Goal: Task Accomplishment & Management: Manage account settings

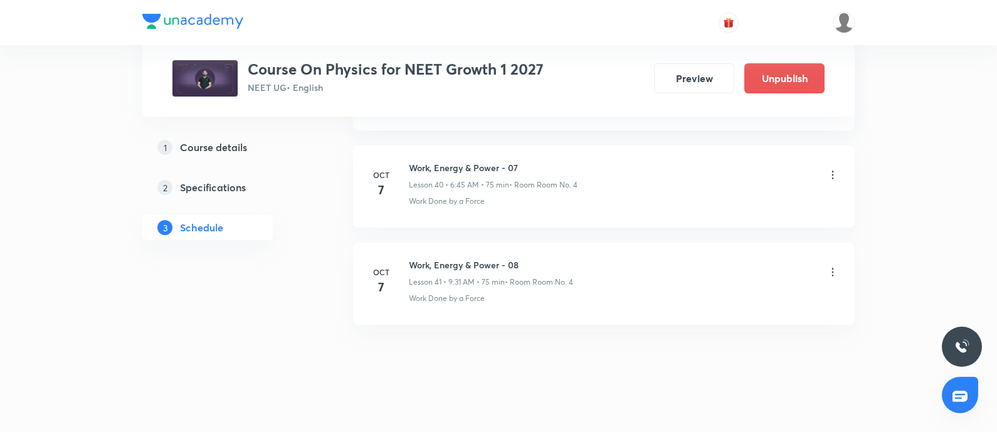
click at [414, 258] on h6 "Work, Energy & Power - 08" at bounding box center [491, 264] width 164 height 13
copy h6 "Work, Energy & Power - 08"
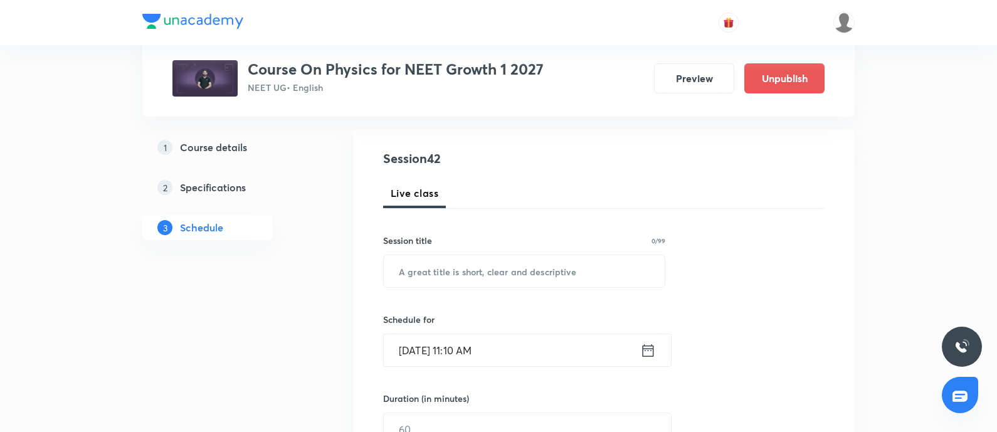
scroll to position [134, 0]
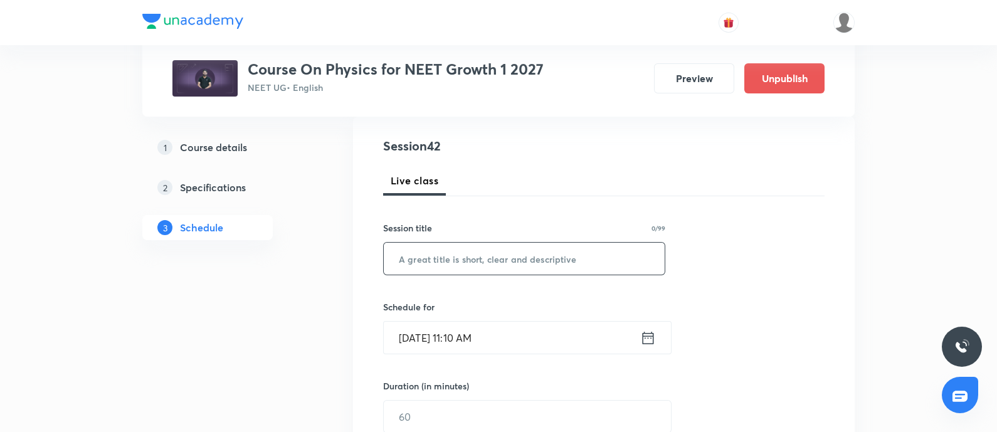
click at [414, 253] on input "text" at bounding box center [524, 259] width 281 height 32
paste input "Work, Energy & Power - 08"
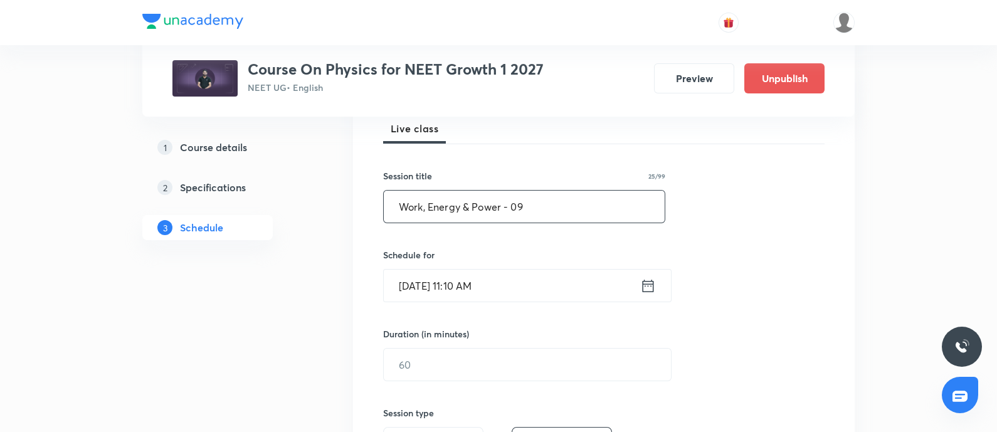
scroll to position [193, 0]
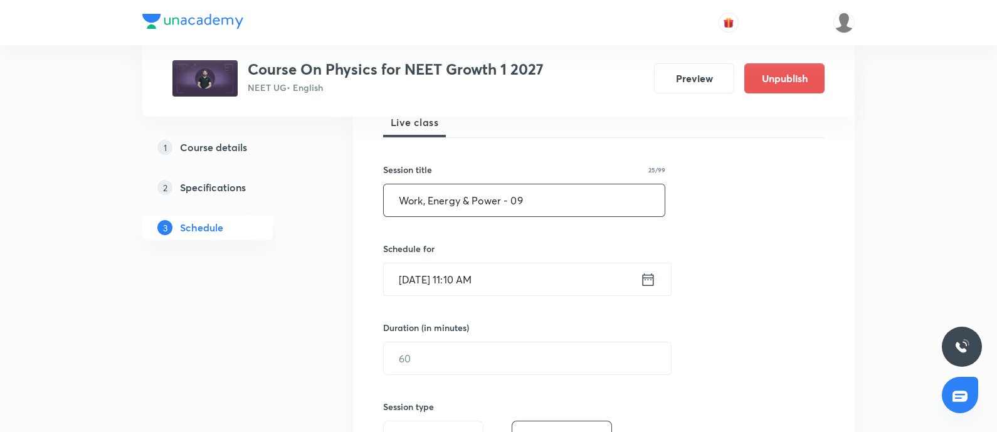
type input "Work, Energy & Power - 09"
click at [521, 280] on input "Oct 7, 2025, 11:10 AM" at bounding box center [512, 279] width 257 height 32
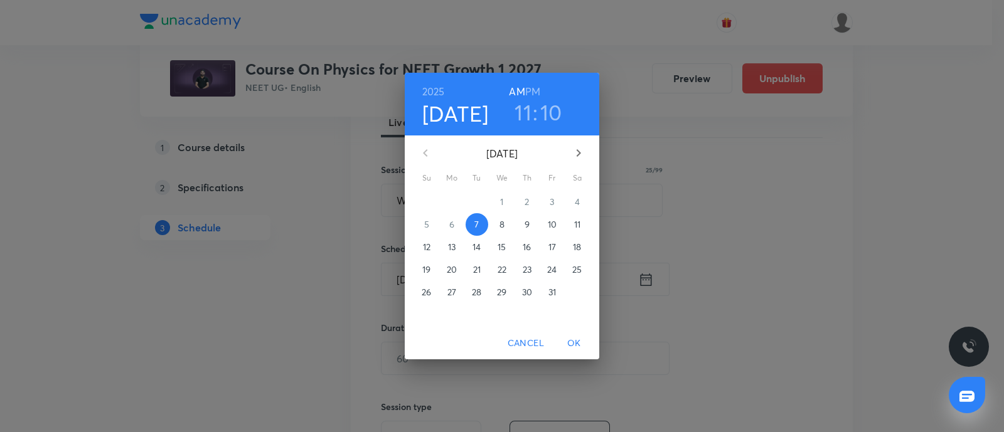
click at [501, 221] on p "8" at bounding box center [501, 224] width 5 height 13
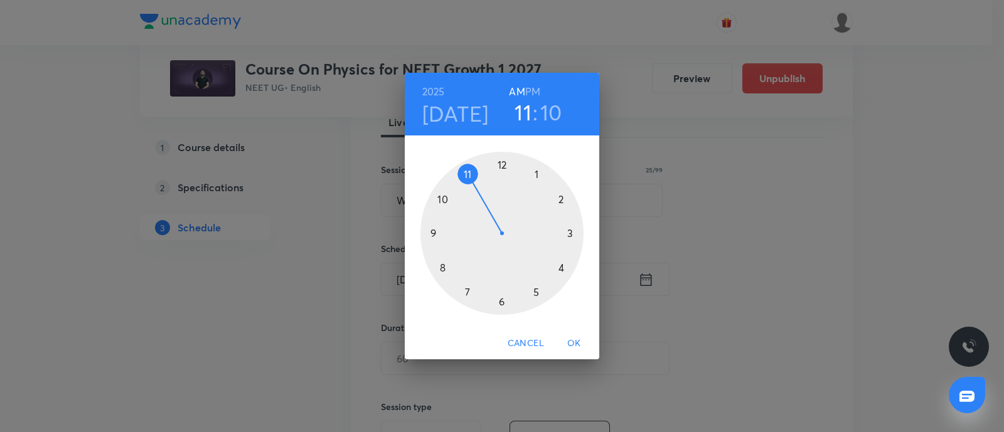
click at [444, 266] on div at bounding box center [501, 233] width 163 height 163
click at [536, 174] on div at bounding box center [501, 233] width 163 height 163
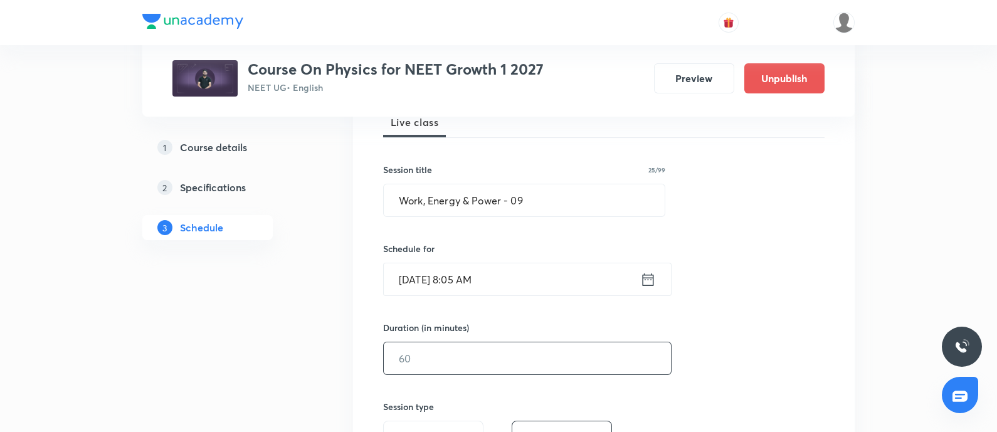
click at [434, 356] on input "text" at bounding box center [527, 358] width 287 height 32
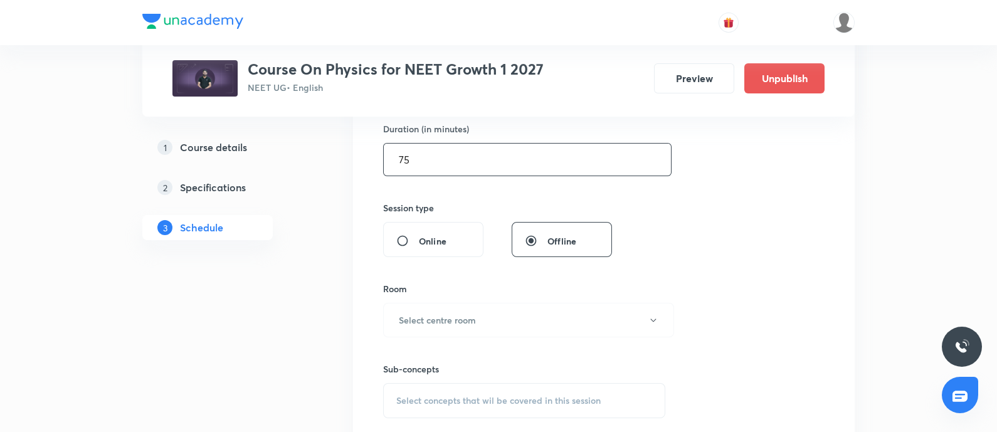
scroll to position [393, 0]
type input "75"
click at [438, 318] on h6 "Select centre room" at bounding box center [437, 318] width 77 height 13
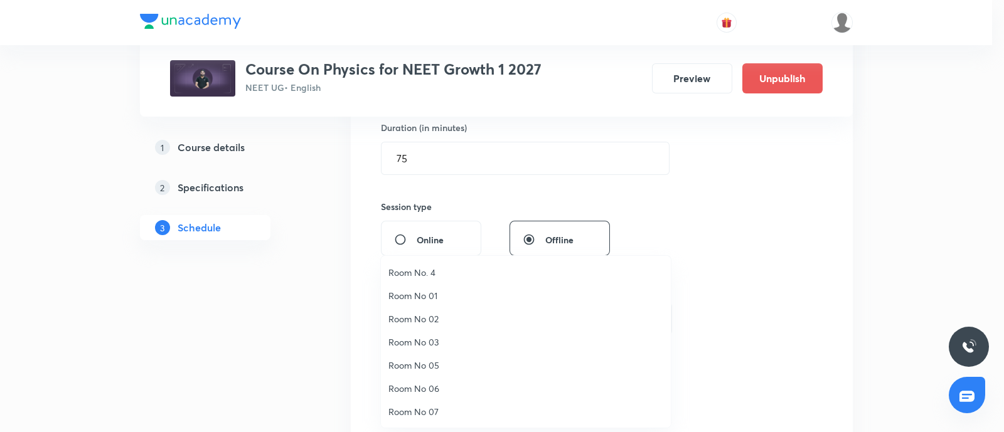
click at [416, 273] on span "Room No. 4" at bounding box center [525, 272] width 275 height 13
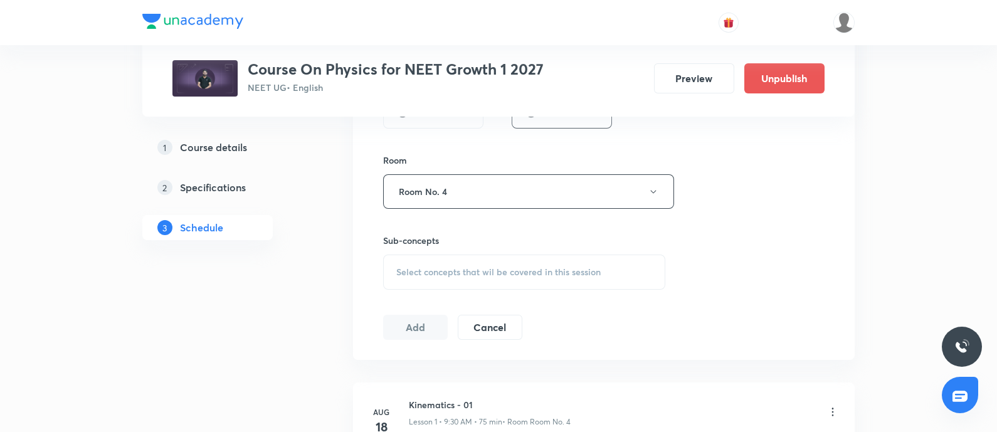
scroll to position [520, 0]
click at [424, 268] on span "Select concepts that wil be covered in this session" at bounding box center [498, 272] width 204 height 10
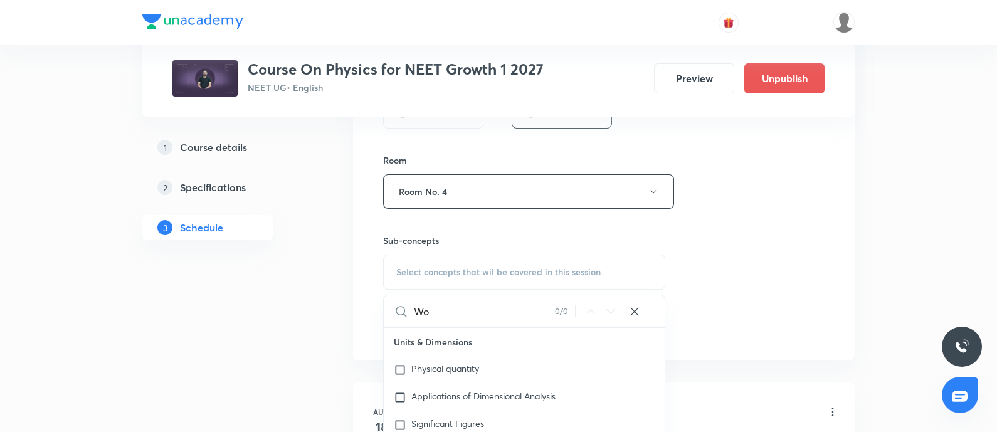
type input "W"
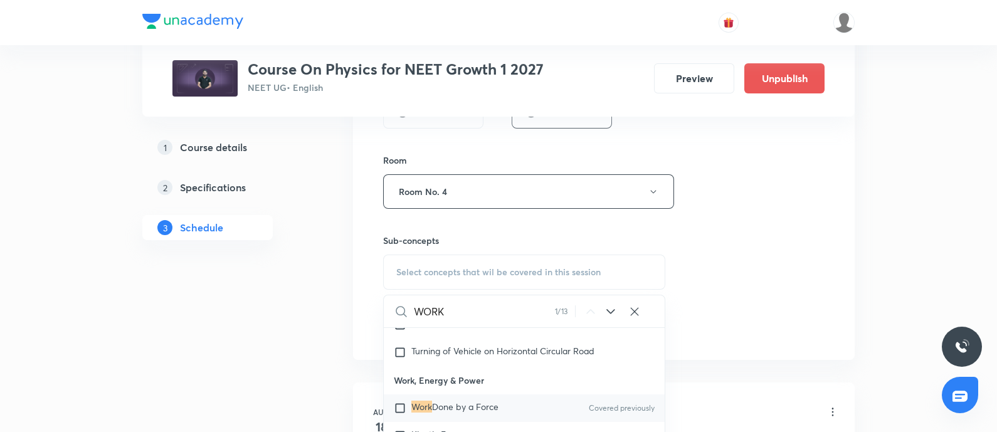
scroll to position [3112, 0]
type input "WORK"
click at [401, 401] on input "checkbox" at bounding box center [403, 407] width 18 height 13
checkbox input "true"
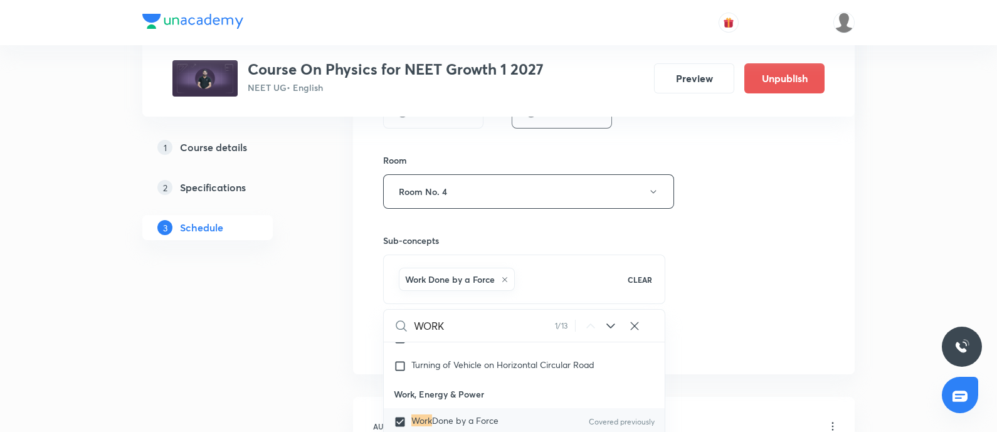
click at [747, 297] on div "Session 42 Live class Session title 25/99 Work, Energy & Power - 09 ​ Schedule …" at bounding box center [604, 52] width 442 height 603
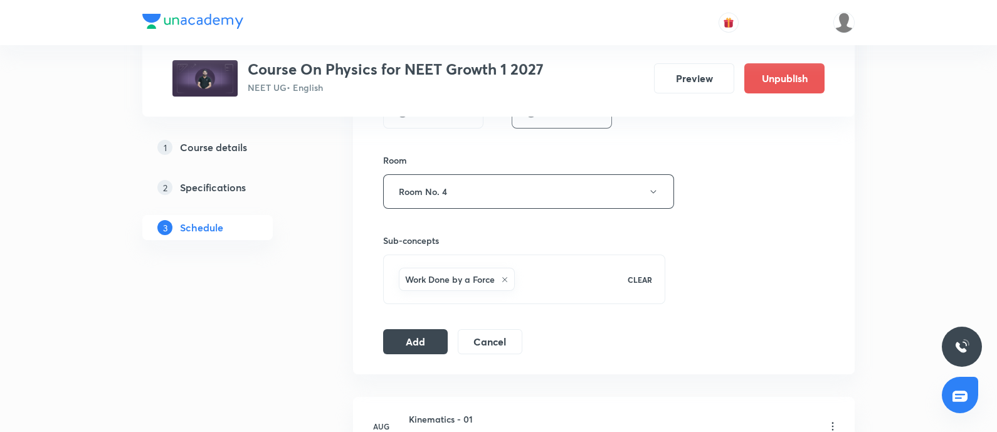
click at [427, 324] on div "Session 42 Live class Session title 25/99 Work, Energy & Power - 09 ​ Schedule …" at bounding box center [604, 52] width 442 height 603
click at [417, 339] on button "Add" at bounding box center [415, 340] width 65 height 25
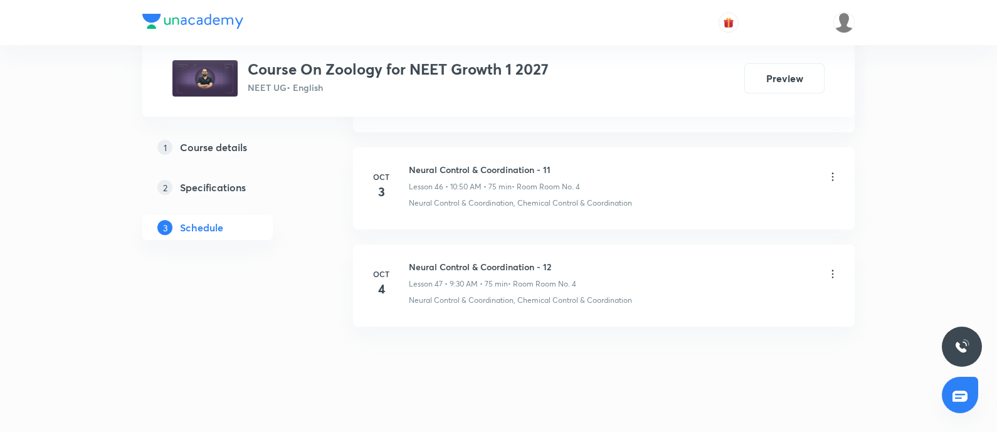
click at [414, 260] on h6 "Neural Control & Coordination - 12" at bounding box center [492, 266] width 167 height 13
copy h6 "Neural Control & Coordination - 12"
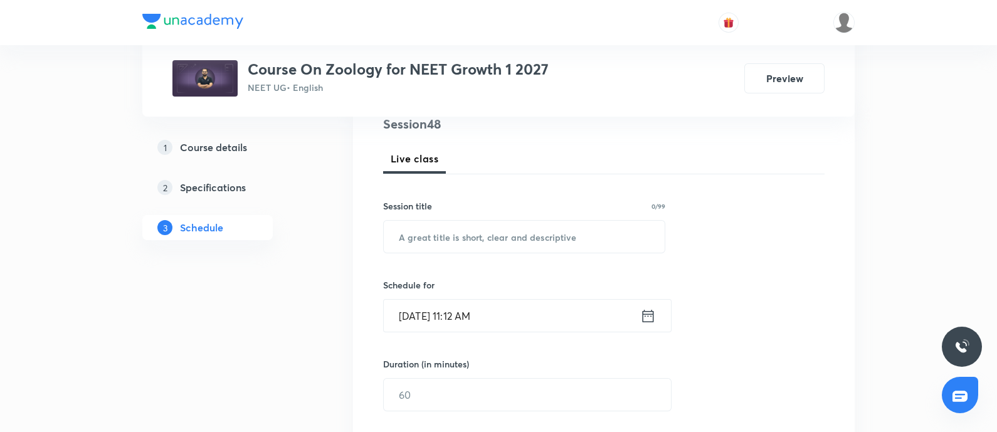
scroll to position [156, 0]
click at [449, 236] on input "text" at bounding box center [524, 237] width 281 height 32
paste input "Neural Control & Coordination - 12"
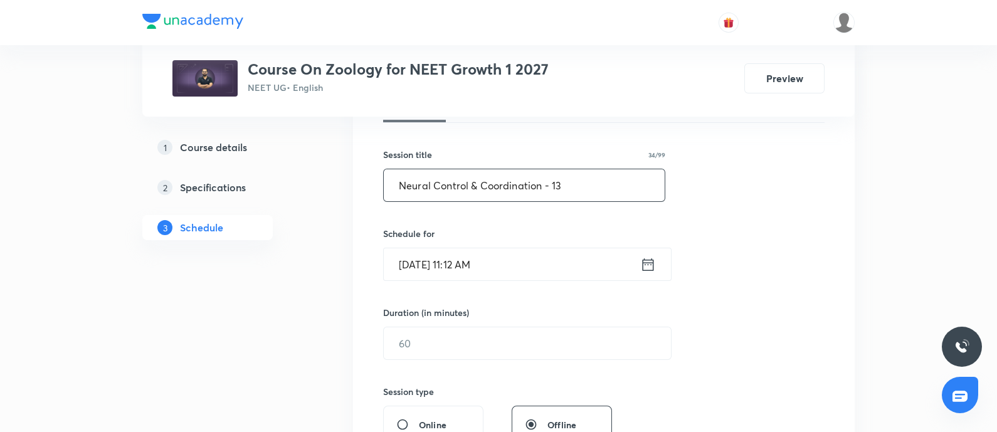
scroll to position [208, 0]
type input "Neural Control & Coordination - 13"
click at [522, 265] on input "[DATE] 11:12 AM" at bounding box center [512, 264] width 257 height 32
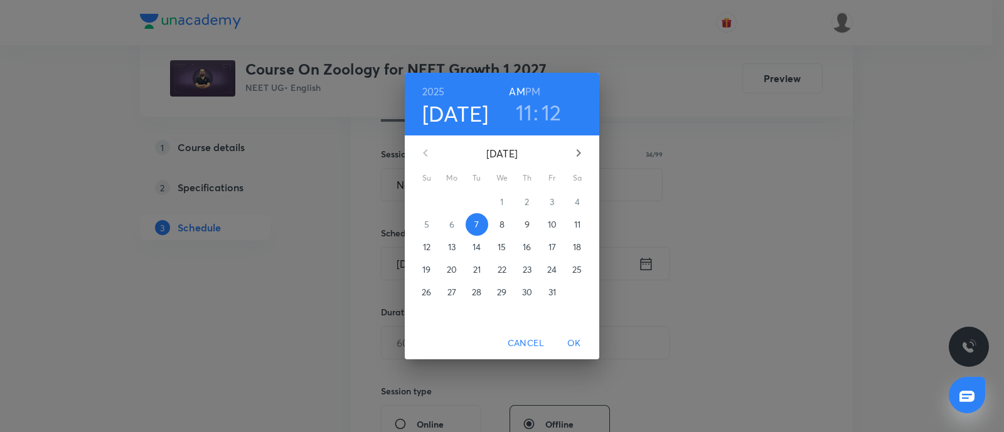
click at [503, 222] on p "8" at bounding box center [501, 224] width 5 height 13
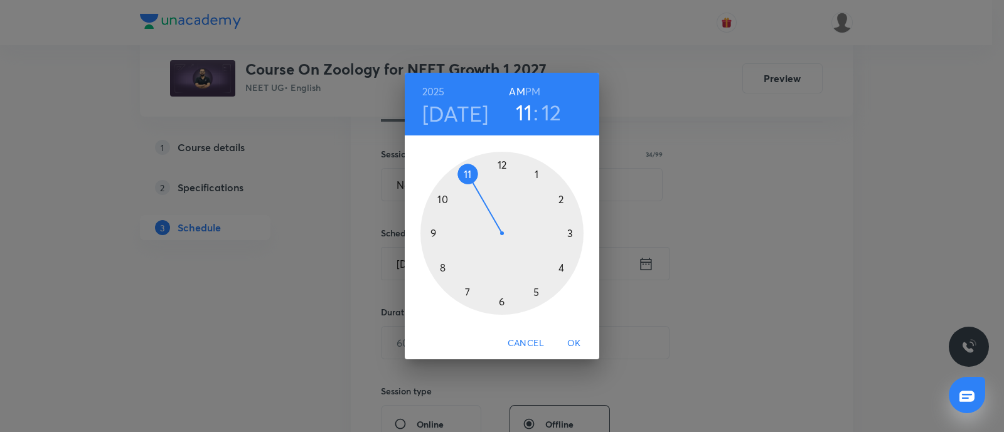
click at [435, 235] on div at bounding box center [501, 233] width 163 height 163
click at [500, 299] on div at bounding box center [501, 233] width 163 height 163
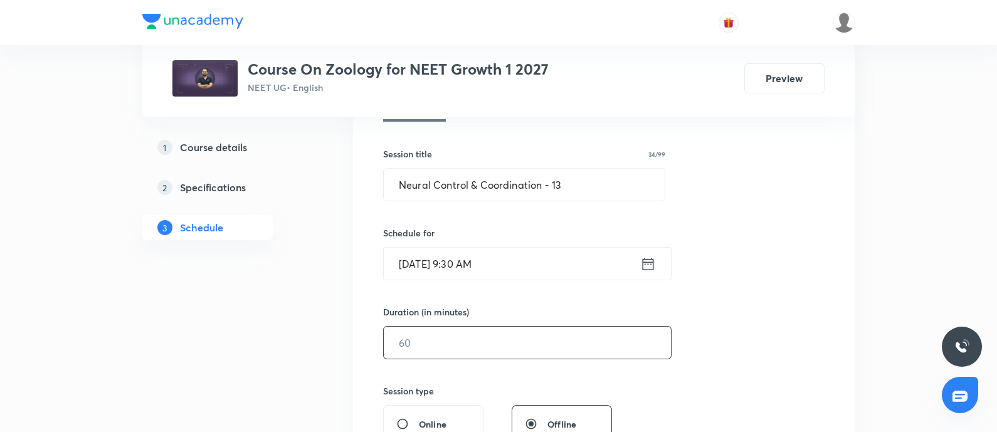
click at [454, 331] on input "text" at bounding box center [527, 343] width 287 height 32
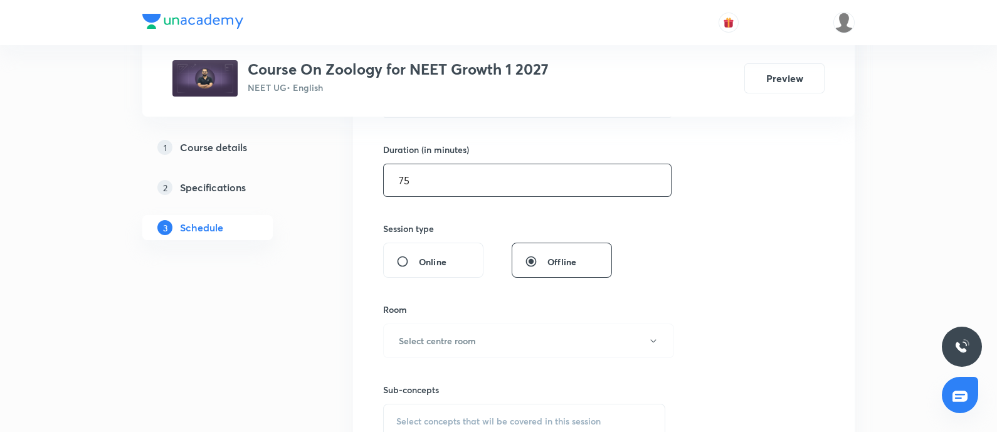
scroll to position [383, 0]
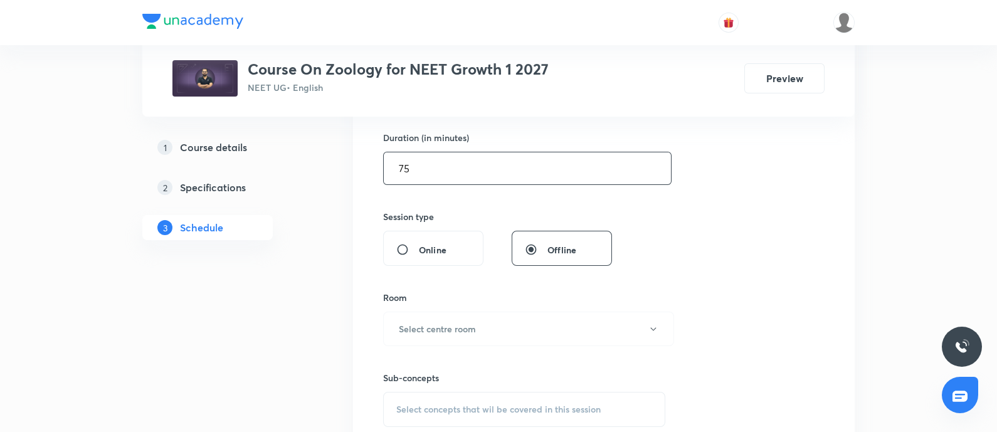
type input "75"
click at [454, 331] on h6 "Select centre room" at bounding box center [437, 328] width 77 height 13
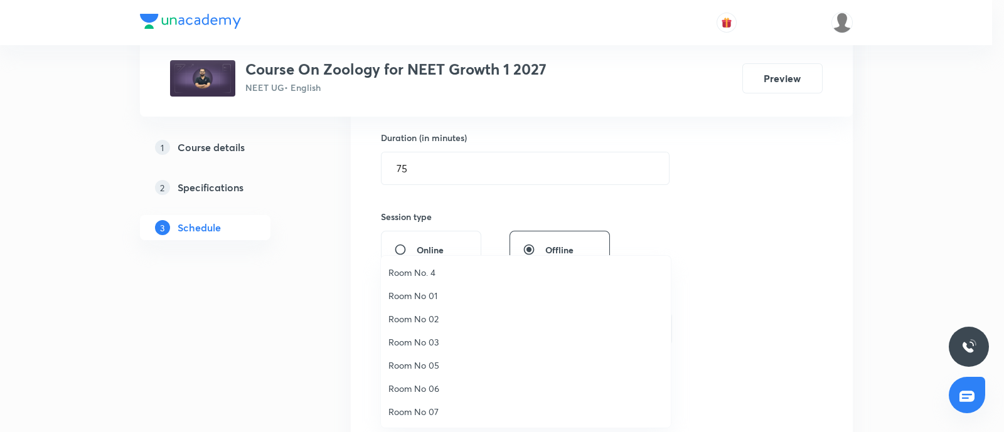
click at [427, 267] on span "Room No. 4" at bounding box center [525, 272] width 275 height 13
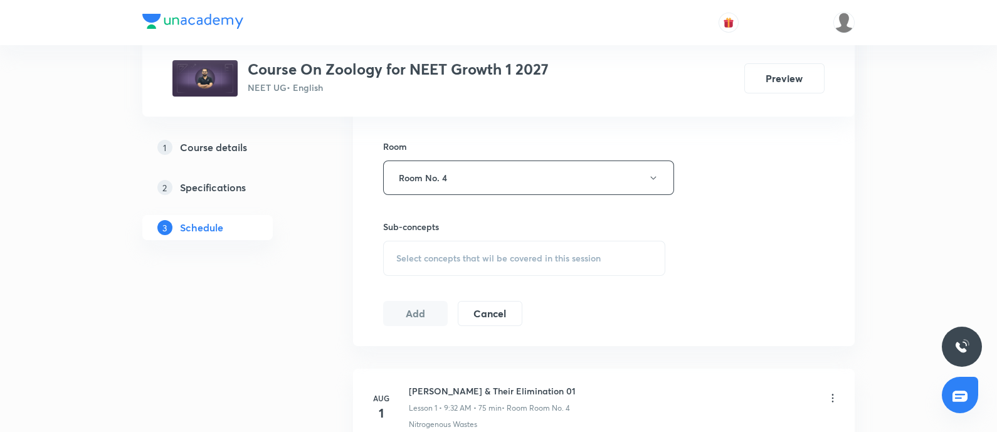
scroll to position [534, 0]
click at [435, 256] on span "Select concepts that wil be covered in this session" at bounding box center [498, 258] width 204 height 10
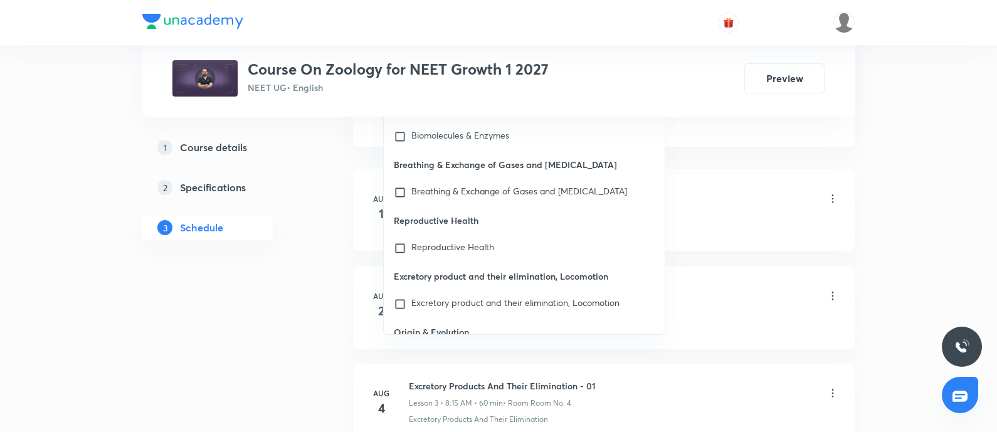
scroll to position [57675, 0]
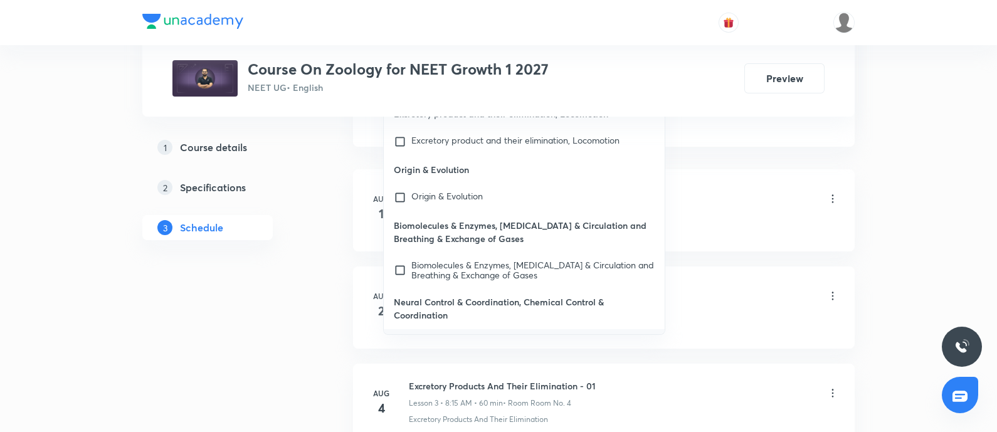
type input "Neural Control & Coordination"
click at [402, 337] on input "checkbox" at bounding box center [403, 352] width 18 height 30
checkbox input "true"
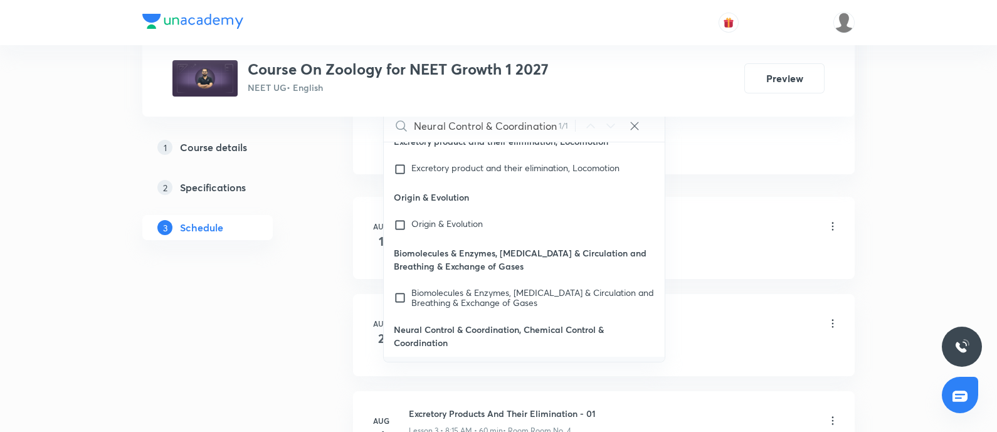
click at [727, 230] on div "Nitrogenous Waste & Their Elimination 01 Lesson 1 • 9:32 AM • 75 min • Room Roo…" at bounding box center [624, 227] width 430 height 29
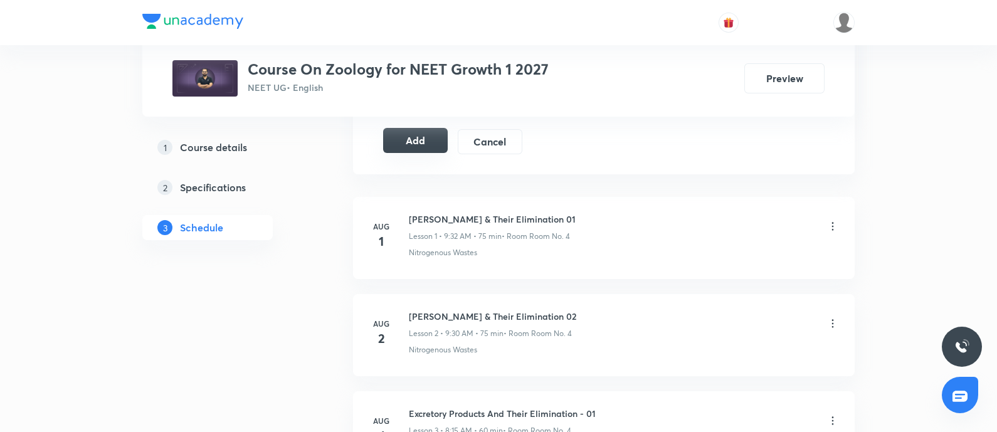
click at [404, 134] on button "Add" at bounding box center [415, 140] width 65 height 25
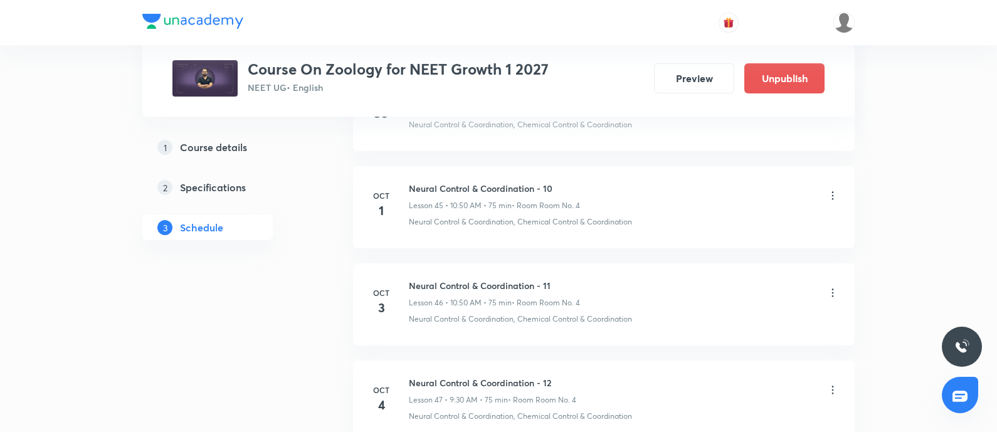
scroll to position [5228, 0]
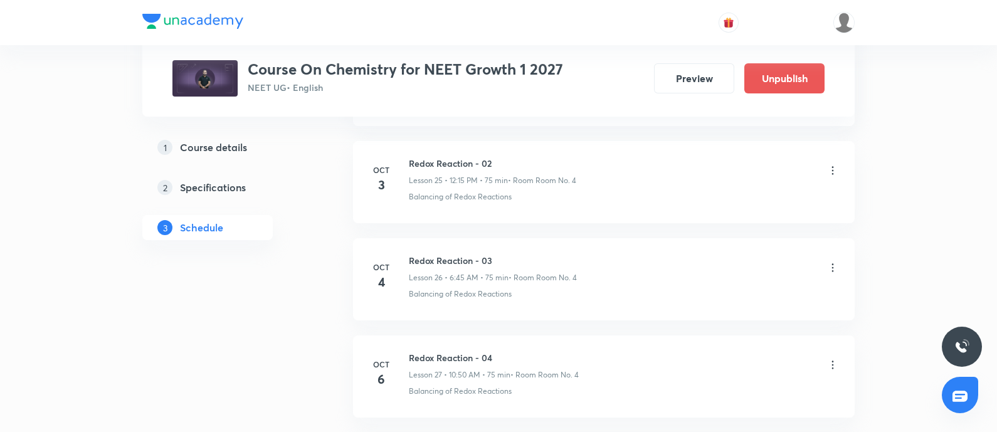
scroll to position [3386, 0]
click at [411, 256] on h6 "Redox Reaction - 06" at bounding box center [494, 262] width 171 height 13
copy h6 "Redox Reaction - 06"
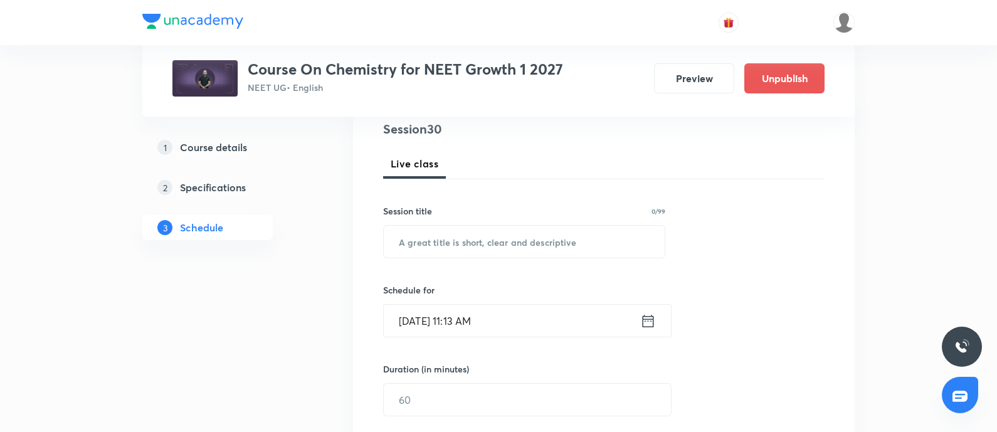
scroll to position [156, 0]
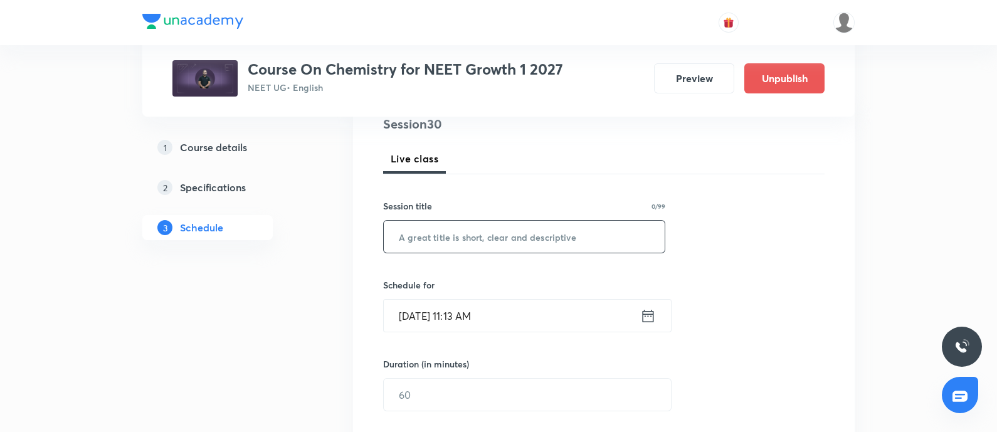
click at [457, 249] on input "text" at bounding box center [524, 237] width 281 height 32
paste input "Redox Reaction - 06"
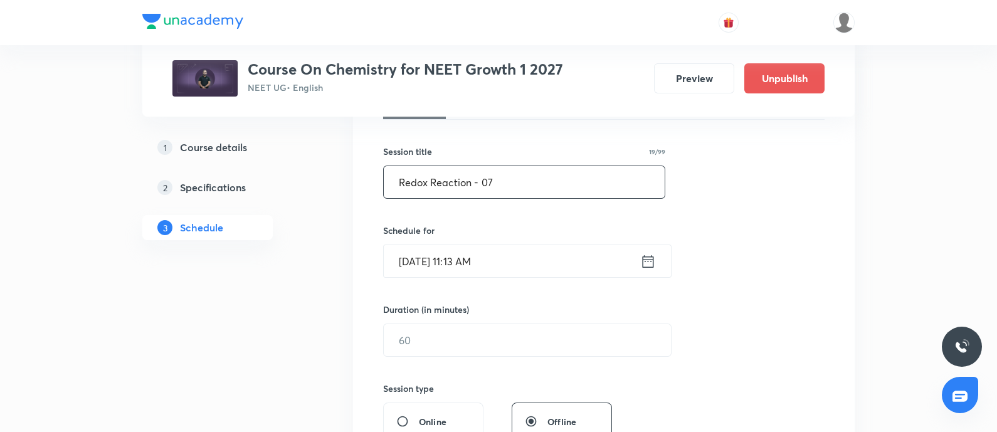
scroll to position [213, 0]
type input "Redox Reaction - 07"
click at [506, 267] on input "Oct 7, 2025, 11:13 AM" at bounding box center [512, 259] width 257 height 32
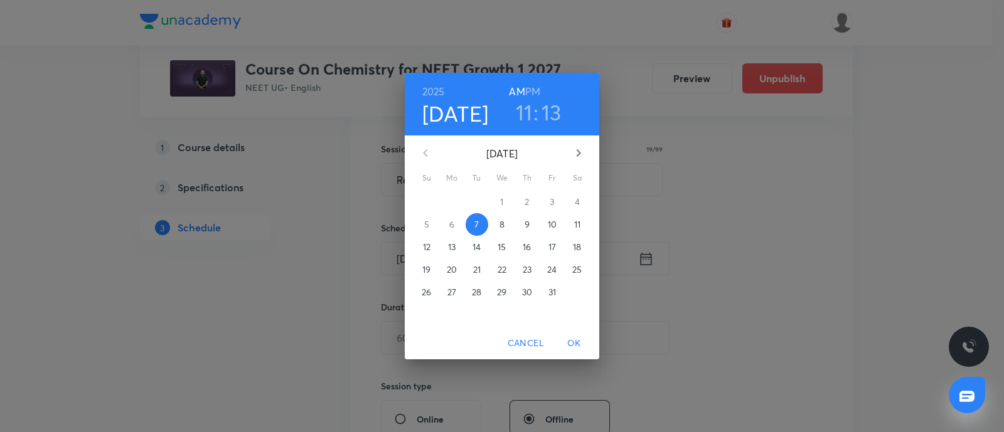
click at [498, 224] on span "8" at bounding box center [502, 224] width 23 height 13
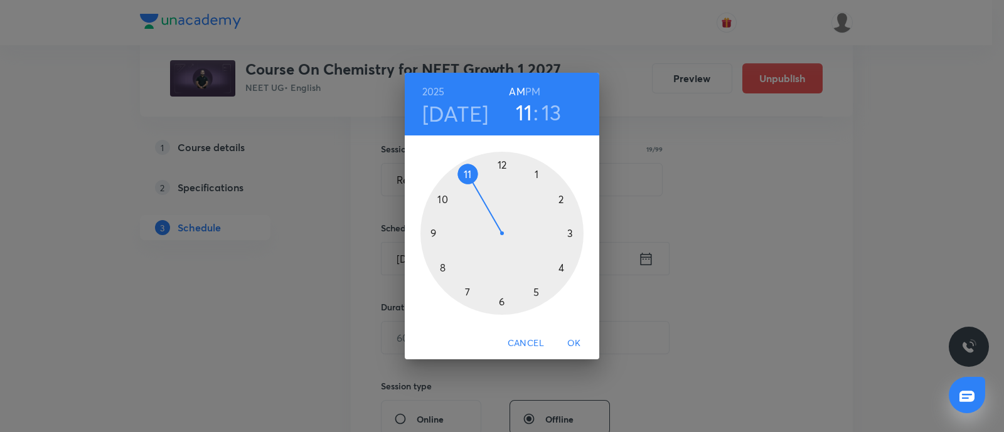
click at [442, 199] on div at bounding box center [501, 233] width 163 height 163
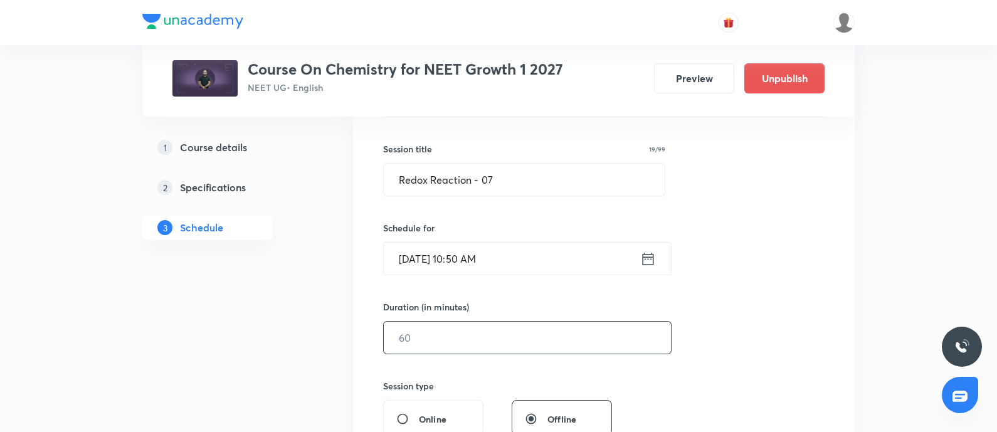
click at [452, 341] on input "text" at bounding box center [527, 338] width 287 height 32
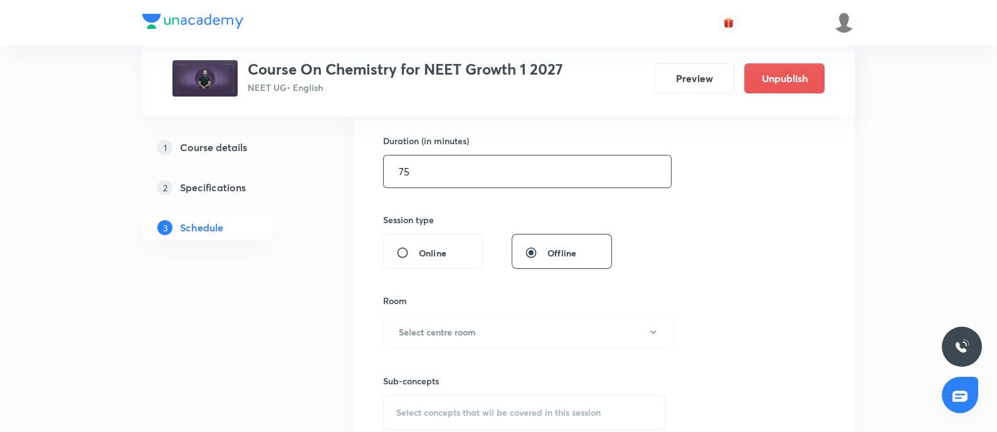
scroll to position [381, 0]
type input "75"
click at [452, 341] on button "Select centre room" at bounding box center [528, 331] width 291 height 35
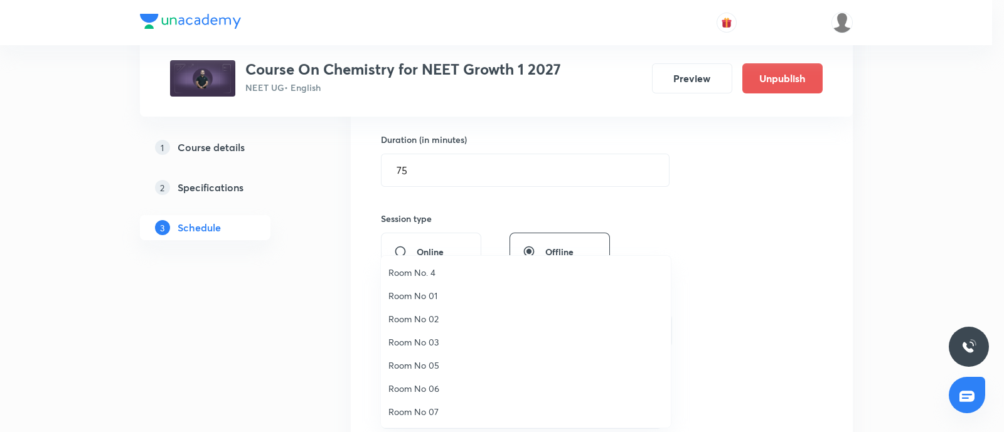
click at [436, 267] on span "Room No. 4" at bounding box center [525, 272] width 275 height 13
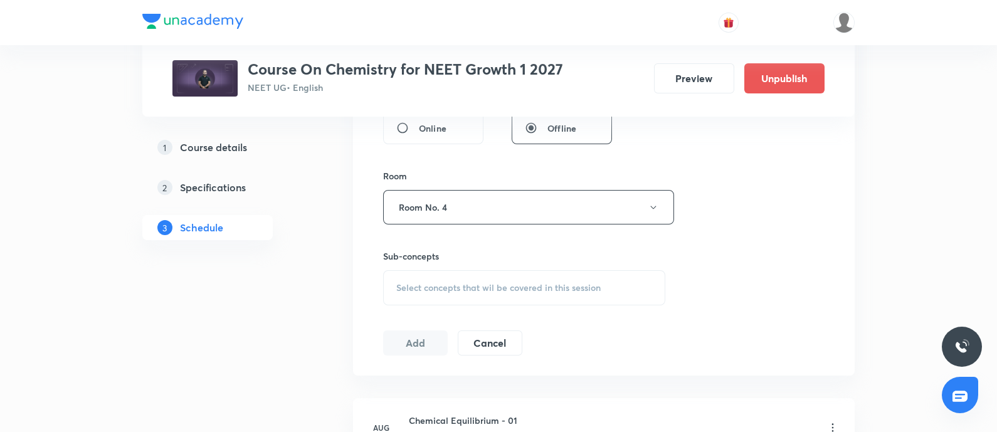
scroll to position [506, 0]
click at [436, 284] on span "Select concepts that wil be covered in this session" at bounding box center [498, 286] width 204 height 10
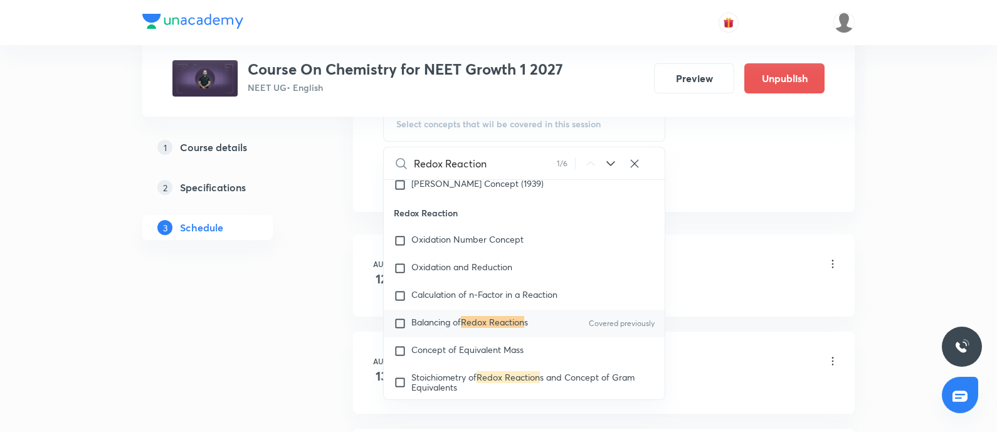
scroll to position [4447, 0]
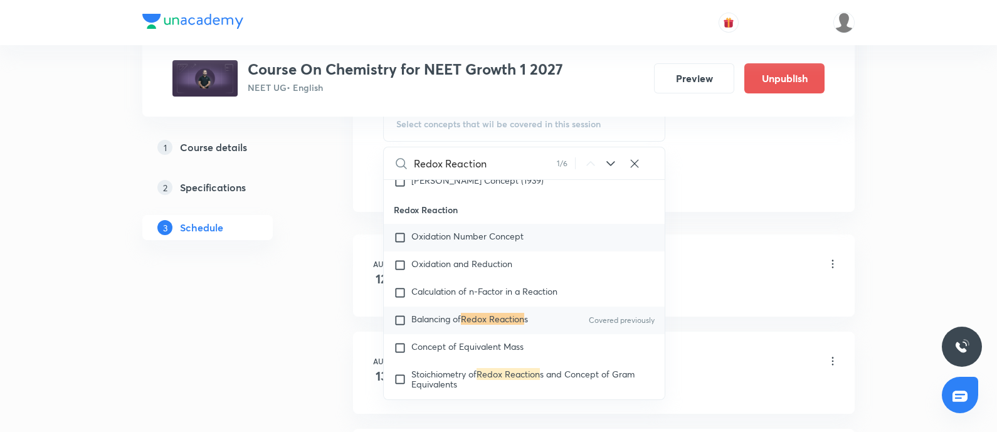
type input "Redox Reaction"
click at [401, 244] on input "checkbox" at bounding box center [403, 237] width 18 height 13
checkbox input "true"
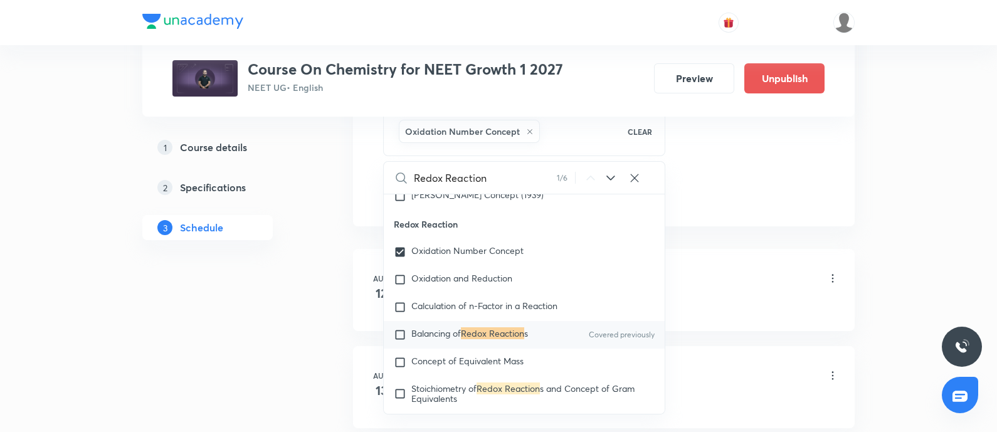
click at [718, 258] on li "Aug 12 Chemical Equilibrium - 01 Lesson 1 • 10:50 AM • 75 min • Room Room No. 4…" at bounding box center [604, 290] width 502 height 82
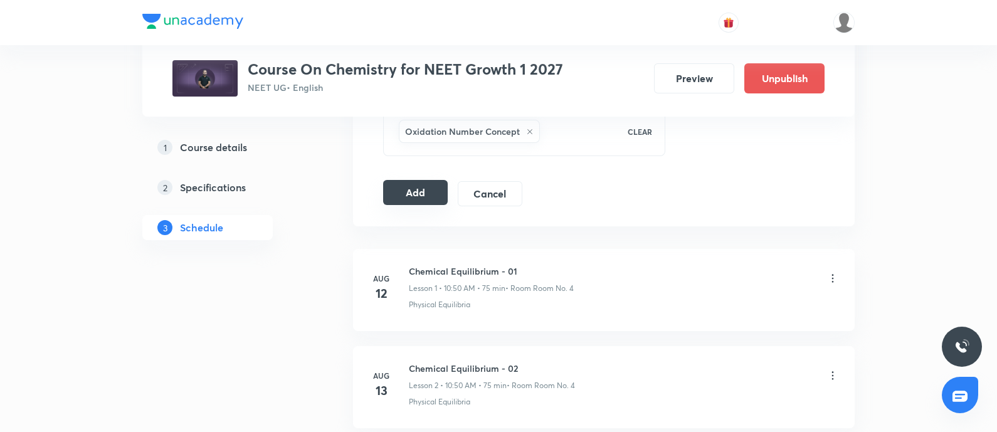
click at [414, 180] on button "Add" at bounding box center [415, 192] width 65 height 25
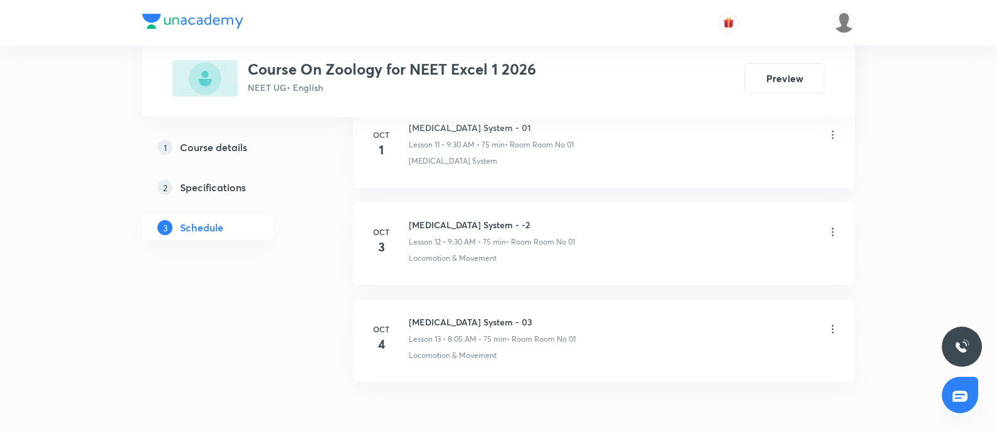
scroll to position [1833, 0]
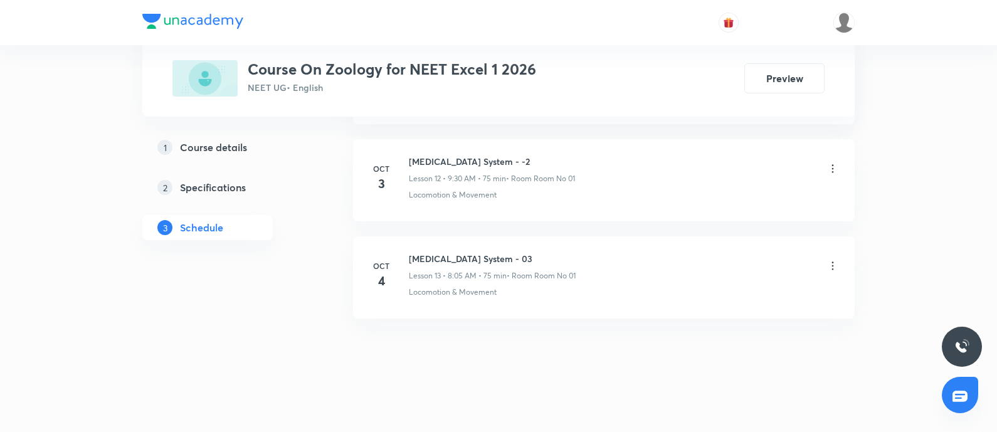
click at [409, 255] on h6 "[MEDICAL_DATA] System - 03" at bounding box center [492, 258] width 167 height 13
copy h6 "[MEDICAL_DATA] System - 03"
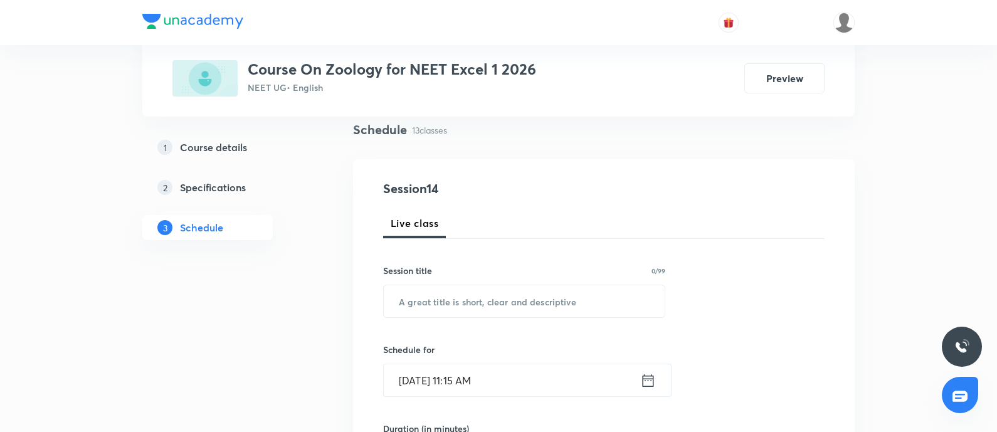
scroll to position [114, 0]
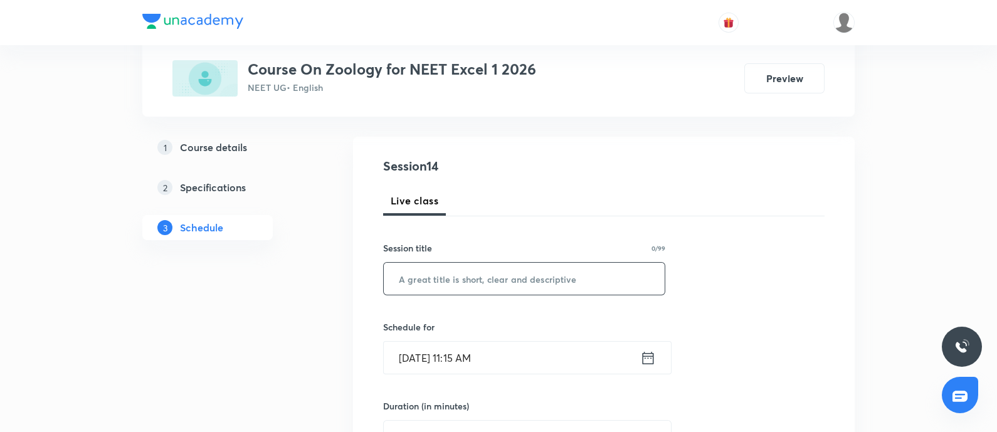
click at [420, 286] on input "text" at bounding box center [524, 279] width 281 height 32
paste input "[MEDICAL_DATA] System - 03"
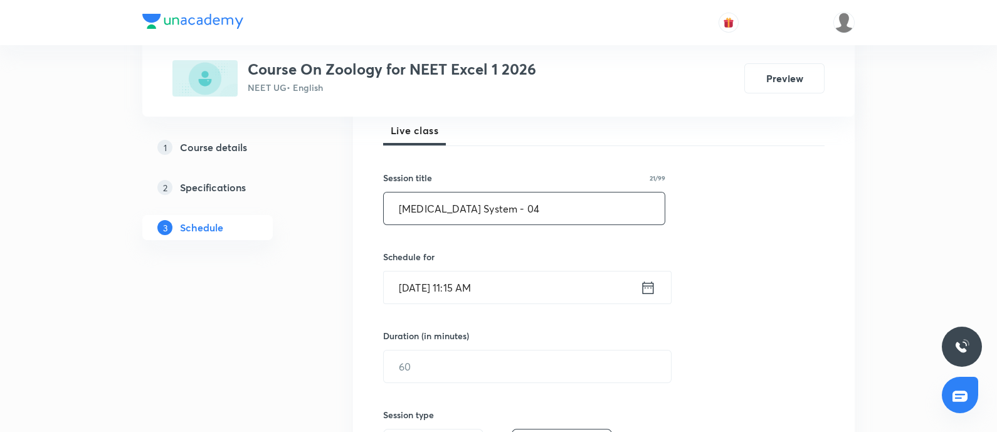
scroll to position [189, 0]
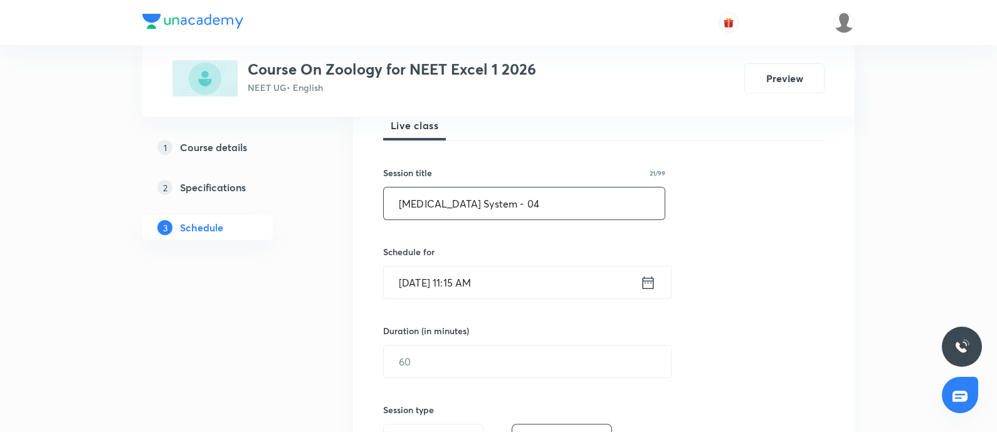
type input "[MEDICAL_DATA] System - 04"
click at [520, 287] on input "[DATE] 11:15 AM" at bounding box center [512, 283] width 257 height 32
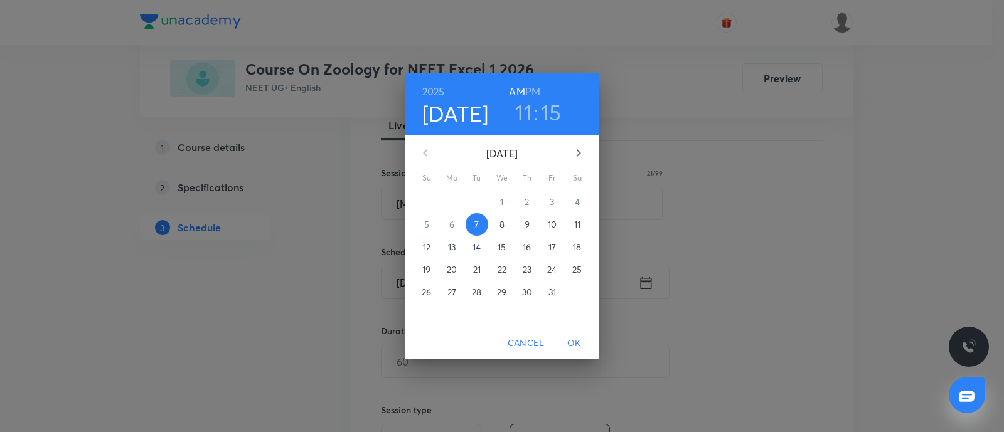
click at [500, 220] on p "8" at bounding box center [501, 224] width 5 height 13
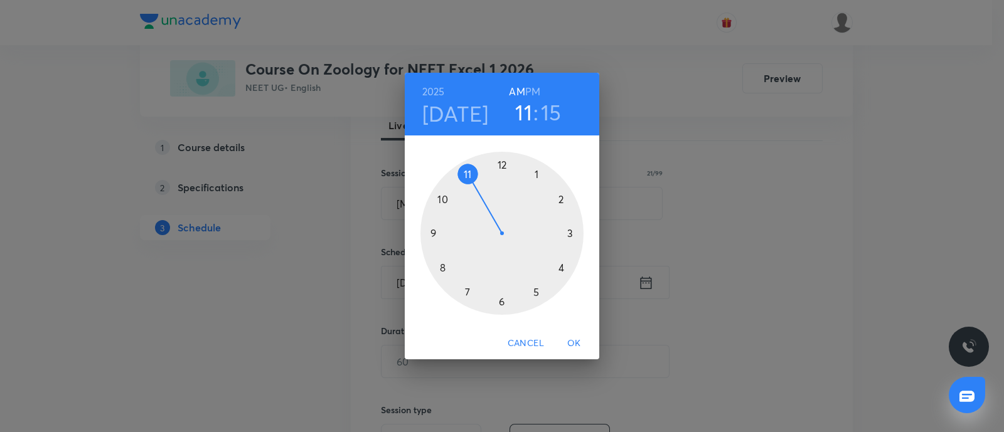
click at [443, 267] on div at bounding box center [501, 233] width 163 height 163
click at [536, 174] on div at bounding box center [501, 233] width 163 height 163
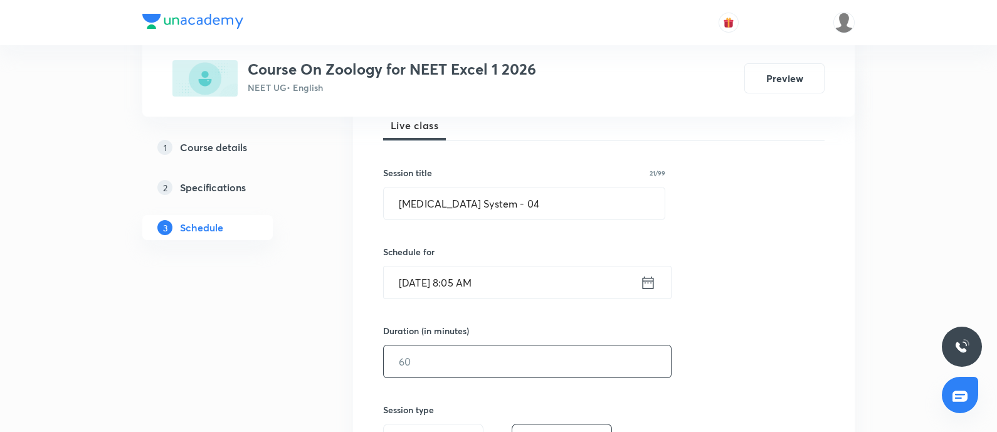
click at [445, 361] on input "text" at bounding box center [527, 362] width 287 height 32
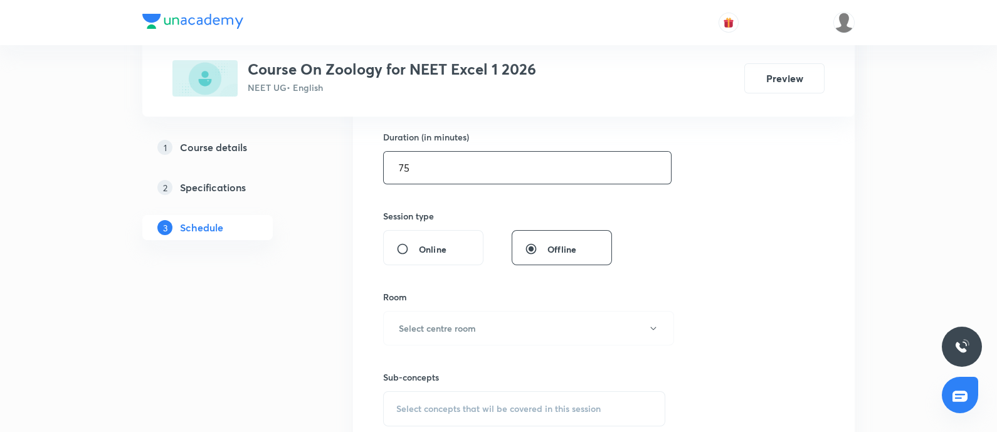
scroll to position [404, 0]
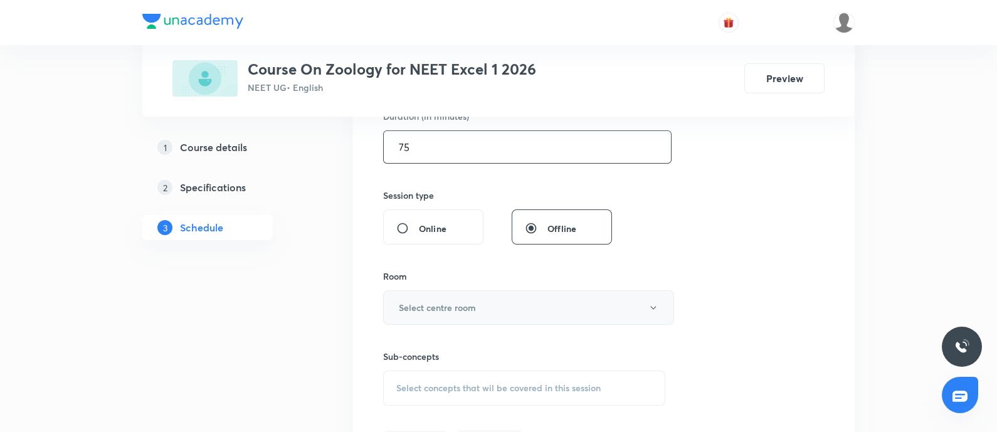
type input "75"
click at [452, 312] on h6 "Select centre room" at bounding box center [437, 307] width 77 height 13
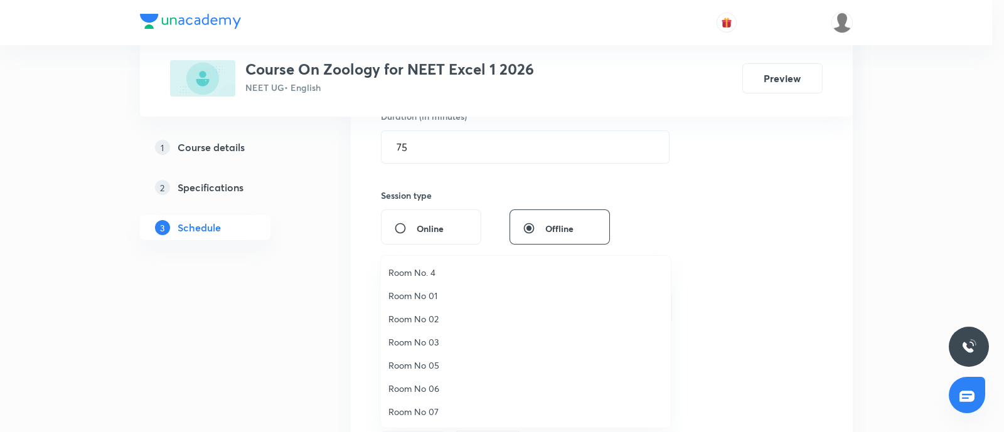
click at [433, 298] on span "Room No 01" at bounding box center [525, 295] width 275 height 13
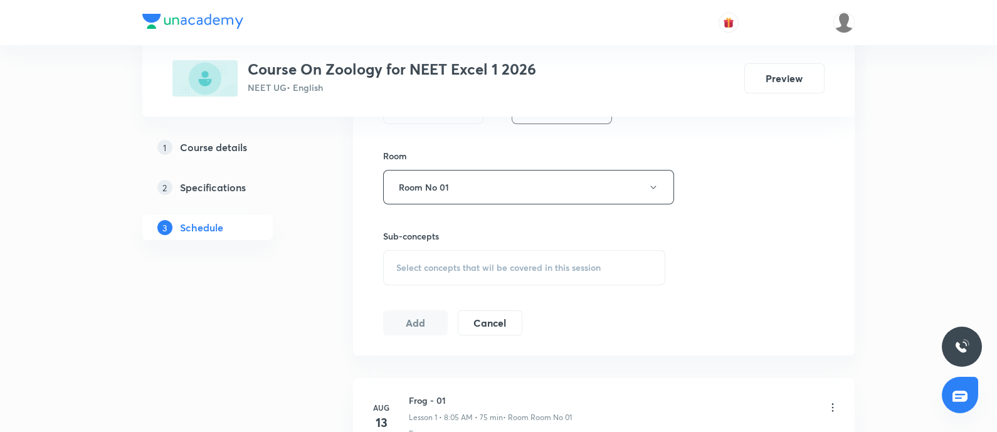
scroll to position [526, 0]
click at [452, 267] on span "Select concepts that wil be covered in this session" at bounding box center [498, 266] width 204 height 10
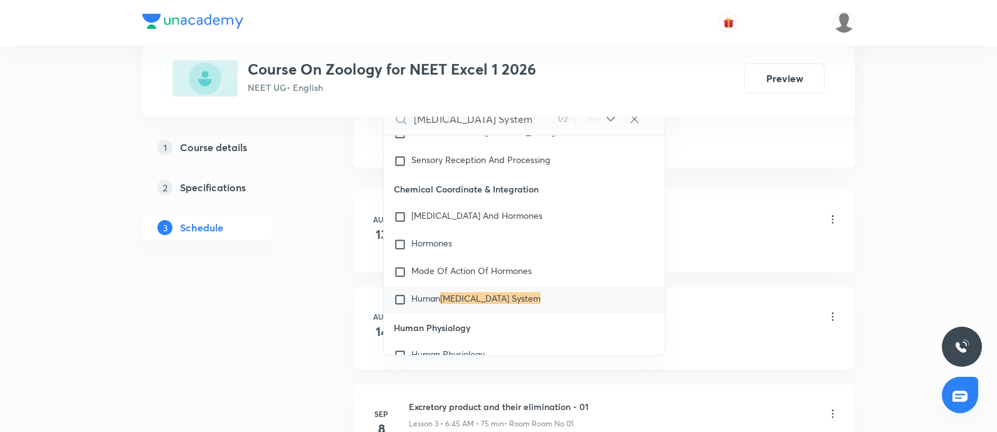
scroll to position [716, 0]
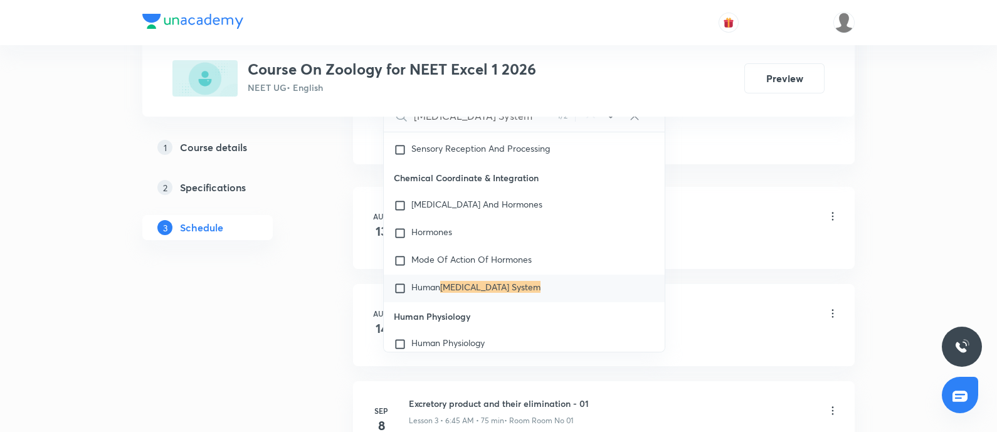
type input "[MEDICAL_DATA] System"
click at [405, 291] on input "checkbox" at bounding box center [403, 288] width 18 height 13
checkbox input "true"
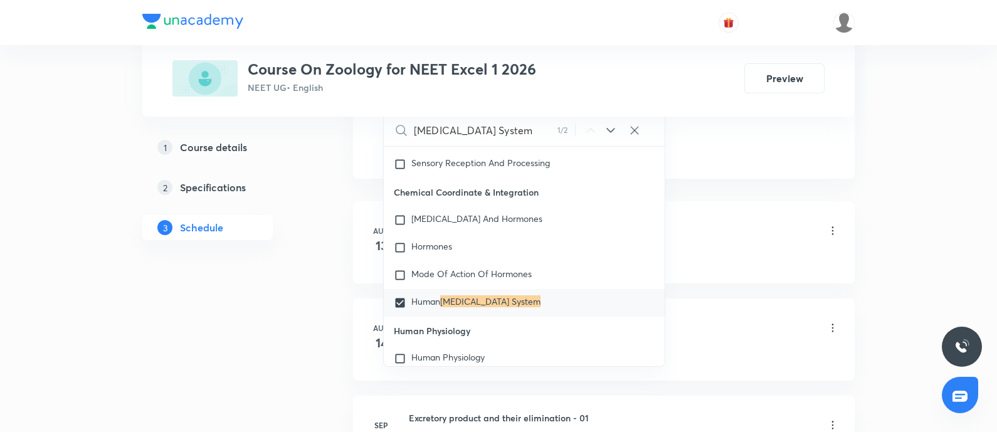
click at [756, 258] on div "Frogs" at bounding box center [624, 257] width 430 height 11
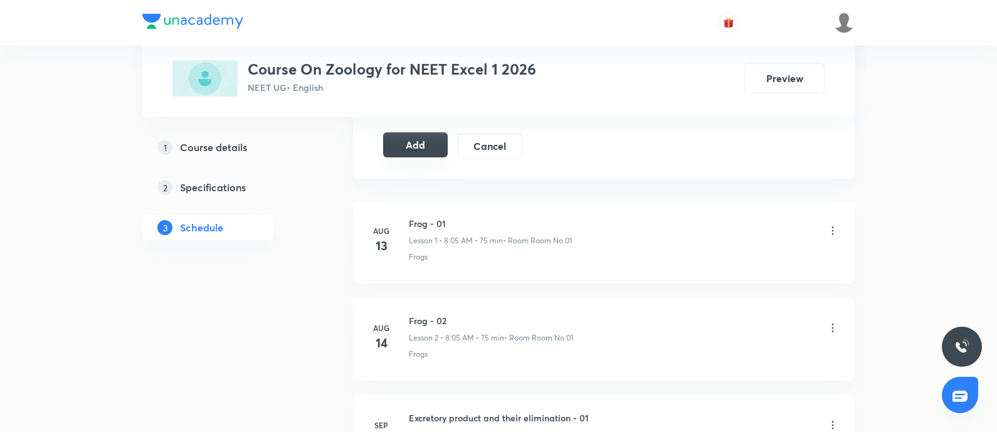
click at [411, 146] on button "Add" at bounding box center [415, 144] width 65 height 25
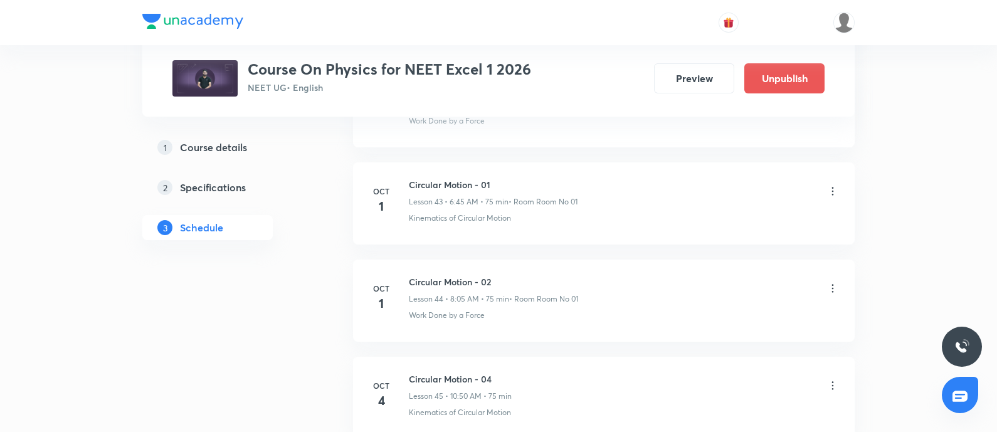
scroll to position [5132, 0]
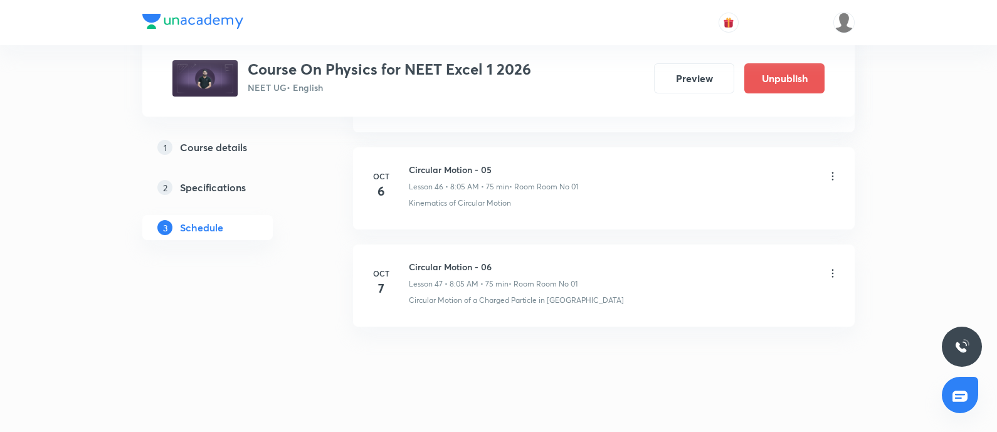
click at [412, 260] on h6 "Circular Motion - 06" at bounding box center [493, 266] width 169 height 13
copy h6 "Circular Motion - 06"
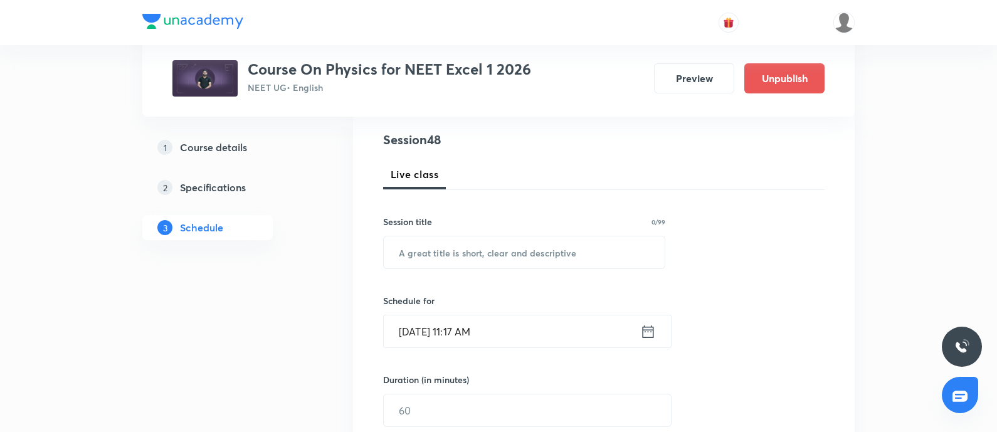
scroll to position [152, 0]
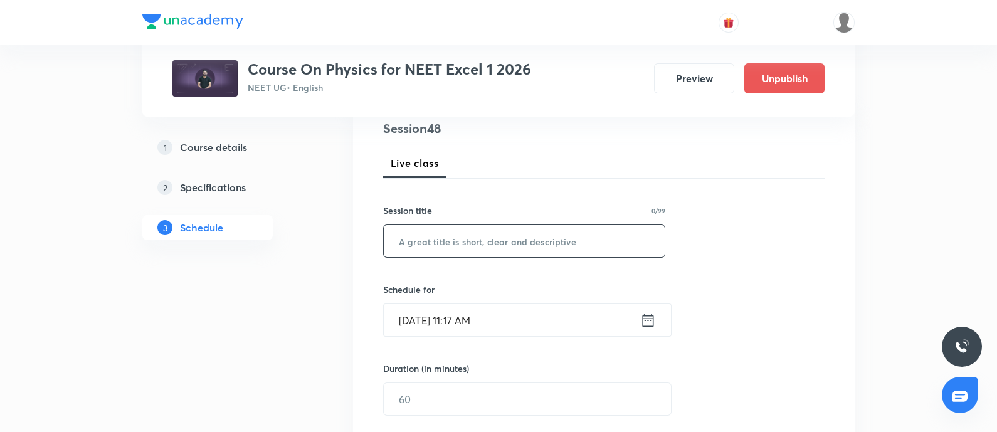
click at [452, 242] on input "text" at bounding box center [524, 241] width 281 height 32
paste input "Circular Motion - 06"
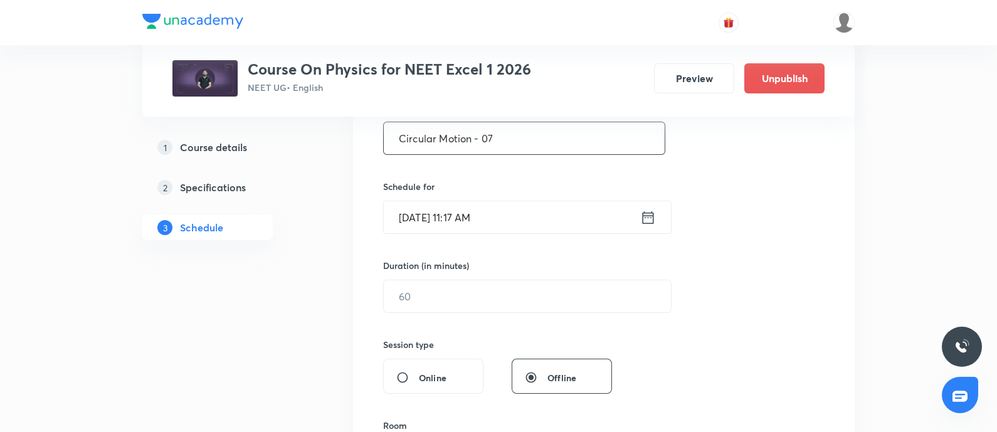
scroll to position [261, 0]
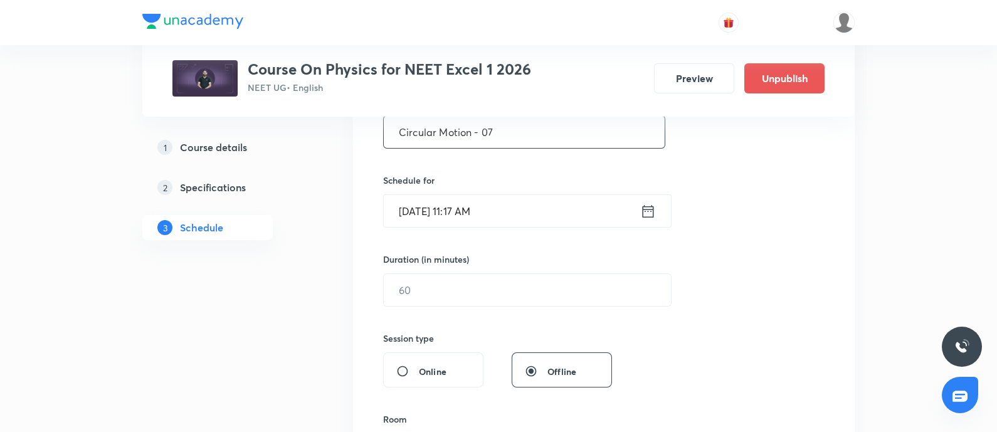
type input "Circular Motion - 07"
click at [542, 218] on input "Oct 7, 2025, 11:17 AM" at bounding box center [512, 211] width 257 height 32
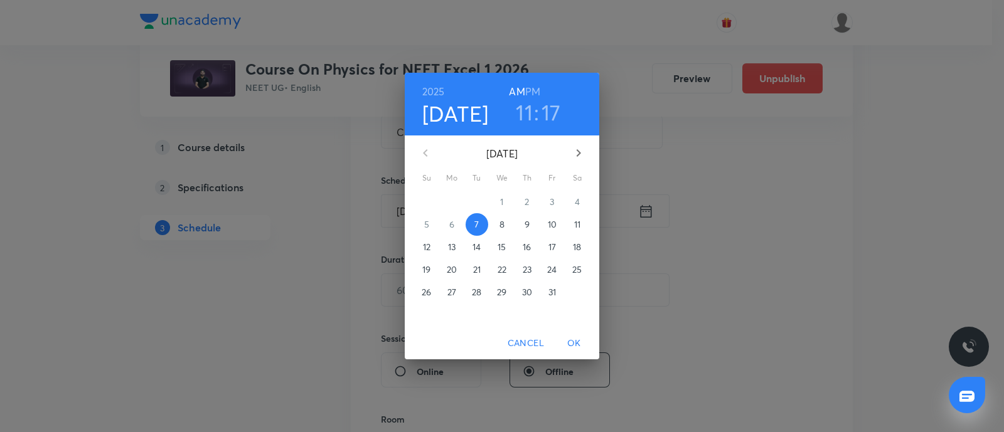
click at [502, 225] on p "8" at bounding box center [501, 224] width 5 height 13
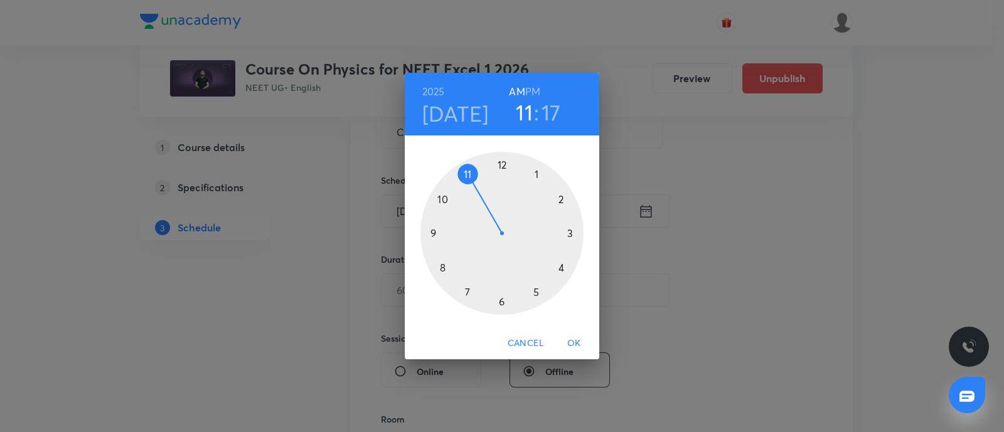
click at [436, 234] on div at bounding box center [501, 233] width 163 height 163
click at [502, 305] on div at bounding box center [501, 233] width 163 height 163
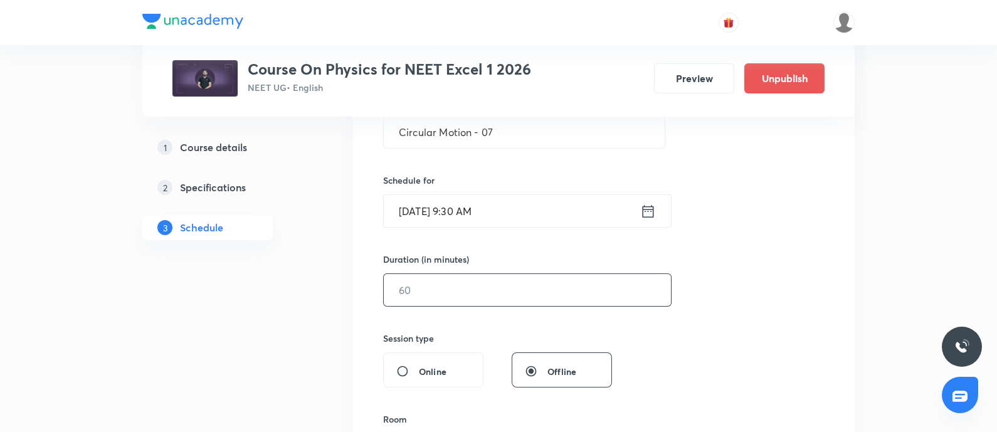
click at [461, 290] on input "text" at bounding box center [527, 290] width 287 height 32
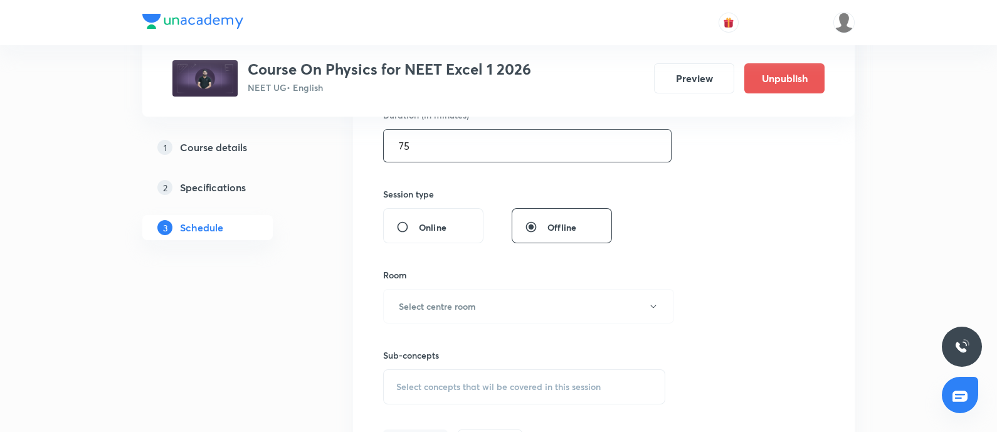
scroll to position [424, 0]
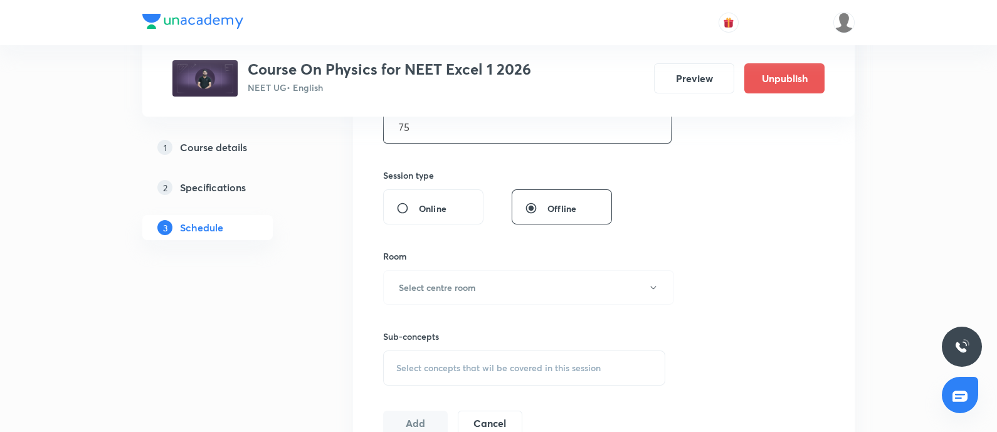
type input "75"
click at [461, 290] on h6 "Select centre room" at bounding box center [437, 287] width 77 height 13
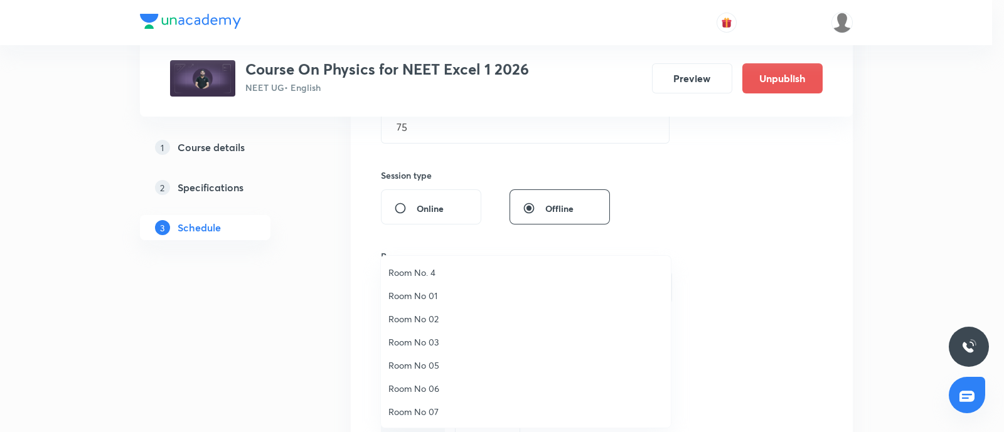
click at [432, 295] on span "Room No 01" at bounding box center [525, 295] width 275 height 13
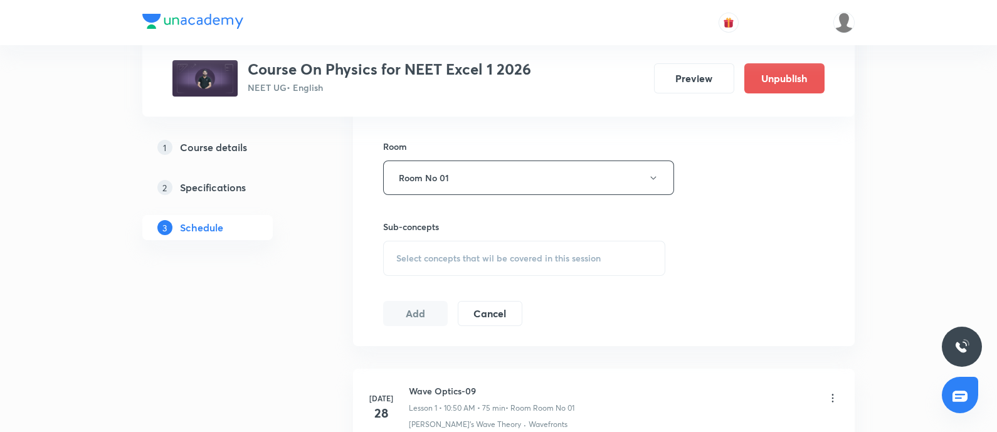
scroll to position [534, 0]
click at [449, 265] on div "Select concepts that wil be covered in this session" at bounding box center [524, 257] width 282 height 35
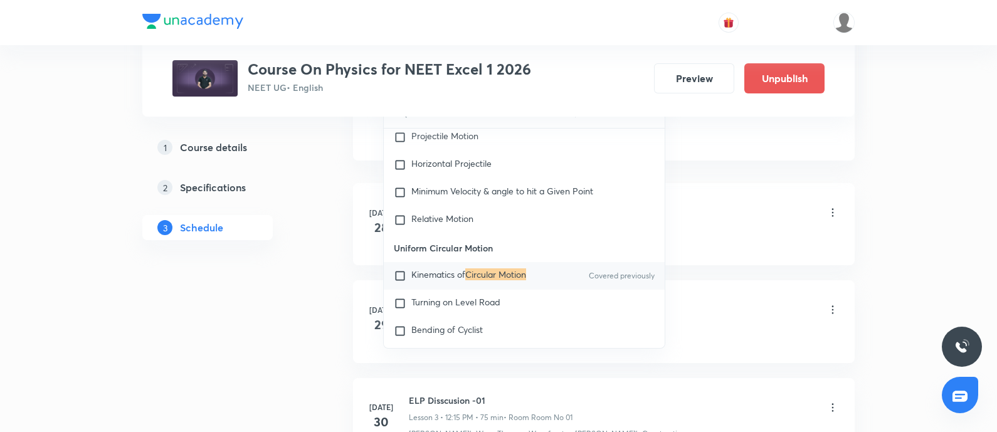
scroll to position [741, 0]
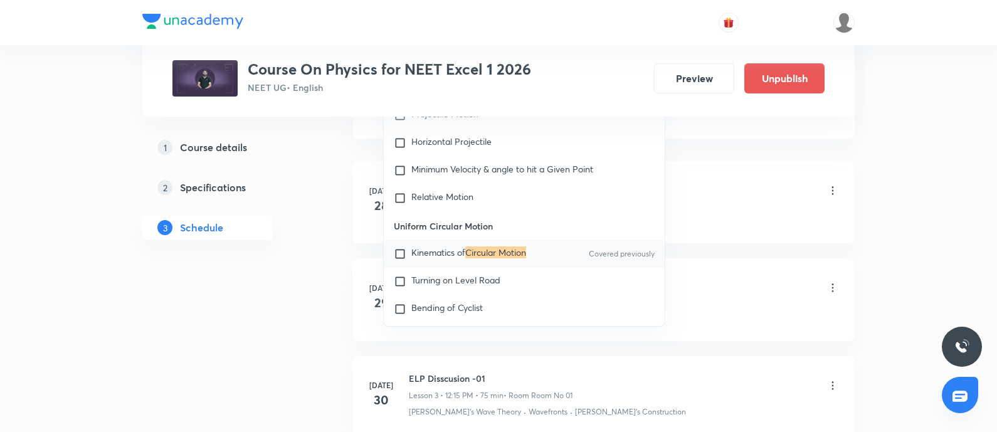
type input "Circular Motion"
click at [404, 260] on input "checkbox" at bounding box center [403, 254] width 18 height 13
checkbox input "true"
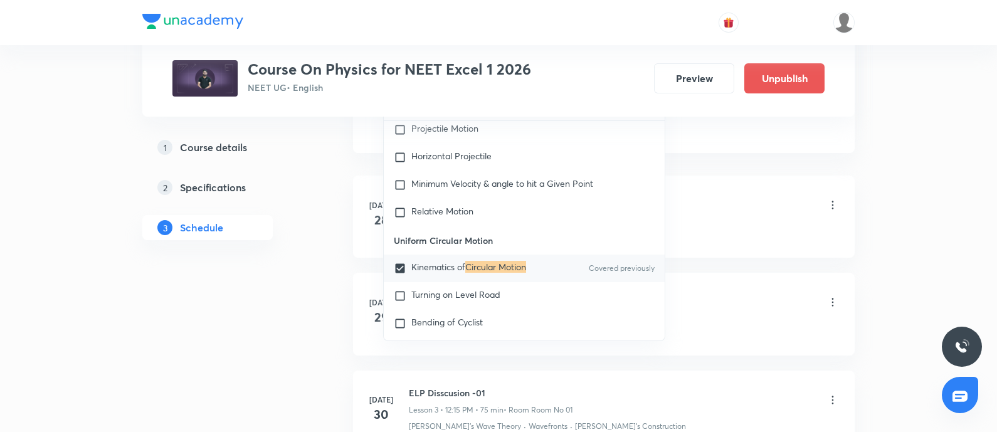
click at [723, 238] on li "Jul 28 Wave Optics-09 Lesson 1 • 10:50 AM • 75 min • Room Room No 01 Huygen's W…" at bounding box center [604, 217] width 502 height 82
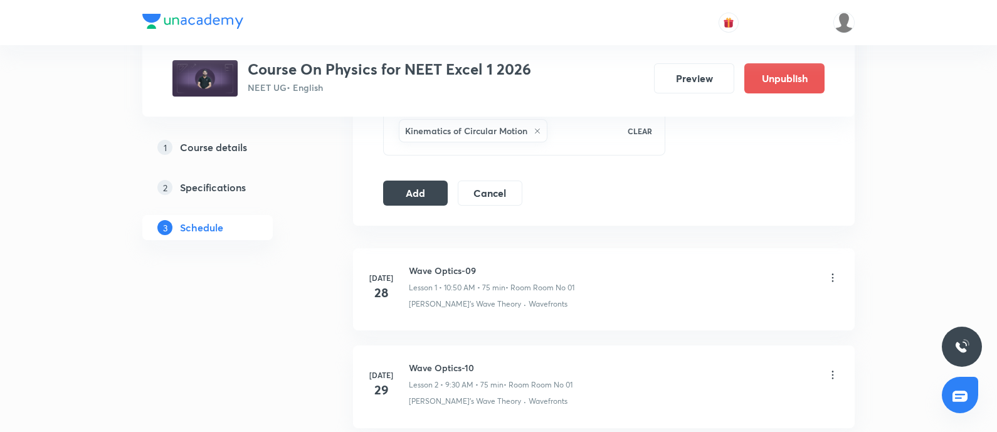
scroll to position [665, 0]
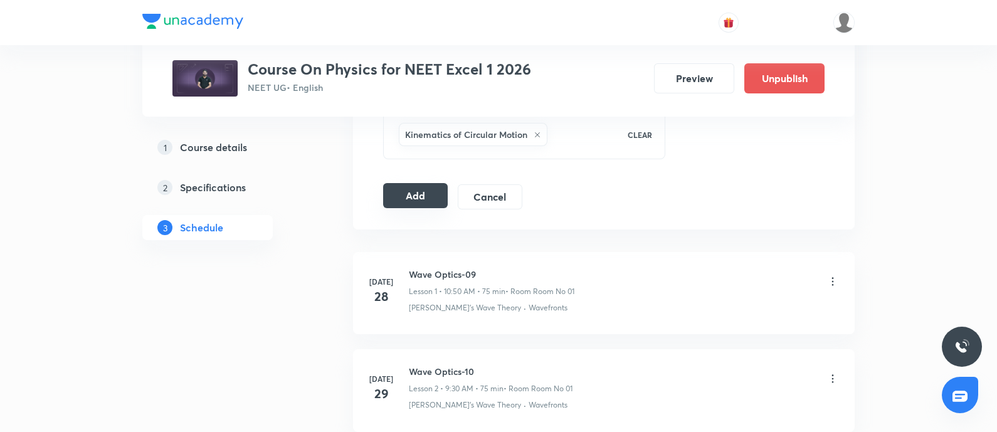
click at [423, 189] on button "Add" at bounding box center [415, 195] width 65 height 25
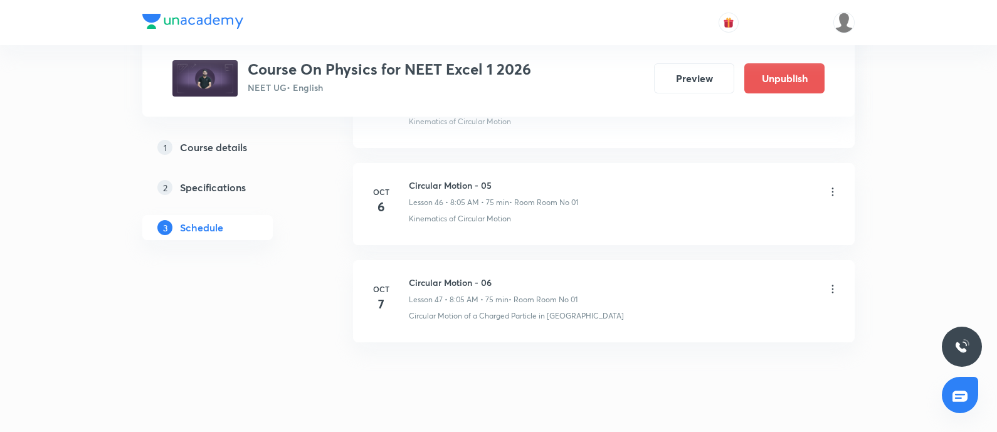
scroll to position [5146, 0]
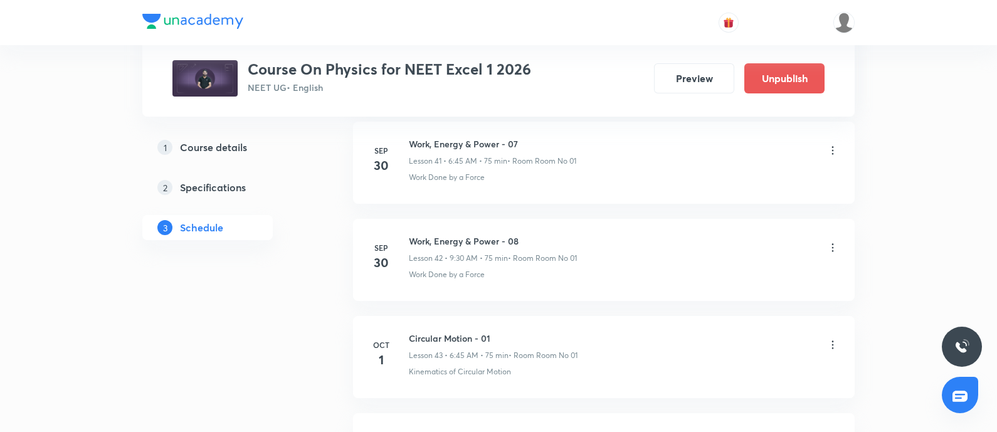
scroll to position [5228, 0]
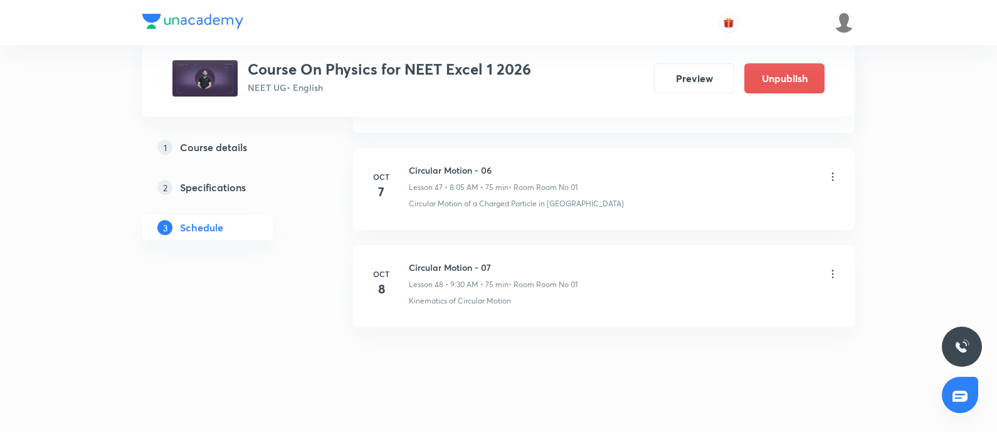
click at [411, 261] on h6 "Circular Motion - 07" at bounding box center [493, 267] width 169 height 13
copy h6 "Circular Motion - 07"
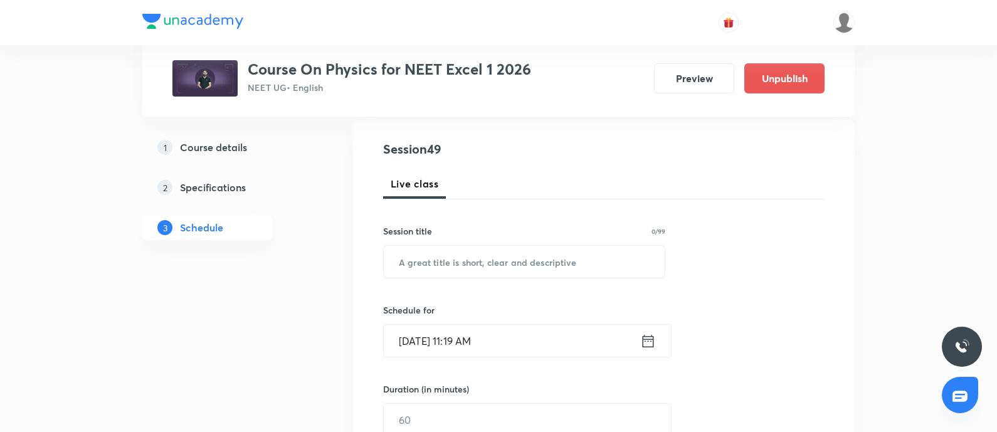
scroll to position [132, 0]
click at [432, 255] on input "text" at bounding box center [524, 261] width 281 height 32
paste input "Circular Motion - 07"
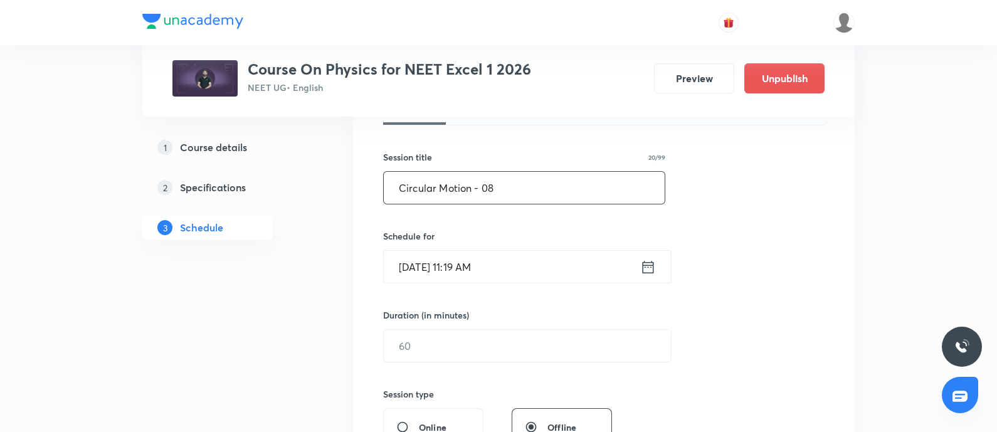
scroll to position [216, 0]
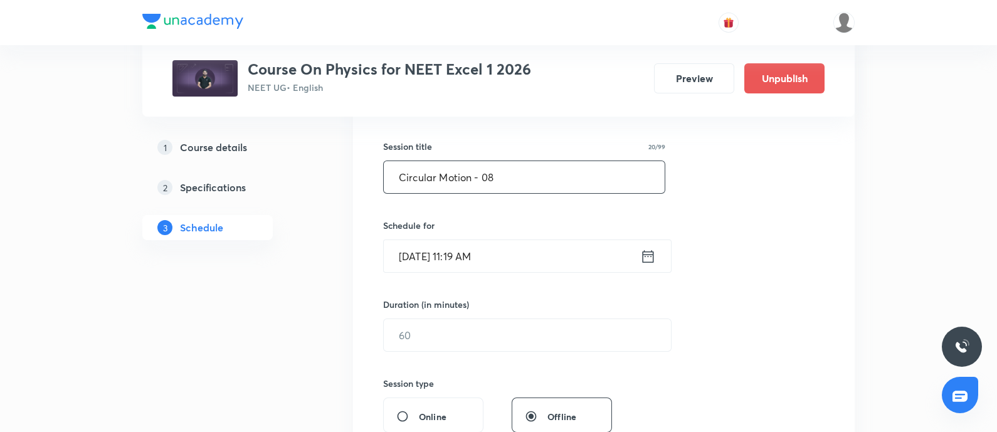
type input "Circular Motion - 08"
click at [522, 253] on input "Oct 7, 2025, 11:19 AM" at bounding box center [512, 256] width 257 height 32
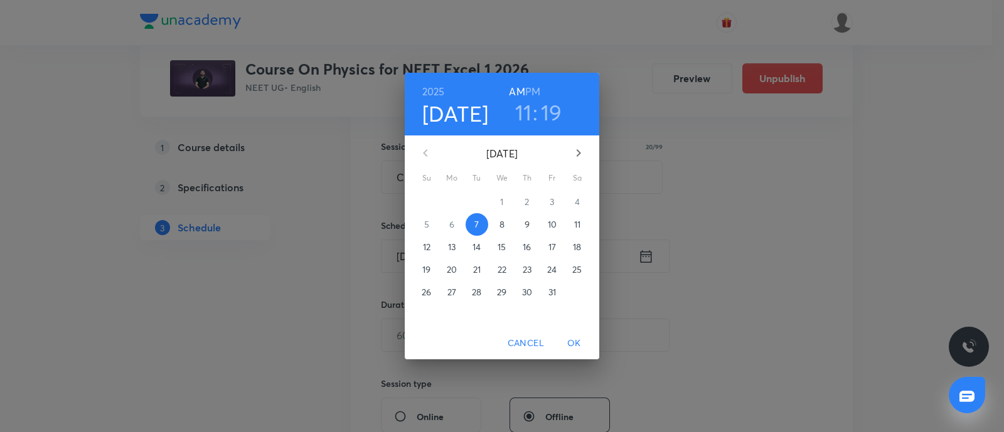
click at [501, 223] on p "8" at bounding box center [501, 224] width 5 height 13
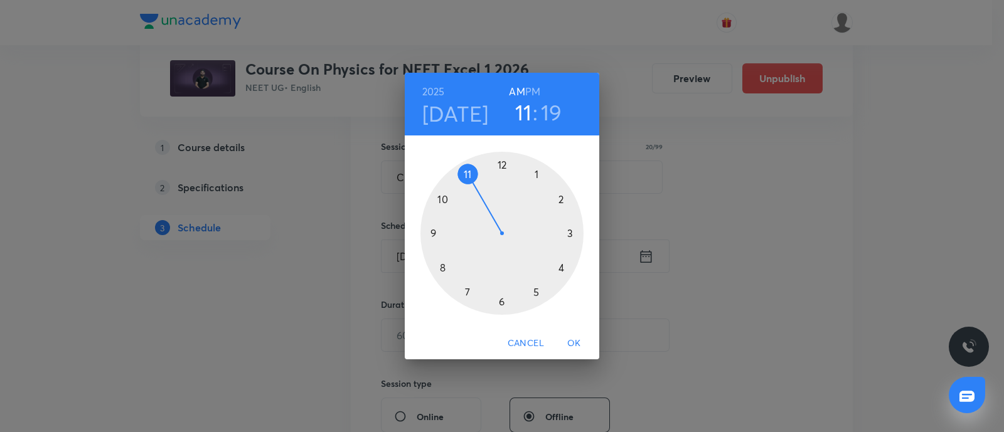
click at [443, 199] on div at bounding box center [501, 233] width 163 height 163
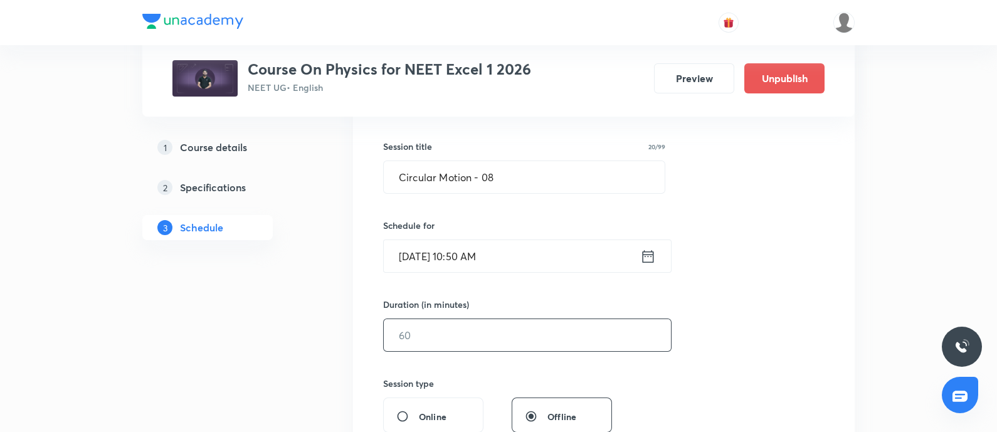
click at [437, 332] on input "text" at bounding box center [527, 335] width 287 height 32
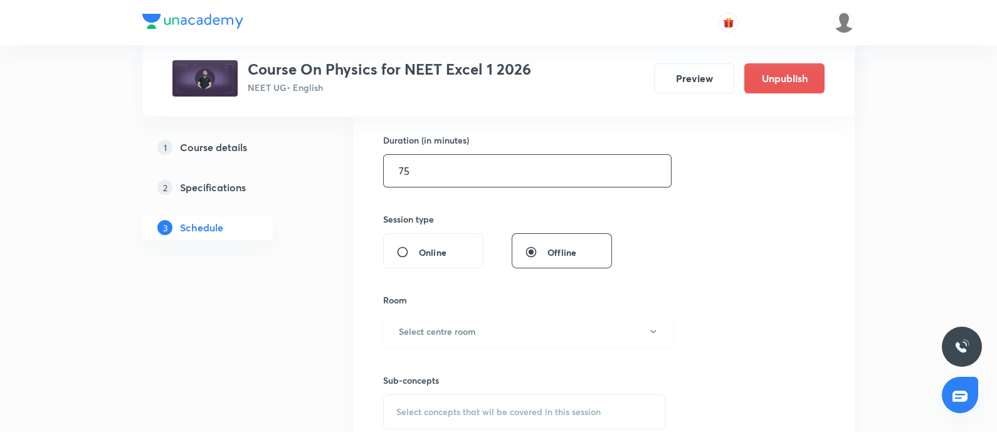
scroll to position [381, 0]
type input "75"
click at [437, 332] on h6 "Select centre room" at bounding box center [437, 330] width 77 height 13
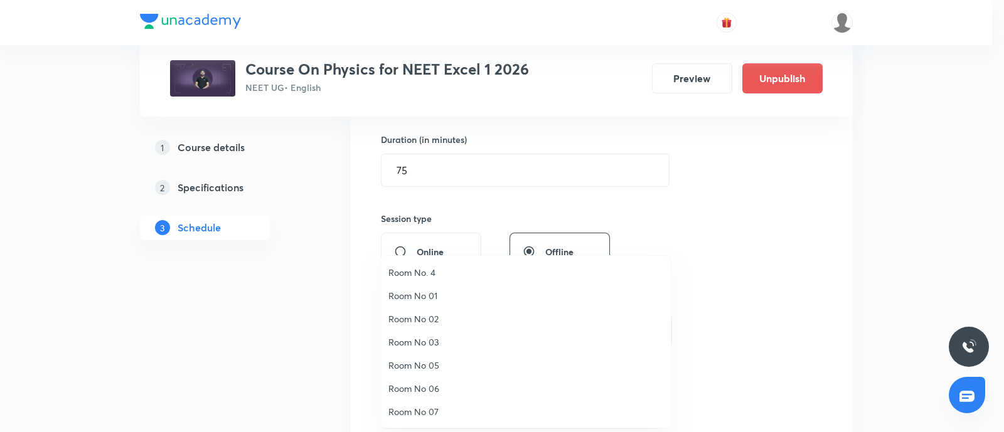
click at [424, 296] on span "Room No 01" at bounding box center [525, 295] width 275 height 13
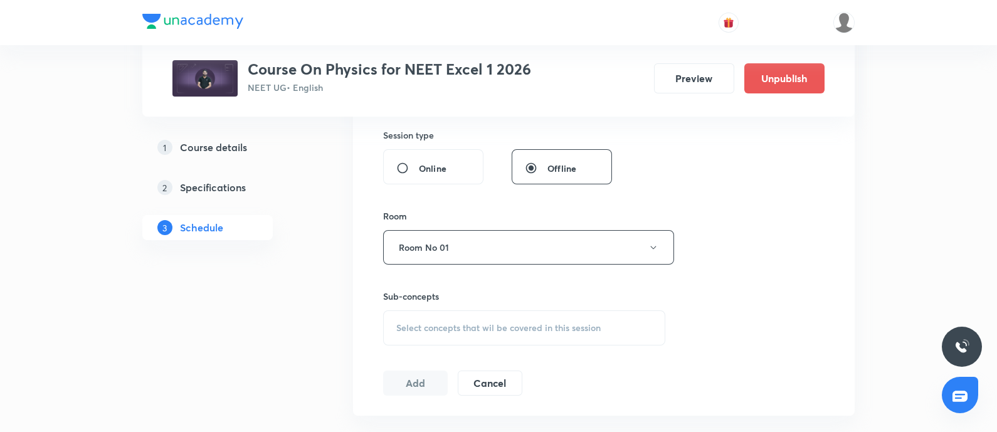
scroll to position [470, 0]
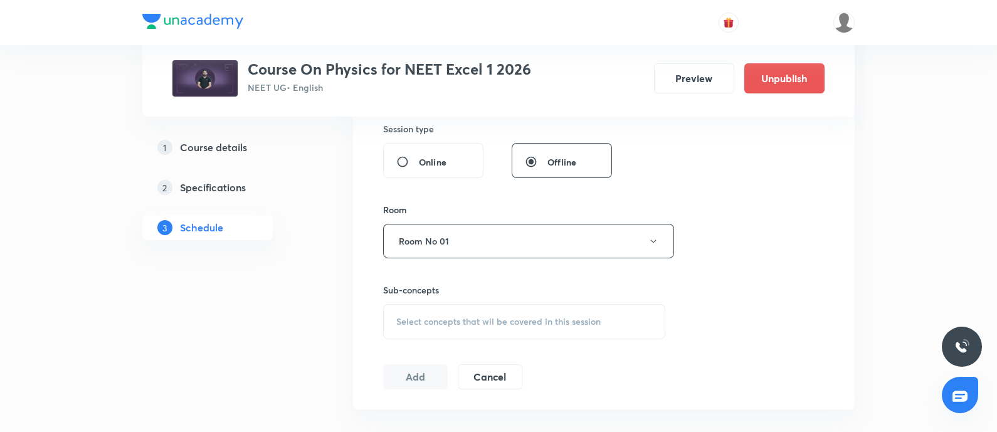
click at [417, 317] on span "Select concepts that wil be covered in this session" at bounding box center [498, 322] width 204 height 10
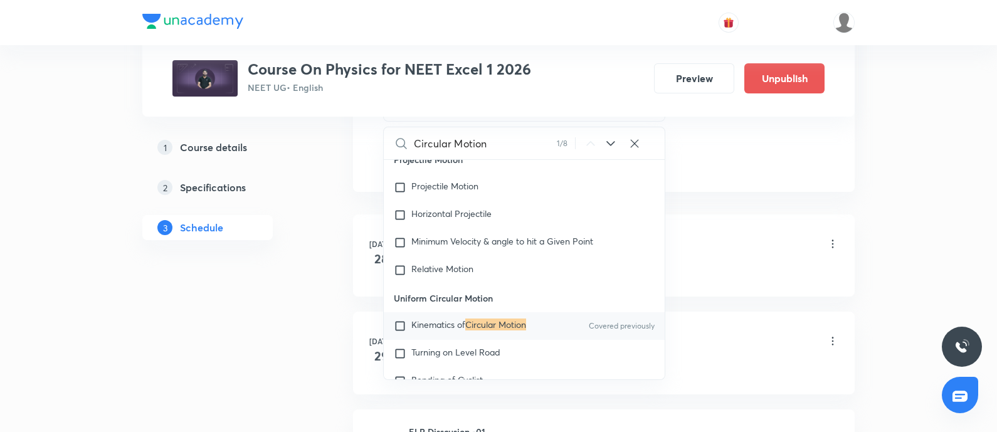
scroll to position [2254, 0]
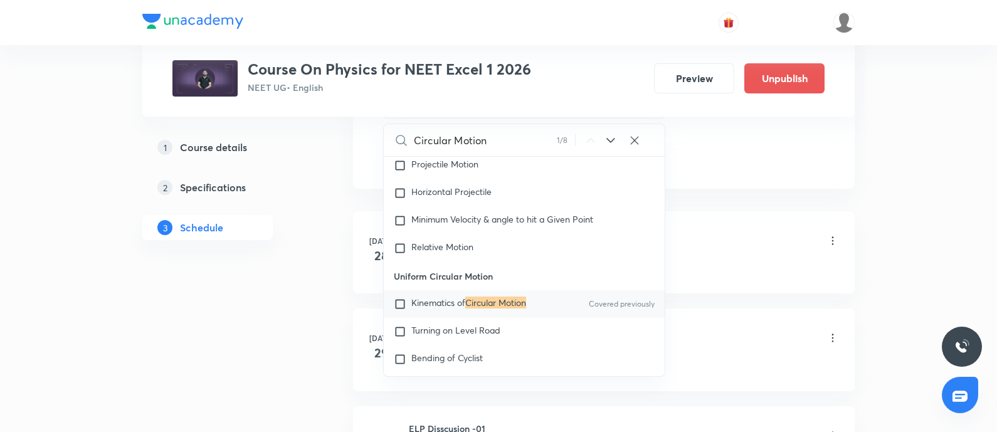
type input "Circular Motion"
click at [398, 311] on input "checkbox" at bounding box center [403, 304] width 18 height 13
checkbox input "true"
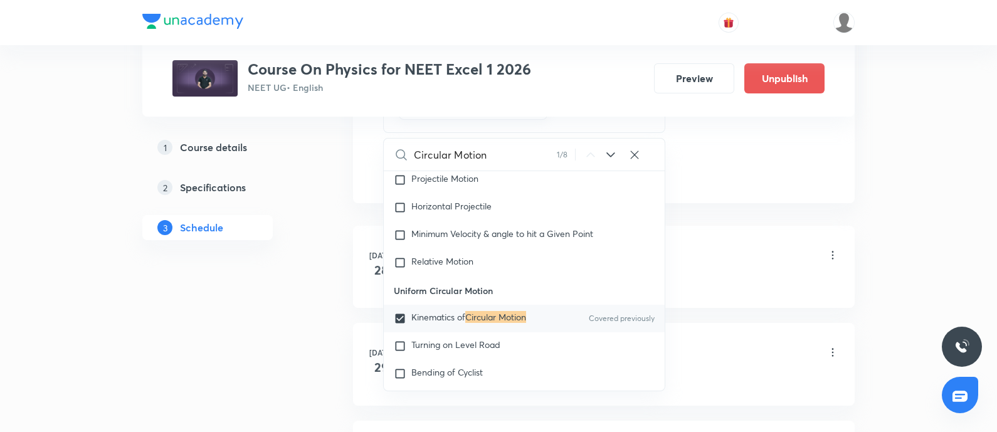
click at [719, 268] on div "Wave Optics-09 Lesson 1 • 10:50 AM • 75 min • Room Room No 01" at bounding box center [624, 256] width 430 height 29
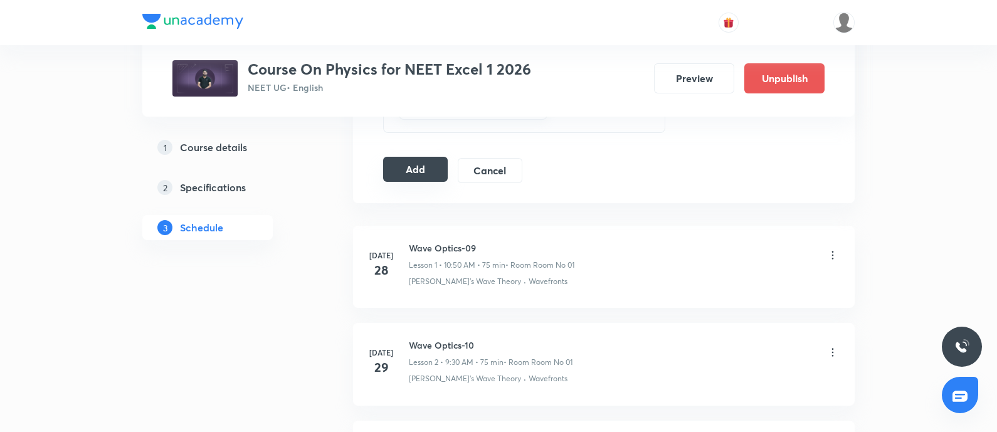
click at [411, 163] on button "Add" at bounding box center [415, 169] width 65 height 25
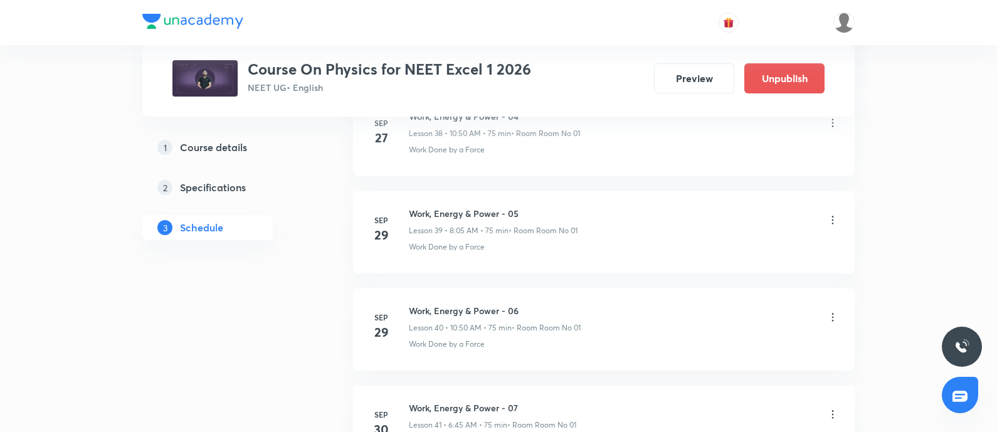
scroll to position [4929, 0]
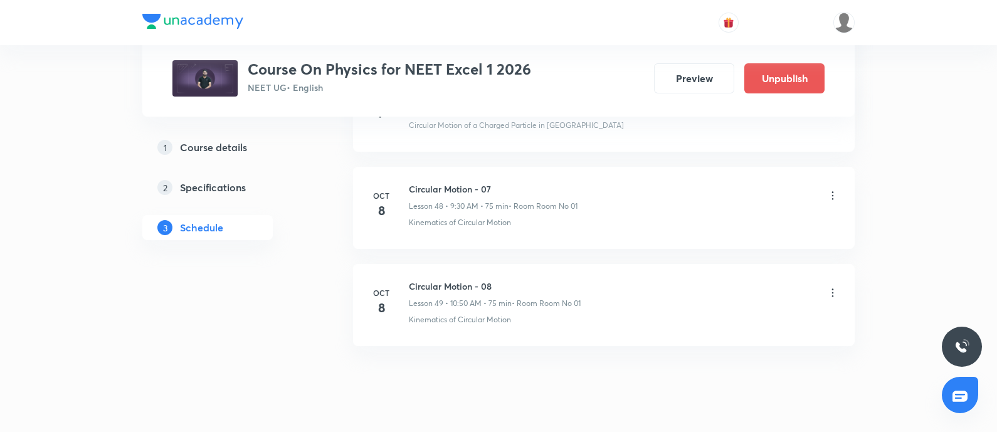
scroll to position [5326, 0]
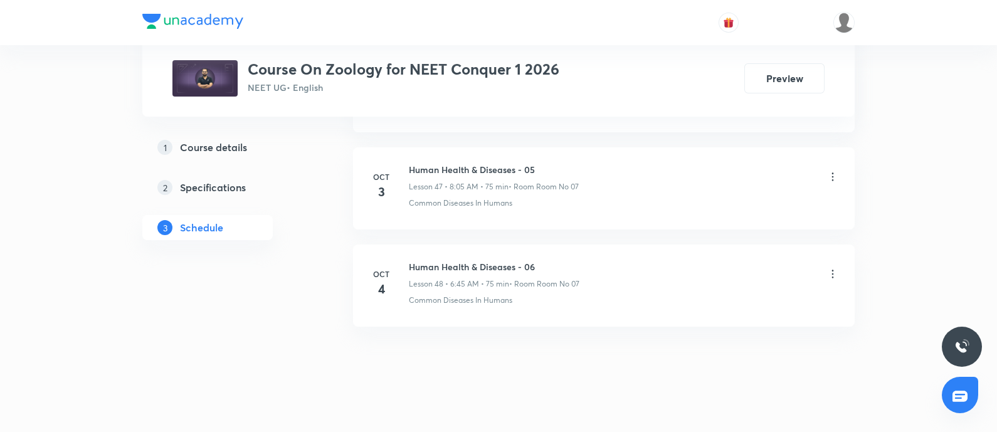
click at [410, 260] on h6 "Human Health & Diseases - 06" at bounding box center [494, 266] width 171 height 13
copy h6 "Human Health & Diseases - 06"
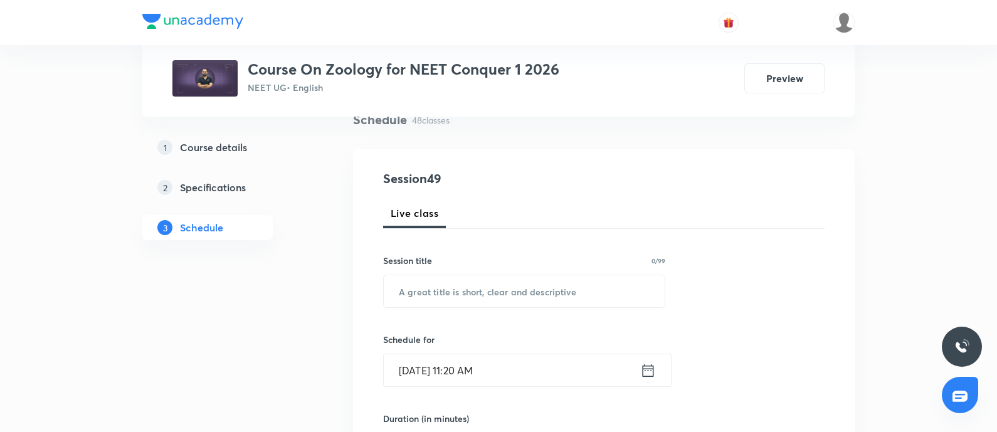
scroll to position [136, 0]
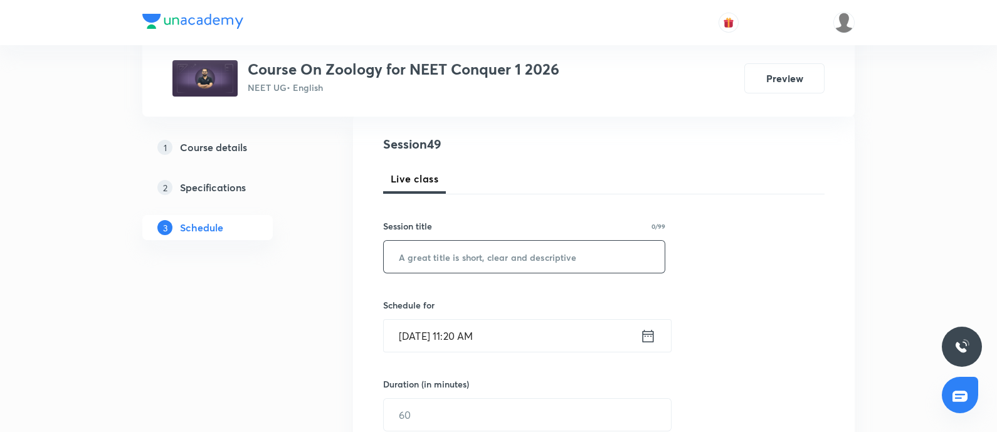
click at [433, 258] on input "text" at bounding box center [524, 257] width 281 height 32
paste input "Human Health & Diseases - 06"
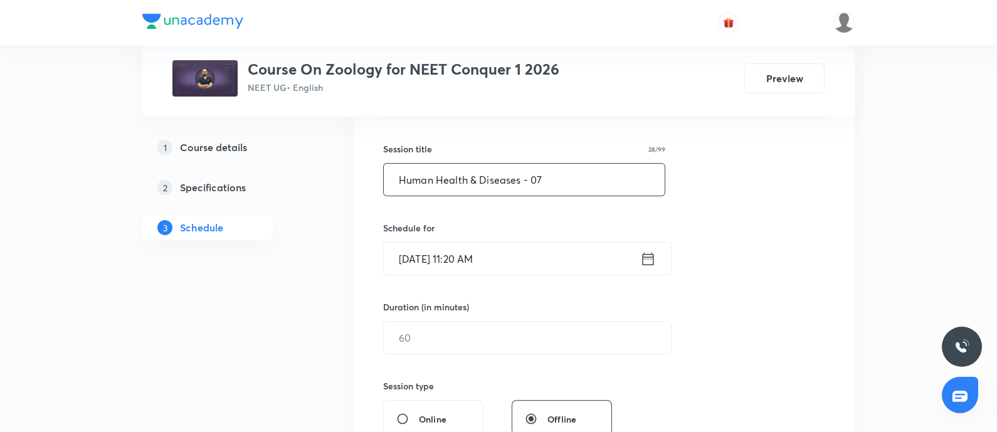
type input "Human Health & Diseases - 07"
click at [525, 265] on input "[DATE] 11:20 AM" at bounding box center [512, 259] width 257 height 32
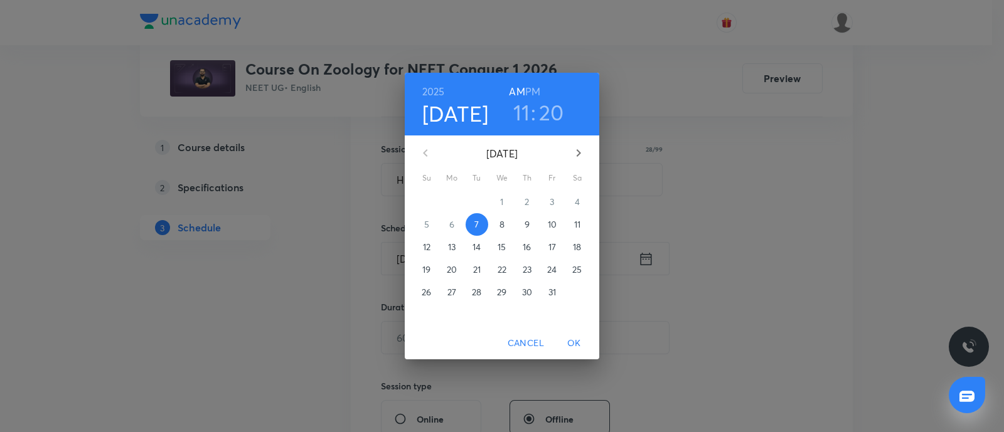
click at [507, 226] on span "8" at bounding box center [502, 224] width 23 height 13
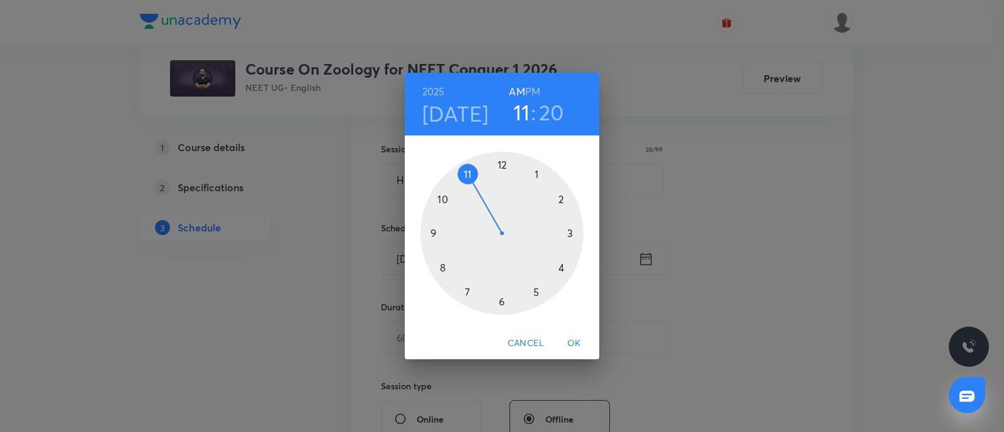
click at [501, 299] on div at bounding box center [501, 233] width 163 height 163
click at [438, 233] on div at bounding box center [501, 233] width 163 height 163
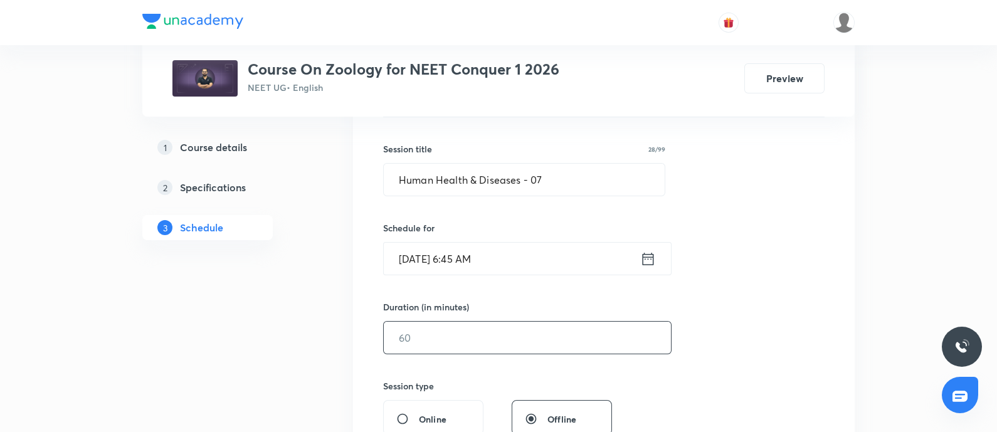
click at [444, 337] on input "text" at bounding box center [527, 338] width 287 height 32
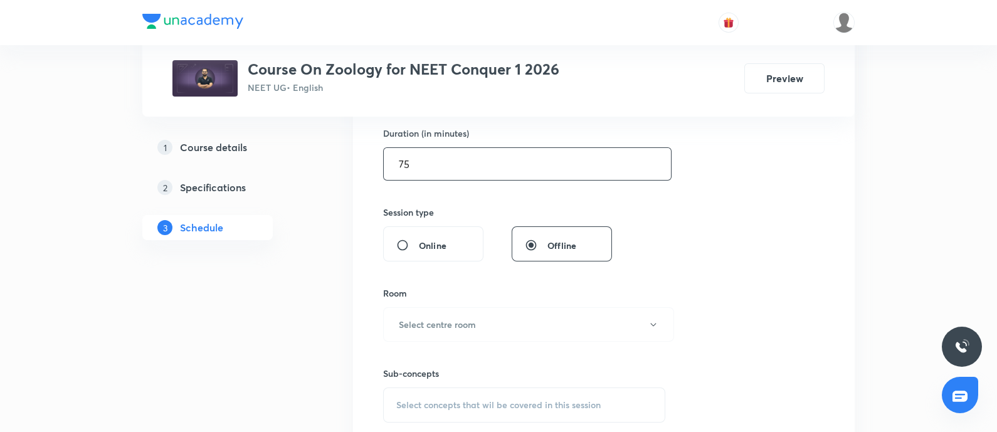
scroll to position [390, 0]
type input "75"
click at [458, 326] on h6 "Select centre room" at bounding box center [437, 322] width 77 height 13
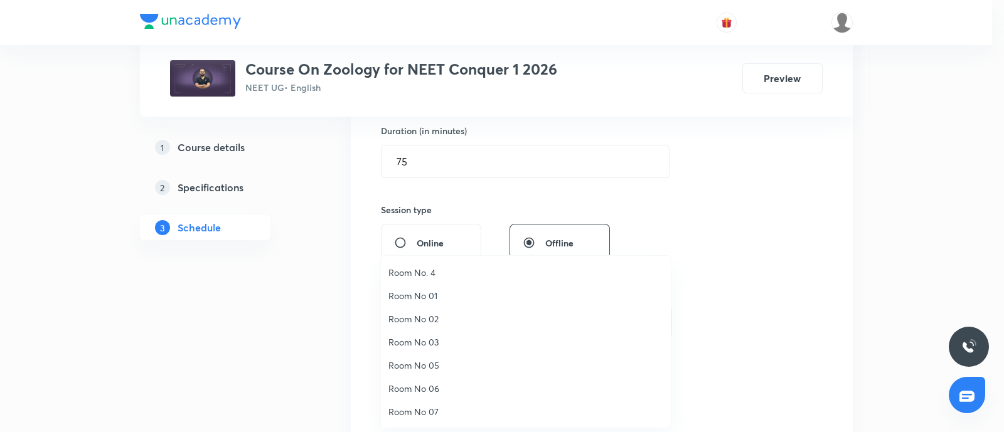
click at [416, 408] on span "Room No 07" at bounding box center [525, 411] width 275 height 13
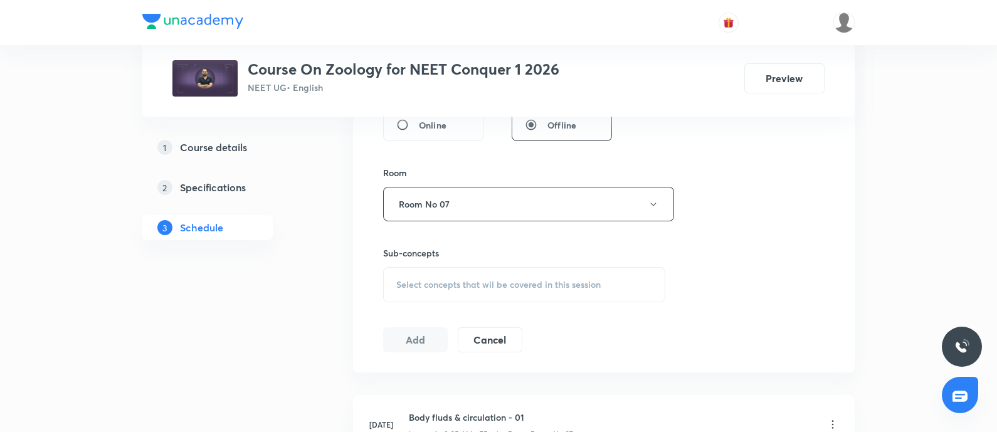
scroll to position [509, 0]
click at [469, 278] on span "Select concepts that wil be covered in this session" at bounding box center [498, 283] width 204 height 10
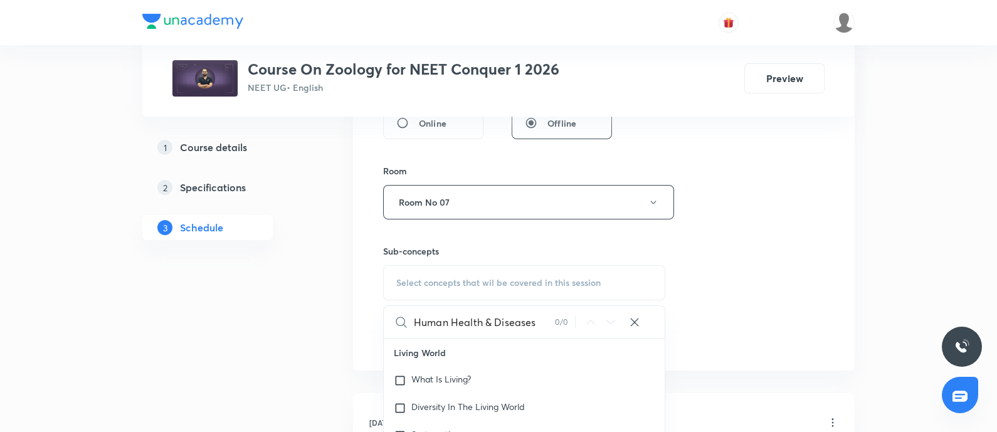
scroll to position [0, 0]
click at [494, 321] on input "Human Health & Diseases" at bounding box center [484, 322] width 141 height 32
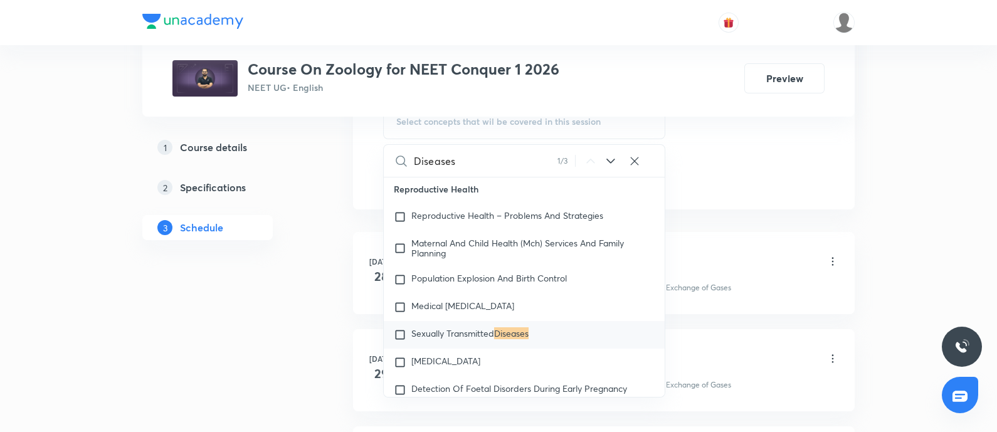
scroll to position [681, 0]
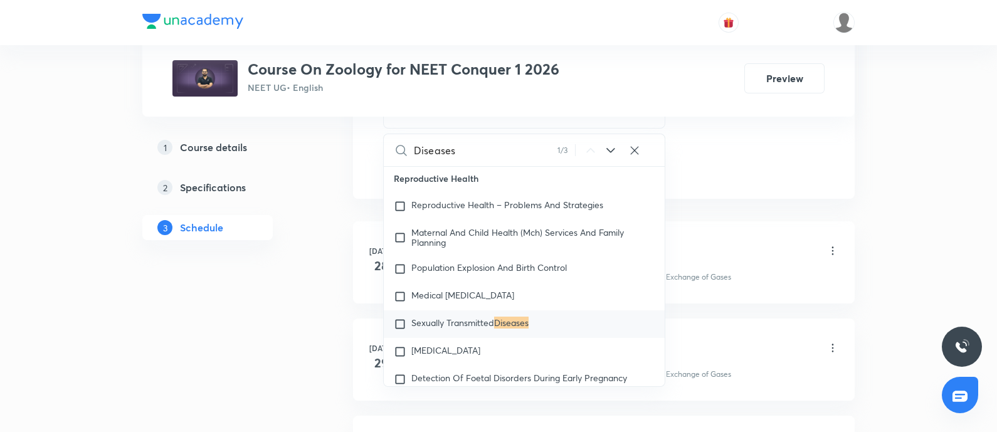
type input "Diseases"
click at [605, 151] on icon at bounding box center [610, 150] width 15 height 15
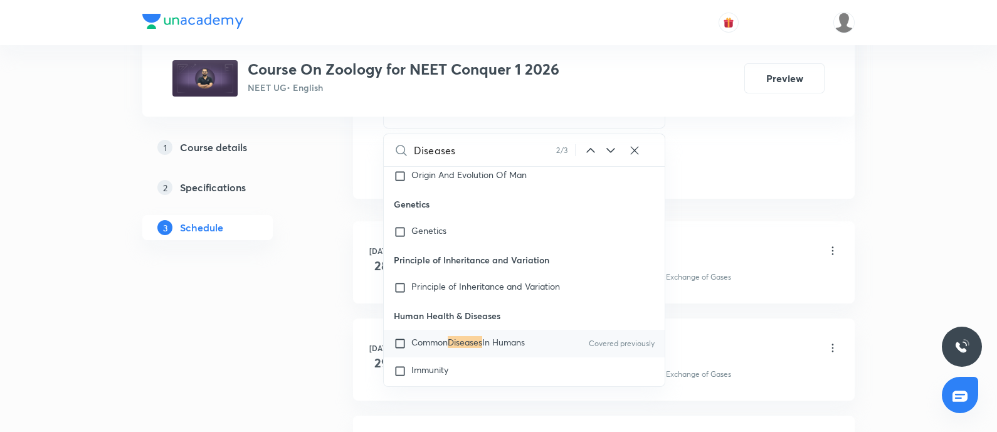
scroll to position [9957, 0]
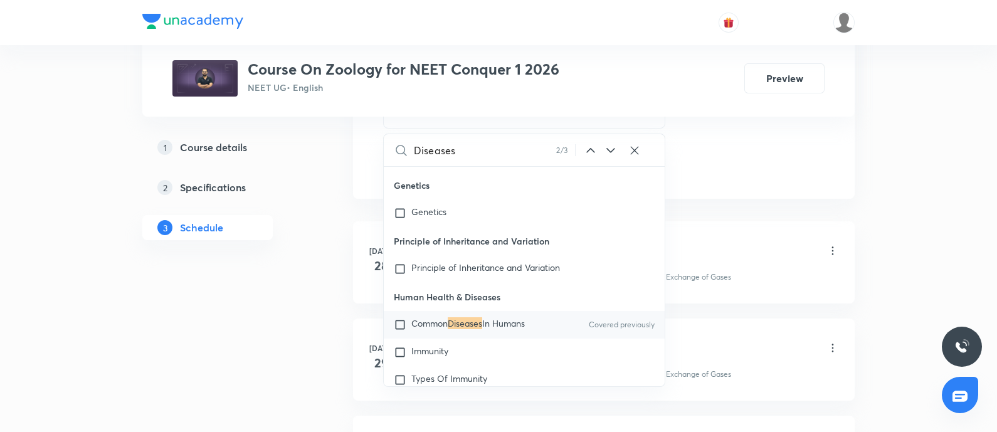
click at [398, 328] on input "checkbox" at bounding box center [403, 325] width 18 height 13
checkbox input "true"
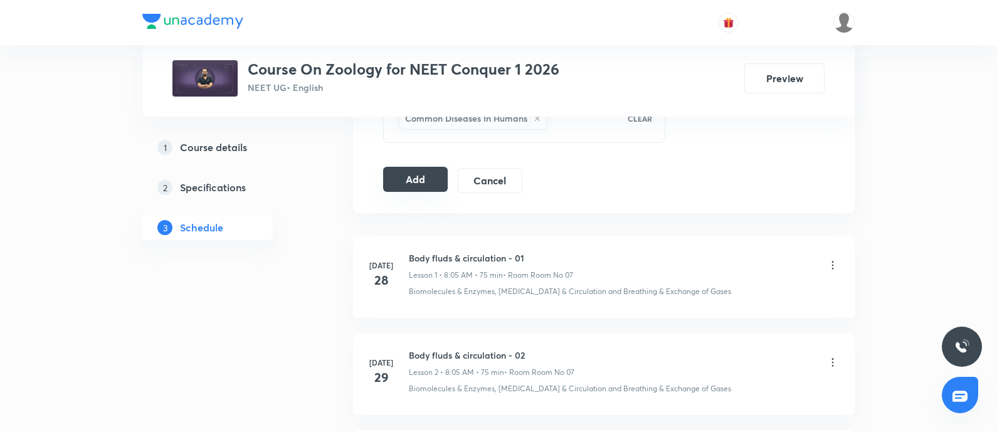
click at [411, 183] on button "Add" at bounding box center [415, 179] width 65 height 25
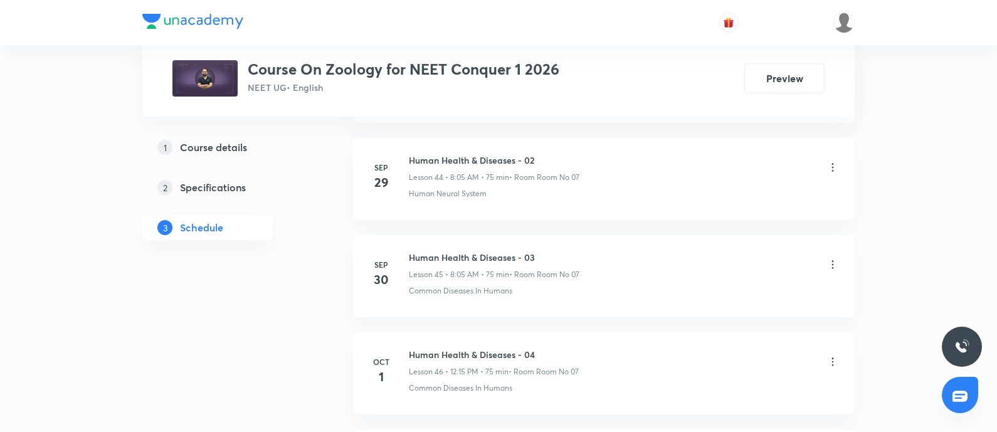
scroll to position [5242, 0]
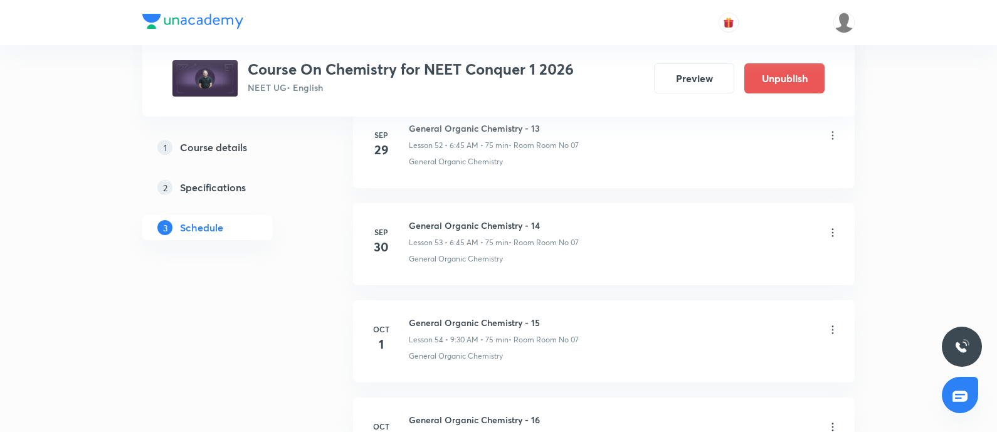
scroll to position [6295, 0]
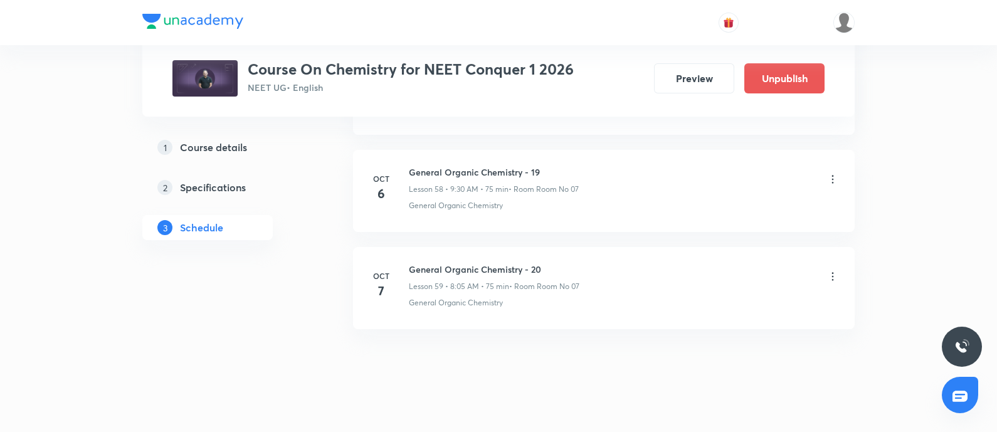
click at [415, 263] on h6 "General Organic Chemistry - 20" at bounding box center [494, 269] width 171 height 13
copy h6 "General Organic Chemistry - 20"
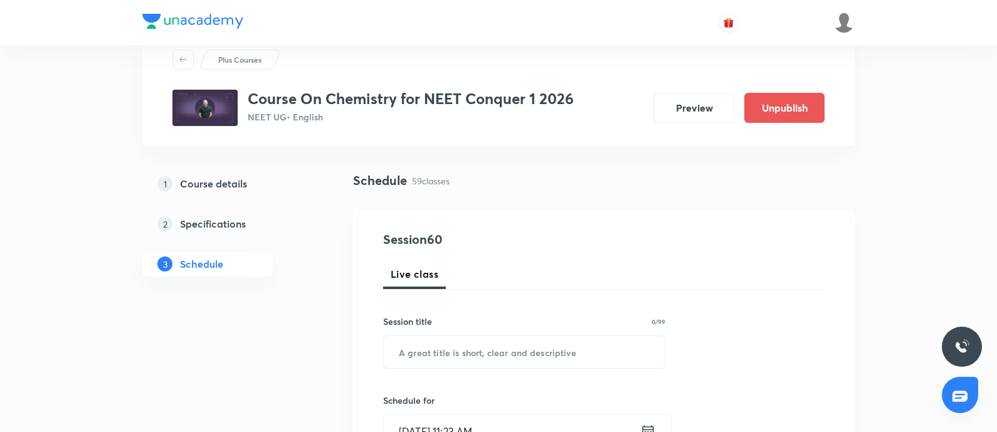
scroll to position [57, 0]
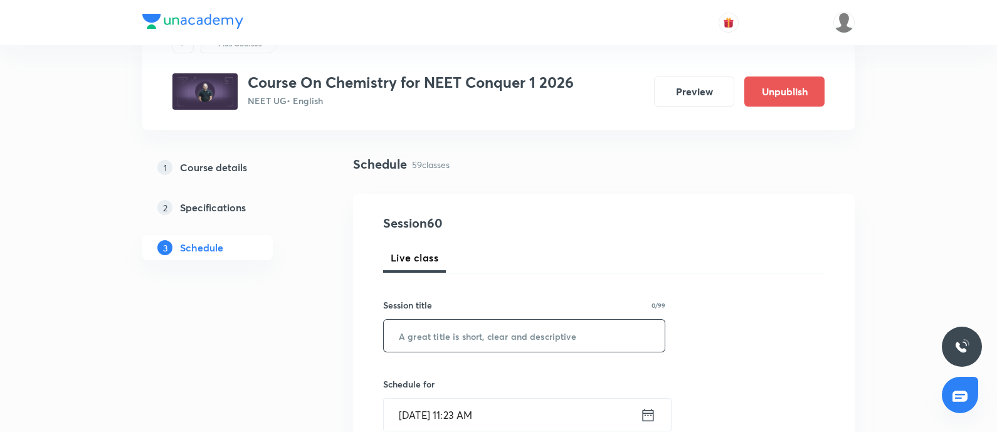
click at [464, 328] on input "text" at bounding box center [524, 336] width 281 height 32
paste input "General Organic Chemistry - 20"
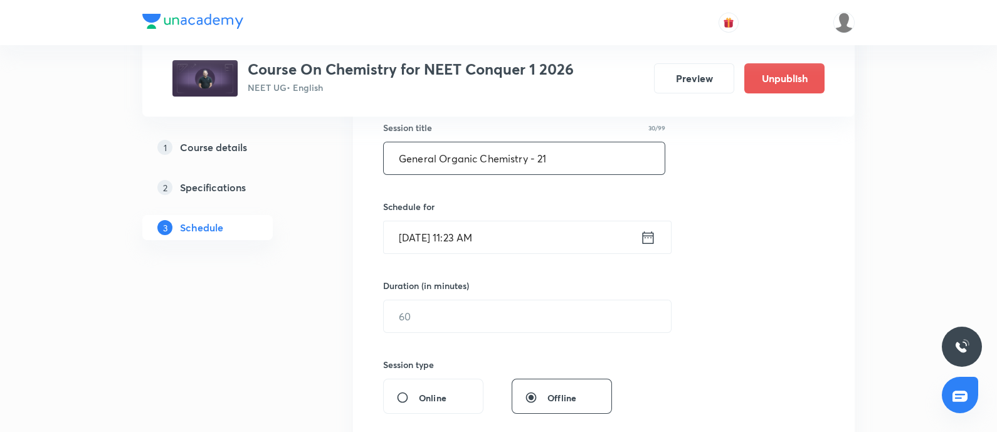
scroll to position [241, 0]
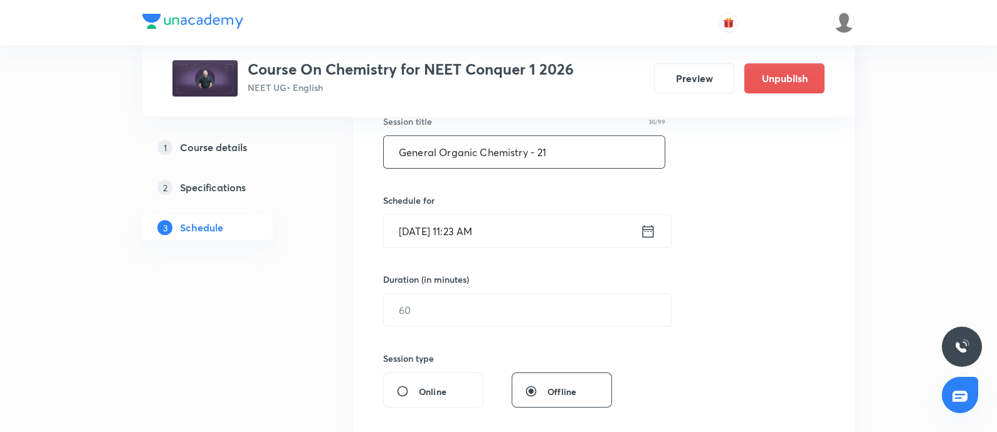
type input "General Organic Chemistry - 21"
click at [521, 230] on input "[DATE] 11:23 AM" at bounding box center [512, 231] width 257 height 32
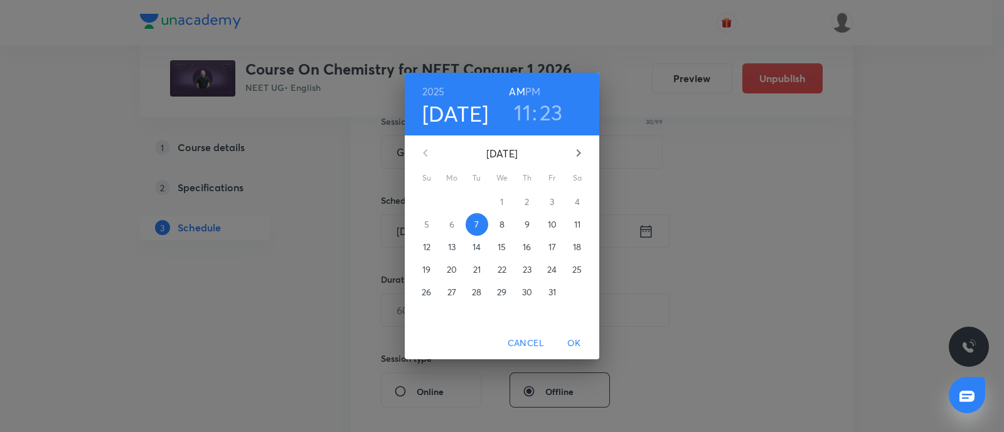
click at [505, 225] on span "8" at bounding box center [502, 224] width 23 height 13
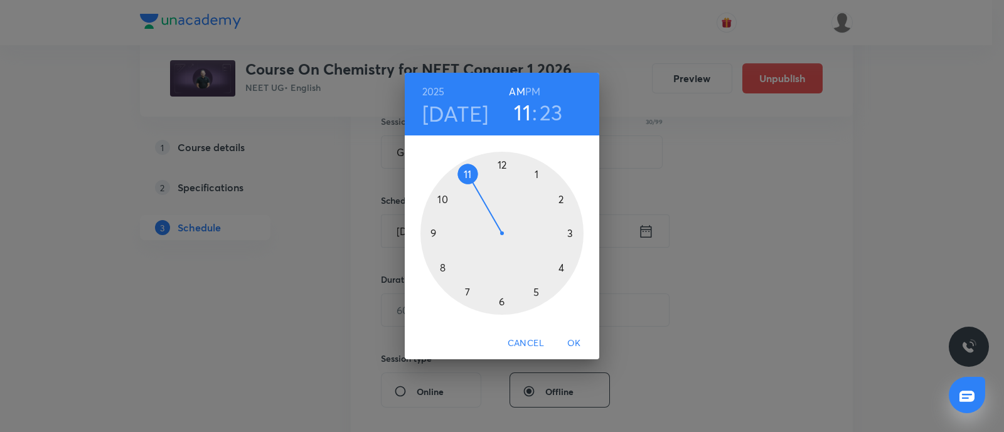
click at [442, 268] on div at bounding box center [501, 233] width 163 height 163
click at [536, 177] on div at bounding box center [501, 233] width 163 height 163
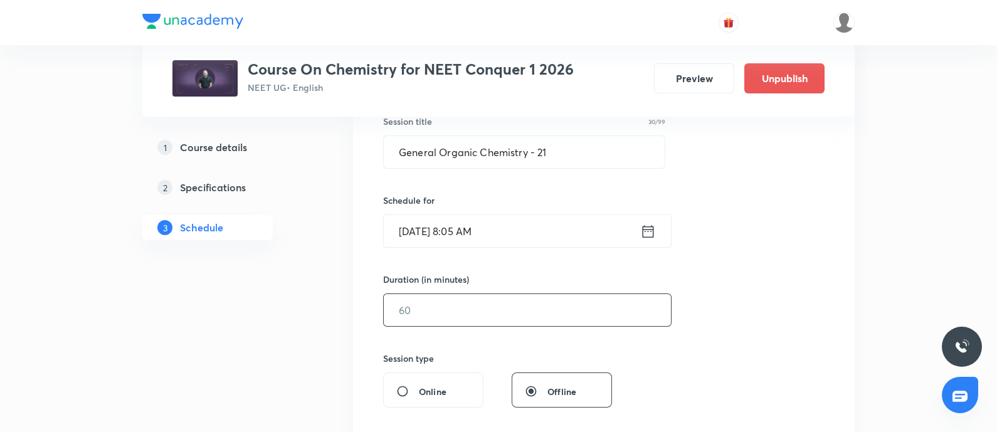
click at [444, 309] on input "text" at bounding box center [527, 310] width 287 height 32
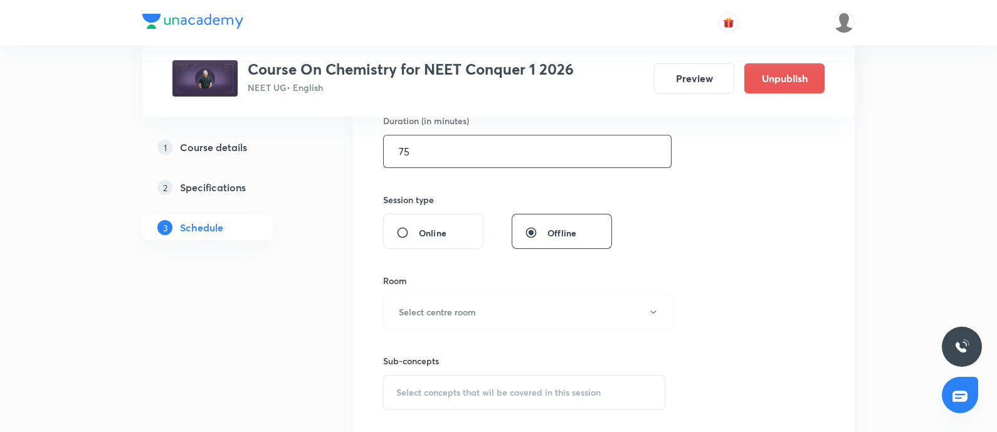
scroll to position [401, 0]
type input "75"
click at [444, 309] on h6 "Select centre room" at bounding box center [437, 310] width 77 height 13
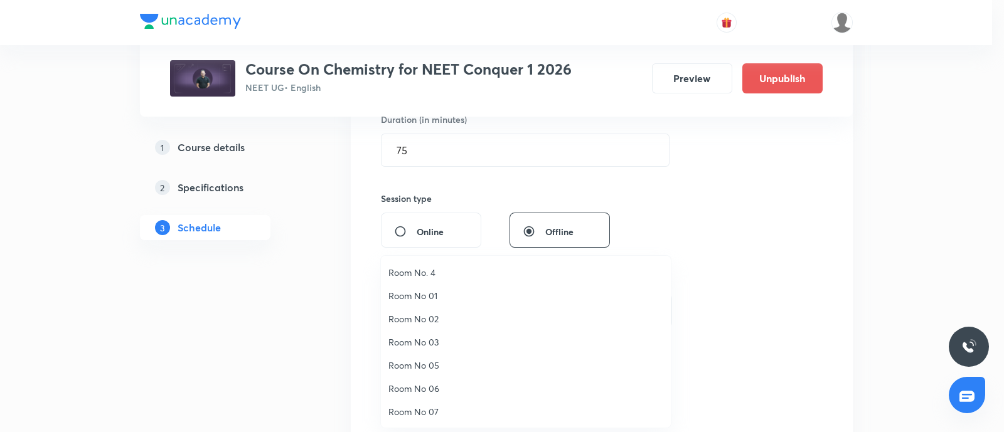
click at [420, 409] on span "Room No 07" at bounding box center [525, 411] width 275 height 13
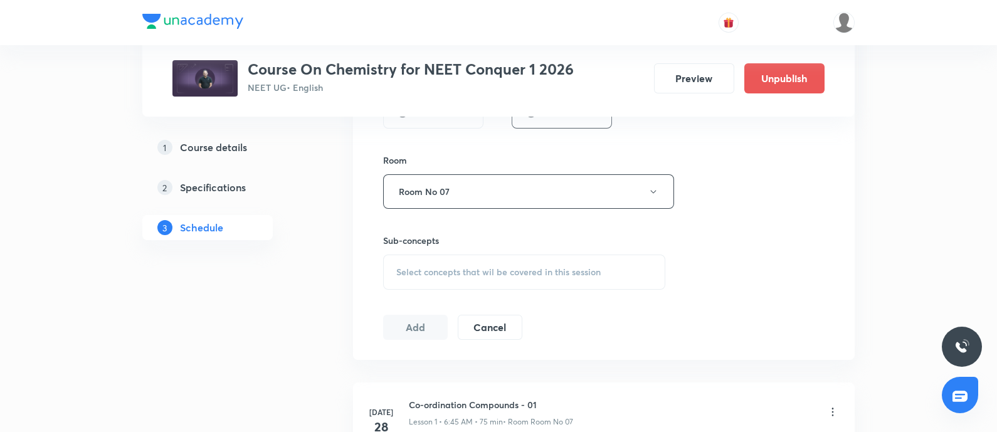
scroll to position [556, 0]
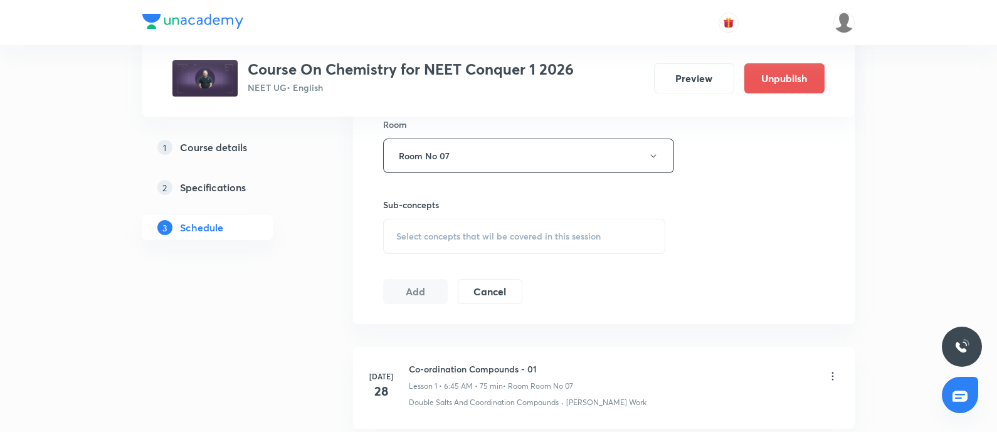
click at [452, 235] on span "Select concepts that wil be covered in this session" at bounding box center [498, 236] width 204 height 10
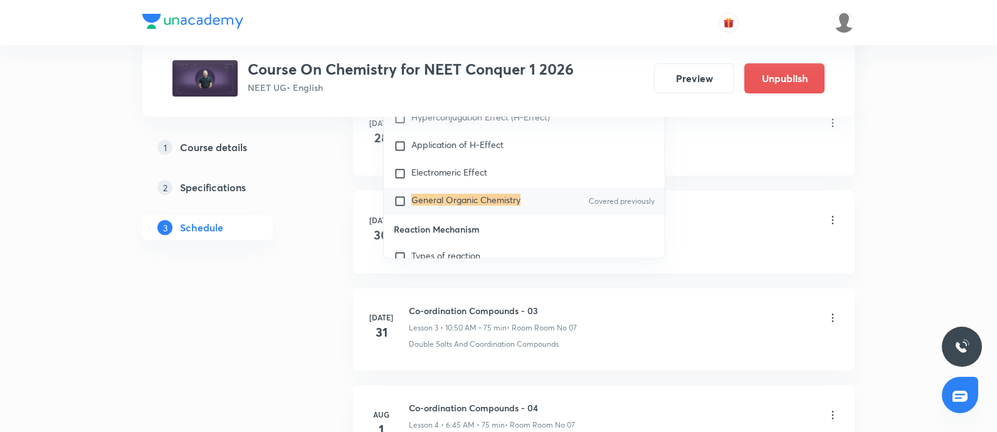
scroll to position [19621, 0]
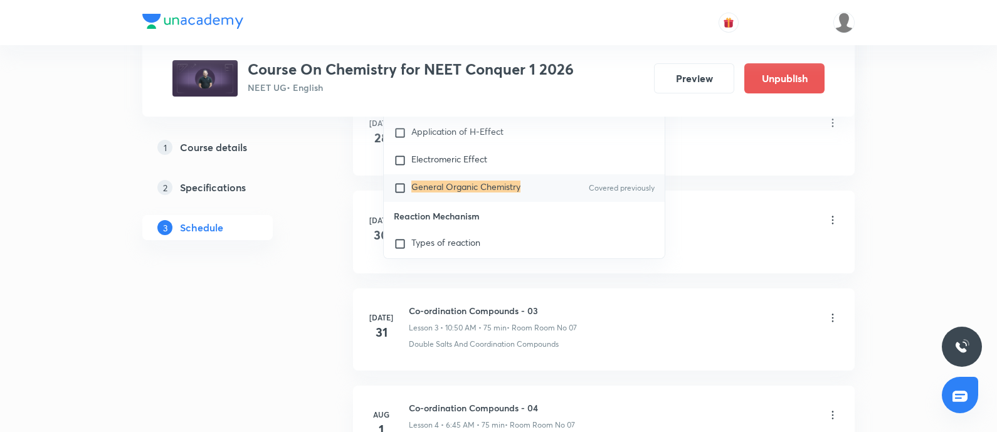
type input "General Organic Chemistry"
click at [399, 194] on input "checkbox" at bounding box center [403, 188] width 18 height 13
checkbox input "true"
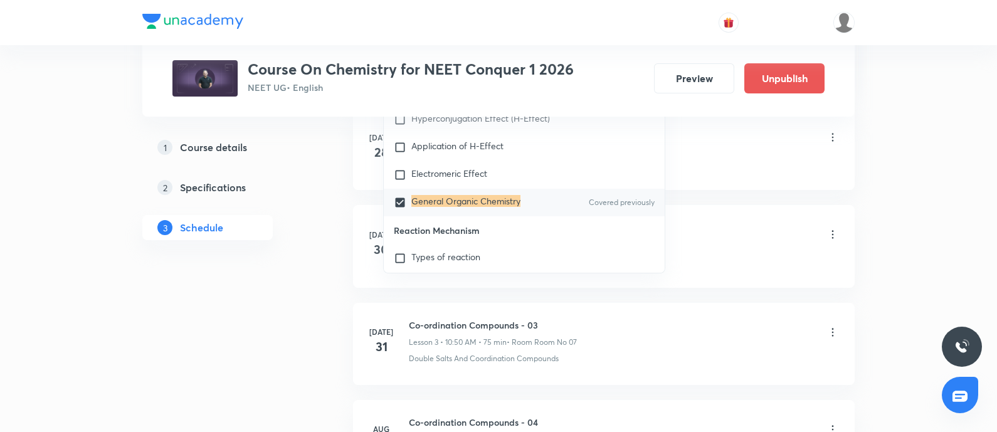
click at [705, 152] on div "Co-ordination Compounds - 01 Lesson 1 • 6:45 AM • 75 min • Room Room No 07 Doub…" at bounding box center [624, 147] width 430 height 46
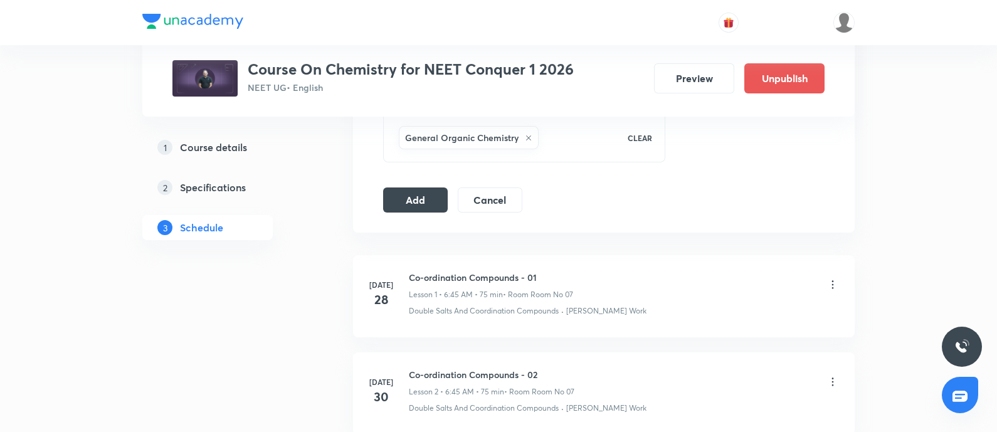
scroll to position [659, 0]
click at [420, 198] on button "Add" at bounding box center [415, 201] width 65 height 25
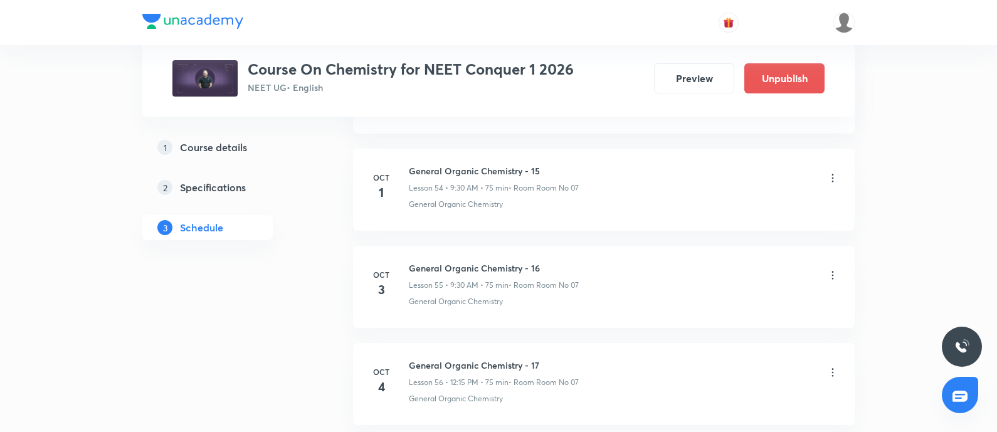
scroll to position [6309, 0]
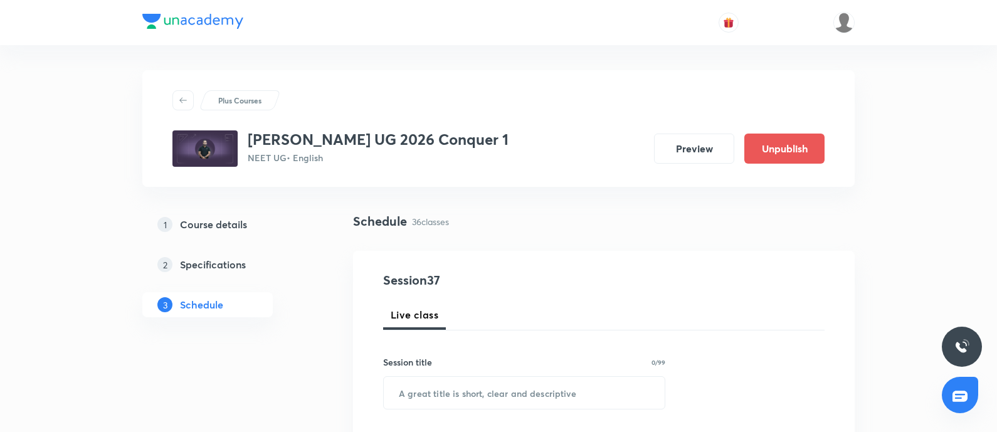
scroll to position [4064, 0]
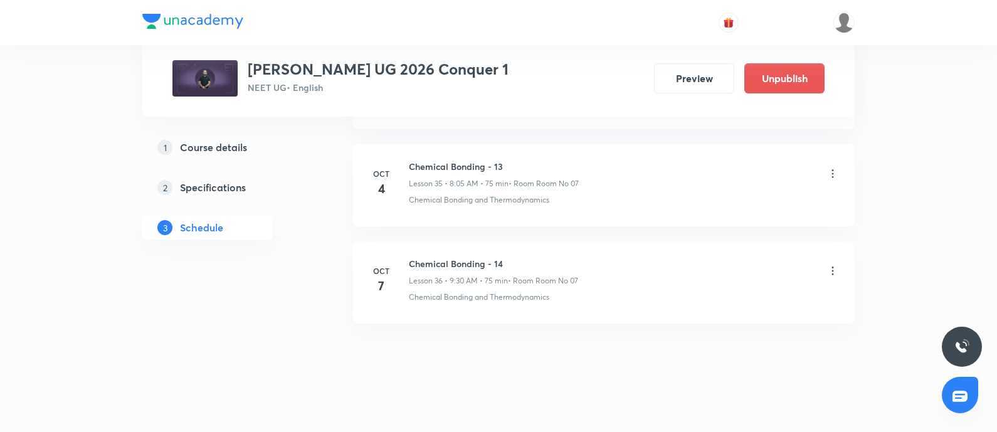
click at [411, 257] on h6 "Chemical Bonding - 14" at bounding box center [493, 263] width 169 height 13
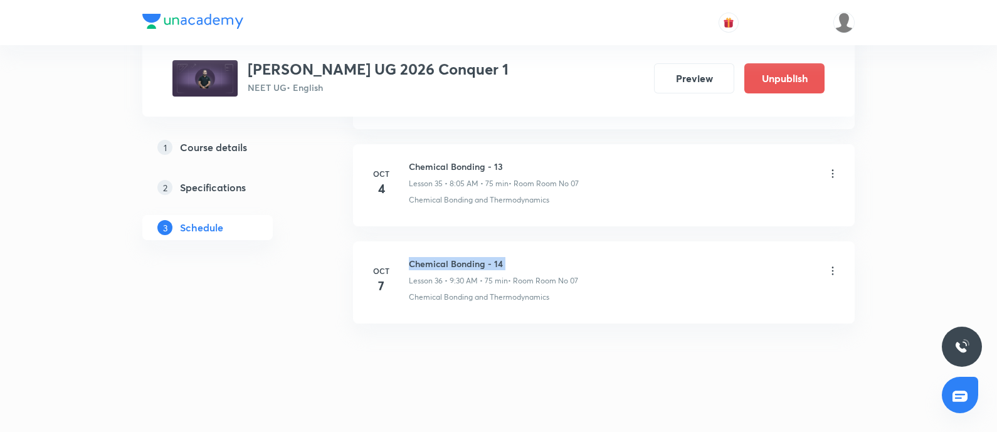
copy h6 "Chemical Bonding - 14"
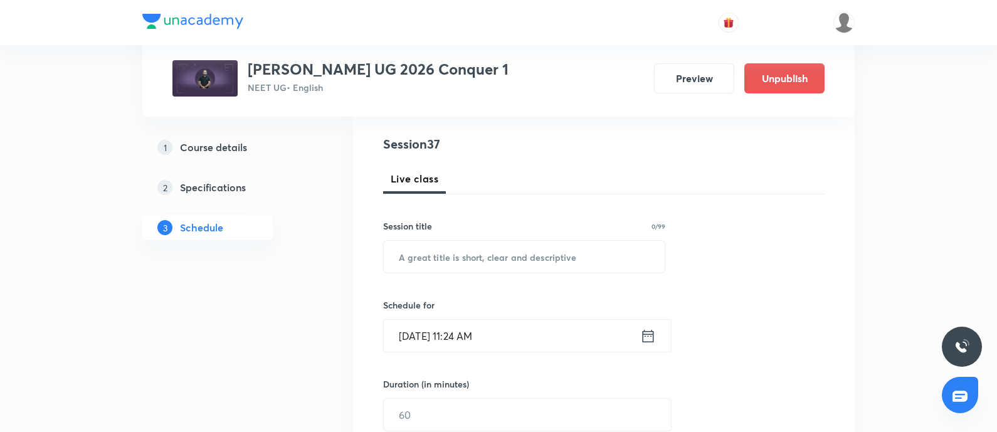
scroll to position [148, 0]
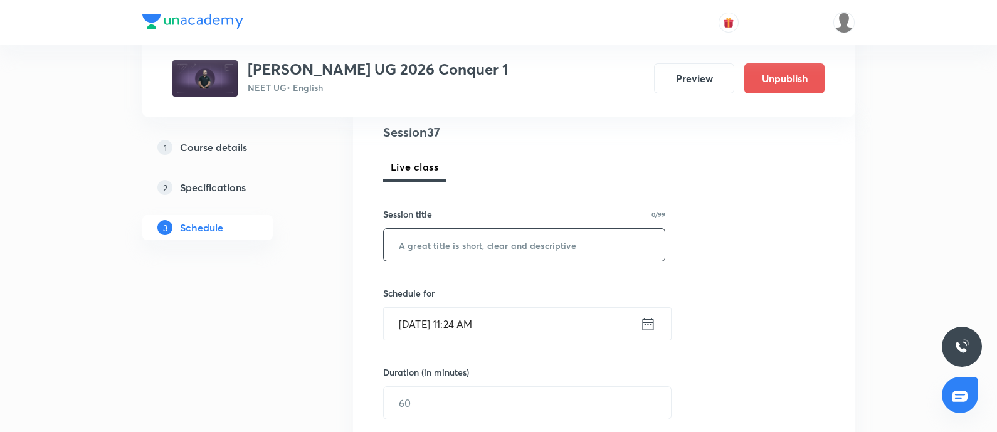
drag, startPoint x: 469, startPoint y: 225, endPoint x: 467, endPoint y: 236, distance: 11.4
click at [467, 236] on div "Session title 0/99 ​" at bounding box center [524, 235] width 282 height 54
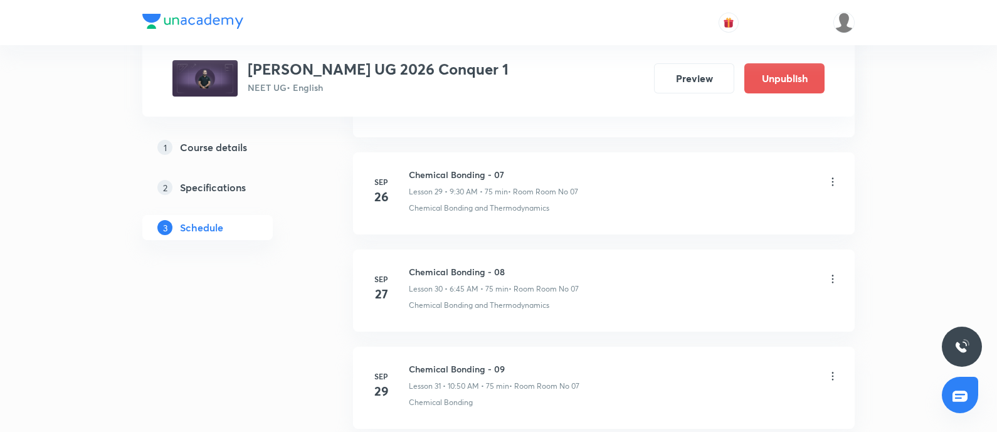
scroll to position [4161, 0]
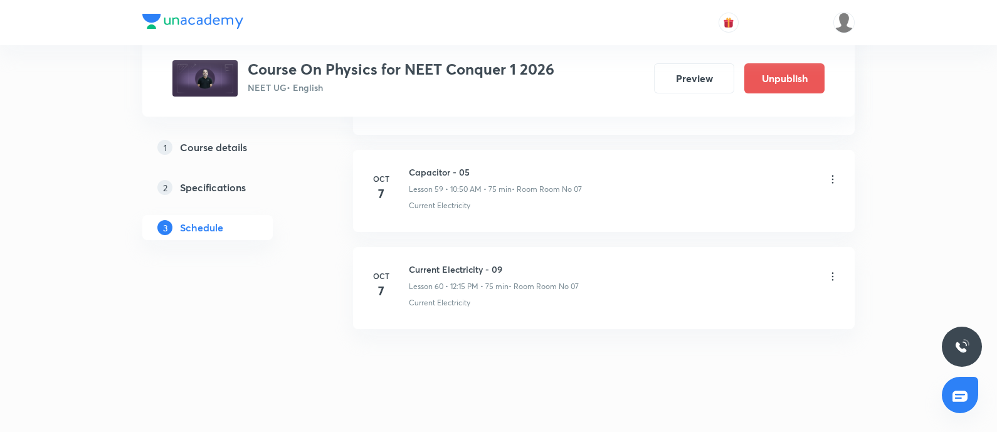
click at [410, 166] on h6 "Capacitor - 05" at bounding box center [495, 172] width 173 height 13
copy h6 "Capacitor - 05"
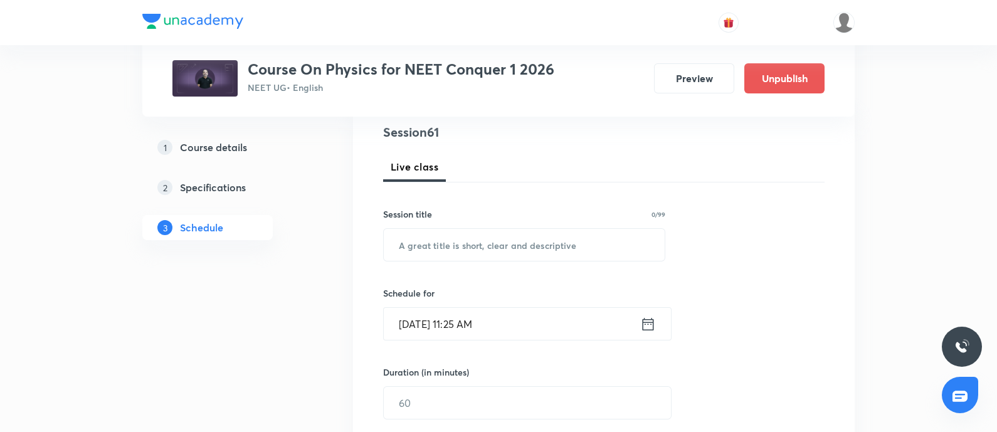
scroll to position [166, 0]
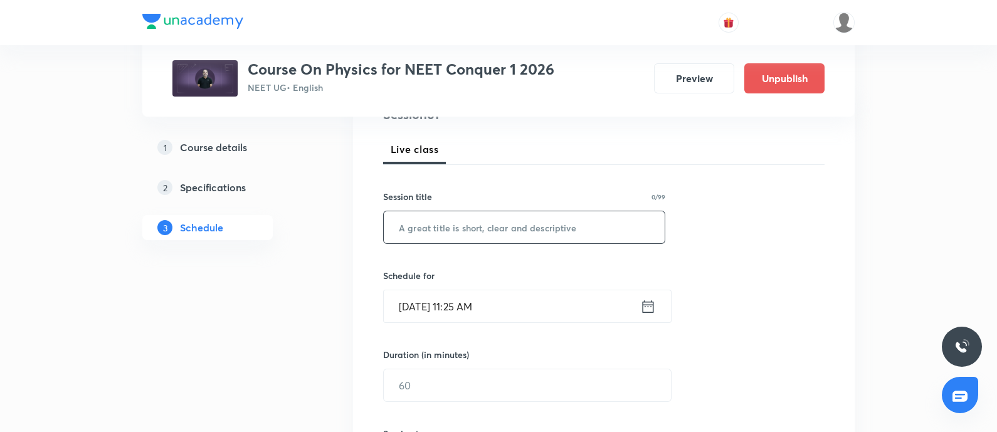
click at [430, 227] on input "text" at bounding box center [524, 227] width 281 height 32
paste input "Capacitor - 05"
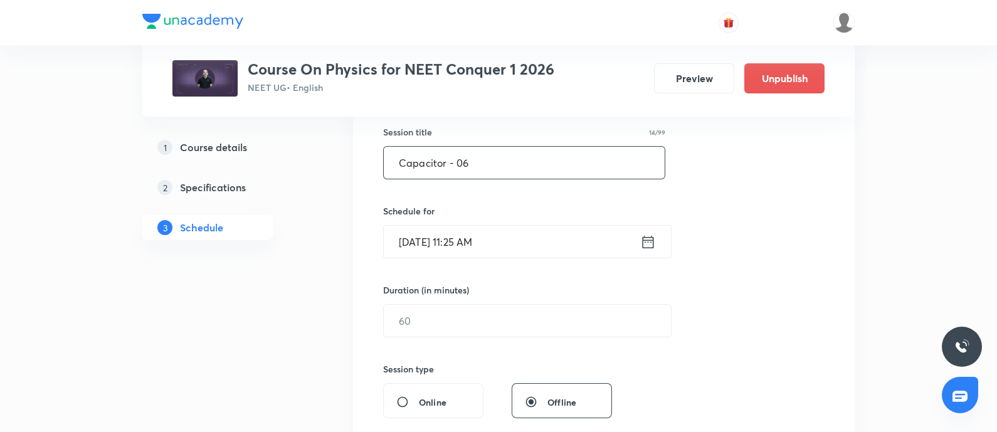
scroll to position [231, 0]
type input "Capacitor - 06"
click at [496, 243] on input "Oct 7, 2025, 11:25 AM" at bounding box center [512, 241] width 257 height 32
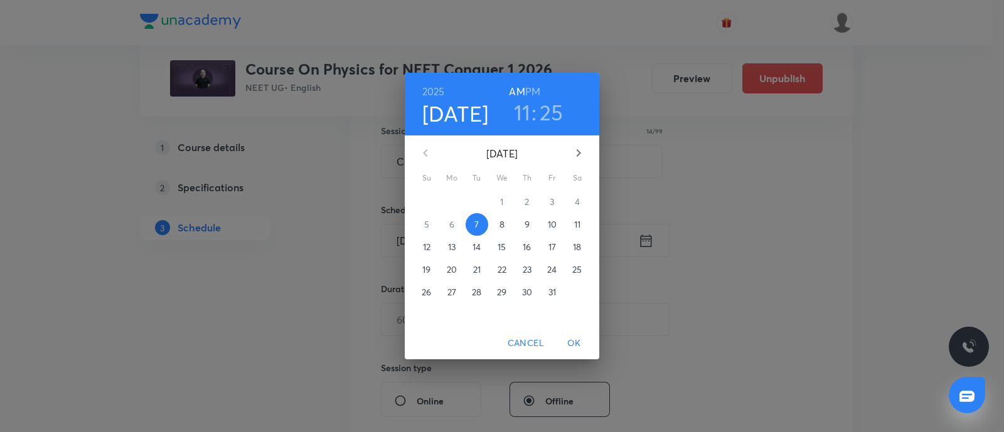
click at [502, 221] on p "8" at bounding box center [501, 224] width 5 height 13
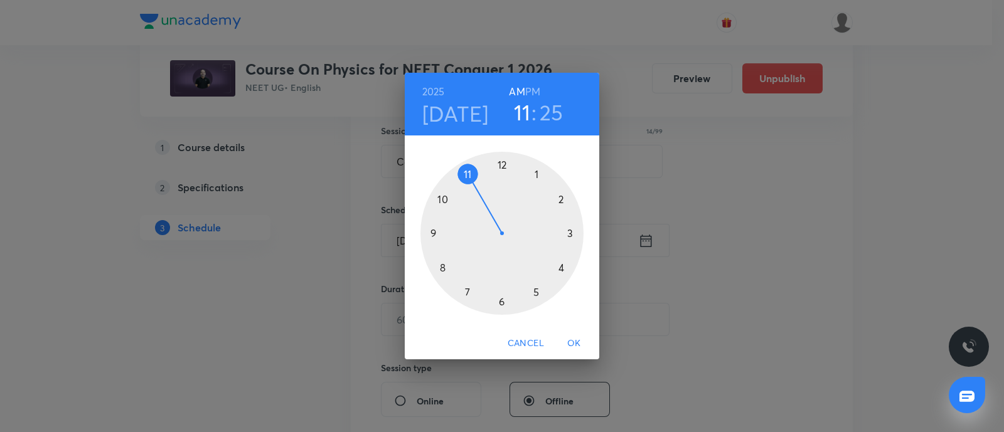
click at [444, 201] on div at bounding box center [501, 233] width 163 height 163
click at [439, 196] on div at bounding box center [501, 233] width 163 height 163
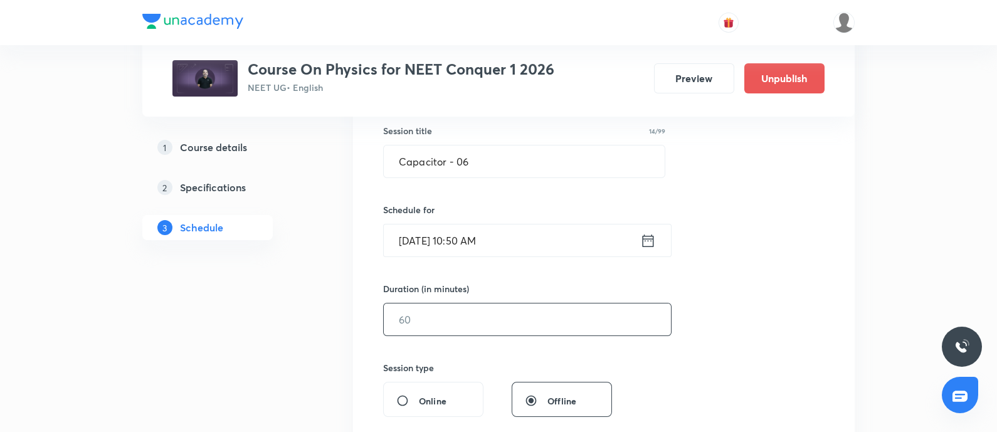
click at [446, 324] on input "text" at bounding box center [527, 320] width 287 height 32
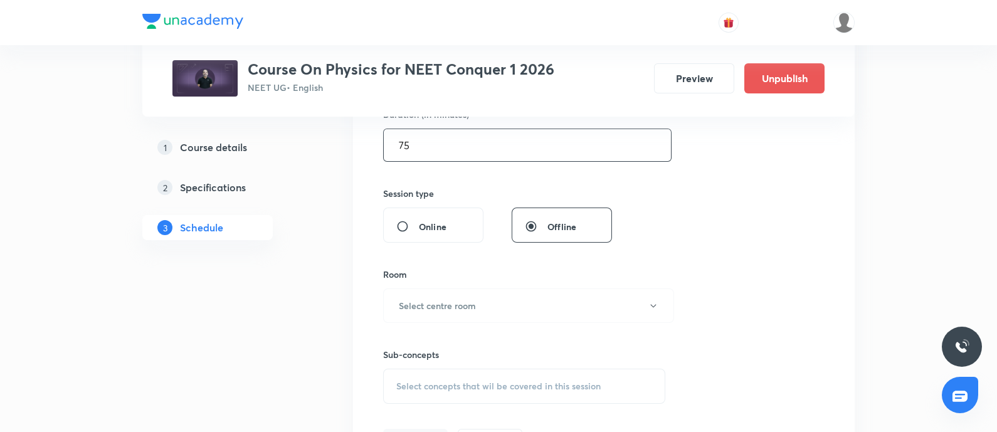
scroll to position [407, 0]
type input "75"
click at [455, 311] on button "Select centre room" at bounding box center [528, 304] width 291 height 35
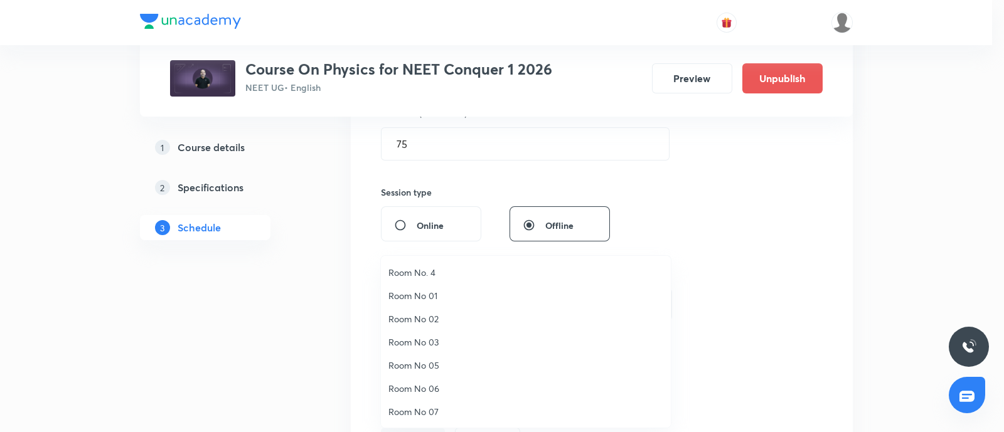
click at [428, 411] on span "Room No 07" at bounding box center [525, 411] width 275 height 13
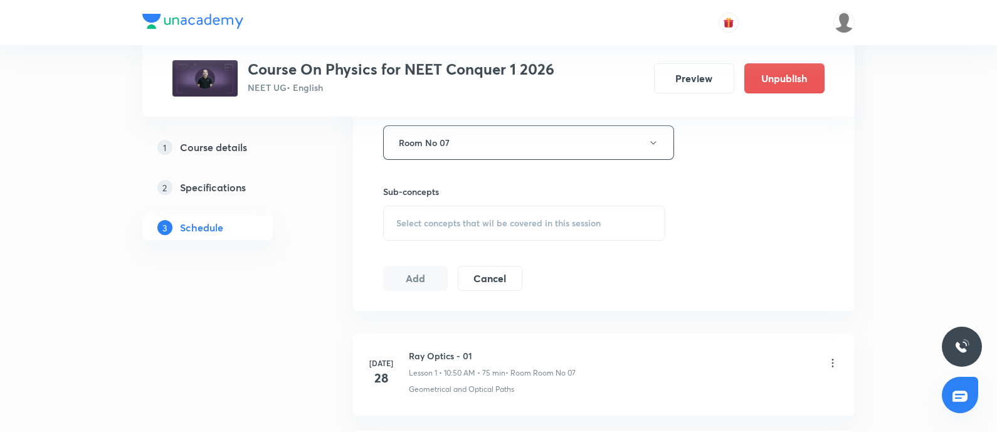
scroll to position [575, 0]
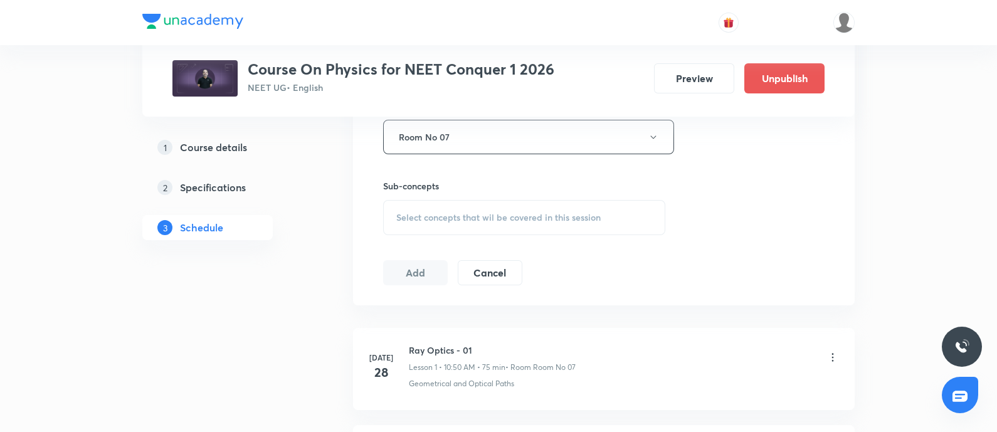
click at [449, 208] on div "Select concepts that wil be covered in this session" at bounding box center [524, 217] width 282 height 35
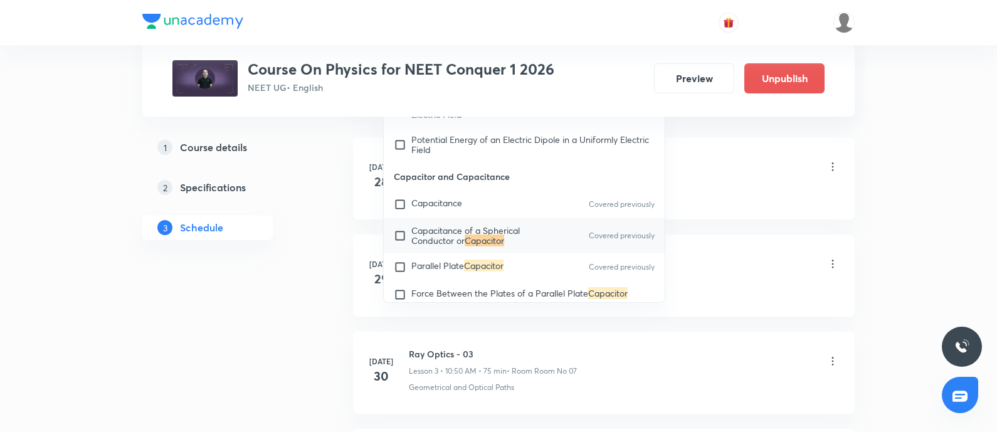
scroll to position [9753, 0]
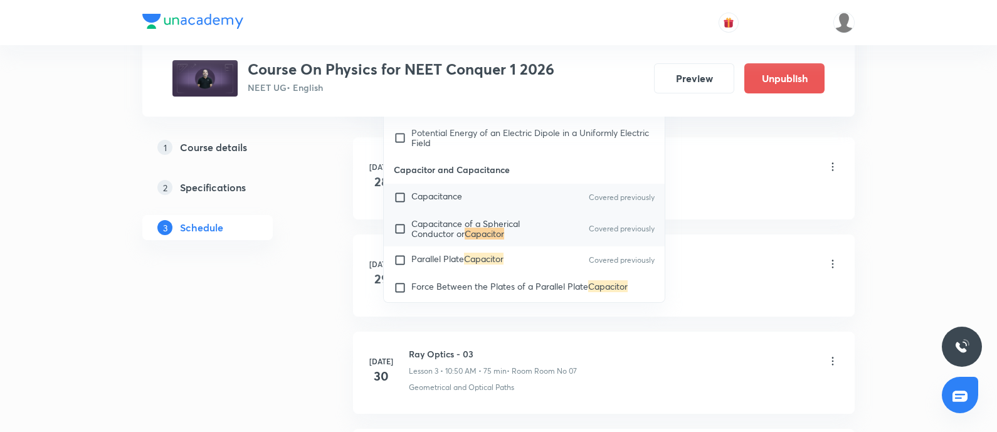
type input "Capacitor"
click at [400, 204] on input "checkbox" at bounding box center [403, 197] width 18 height 13
checkbox input "true"
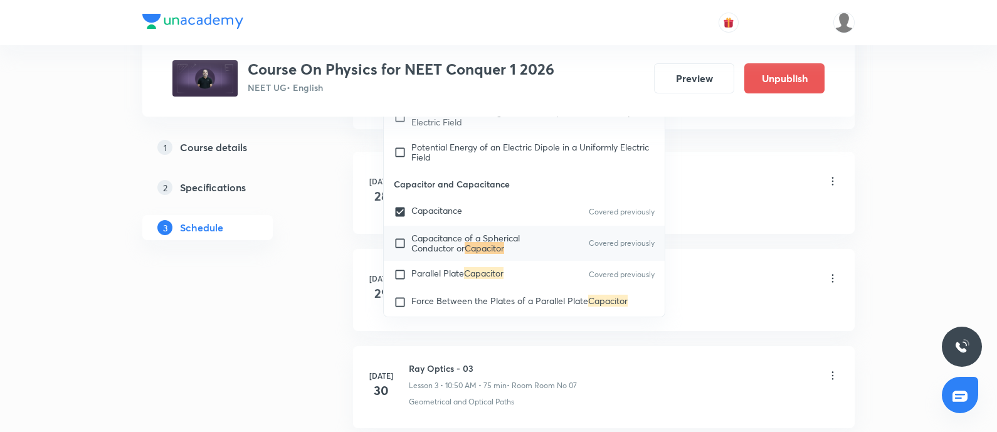
click at [718, 215] on li "Jul 28 Ray Optics - 01 Lesson 1 • 10:50 AM • 75 min • Room Room No 07 Geometric…" at bounding box center [604, 193] width 502 height 82
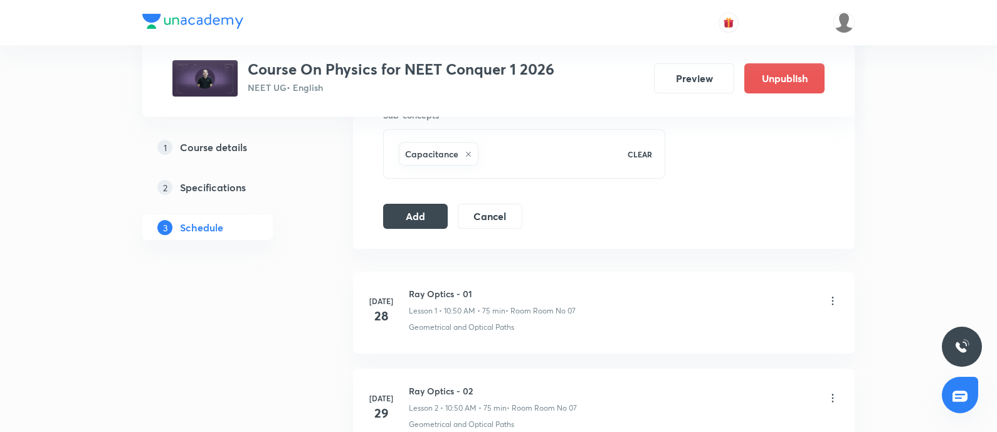
scroll to position [644, 0]
click at [422, 208] on button "Add" at bounding box center [415, 216] width 65 height 25
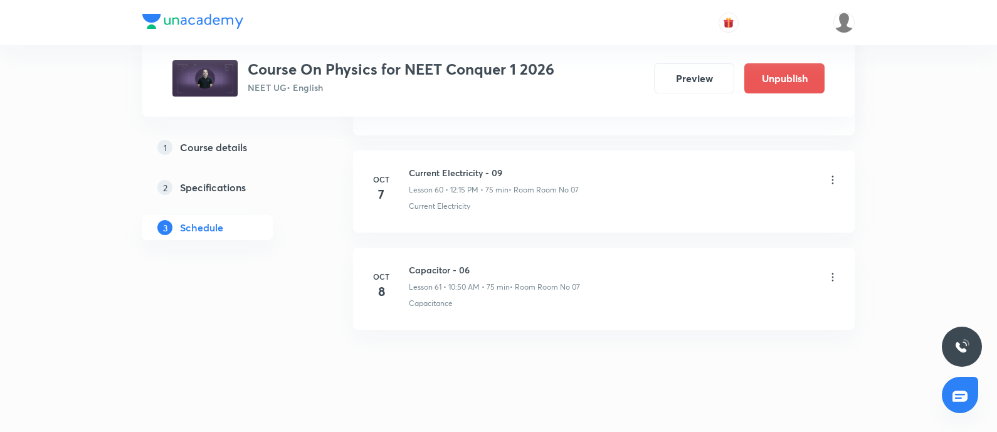
click at [411, 166] on h6 "Current Electricity - 09" at bounding box center [494, 172] width 170 height 13
copy h6 "Current Electricity - 09"
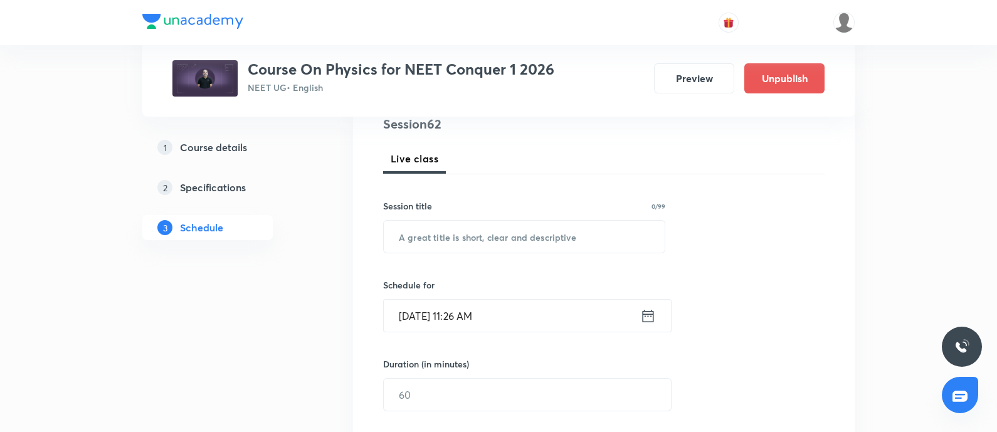
scroll to position [166, 0]
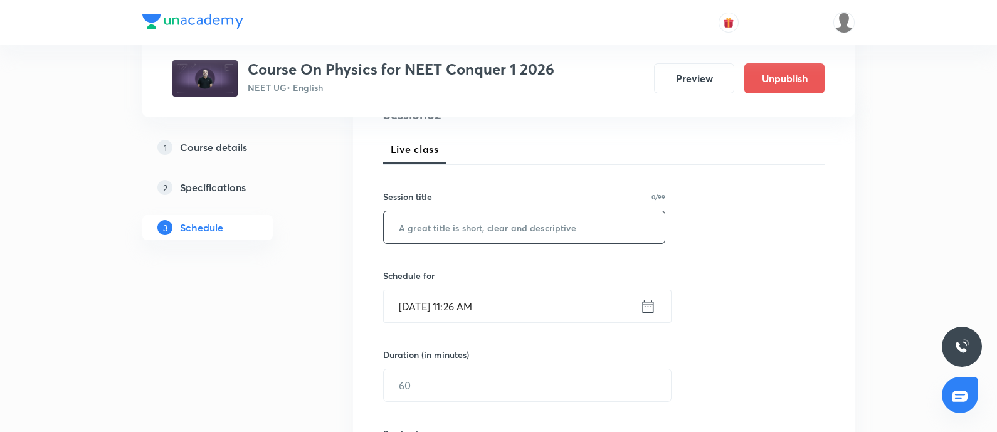
click at [423, 232] on input "text" at bounding box center [524, 227] width 281 height 32
paste input "Current Electricity - 09"
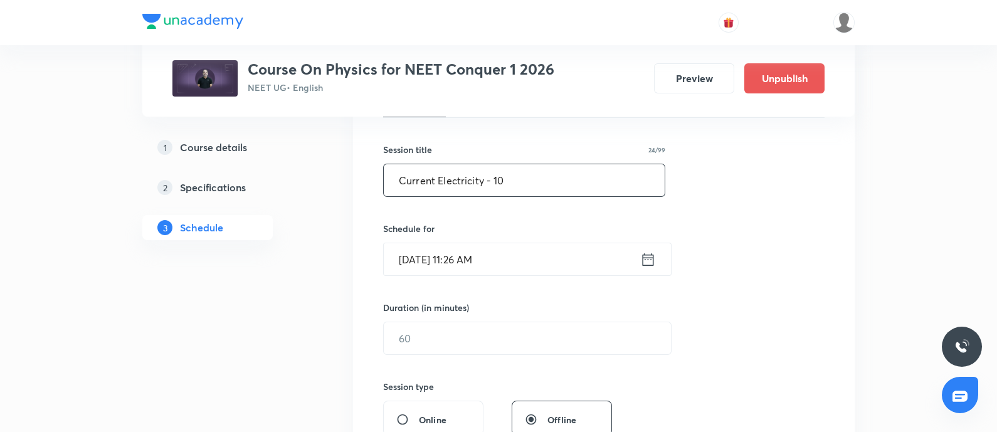
scroll to position [244, 0]
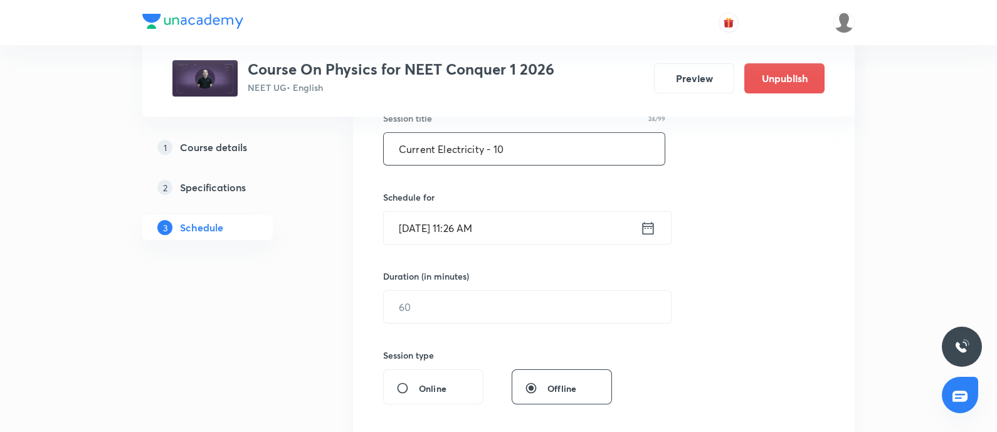
type input "Current Electricity - 10"
click at [538, 233] on input "Oct 7, 2025, 11:26 AM" at bounding box center [512, 228] width 257 height 32
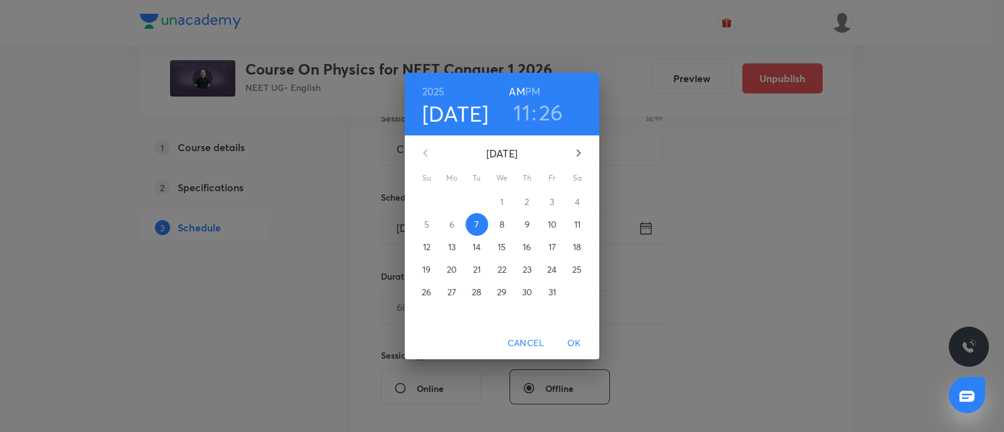
click at [504, 228] on p "8" at bounding box center [501, 224] width 5 height 13
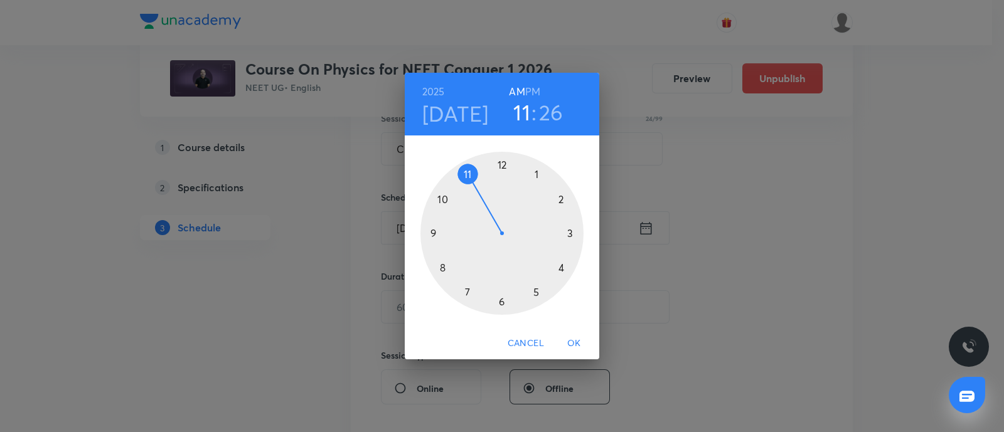
click at [534, 87] on h6 "PM" at bounding box center [532, 92] width 15 height 18
click at [501, 164] on div at bounding box center [501, 233] width 163 height 163
click at [570, 233] on div at bounding box center [501, 233] width 163 height 163
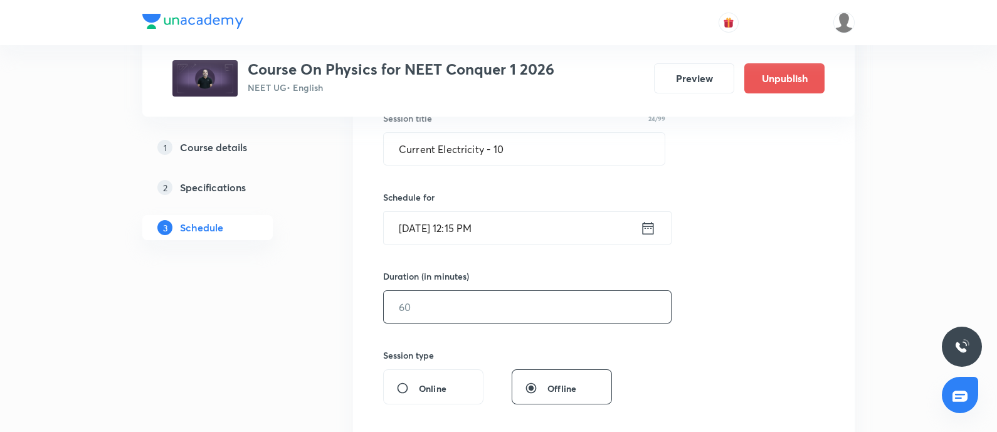
click at [480, 295] on input "text" at bounding box center [527, 307] width 287 height 32
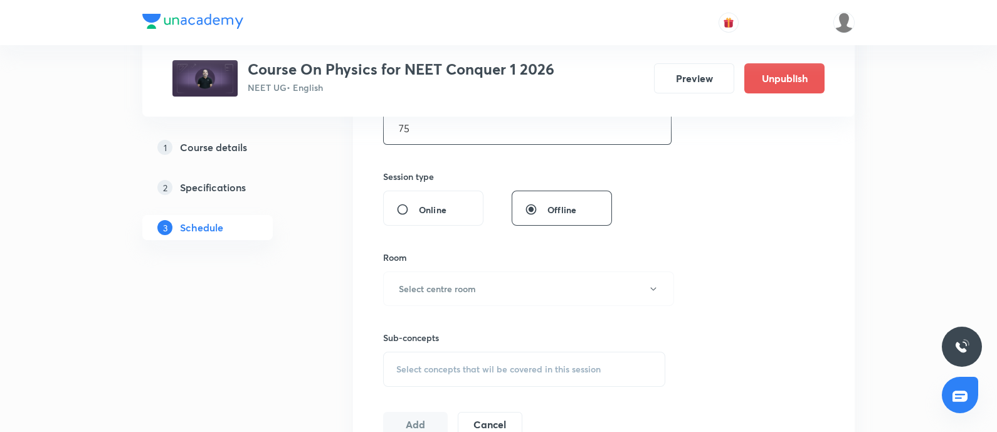
scroll to position [423, 0]
type input "75"
click at [480, 295] on button "Select centre room" at bounding box center [528, 288] width 291 height 35
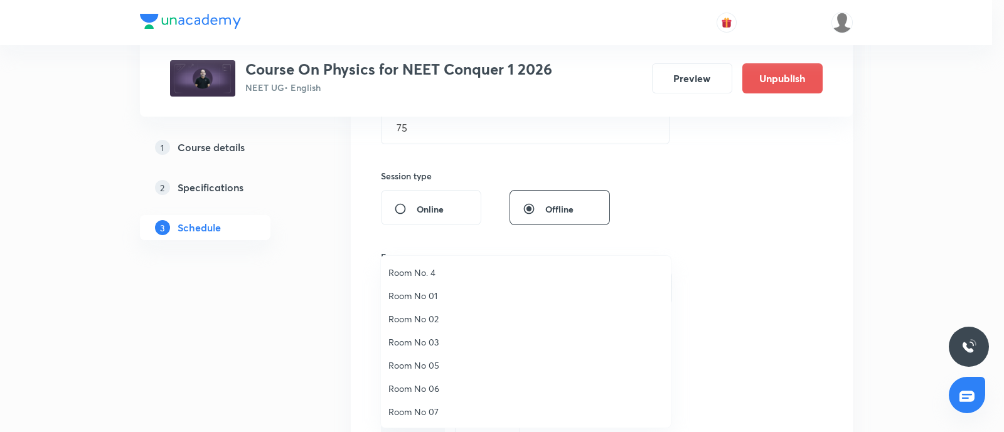
click at [418, 408] on span "Room No 07" at bounding box center [525, 411] width 275 height 13
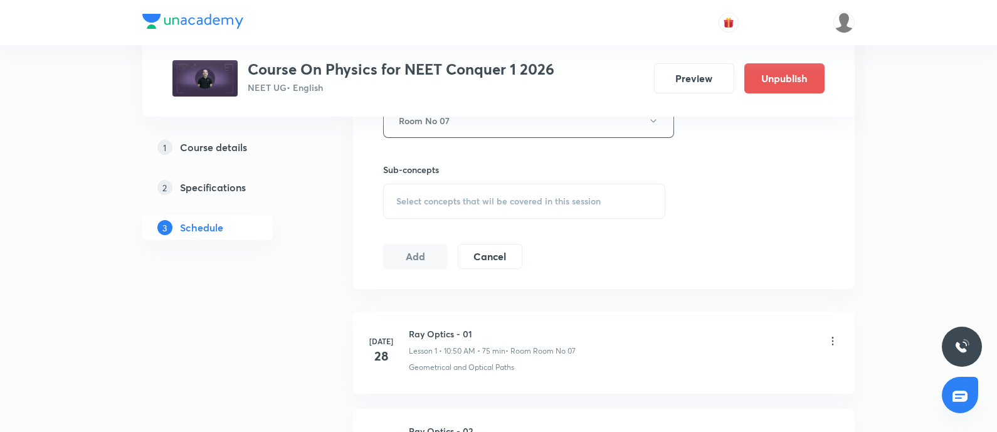
scroll to position [598, 0]
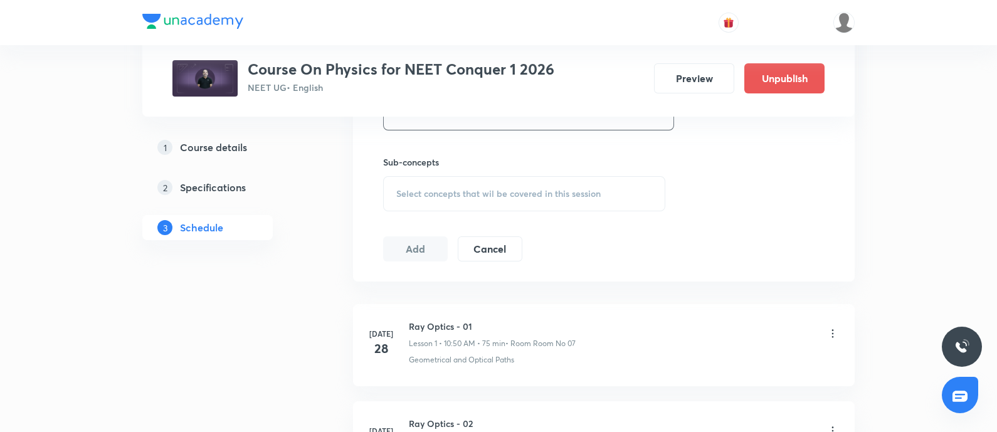
click at [457, 201] on div "Select concepts that wil be covered in this session" at bounding box center [524, 193] width 282 height 35
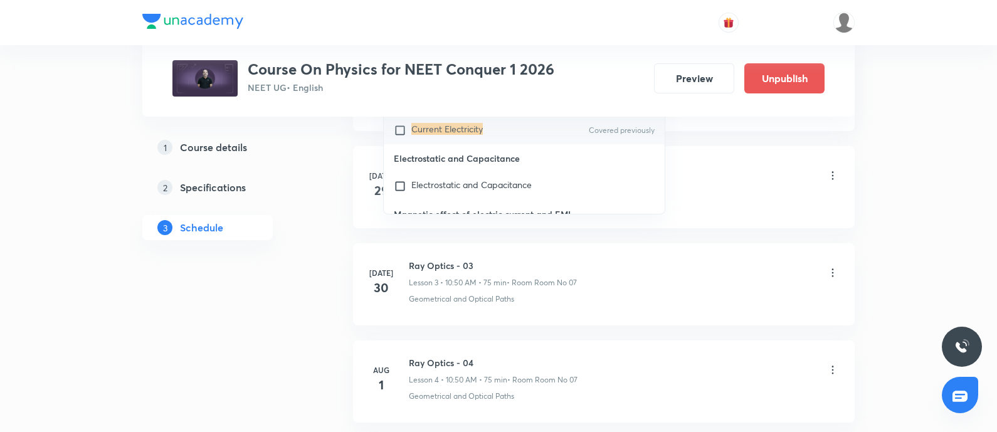
scroll to position [12511, 0]
type input "Current Electricity"
click at [400, 137] on input "checkbox" at bounding box center [403, 130] width 18 height 13
checkbox input "true"
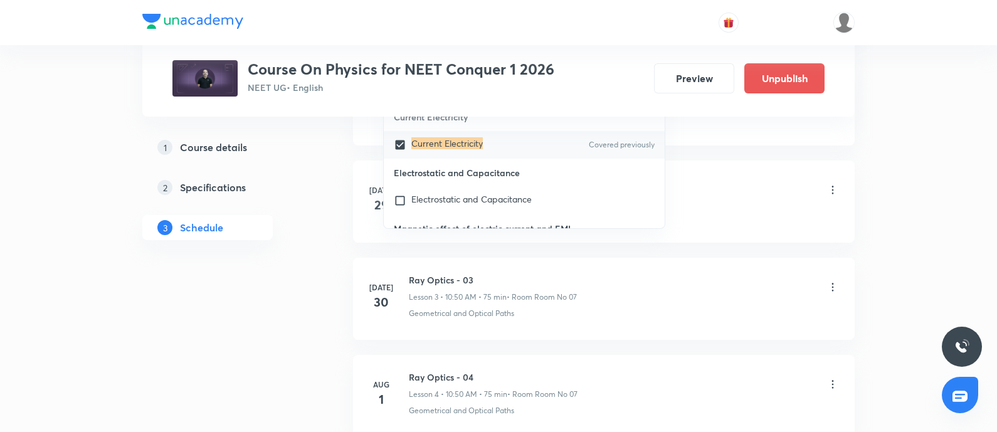
click at [730, 202] on div "Ray Optics - 02 Lesson 2 • 10:50 AM • 75 min • Room Room No 07" at bounding box center [624, 190] width 430 height 29
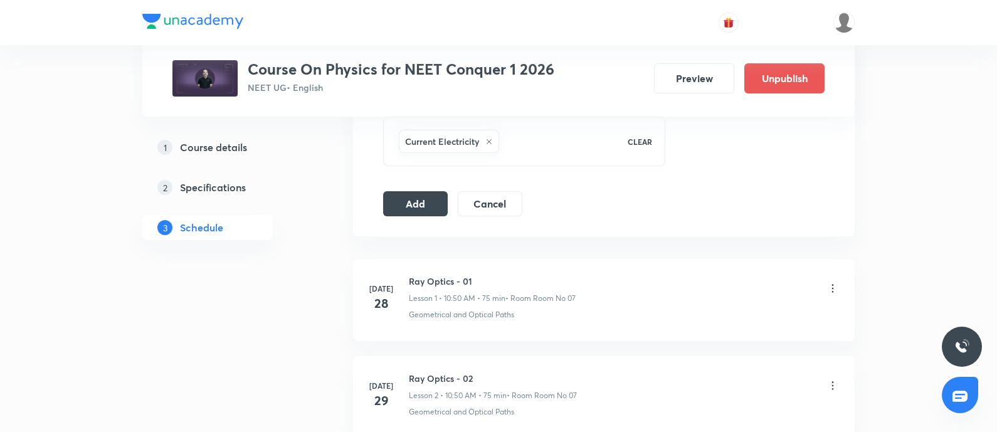
scroll to position [657, 0]
click at [422, 196] on button "Add" at bounding box center [415, 203] width 65 height 25
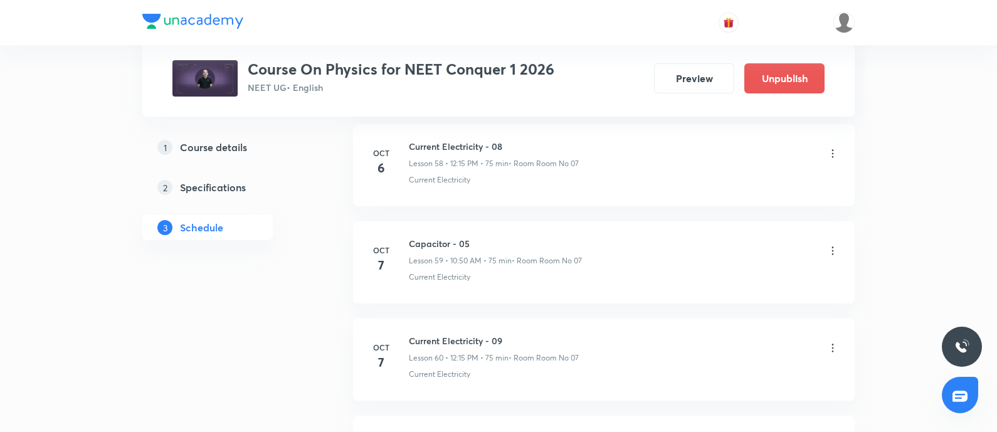
scroll to position [6504, 0]
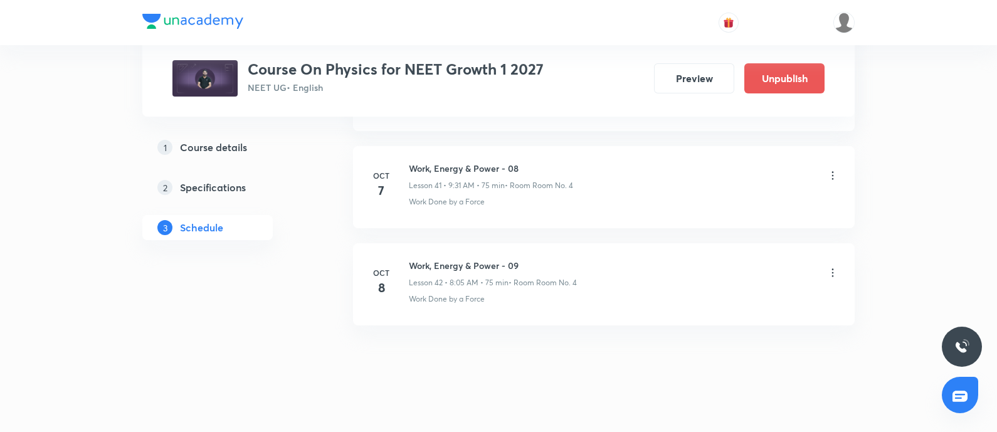
click at [408, 259] on div "[DATE] Work, Energy & Power - 09 Lesson 42 • 8:05 AM • 75 min • Room Room No. 4…" at bounding box center [604, 282] width 470 height 46
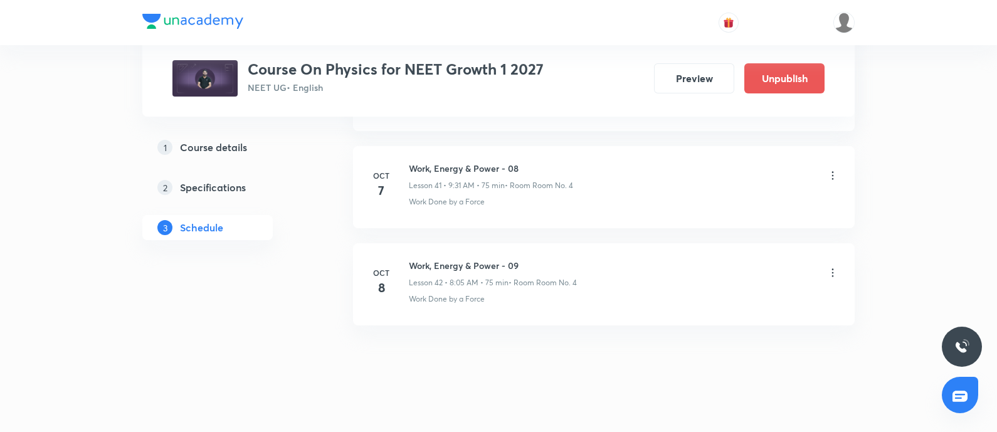
click at [409, 259] on h6 "Work, Energy & Power - 09" at bounding box center [493, 265] width 168 height 13
copy h6 "Work, Energy & Power - 09"
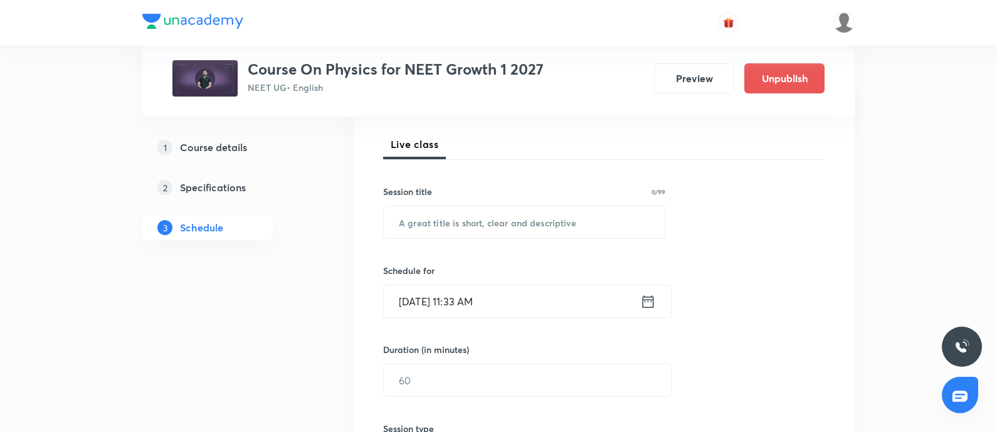
scroll to position [172, 0]
click at [455, 228] on input "text" at bounding box center [524, 221] width 281 height 32
paste input "Work, Energy & Power - 09"
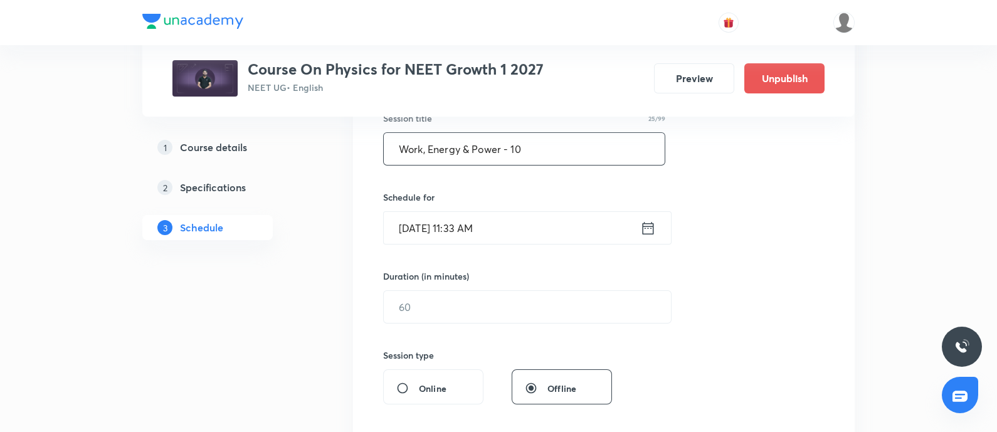
scroll to position [263, 0]
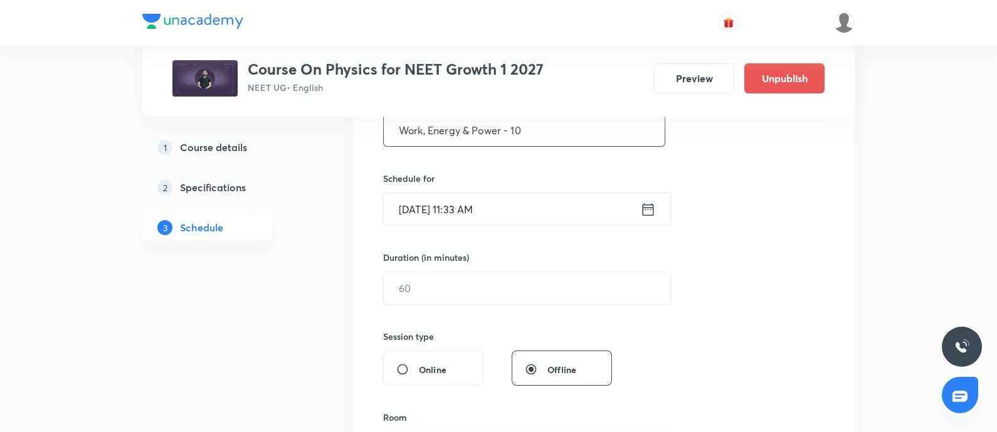
type input "Work, Energy & Power - 10"
click at [543, 201] on input "[DATE] 11:33 AM" at bounding box center [512, 209] width 257 height 32
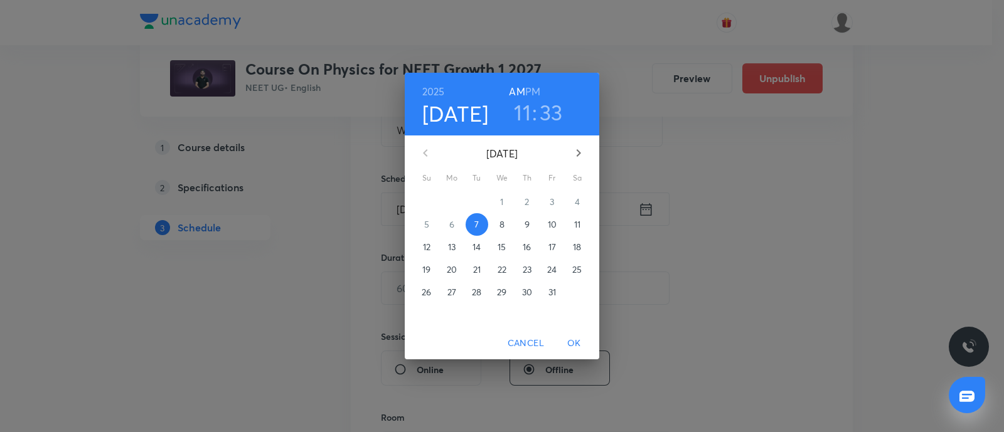
click at [526, 228] on p "9" at bounding box center [526, 224] width 5 height 13
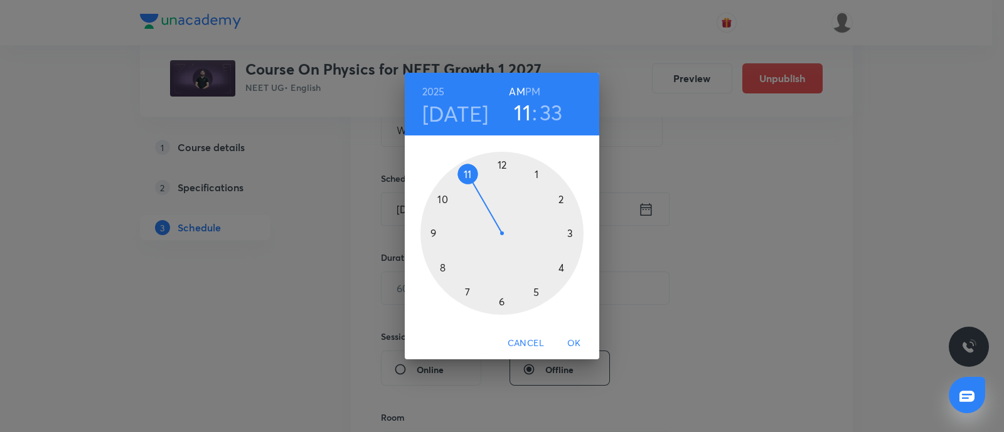
click at [445, 268] on div at bounding box center [501, 233] width 163 height 163
click at [539, 173] on div at bounding box center [501, 233] width 163 height 163
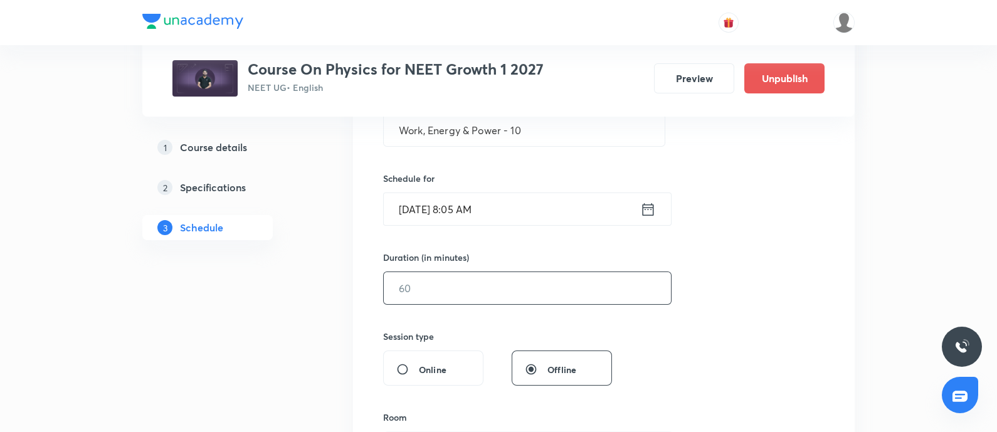
click at [449, 290] on input "text" at bounding box center [527, 288] width 287 height 32
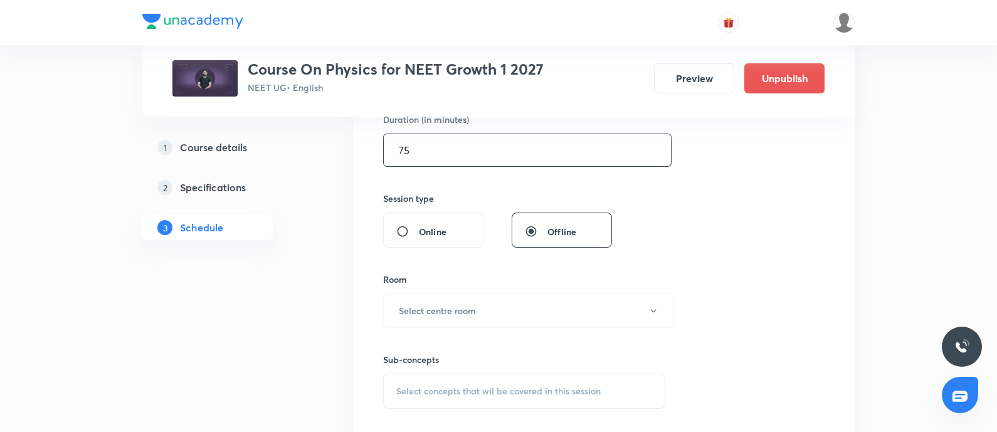
scroll to position [403, 0]
type input "75"
click at [447, 309] on h6 "Select centre room" at bounding box center [437, 308] width 77 height 13
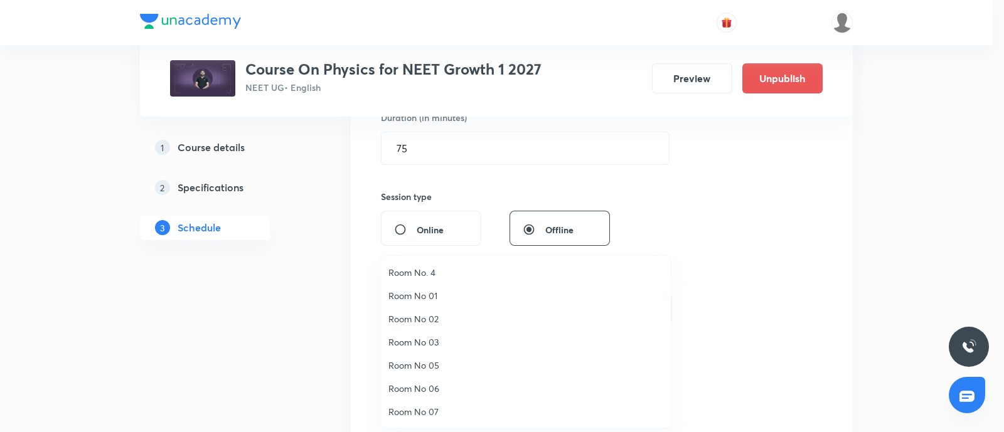
click at [431, 275] on span "Room No. 4" at bounding box center [525, 272] width 275 height 13
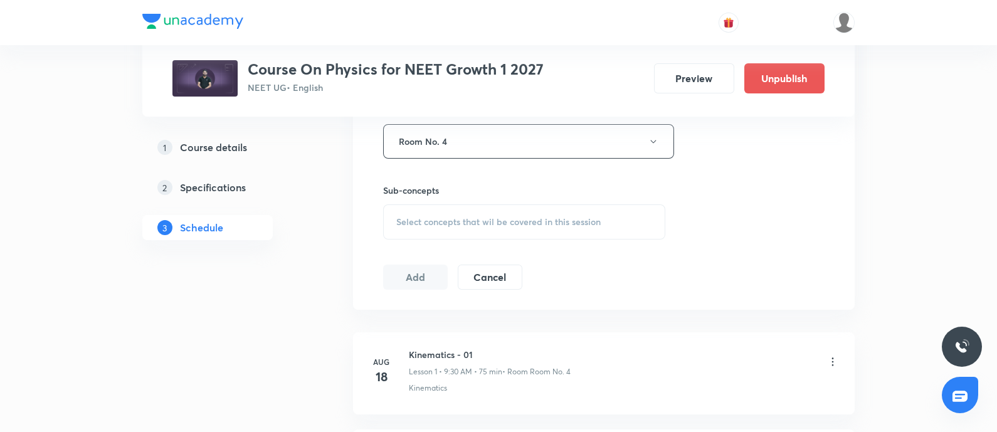
scroll to position [570, 0]
click at [462, 217] on span "Select concepts that wil be covered in this session" at bounding box center [498, 222] width 204 height 10
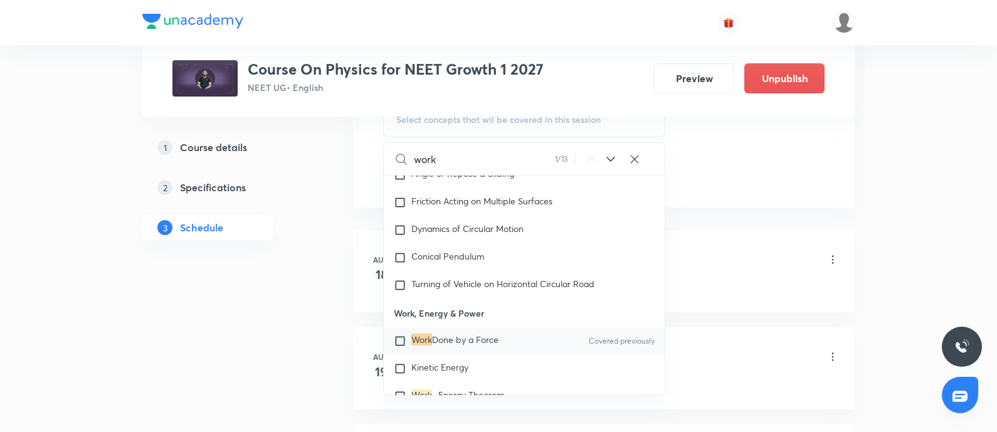
scroll to position [675, 0]
type input "work"
click at [400, 332] on input "checkbox" at bounding box center [403, 338] width 18 height 13
checkbox input "true"
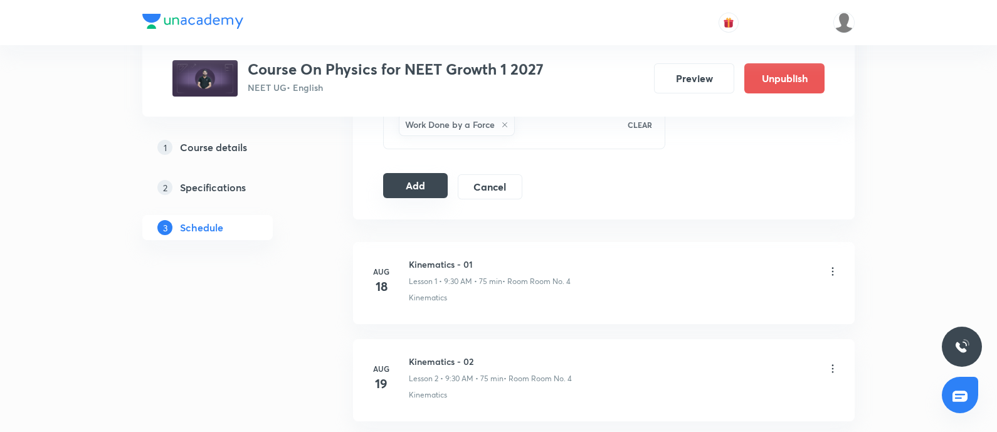
click at [424, 192] on button "Add" at bounding box center [415, 185] width 65 height 25
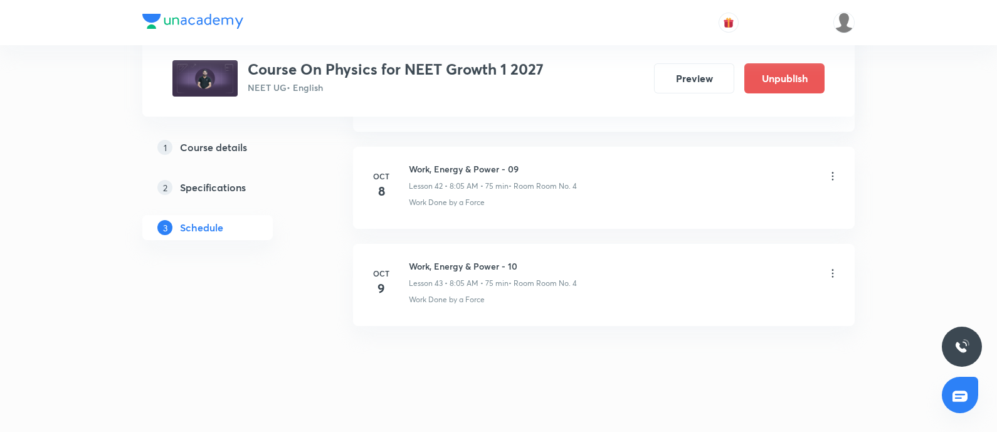
scroll to position [4168, 0]
click at [416, 260] on h6 "Neural Control & Coordination - 13" at bounding box center [493, 266] width 168 height 13
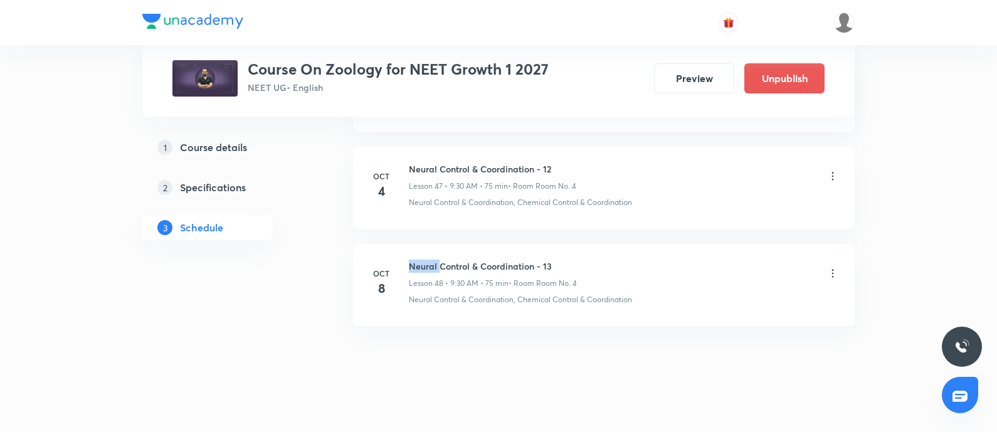
click at [416, 260] on h6 "Neural Control & Coordination - 13" at bounding box center [493, 266] width 168 height 13
copy h6 "Neural Control & Coordination - 13"
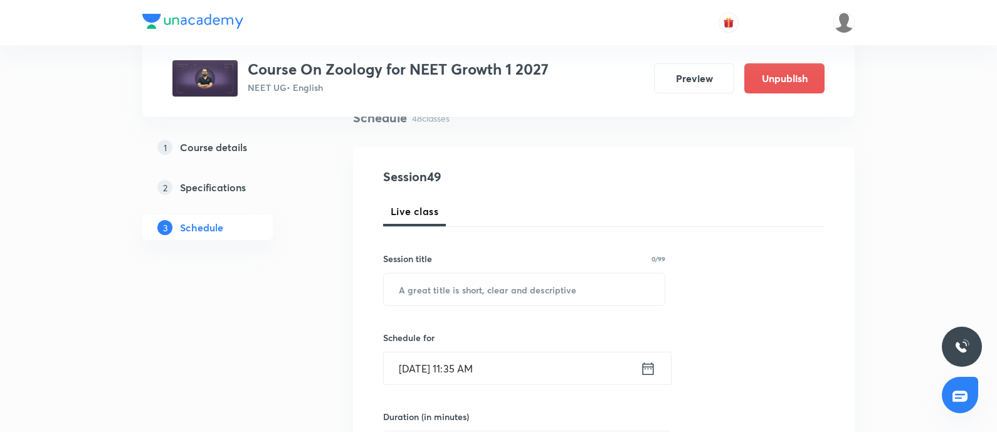
scroll to position [117, 0]
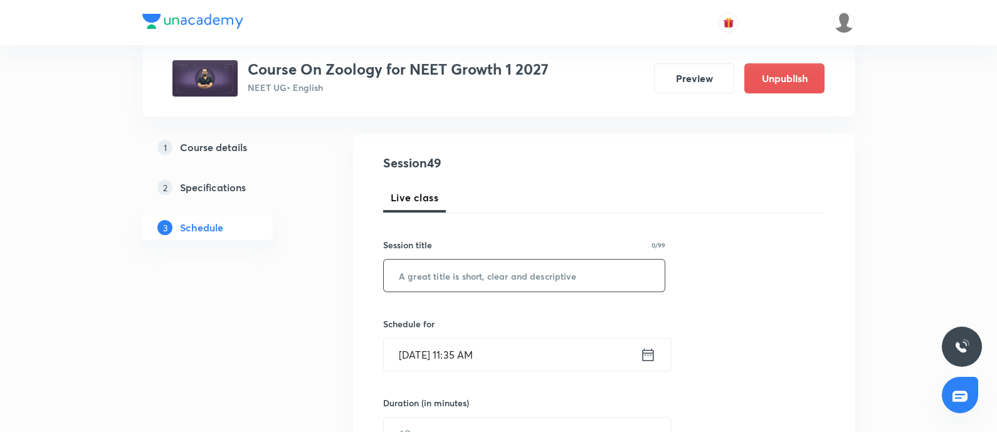
click at [446, 275] on input "text" at bounding box center [524, 276] width 281 height 32
paste input "Neural Control & Coordination - 13"
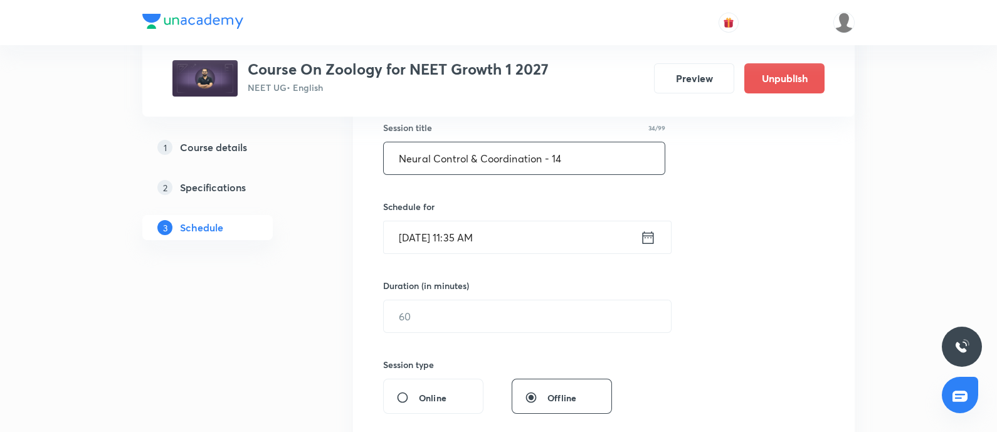
scroll to position [235, 0]
type input "Neural Control & Coordination - 14"
click at [523, 240] on input "[DATE] 11:35 AM" at bounding box center [512, 237] width 257 height 32
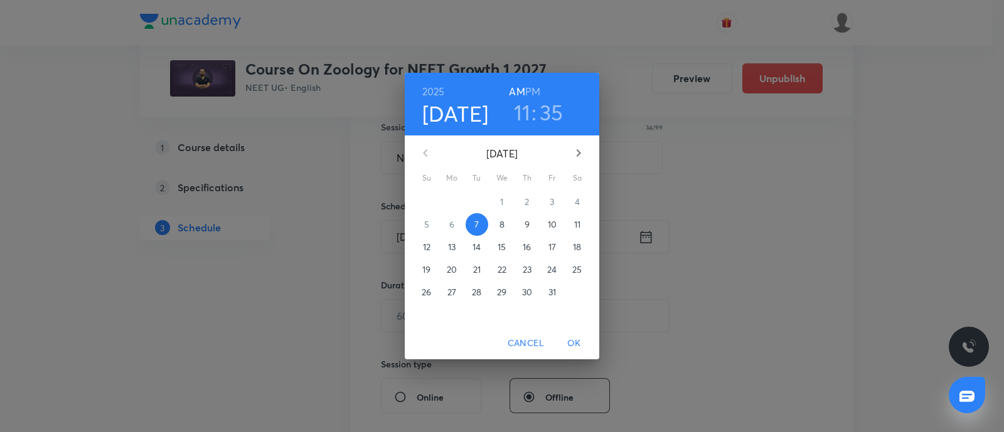
click at [520, 221] on span "9" at bounding box center [527, 224] width 23 height 13
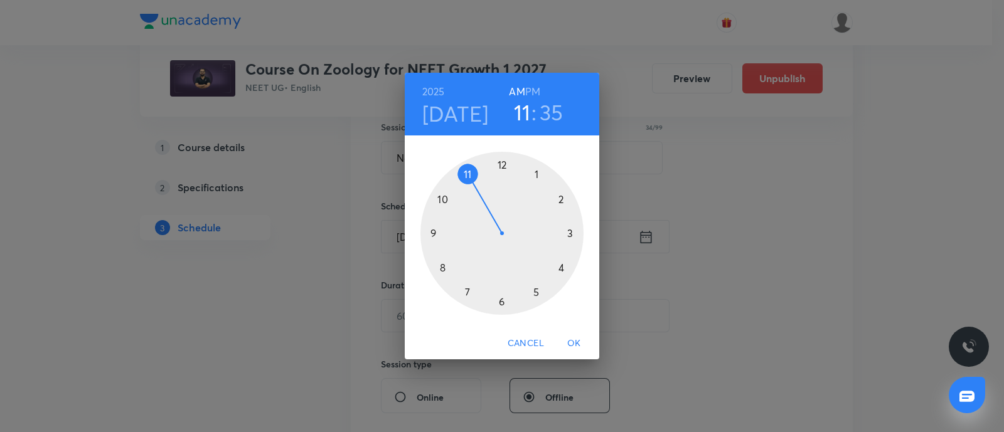
click at [433, 234] on div at bounding box center [501, 233] width 163 height 163
click at [501, 302] on div at bounding box center [501, 233] width 163 height 163
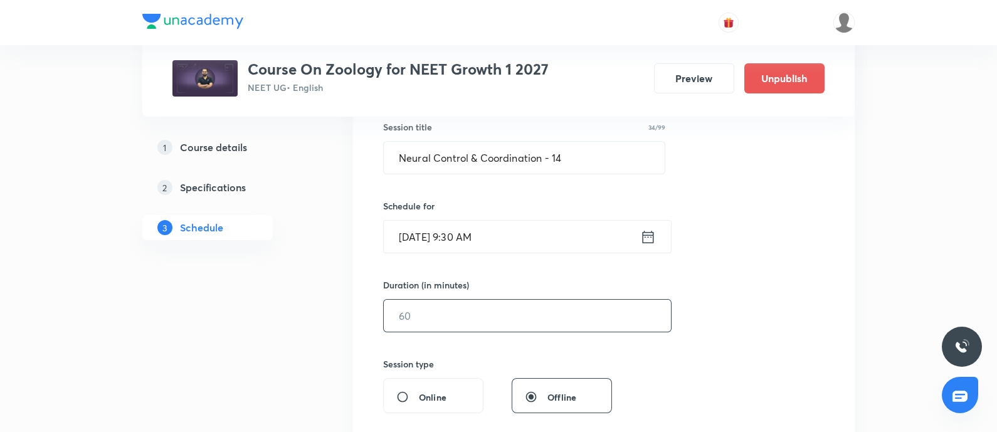
click at [450, 317] on input "text" at bounding box center [527, 316] width 287 height 32
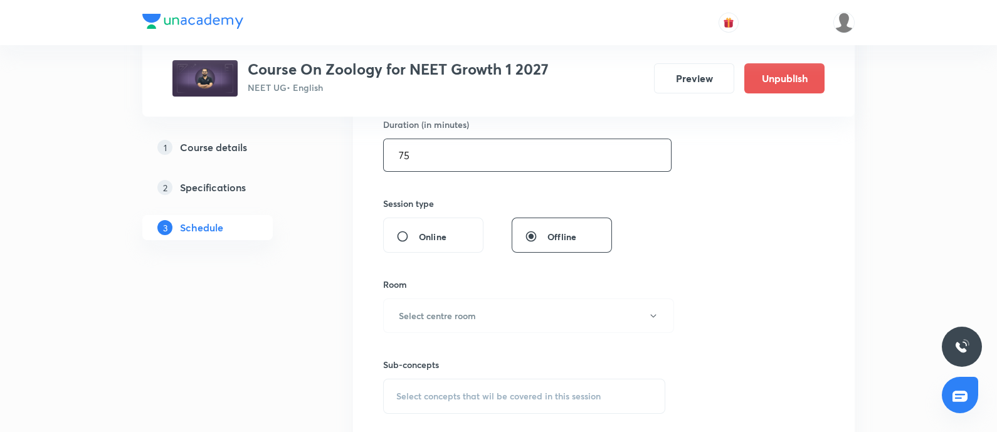
scroll to position [398, 0]
type input "75"
click at [450, 317] on h6 "Select centre room" at bounding box center [437, 313] width 77 height 13
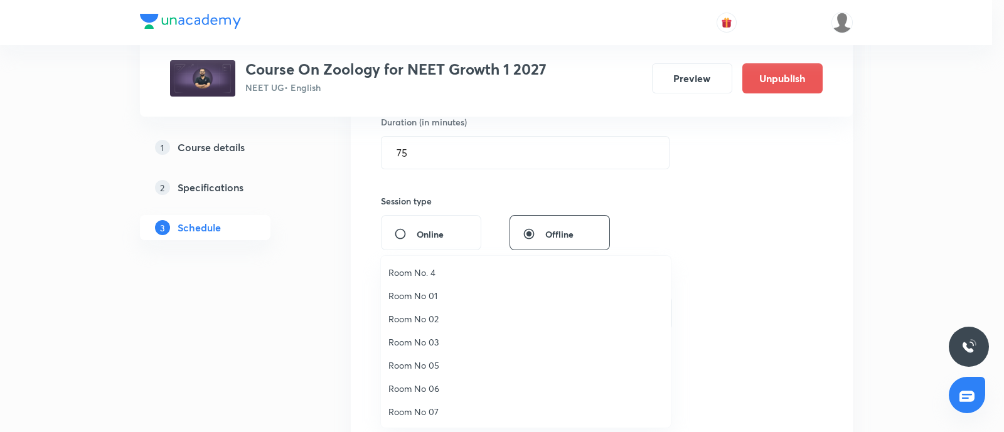
click at [432, 271] on span "Room No. 4" at bounding box center [525, 272] width 275 height 13
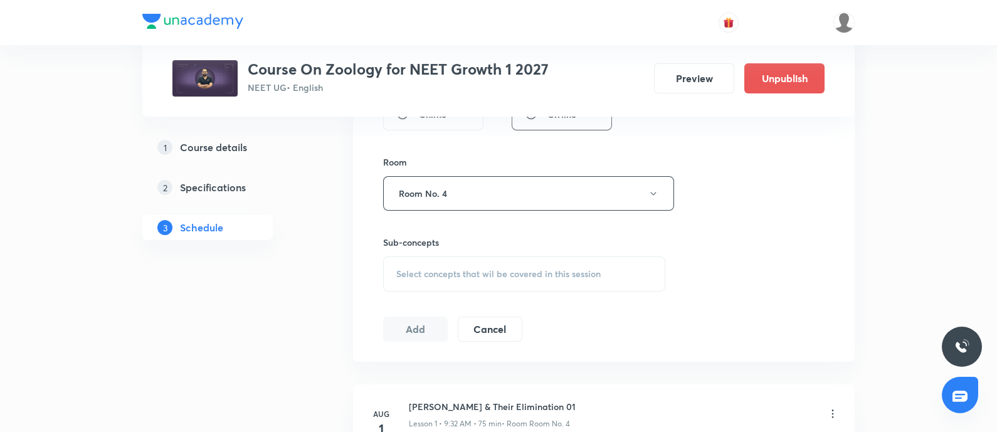
scroll to position [519, 0]
click at [432, 271] on span "Select concepts that wil be covered in this session" at bounding box center [498, 273] width 204 height 10
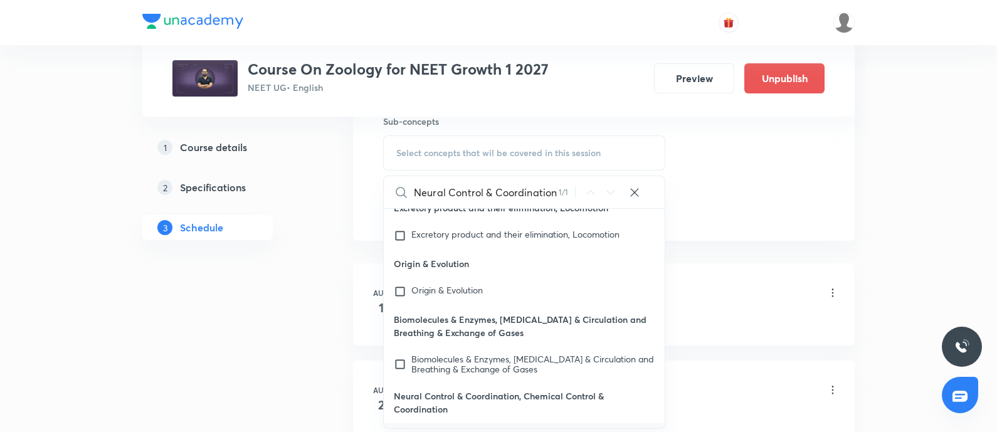
scroll to position [639, 0]
type input "Neural Control & Coordination"
checkbox input "true"
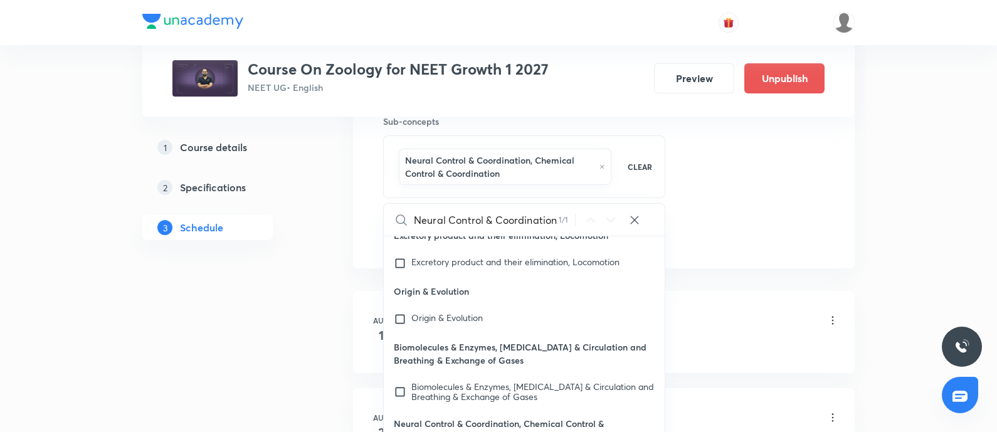
click at [731, 321] on div "Nitrogenous Waste & Their Elimination 01 Lesson 1 • 9:32 AM • 75 min • Room Roo…" at bounding box center [624, 321] width 430 height 29
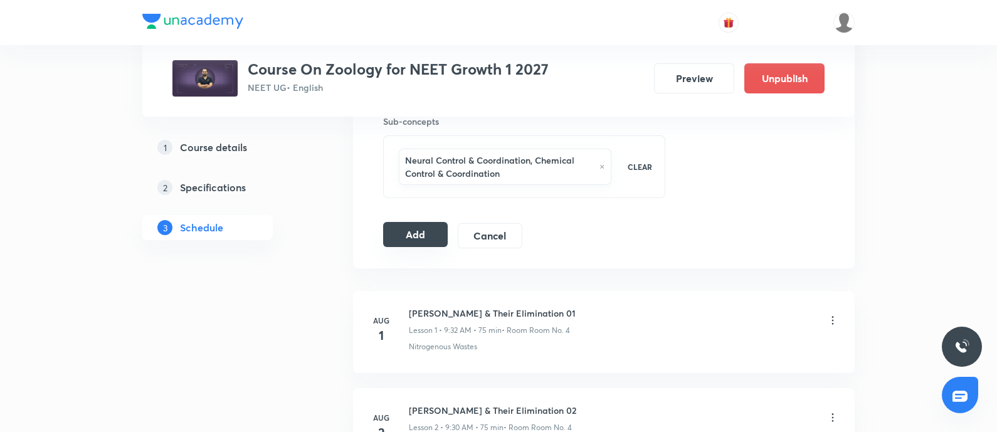
click at [421, 233] on button "Add" at bounding box center [415, 234] width 65 height 25
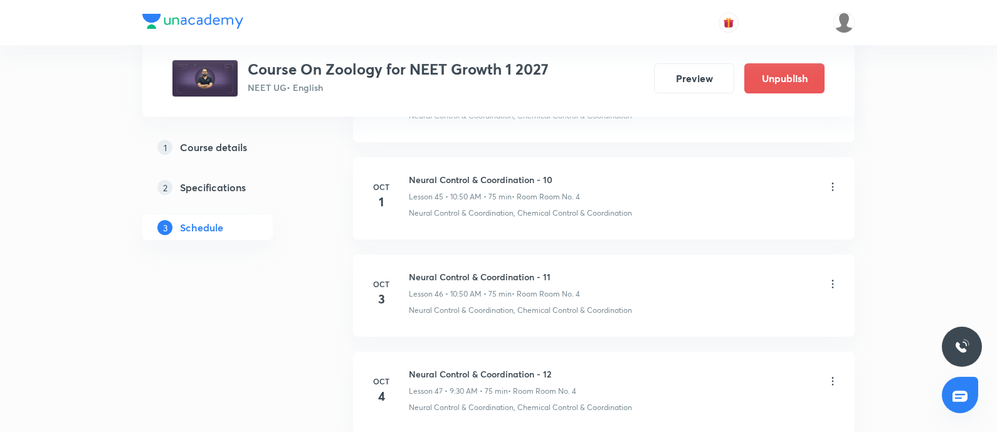
scroll to position [4750, 0]
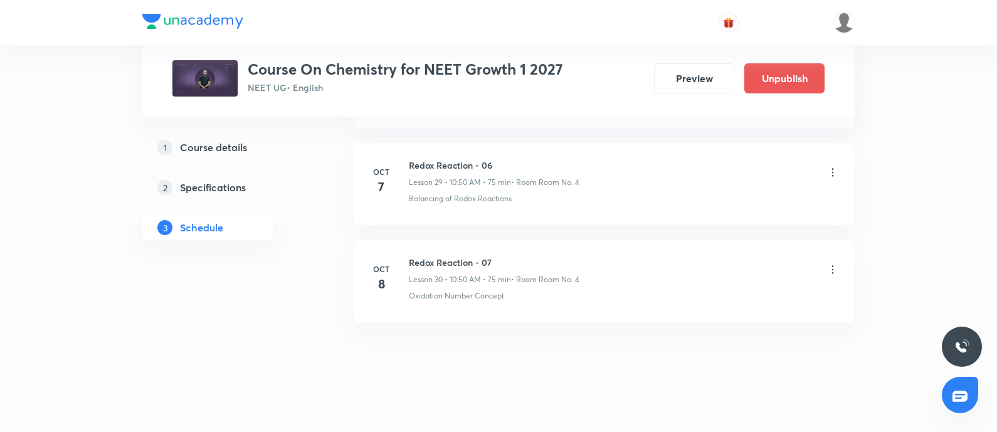
click at [411, 256] on h6 "Redox Reaction - 07" at bounding box center [494, 262] width 171 height 13
copy h6 "Redox Reaction - 07"
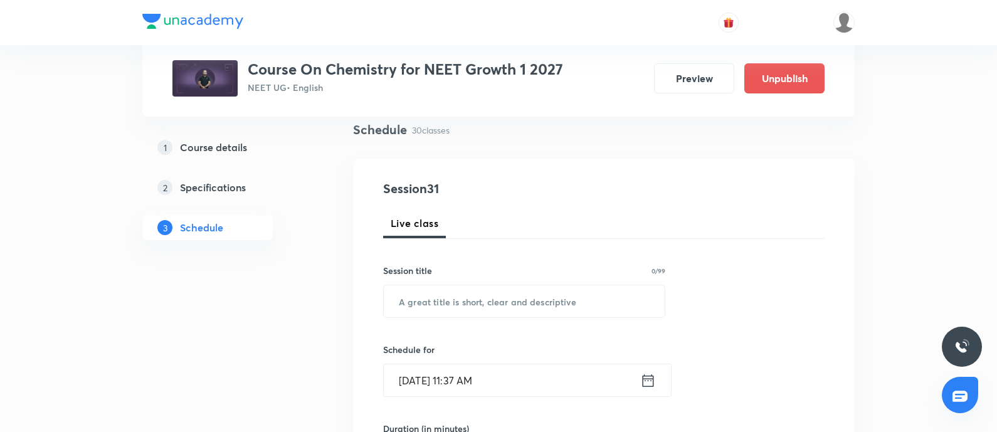
scroll to position [100, 0]
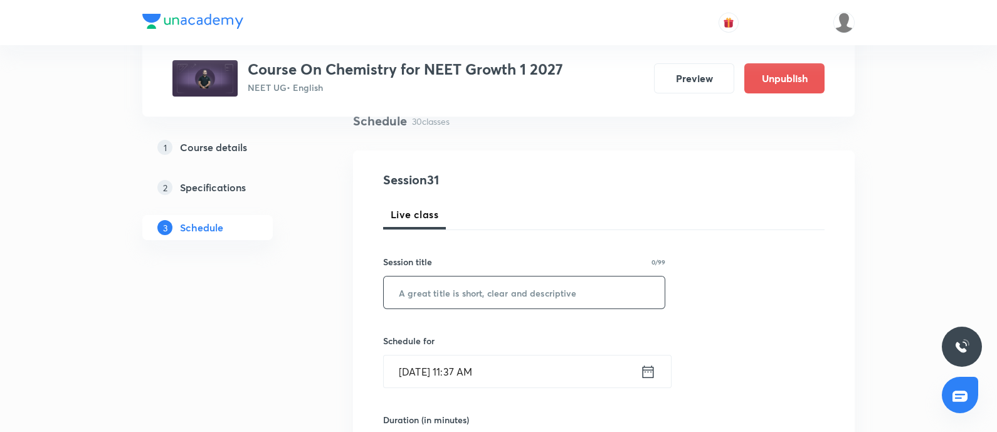
click at [448, 300] on input "text" at bounding box center [524, 293] width 281 height 32
paste input "Redox Reaction - 07"
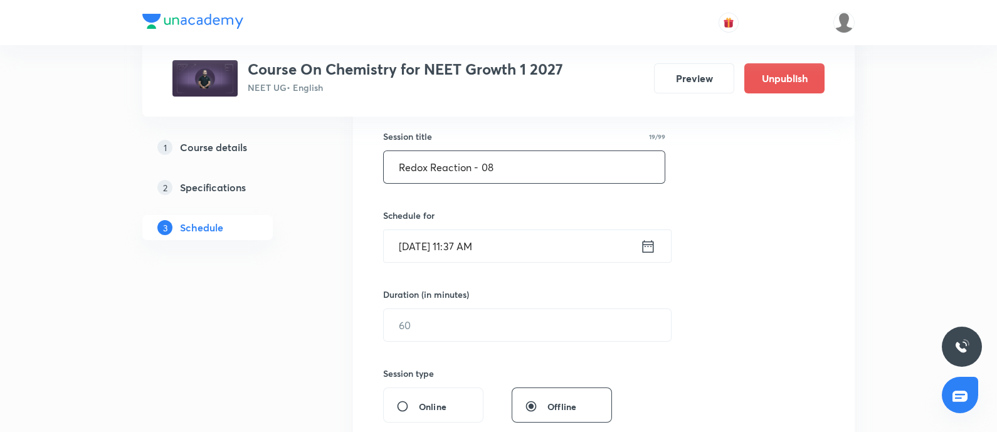
scroll to position [228, 0]
type input "Redox Reaction - 08"
click at [521, 236] on input "[DATE] 11:37 AM" at bounding box center [512, 244] width 257 height 32
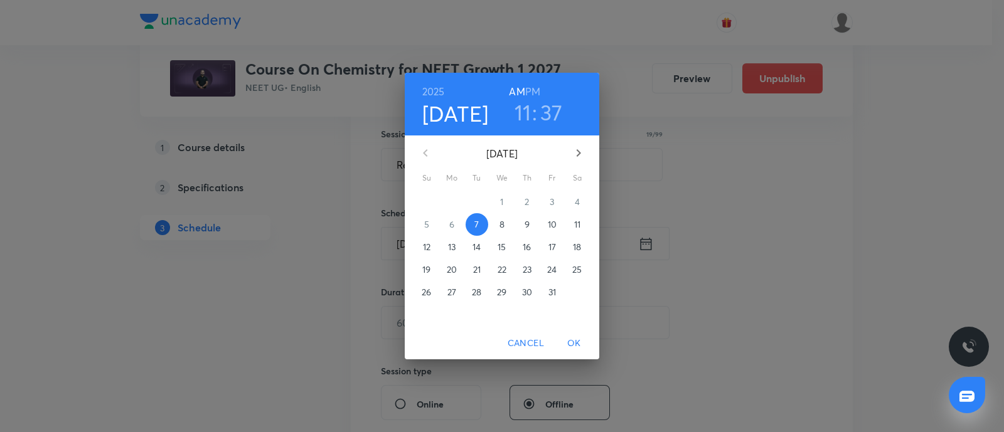
click at [519, 224] on span "9" at bounding box center [527, 224] width 23 height 13
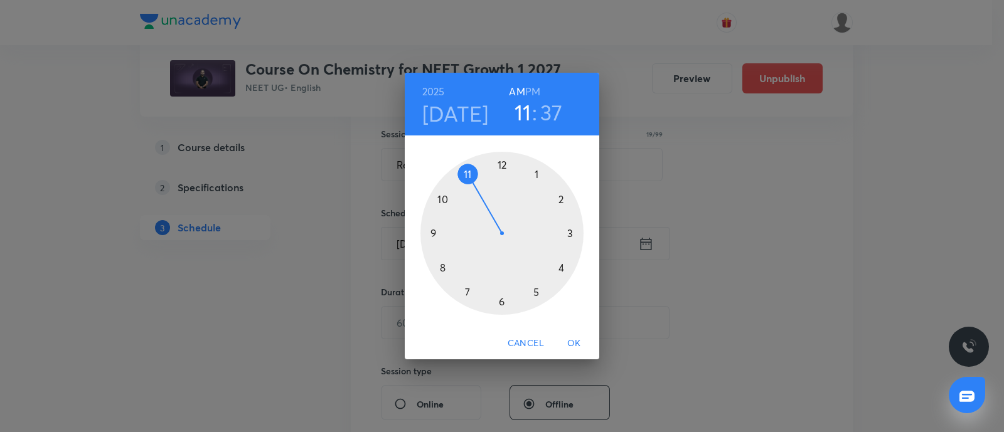
click at [442, 200] on div at bounding box center [501, 233] width 163 height 163
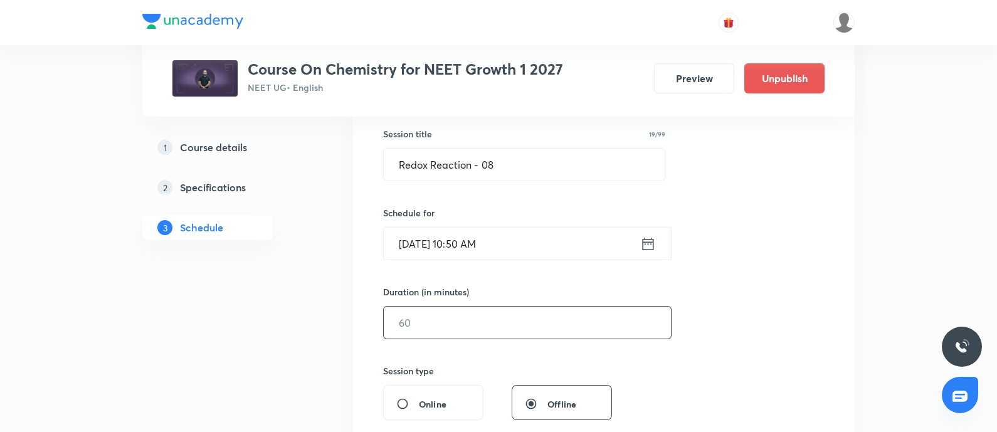
click at [430, 326] on input "text" at bounding box center [527, 323] width 287 height 32
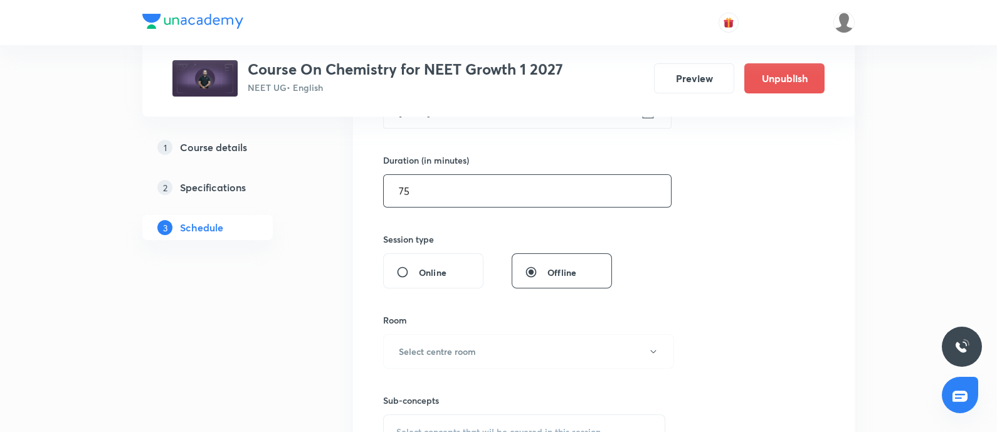
scroll to position [361, 0]
type input "75"
click at [428, 344] on h6 "Select centre room" at bounding box center [437, 350] width 77 height 13
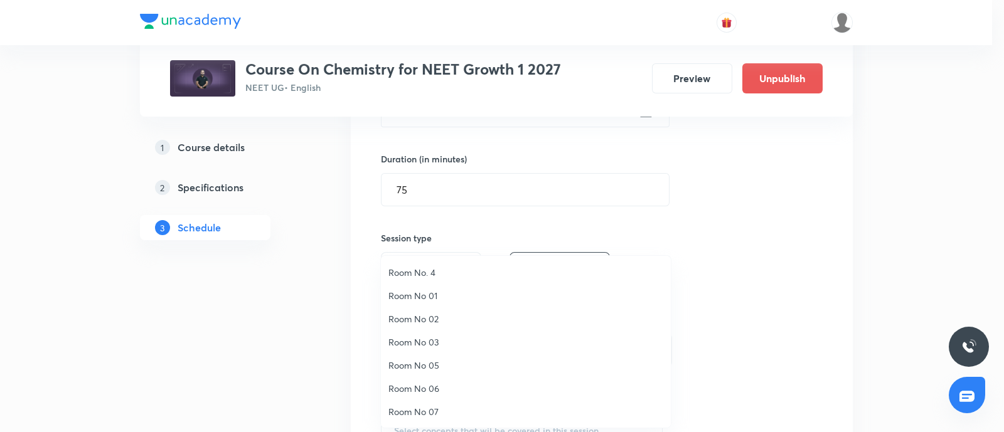
click at [425, 273] on span "Room No. 4" at bounding box center [525, 272] width 275 height 13
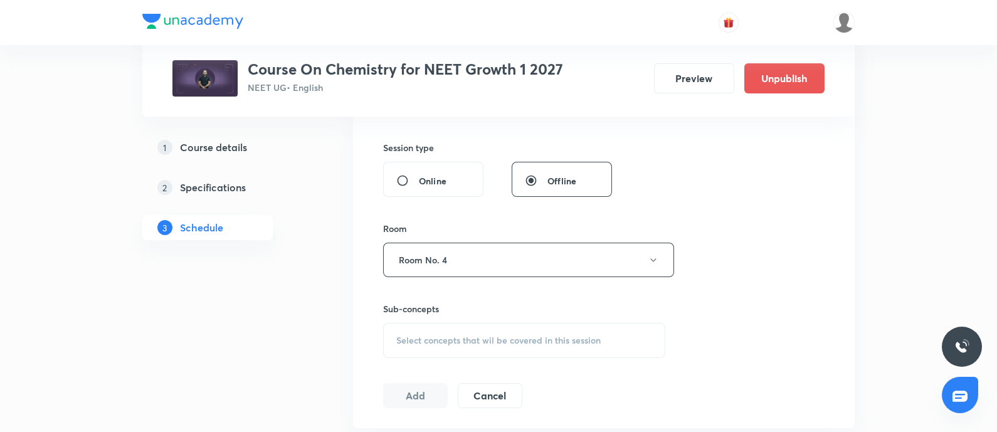
scroll to position [452, 0]
click at [419, 340] on span "Select concepts that wil be covered in this session" at bounding box center [498, 340] width 204 height 10
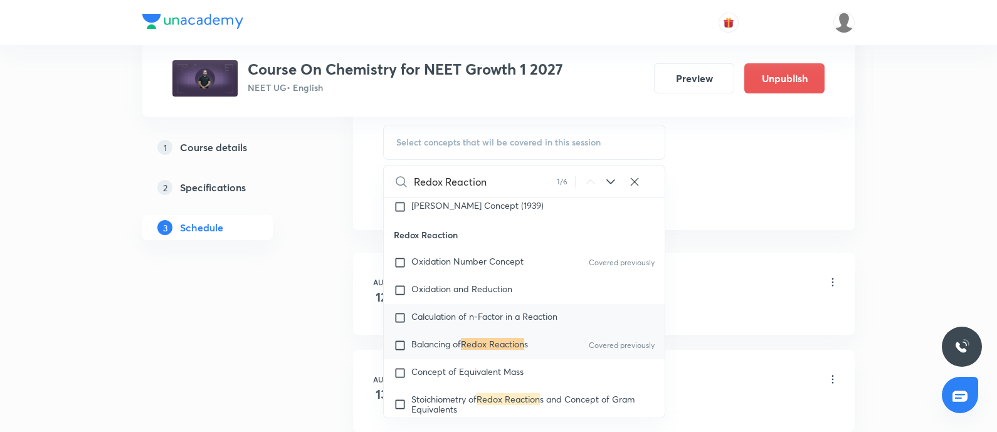
scroll to position [4447, 0]
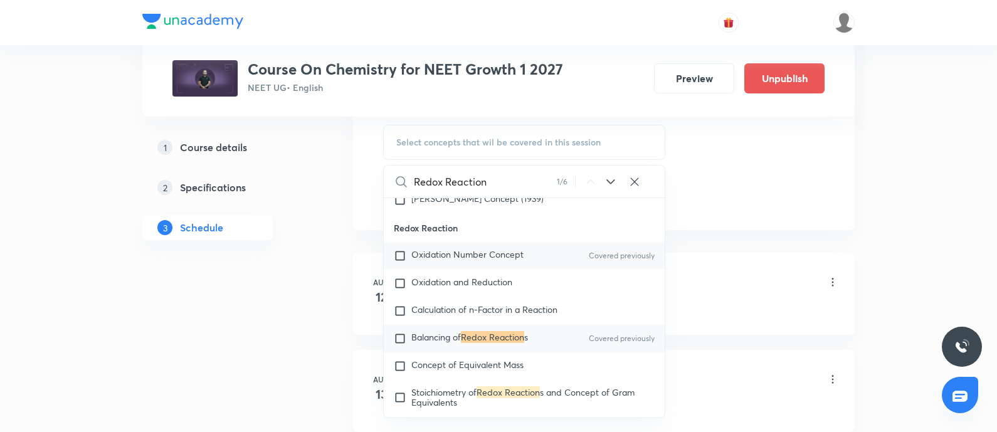
type input "Redox Reaction"
click at [398, 262] on input "checkbox" at bounding box center [403, 256] width 18 height 13
checkbox input "true"
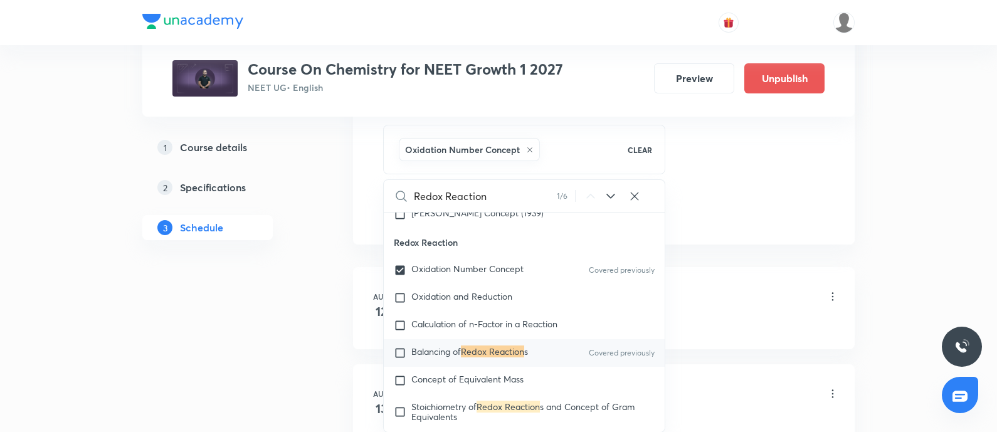
click at [734, 306] on div "Chemical Equilibrium - 01 Lesson 1 • 10:50 AM • 75 min • Room Room No. 4" at bounding box center [624, 297] width 430 height 29
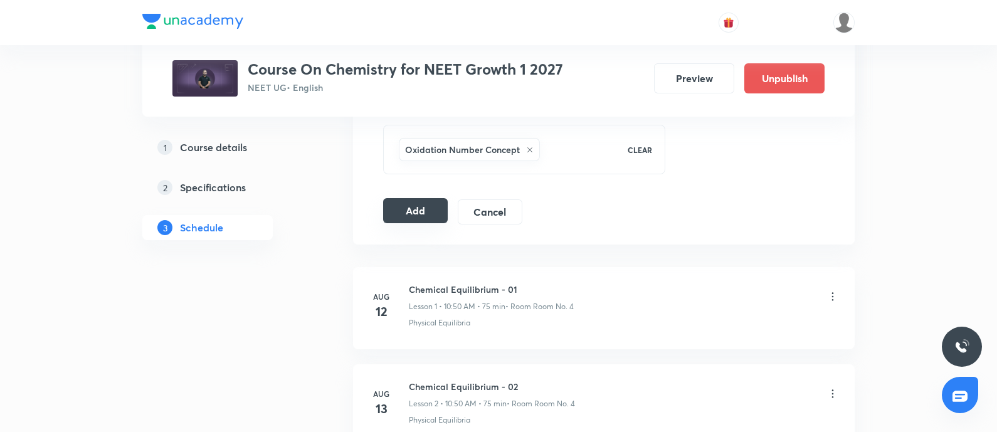
click at [431, 208] on button "Add" at bounding box center [415, 210] width 65 height 25
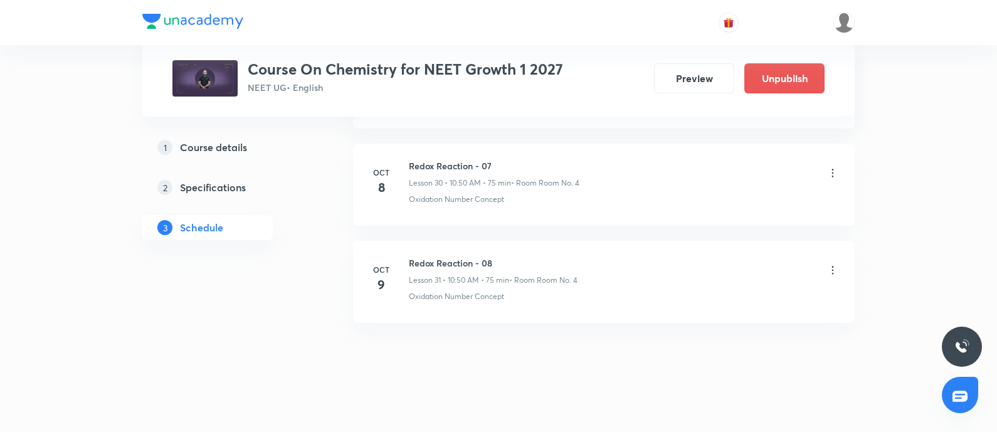
click at [414, 258] on h6 "Redox Reaction - 08" at bounding box center [493, 263] width 169 height 13
copy h6 "Redox Reaction - 08"
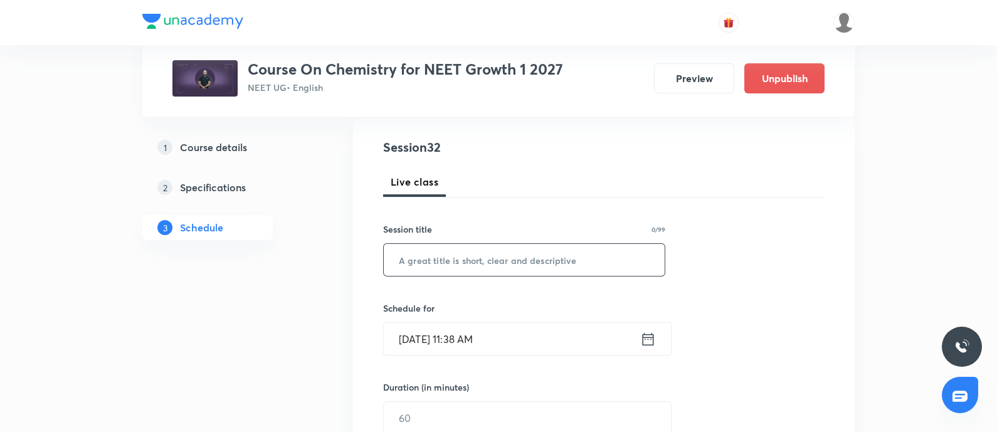
click at [458, 270] on input "text" at bounding box center [524, 260] width 281 height 32
paste input "Redox Reaction - 08"
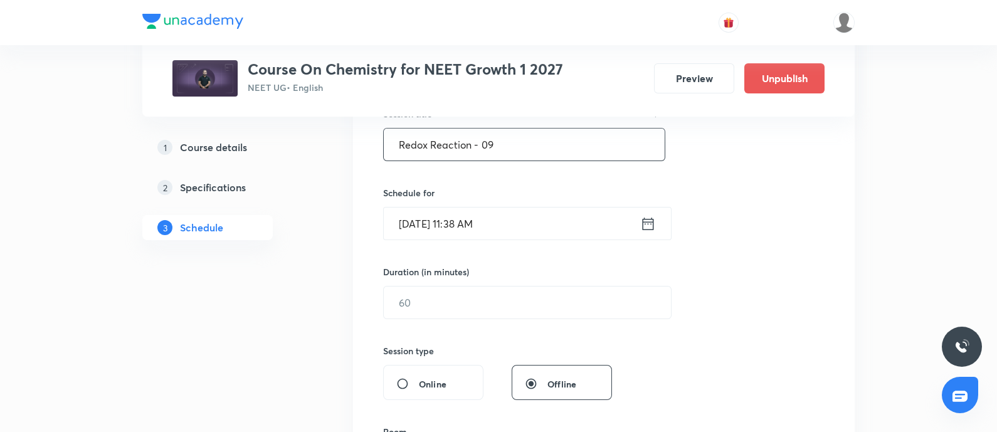
scroll to position [268, 0]
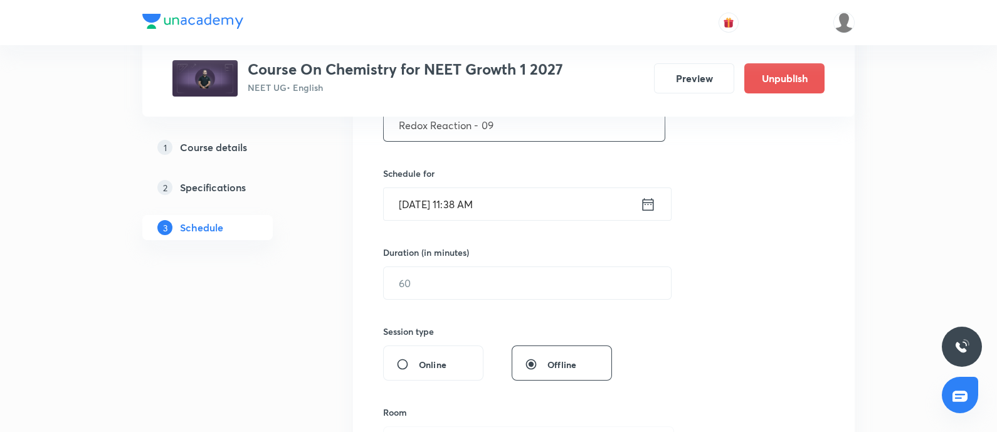
type input "Redox Reaction - 09"
click at [519, 211] on input "[DATE] 11:38 AM" at bounding box center [512, 204] width 257 height 32
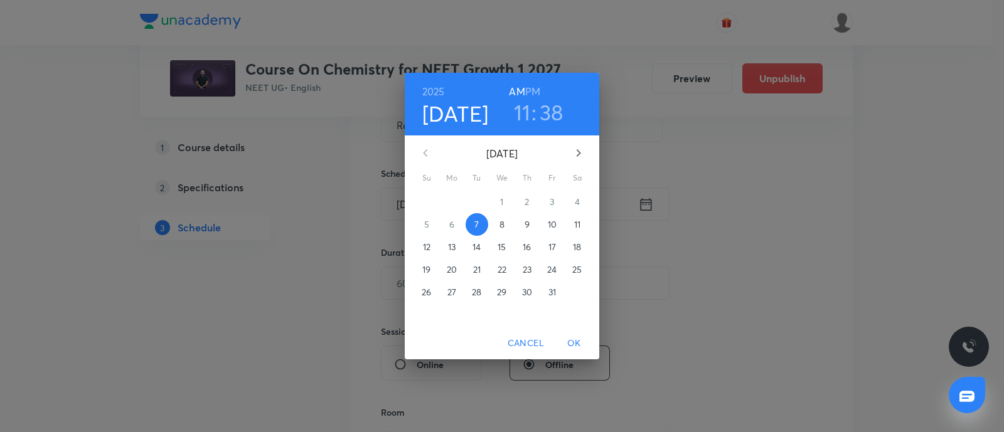
click at [525, 223] on p "9" at bounding box center [526, 224] width 5 height 13
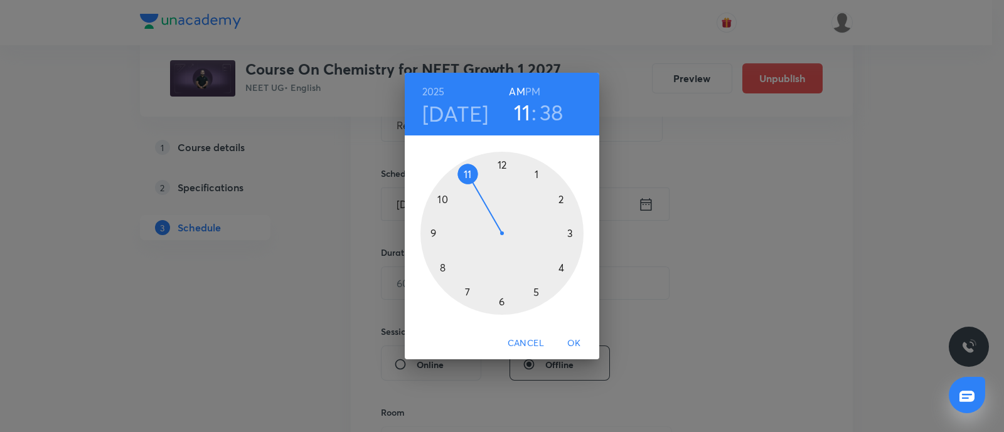
click at [532, 93] on h6 "PM" at bounding box center [532, 92] width 15 height 18
click at [502, 165] on div at bounding box center [501, 233] width 163 height 163
click at [571, 233] on div at bounding box center [501, 233] width 163 height 163
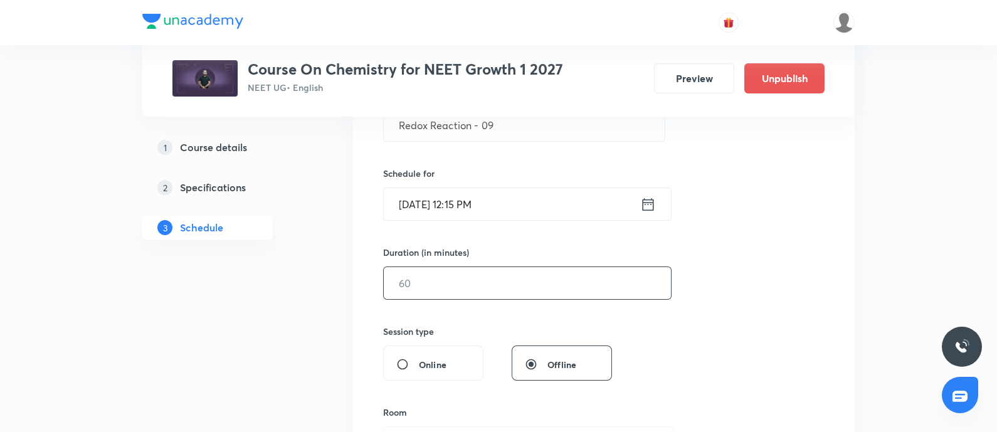
click at [448, 280] on input "text" at bounding box center [527, 283] width 287 height 32
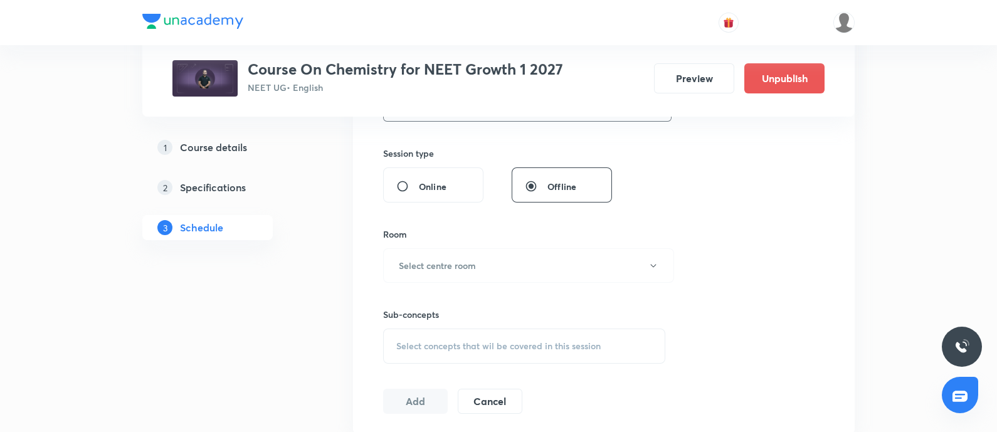
scroll to position [451, 0]
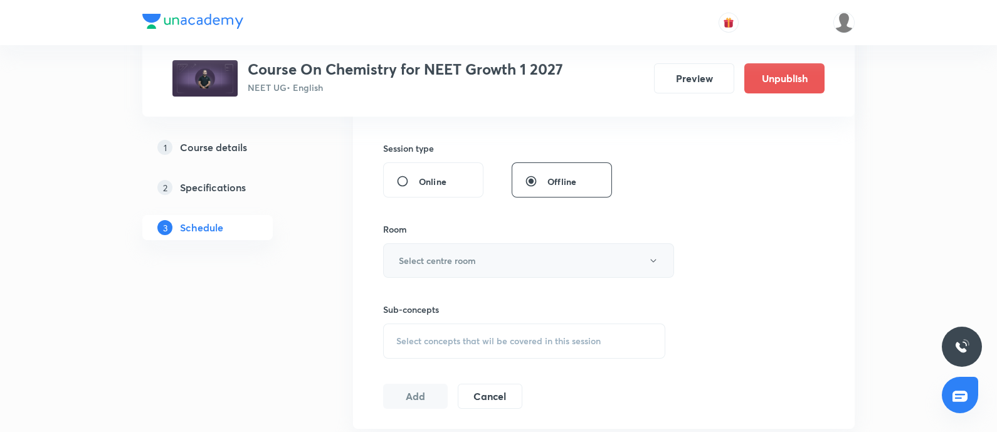
type input "75"
click at [467, 262] on h6 "Select centre room" at bounding box center [437, 260] width 77 height 13
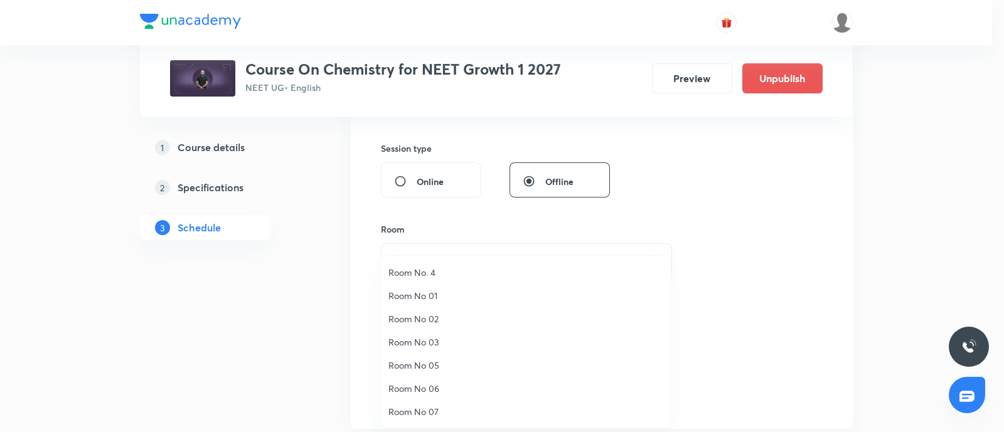
click at [422, 274] on span "Room No. 4" at bounding box center [525, 272] width 275 height 13
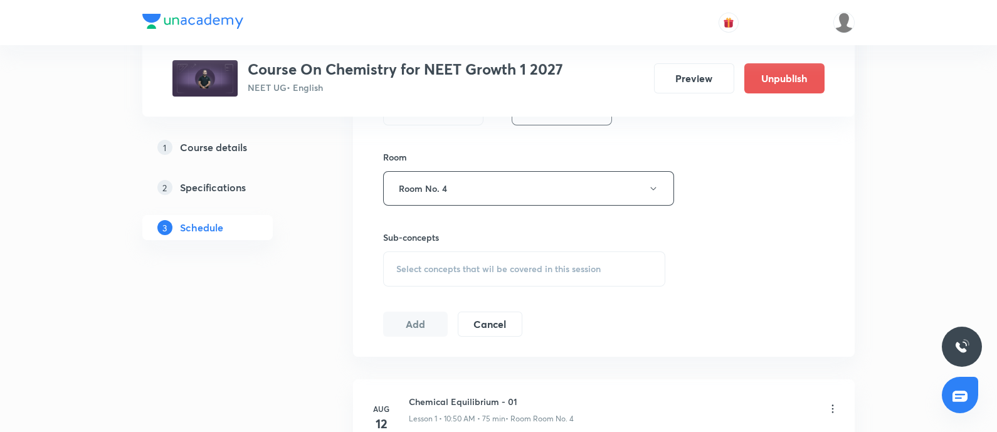
scroll to position [534, 0]
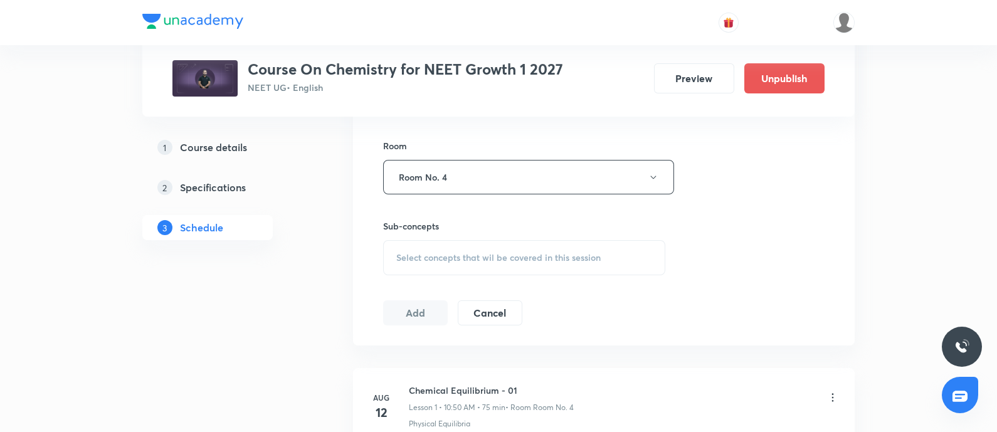
click at [435, 262] on span "Select concepts that wil be covered in this session" at bounding box center [498, 258] width 204 height 10
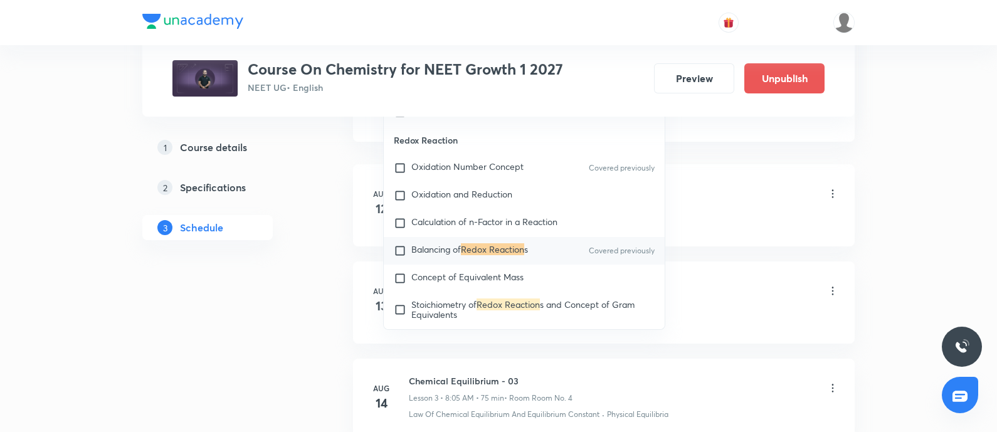
scroll to position [4447, 0]
type input "Redox Reaction"
click at [400, 174] on input "checkbox" at bounding box center [403, 167] width 18 height 13
checkbox input "true"
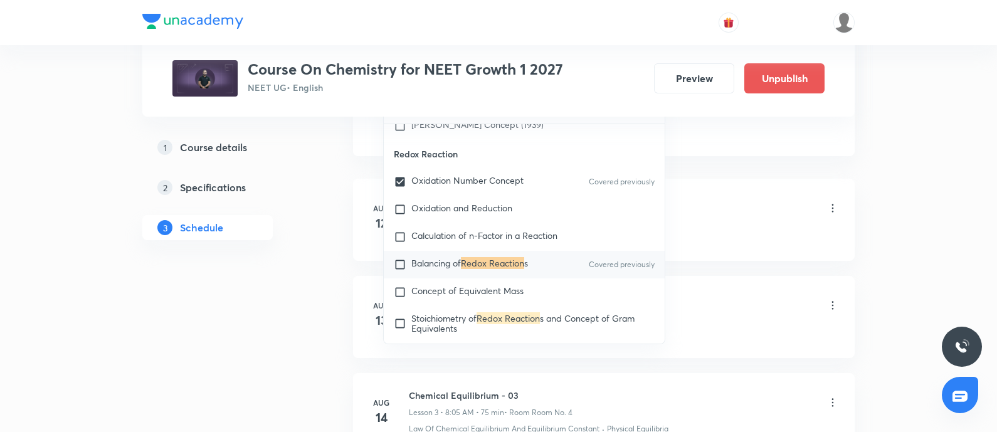
click at [750, 233] on div "Physical Equilibria" at bounding box center [624, 234] width 430 height 11
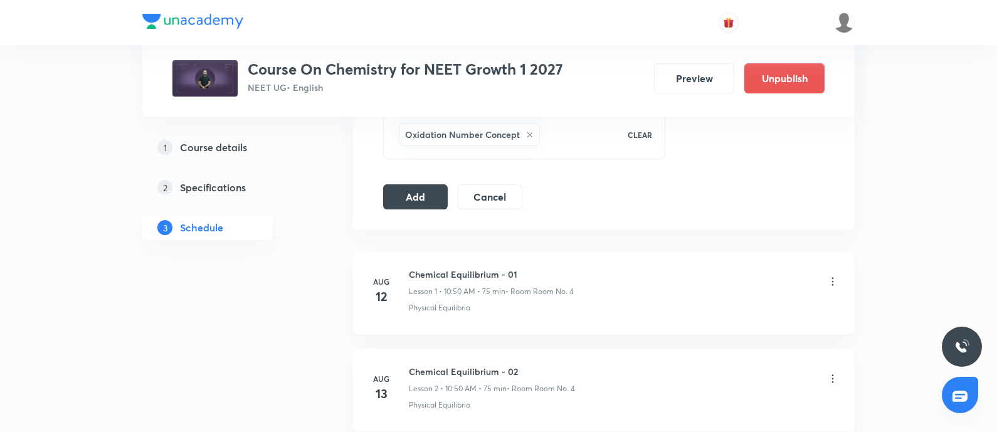
scroll to position [663, 0]
click at [417, 193] on button "Add" at bounding box center [415, 197] width 65 height 25
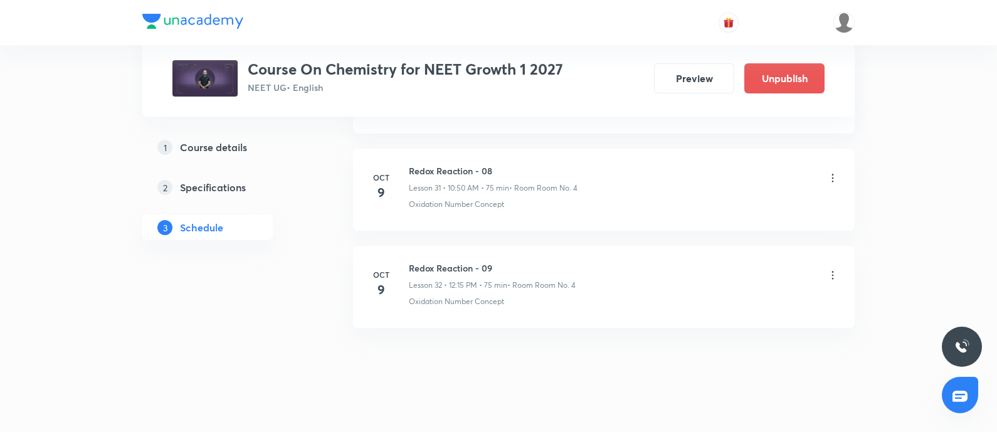
scroll to position [3677, 0]
click at [415, 261] on h6 "Circular Motion - 08" at bounding box center [495, 267] width 172 height 13
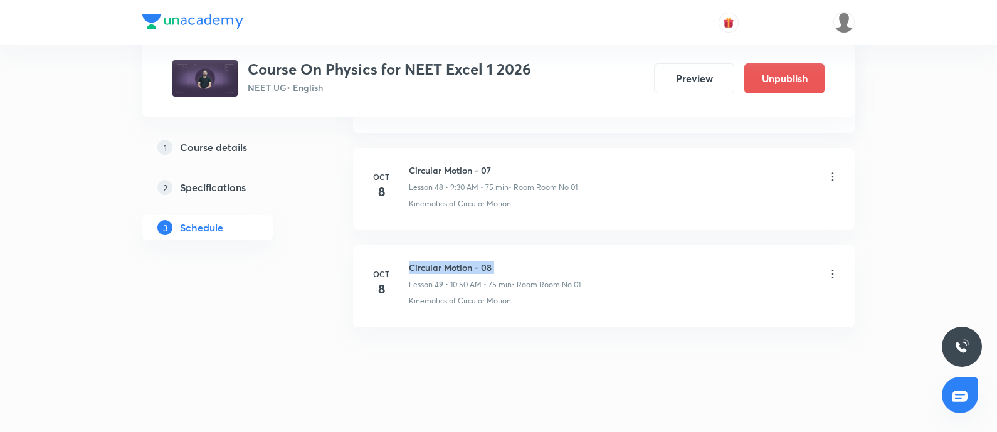
copy h6 "Circular Motion - 08"
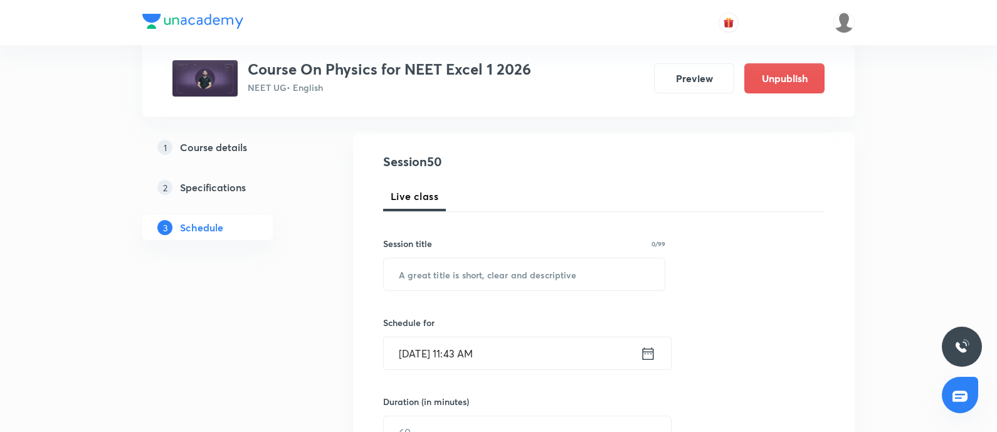
scroll to position [119, 0]
click at [431, 277] on input "text" at bounding box center [524, 274] width 281 height 32
paste input "Circular Motion - 08"
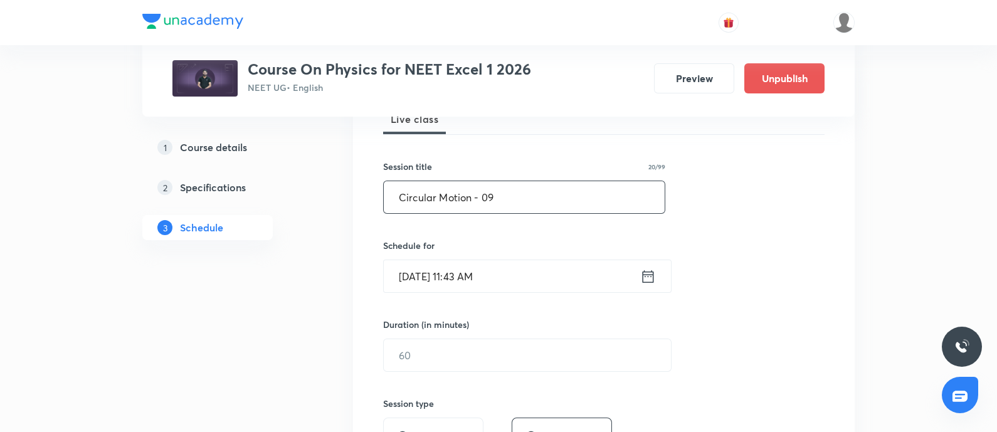
scroll to position [198, 0]
type input "Circular Motion - 09"
click at [528, 267] on input "Oct 7, 2025, 11:43 AM" at bounding box center [512, 274] width 257 height 32
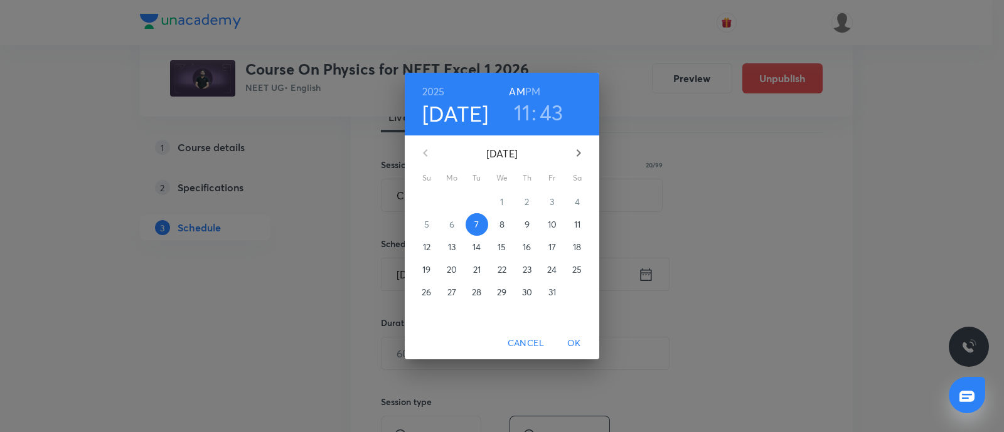
click at [528, 224] on p "9" at bounding box center [526, 224] width 5 height 13
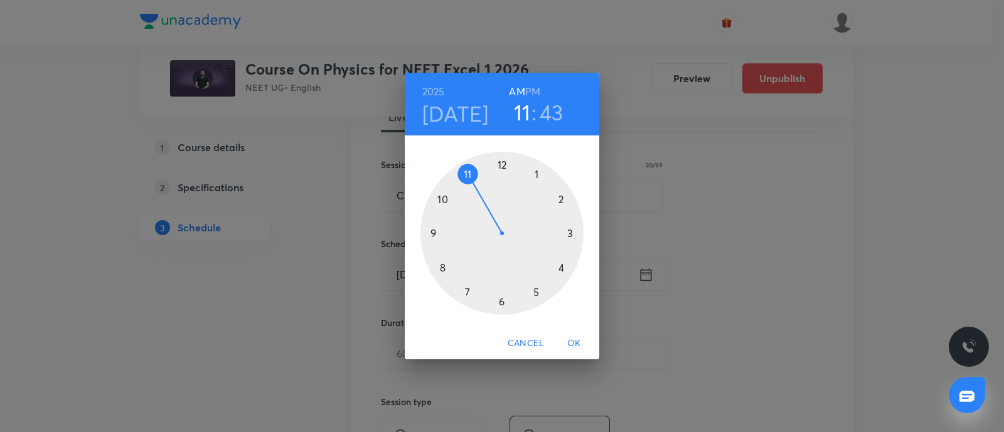
click at [435, 233] on div at bounding box center [501, 233] width 163 height 163
click at [502, 299] on div at bounding box center [501, 233] width 163 height 163
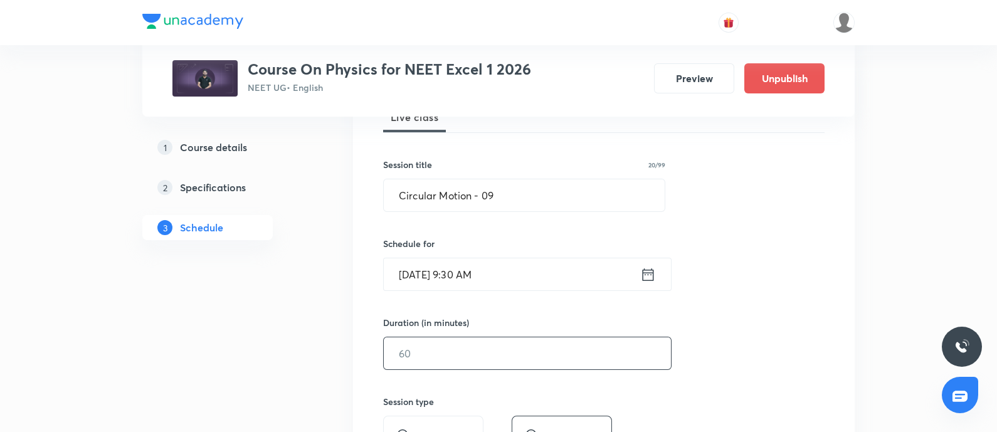
click at [445, 352] on input "text" at bounding box center [527, 353] width 287 height 32
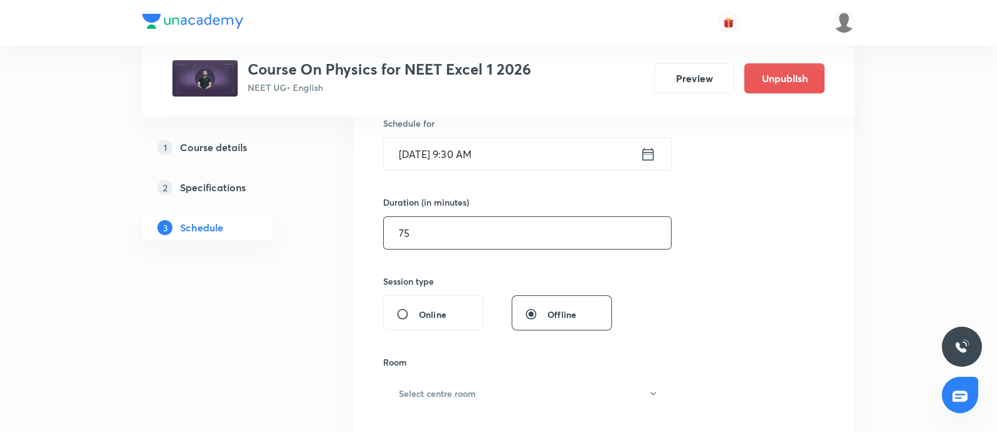
scroll to position [324, 0]
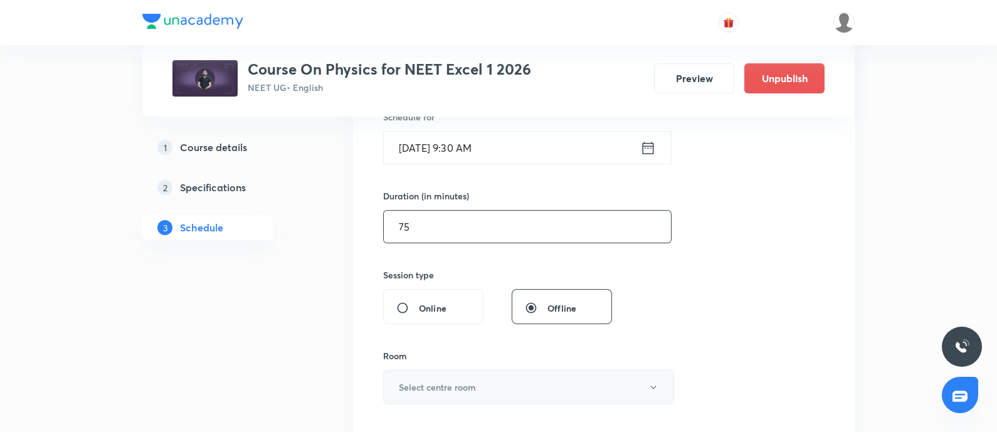
type input "75"
click at [438, 390] on h6 "Select centre room" at bounding box center [437, 387] width 77 height 13
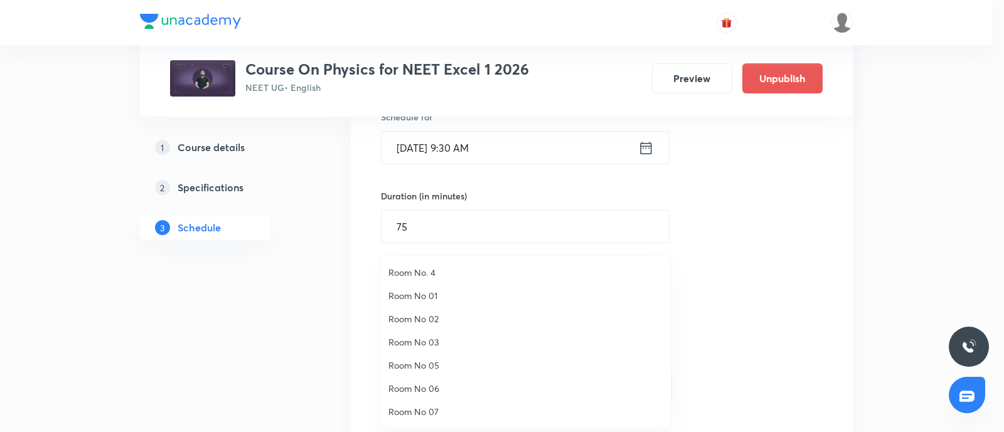
click at [425, 293] on span "Room No 01" at bounding box center [525, 295] width 275 height 13
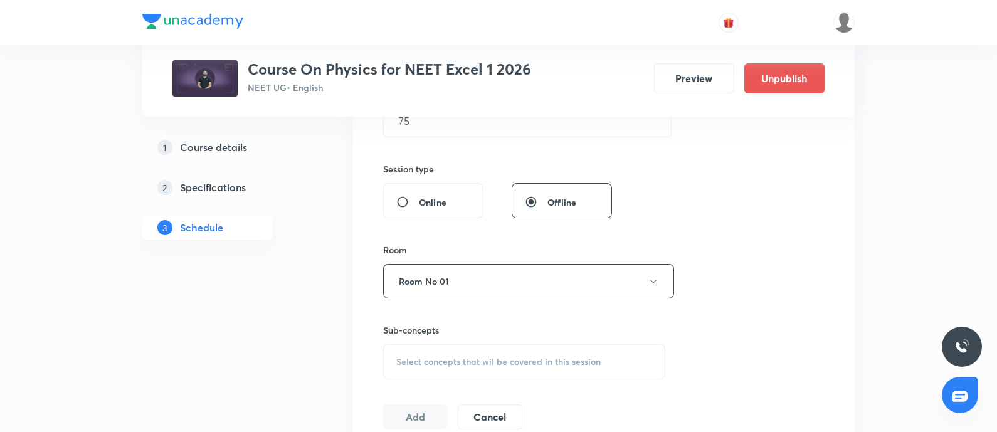
scroll to position [484, 0]
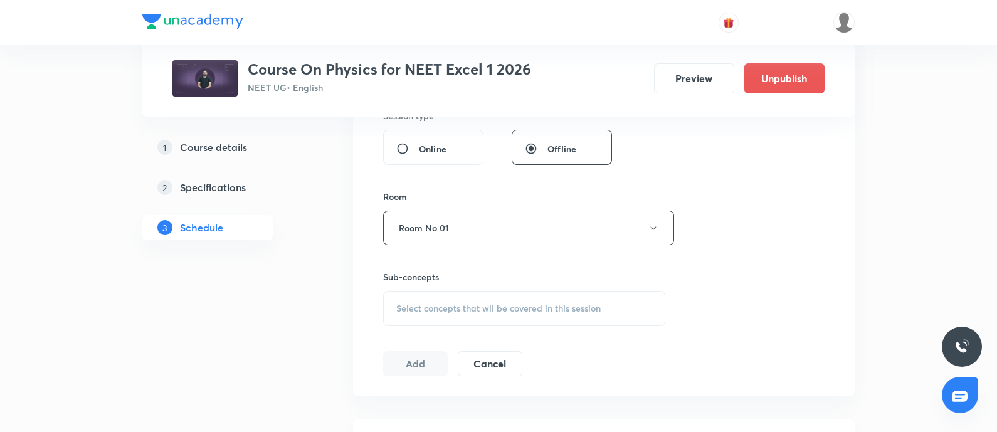
click at [435, 304] on span "Select concepts that wil be covered in this session" at bounding box center [498, 309] width 204 height 10
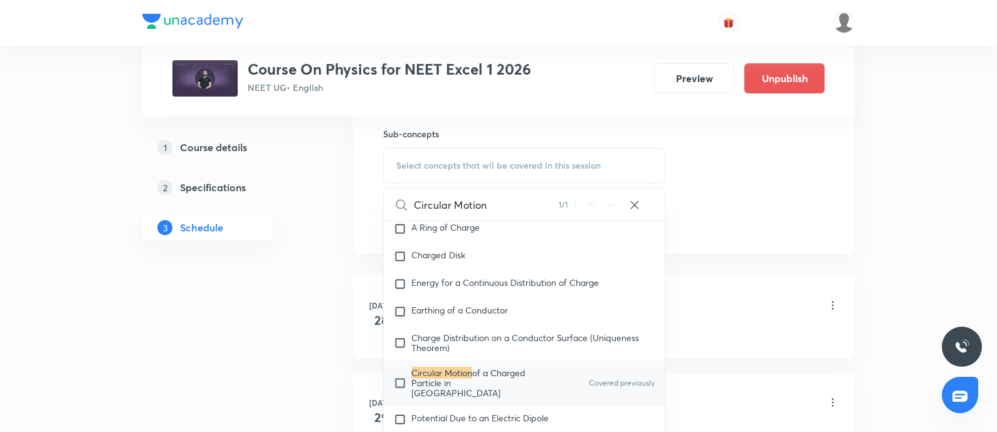
scroll to position [634, 0]
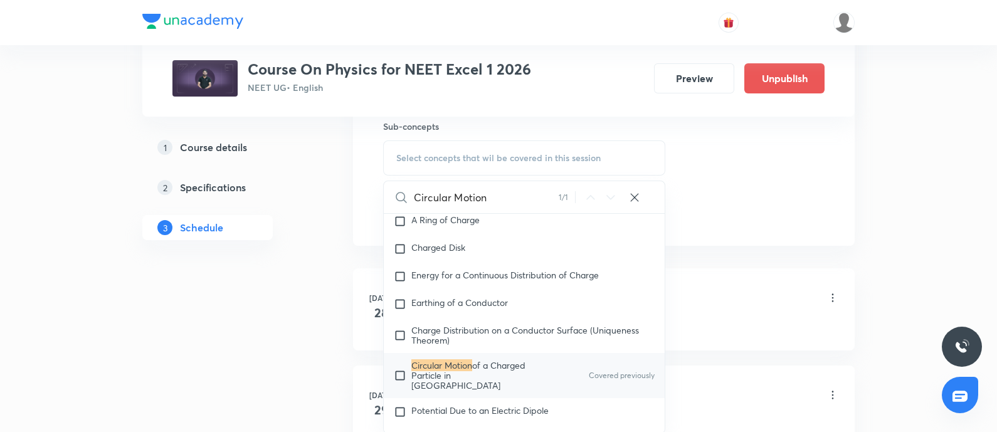
type input "Circular Motion"
click at [398, 377] on input "checkbox" at bounding box center [403, 376] width 18 height 30
checkbox input "true"
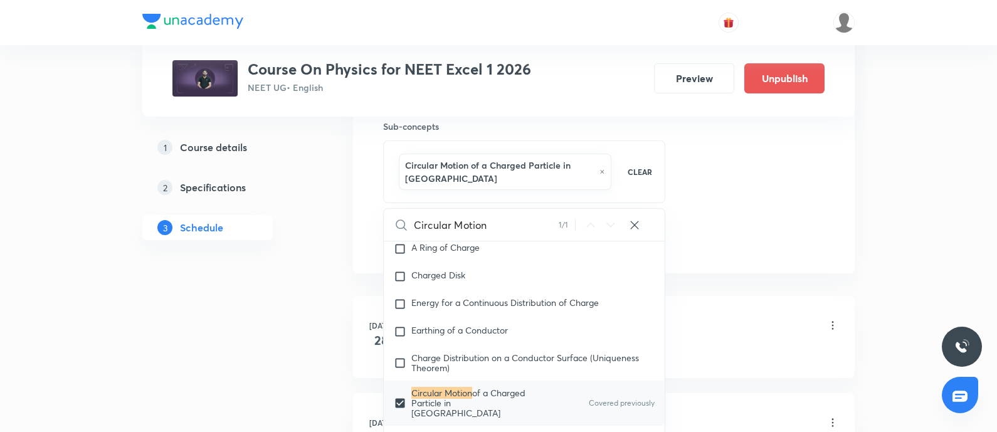
click at [716, 346] on div "Huygen's Wave Theory · Wavefronts" at bounding box center [624, 351] width 430 height 11
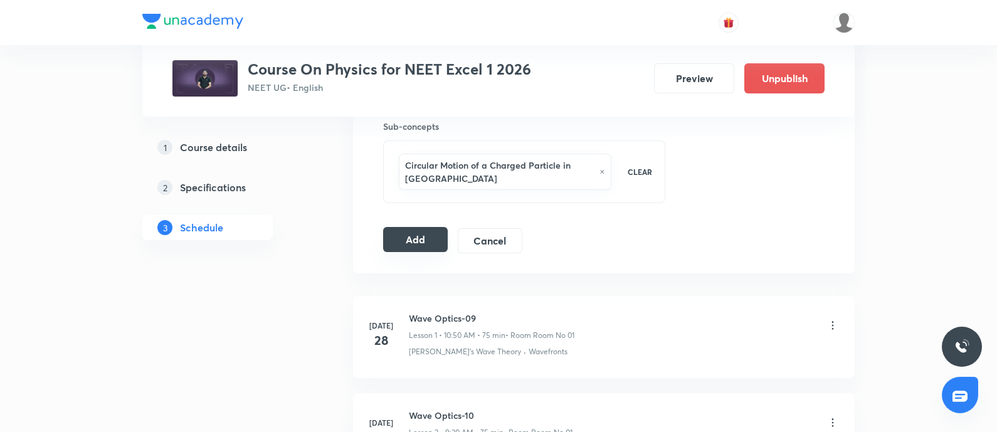
click at [418, 233] on button "Add" at bounding box center [415, 239] width 65 height 25
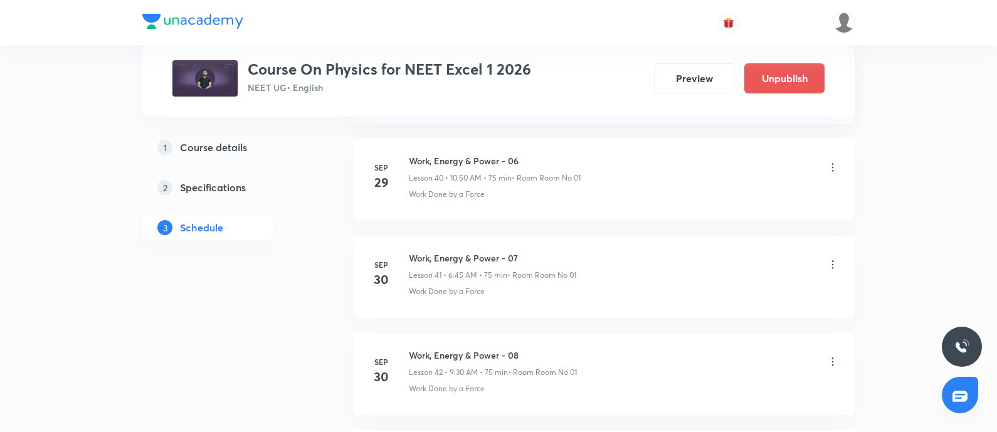
scroll to position [5353, 0]
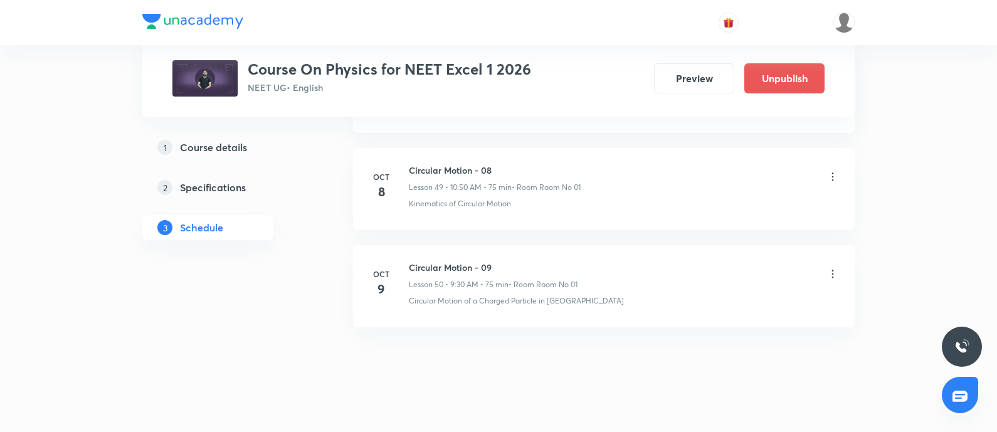
click at [412, 261] on h6 "Circular Motion - 09" at bounding box center [493, 267] width 169 height 13
copy h6 "Circular Motion - 09"
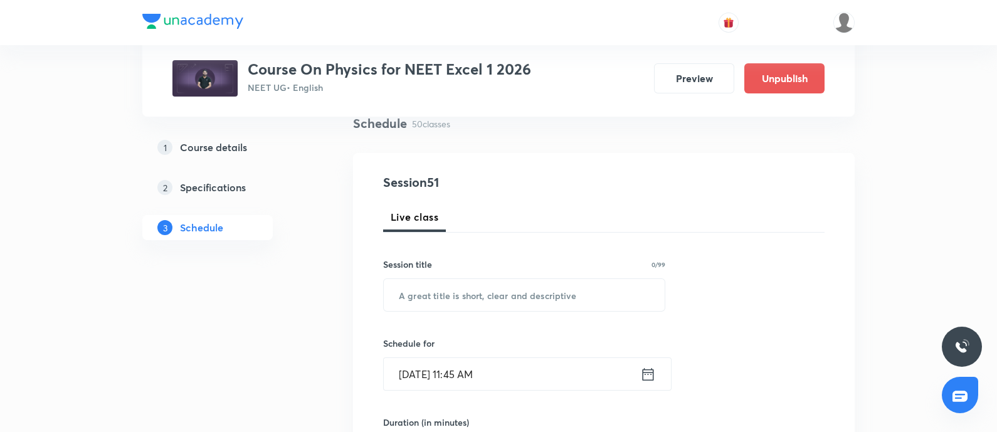
scroll to position [100, 0]
click at [437, 292] on input "text" at bounding box center [524, 293] width 281 height 32
paste input "Circular Motion - 09"
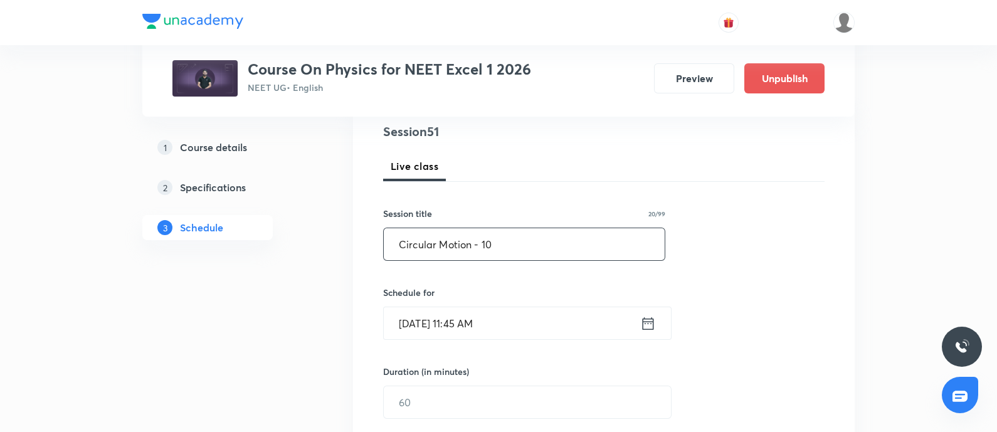
type input "Circular Motion - 10"
click at [533, 324] on input "[DATE] 11:45 AM" at bounding box center [512, 323] width 257 height 32
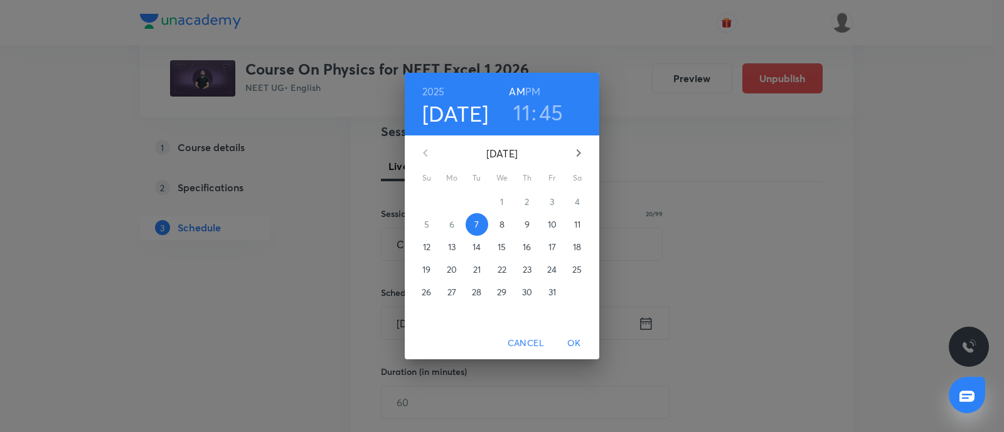
click at [518, 220] on span "9" at bounding box center [527, 224] width 23 height 13
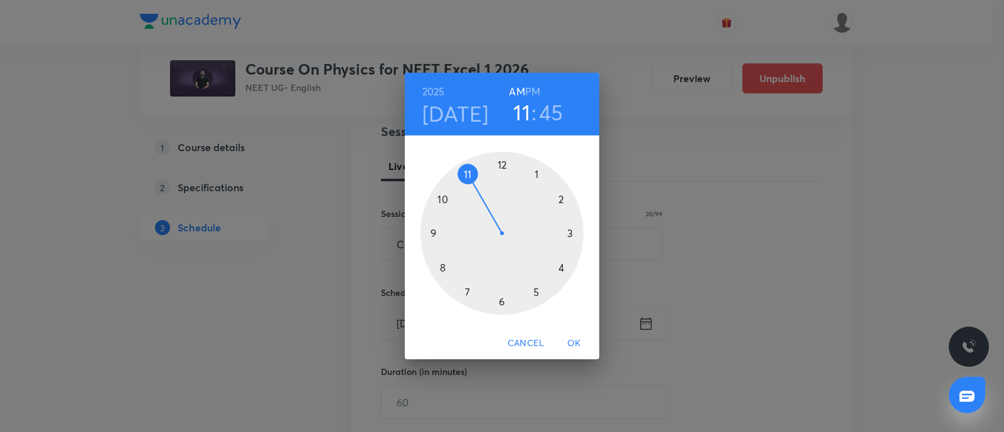
click at [445, 202] on div at bounding box center [501, 233] width 163 height 163
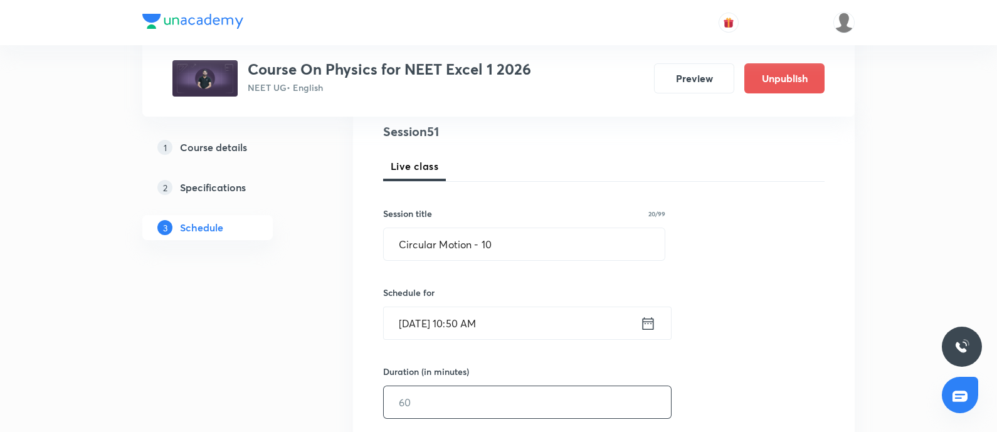
click at [443, 400] on input "text" at bounding box center [527, 402] width 287 height 32
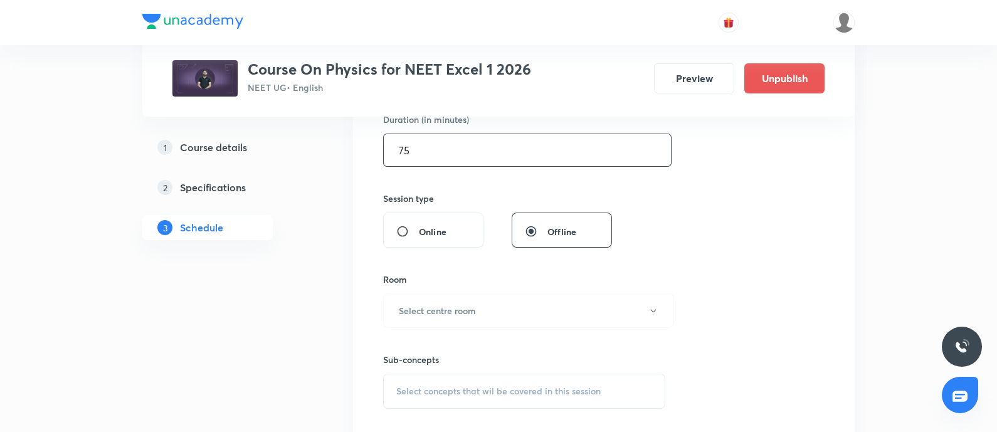
scroll to position [404, 0]
type input "75"
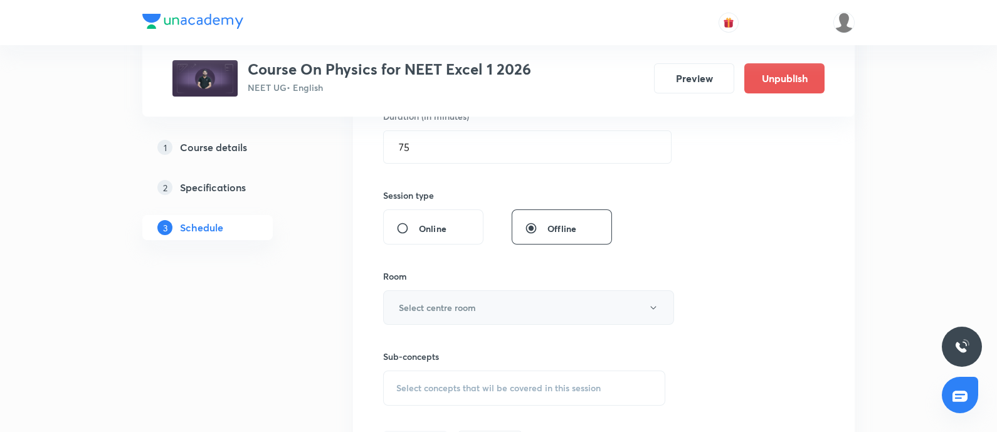
click at [449, 315] on button "Select centre room" at bounding box center [528, 307] width 291 height 35
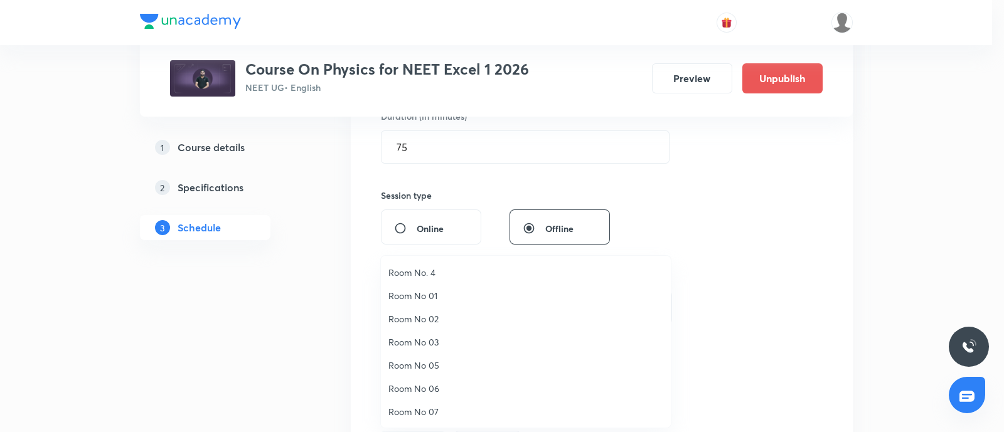
click at [427, 297] on span "Room No 01" at bounding box center [525, 295] width 275 height 13
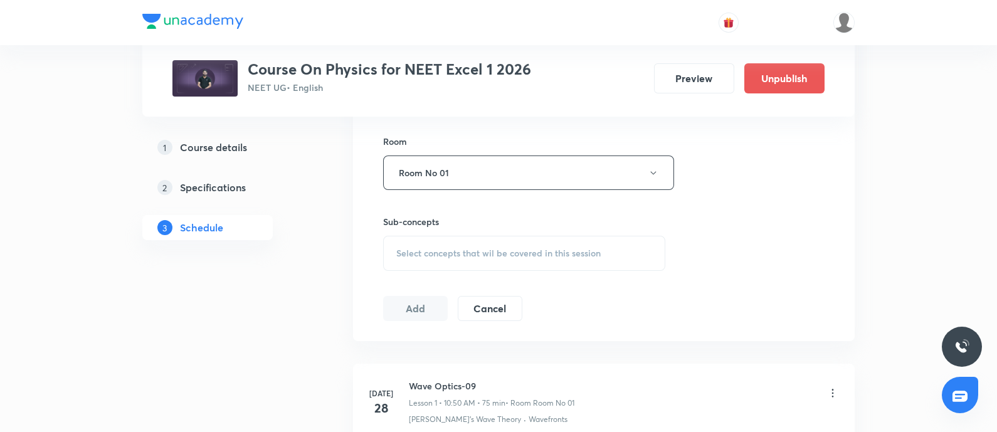
scroll to position [549, 0]
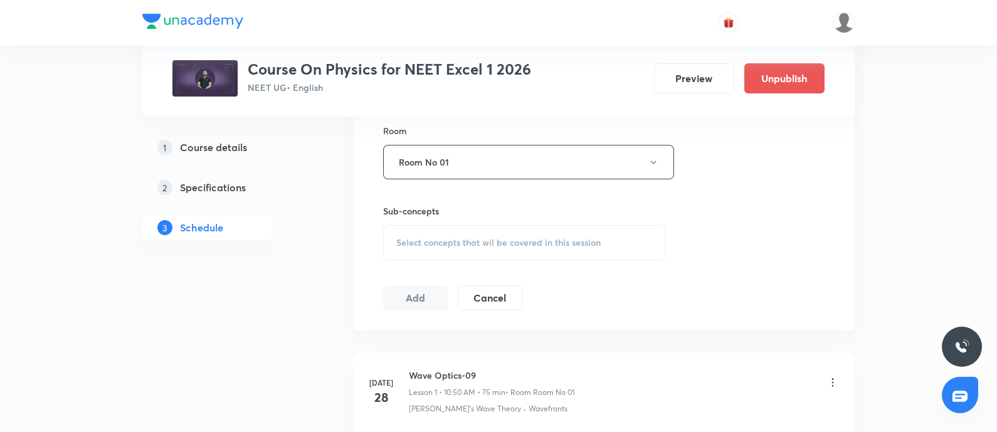
click at [467, 240] on span "Select concepts that wil be covered in this session" at bounding box center [498, 243] width 204 height 10
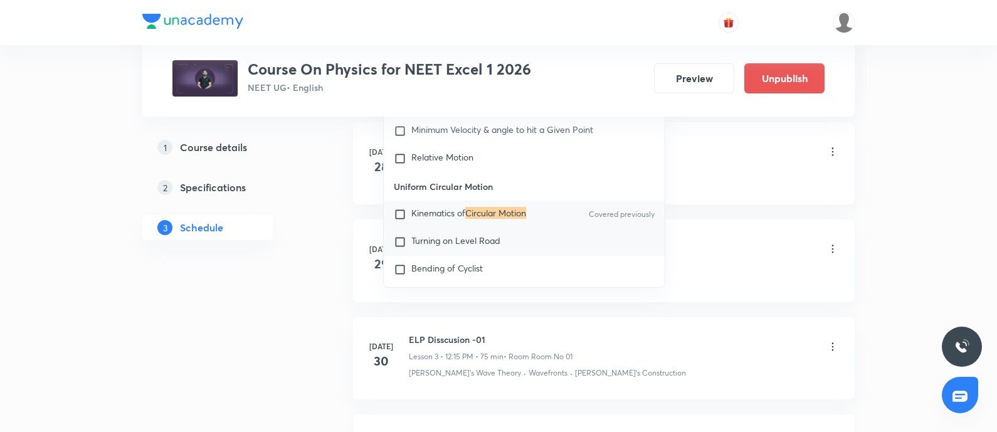
scroll to position [2254, 0]
type input "Circular Motion"
click at [399, 221] on input "checkbox" at bounding box center [403, 215] width 18 height 13
checkbox input "true"
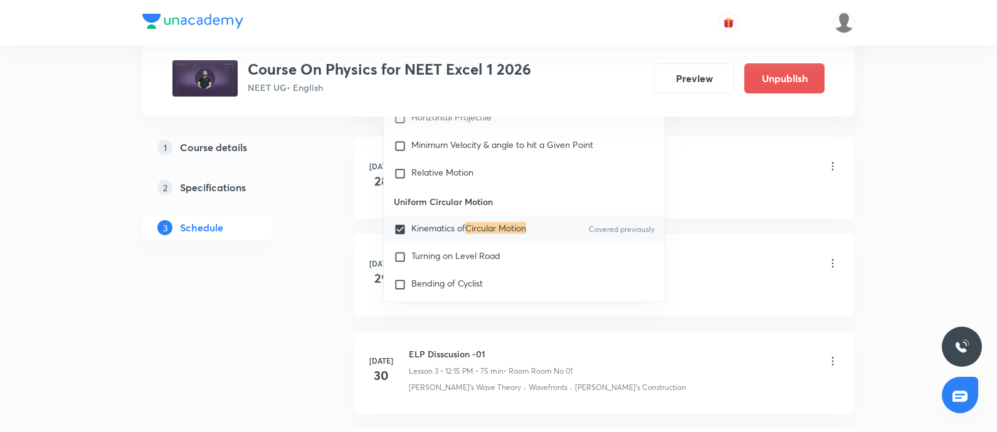
click at [753, 206] on li "Jul 28 Wave Optics-09 Lesson 1 • 10:50 AM • 75 min • Room Room No 01 Huygen's W…" at bounding box center [604, 178] width 502 height 82
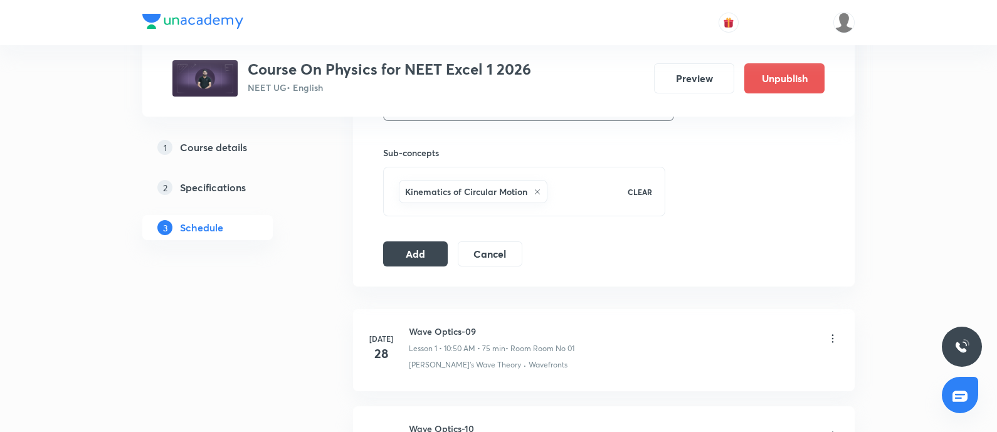
scroll to position [608, 0]
click at [420, 250] on button "Add" at bounding box center [415, 252] width 65 height 25
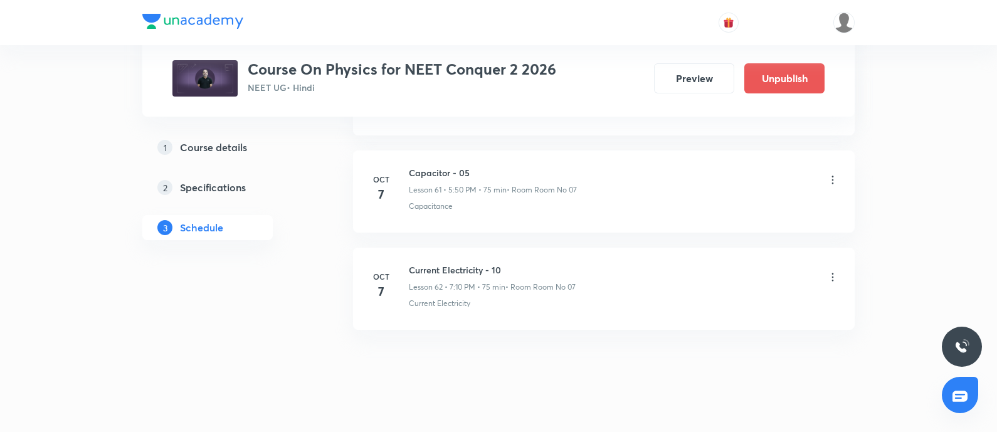
click at [831, 271] on icon at bounding box center [833, 277] width 13 height 13
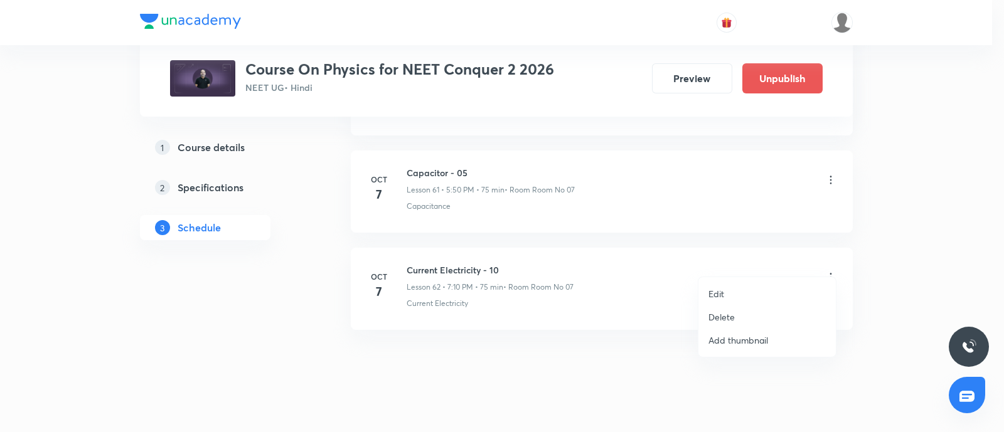
click at [716, 293] on p "Edit" at bounding box center [716, 293] width 16 height 13
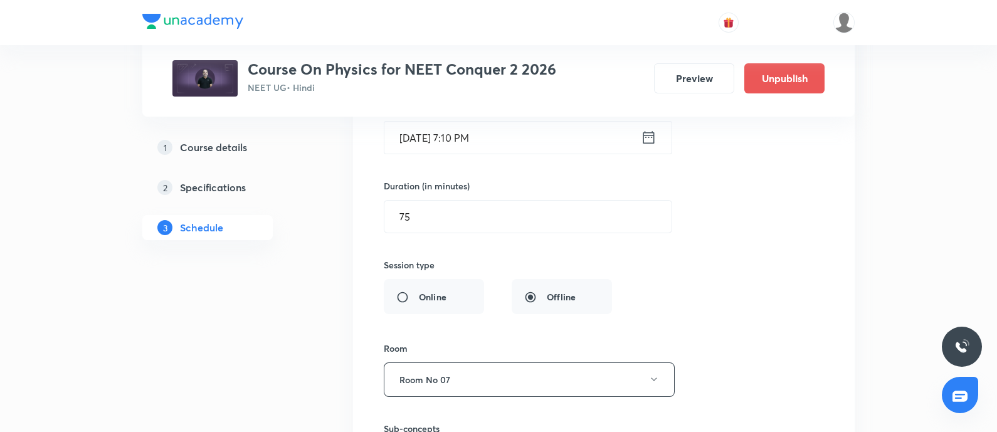
scroll to position [6263, 0]
click at [422, 201] on input "75" at bounding box center [528, 217] width 287 height 32
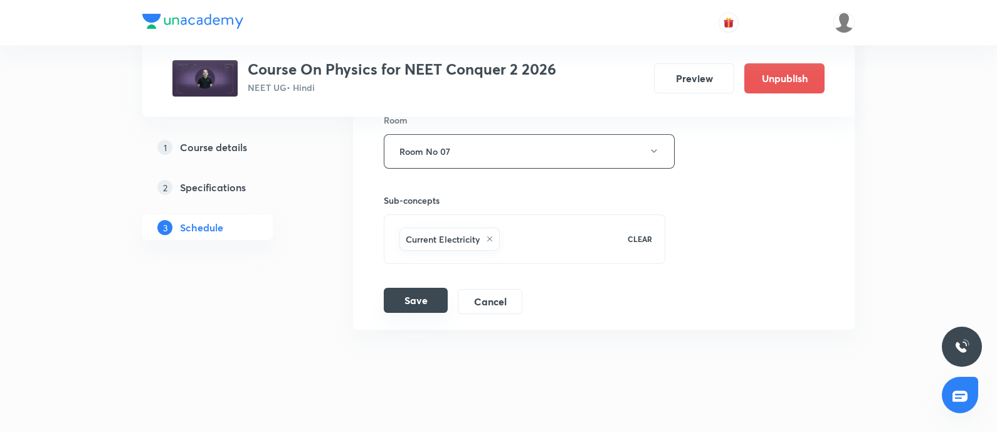
type input "60"
click at [415, 288] on button "Save" at bounding box center [416, 300] width 64 height 25
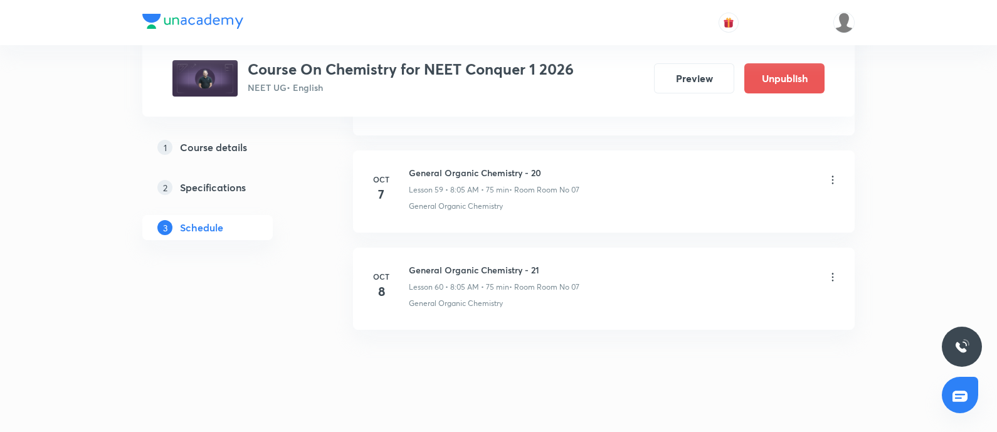
click at [418, 263] on h6 "General Organic Chemistry - 21" at bounding box center [494, 269] width 171 height 13
copy h6 "General Organic Chemistry - 21"
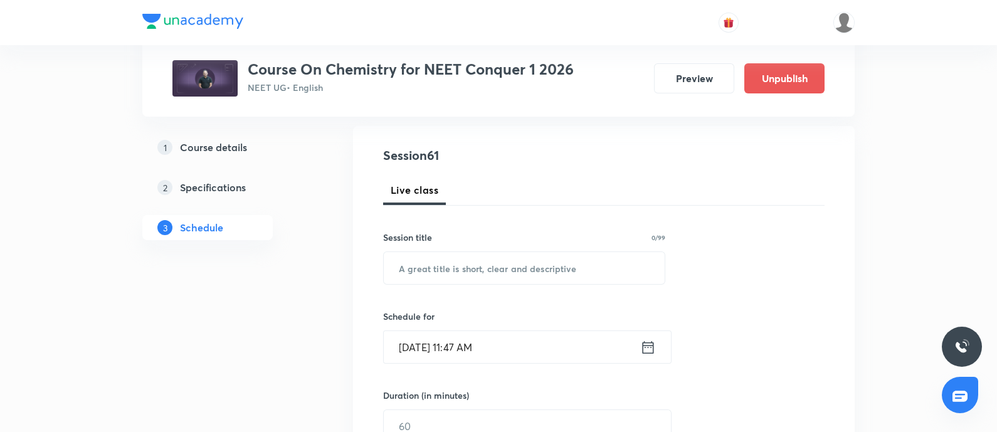
scroll to position [126, 0]
click at [460, 267] on input "text" at bounding box center [524, 267] width 281 height 32
paste input "General Organic Chemistry - 21"
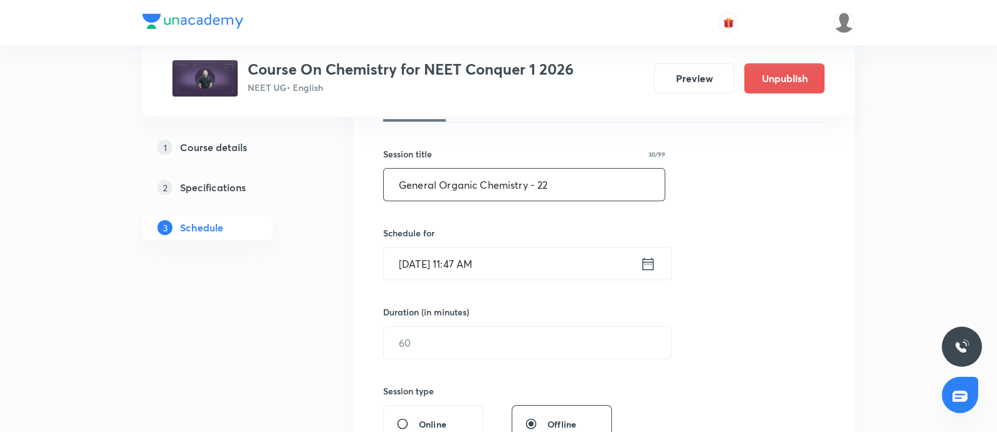
scroll to position [210, 0]
type input "General Organic Chemistry - 22"
click at [518, 267] on input "Oct 7, 2025, 11:47 AM" at bounding box center [512, 263] width 257 height 32
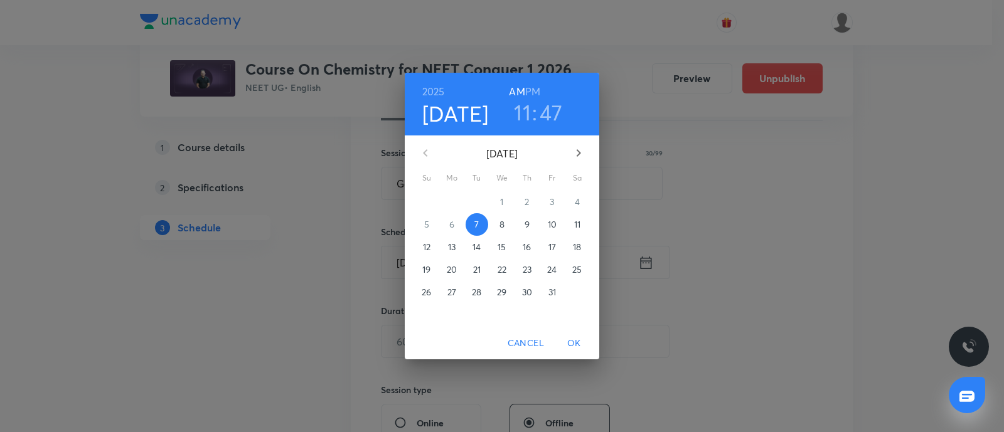
click at [530, 228] on span "9" at bounding box center [527, 224] width 23 height 13
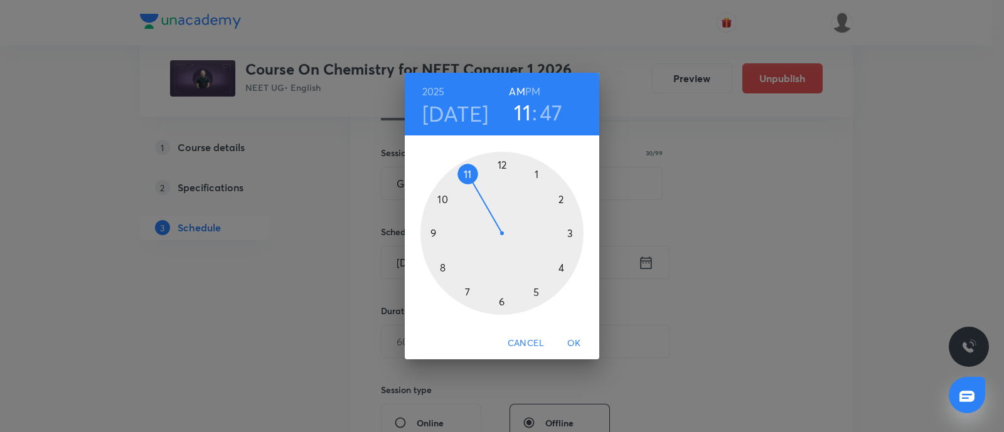
click at [501, 303] on div at bounding box center [501, 233] width 163 height 163
click at [436, 233] on div at bounding box center [501, 233] width 163 height 163
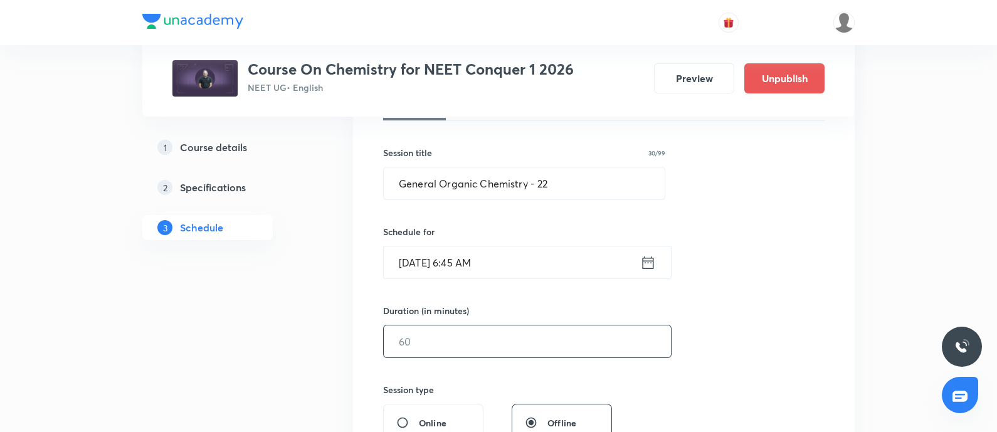
click at [454, 339] on input "text" at bounding box center [527, 342] width 287 height 32
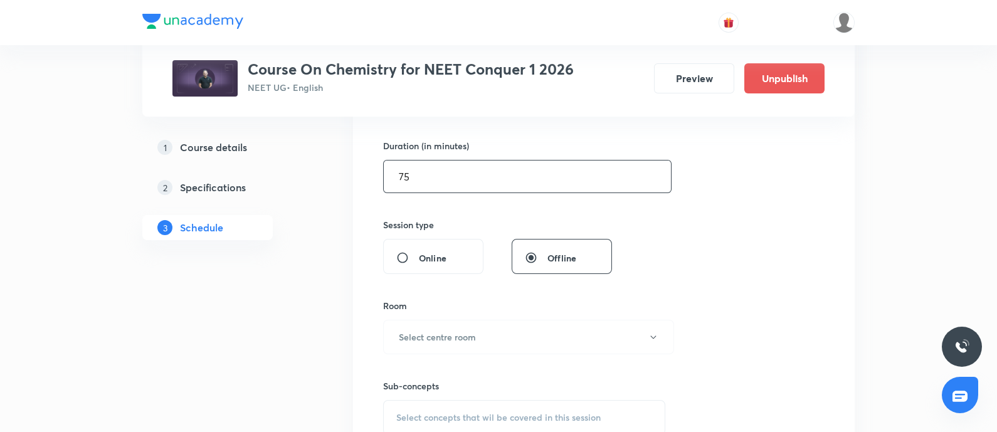
scroll to position [380, 0]
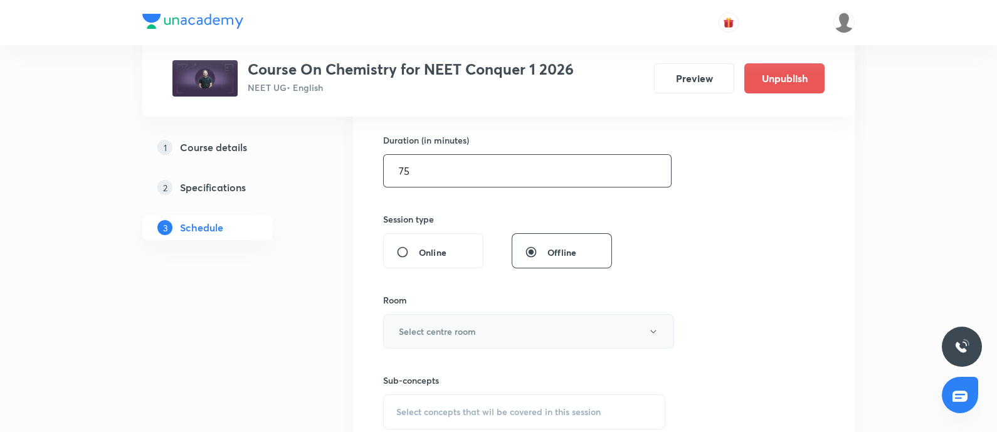
type input "75"
click at [464, 331] on h6 "Select centre room" at bounding box center [437, 331] width 77 height 13
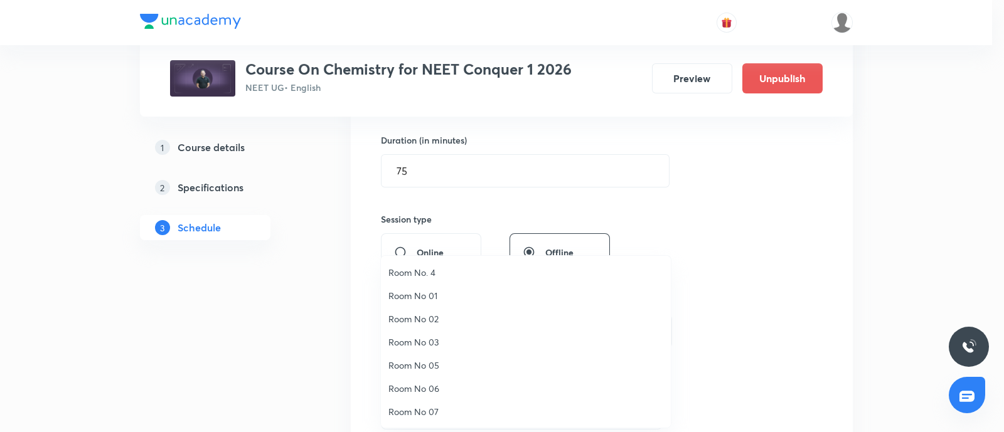
click at [433, 412] on span "Room No 07" at bounding box center [525, 411] width 275 height 13
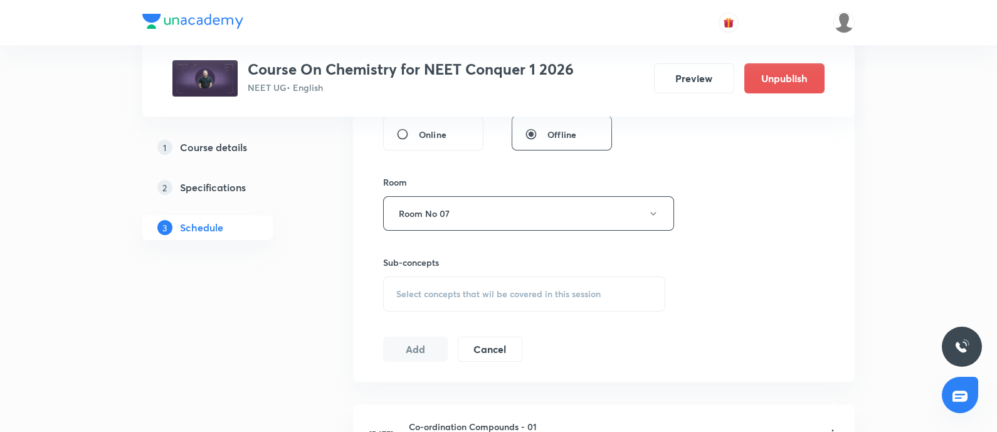
scroll to position [499, 0]
click at [457, 294] on span "Select concepts that wil be covered in this session" at bounding box center [498, 293] width 204 height 10
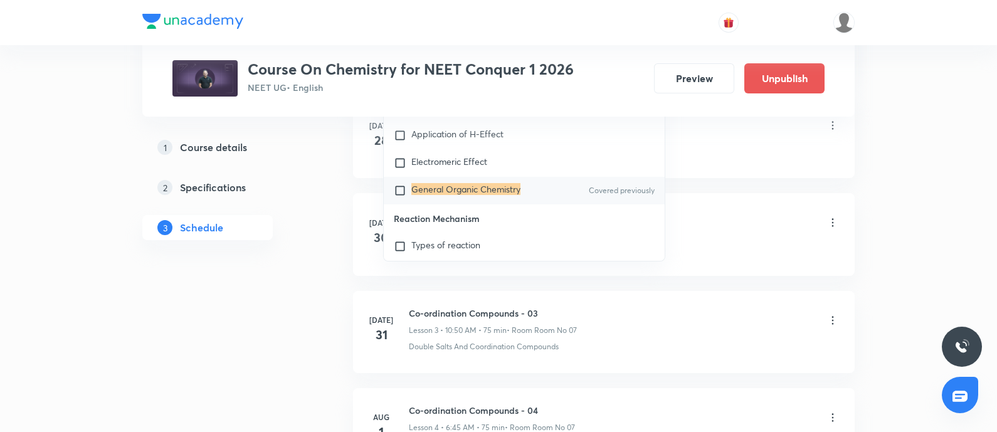
scroll to position [809, 0]
type input "General Organic Chemistry"
click at [395, 195] on input "checkbox" at bounding box center [403, 189] width 18 height 13
checkbox input "true"
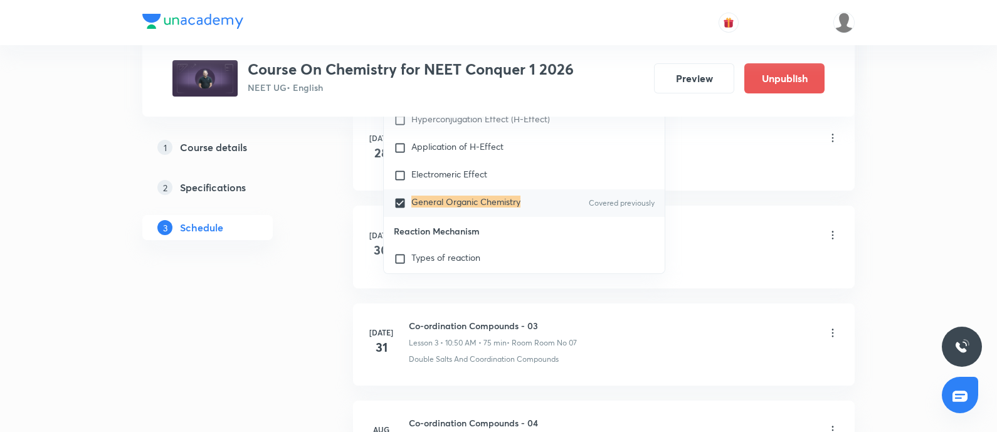
click at [706, 167] on div "Double Salts And Coordination Compounds · Werner's Work" at bounding box center [624, 164] width 430 height 11
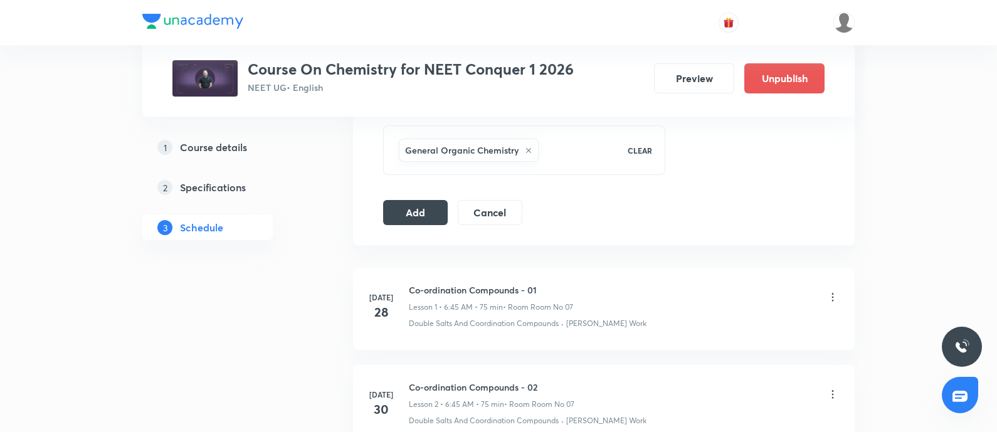
scroll to position [649, 0]
click at [433, 208] on button "Add" at bounding box center [415, 211] width 65 height 25
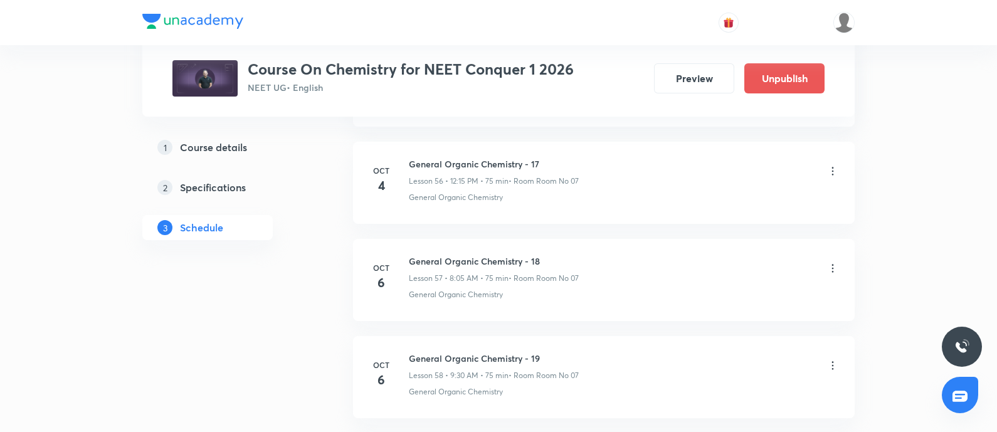
scroll to position [6406, 0]
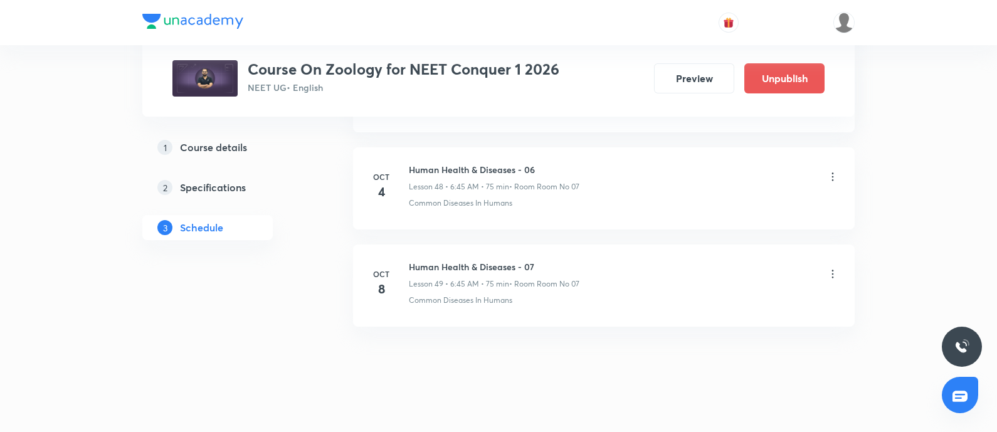
click at [413, 260] on h6 "Human Health & Diseases - 07" at bounding box center [494, 266] width 171 height 13
copy h6 "Human Health & Diseases - 07"
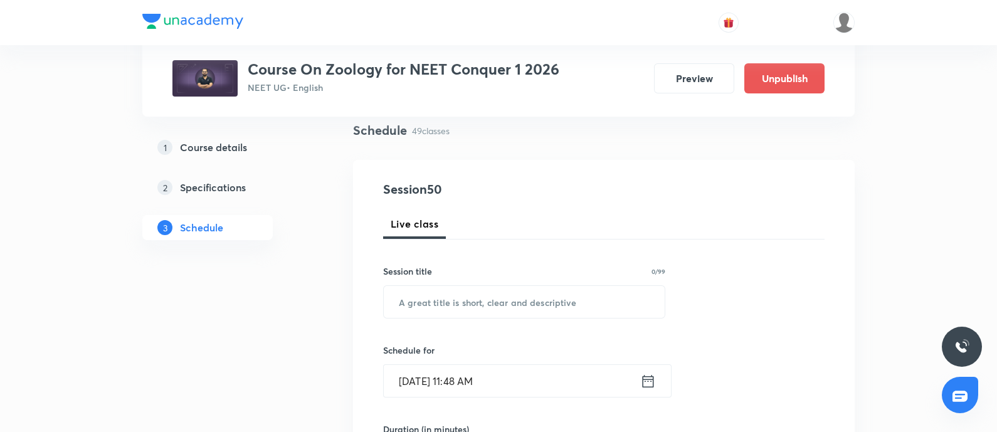
scroll to position [92, 0]
click at [449, 297] on input "text" at bounding box center [524, 301] width 281 height 32
paste input "Human Health & Diseases - 07"
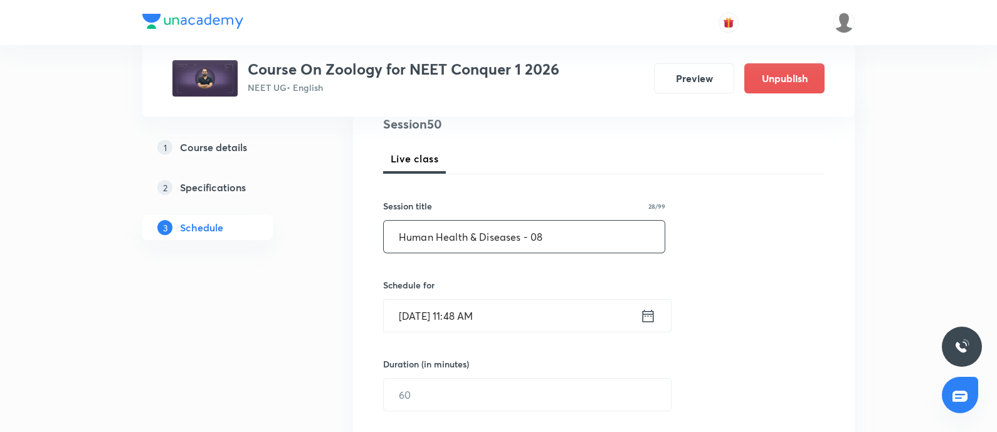
scroll to position [158, 0]
type input "Human Health & Diseases - 08"
click at [528, 310] on input "[DATE] 11:48 AM" at bounding box center [512, 314] width 257 height 32
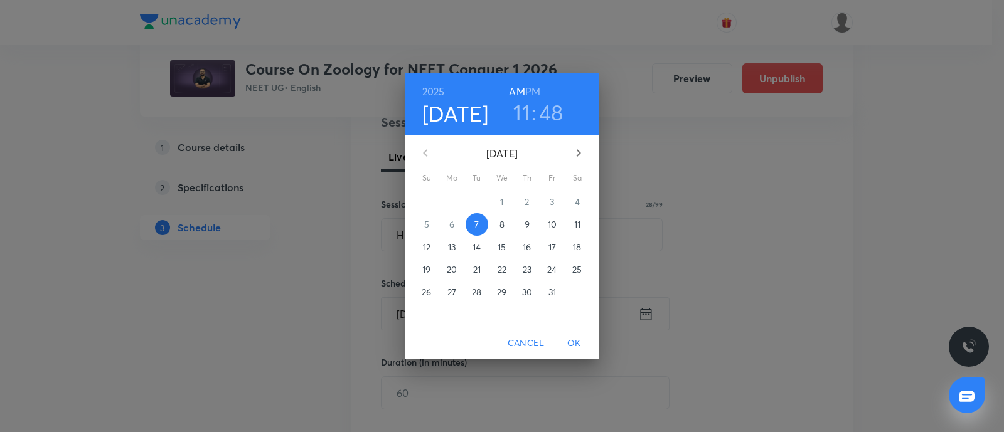
click at [530, 226] on span "9" at bounding box center [527, 224] width 23 height 13
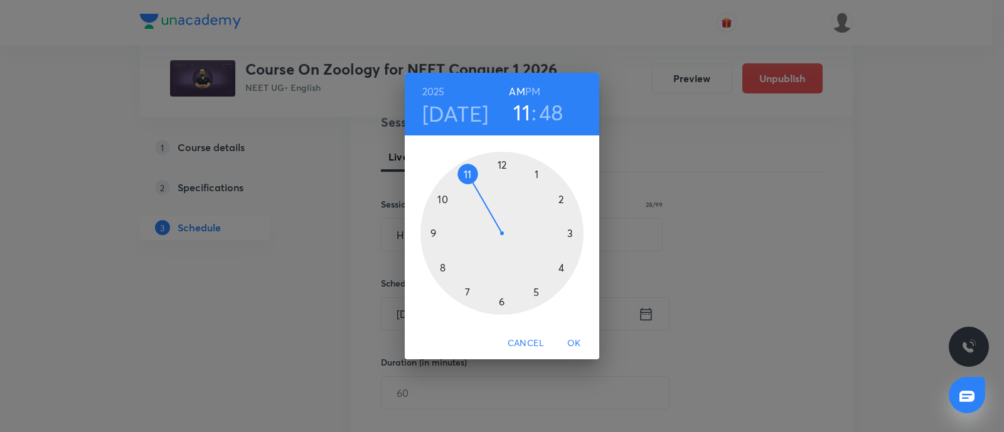
click at [443, 268] on div at bounding box center [501, 233] width 163 height 163
click at [536, 173] on div at bounding box center [501, 233] width 163 height 163
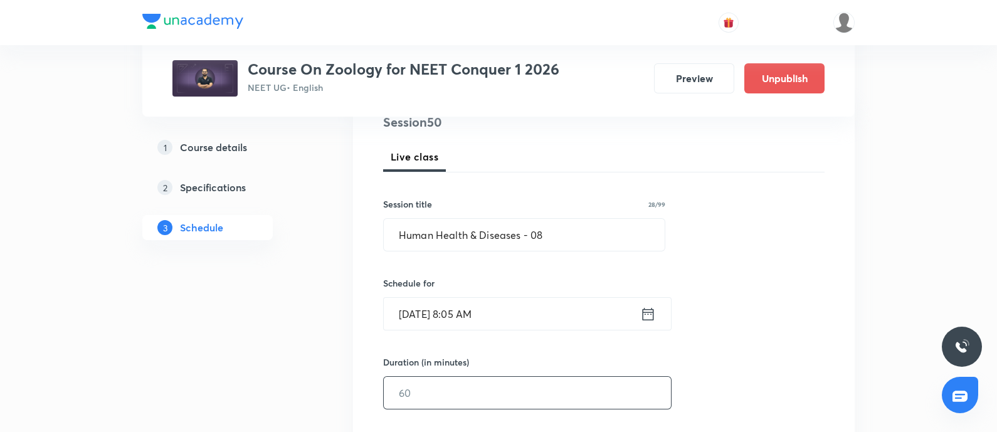
click at [442, 388] on input "text" at bounding box center [527, 393] width 287 height 32
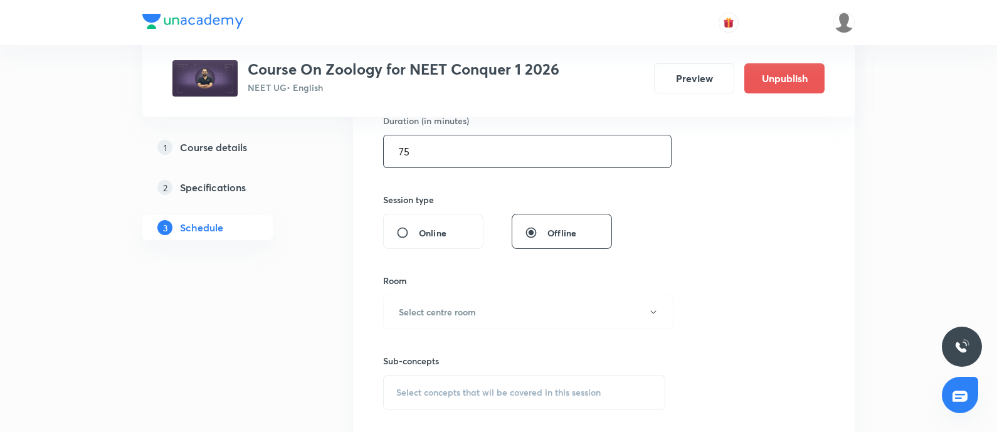
scroll to position [405, 0]
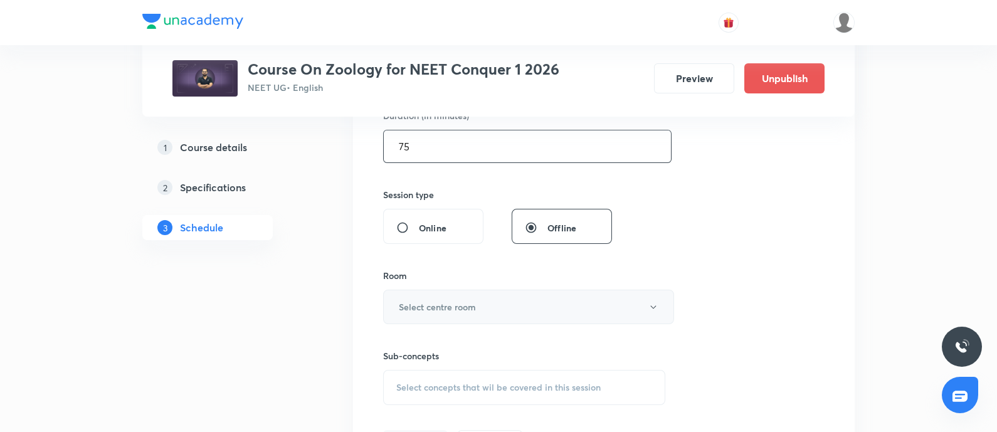
type input "75"
click at [449, 304] on h6 "Select centre room" at bounding box center [437, 306] width 77 height 13
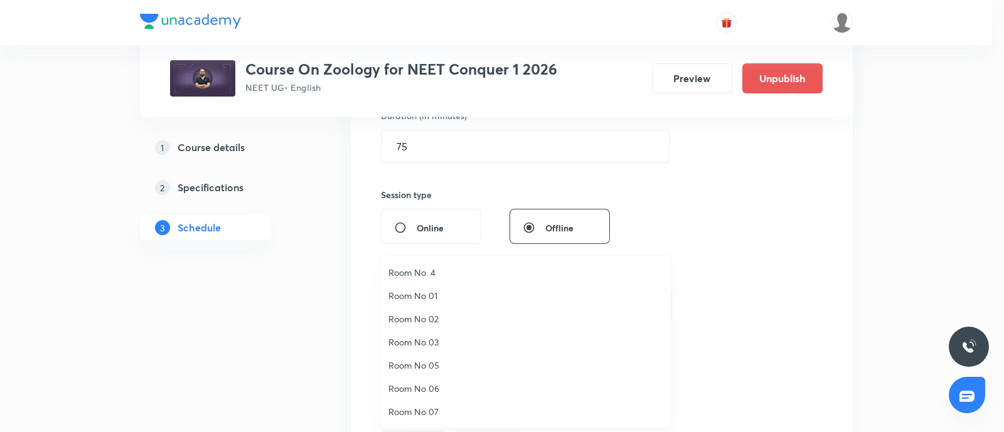
click at [423, 404] on li "Room No 07" at bounding box center [526, 411] width 290 height 23
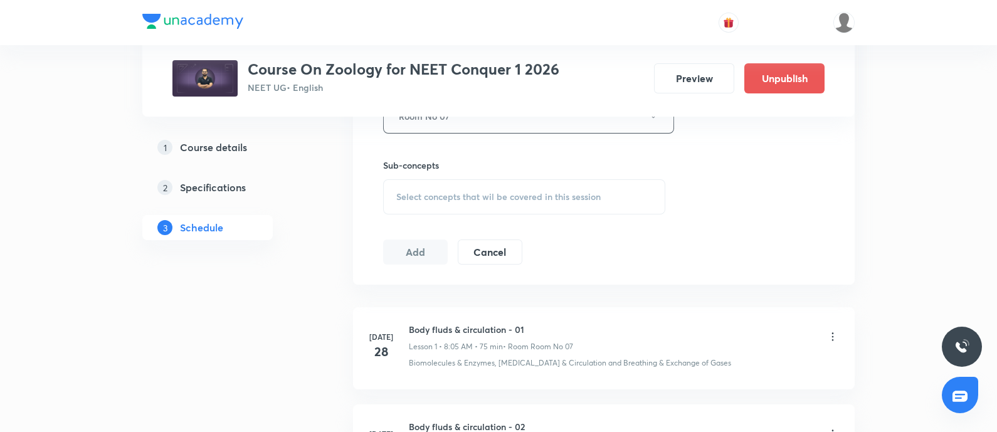
scroll to position [595, 0]
click at [462, 195] on span "Select concepts that wil be covered in this session" at bounding box center [498, 197] width 204 height 10
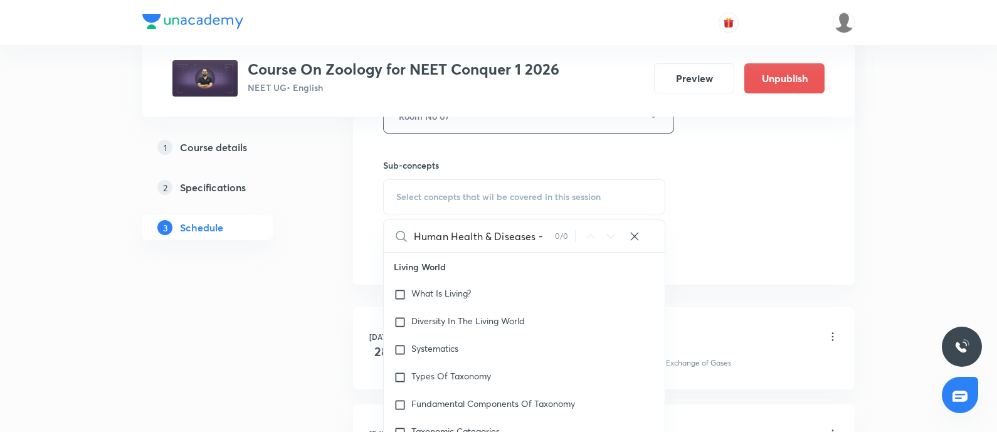
scroll to position [0, 0]
type input "H"
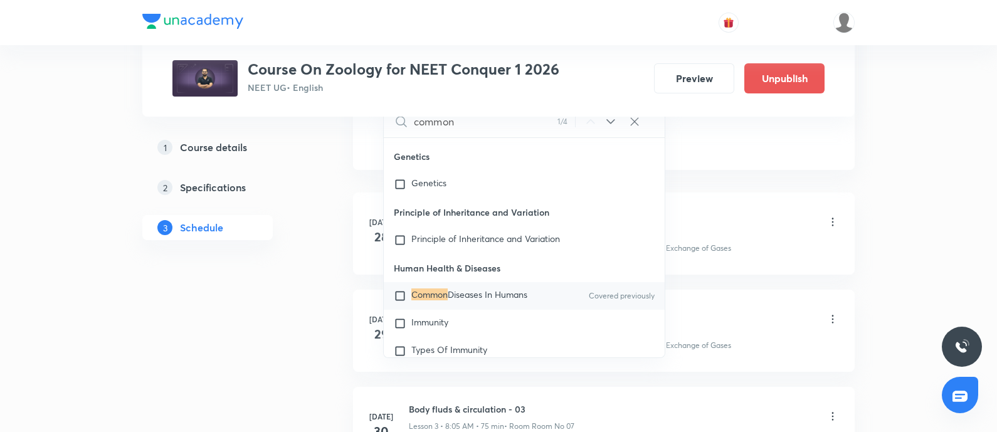
scroll to position [712, 0]
type input "common"
click at [399, 296] on input "checkbox" at bounding box center [403, 294] width 18 height 13
checkbox input "true"
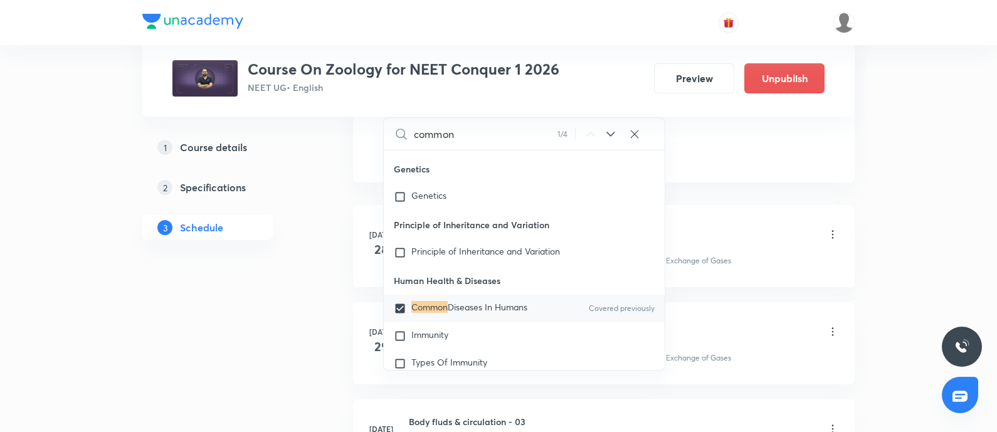
click at [750, 242] on div "Body fluds & circulation - 01 Lesson 1 • 8:05 AM • 75 min • Room Room No 07" at bounding box center [624, 235] width 430 height 29
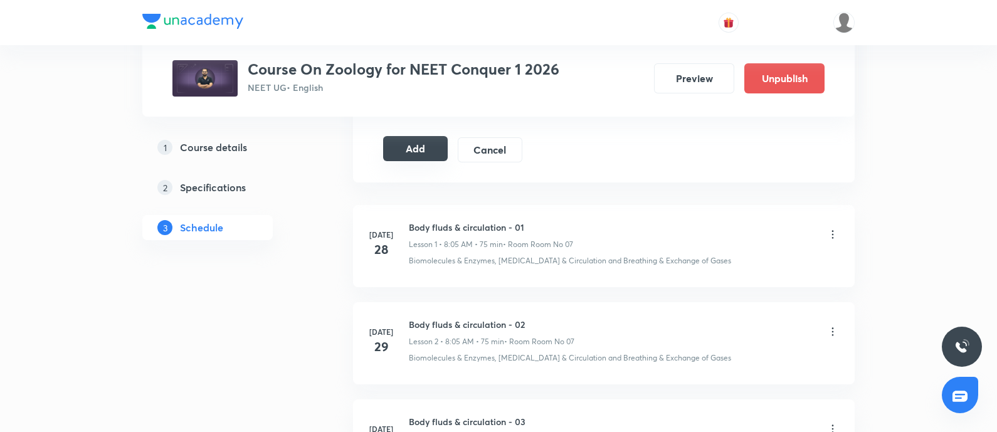
click at [428, 151] on button "Add" at bounding box center [415, 148] width 65 height 25
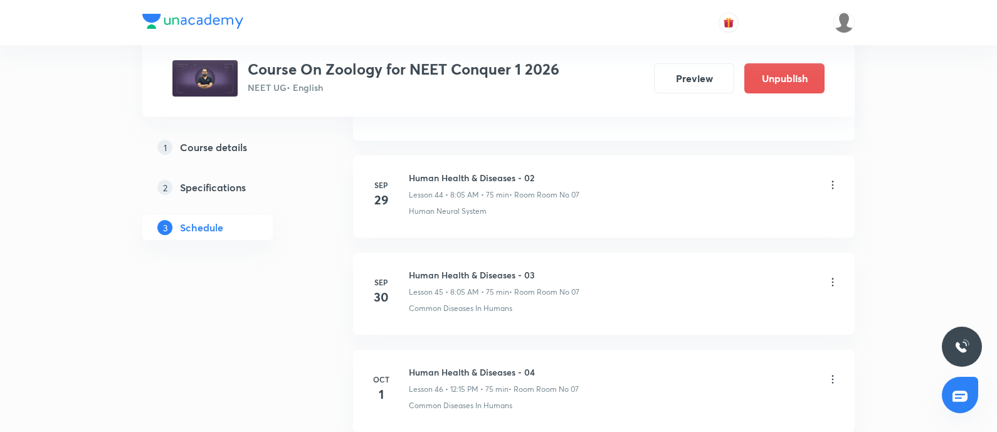
scroll to position [5339, 0]
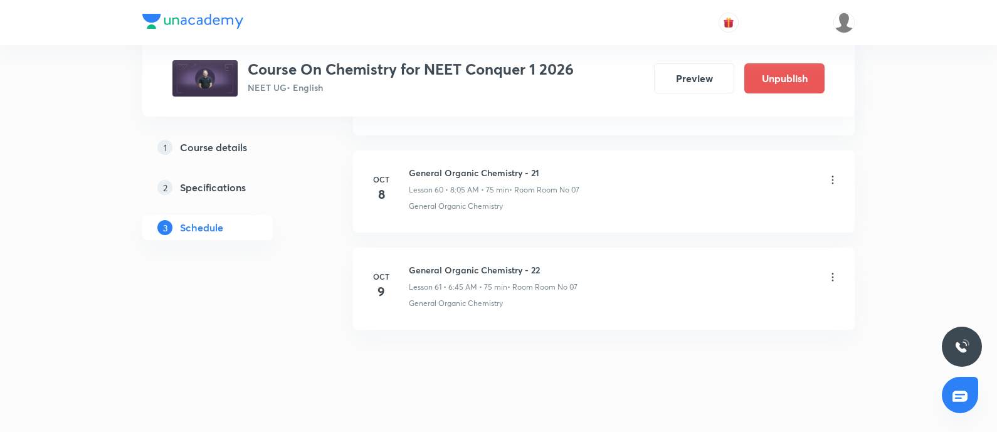
click at [414, 263] on h6 "General Organic Chemistry - 22" at bounding box center [493, 269] width 169 height 13
copy h6 "General Organic Chemistry - 22"
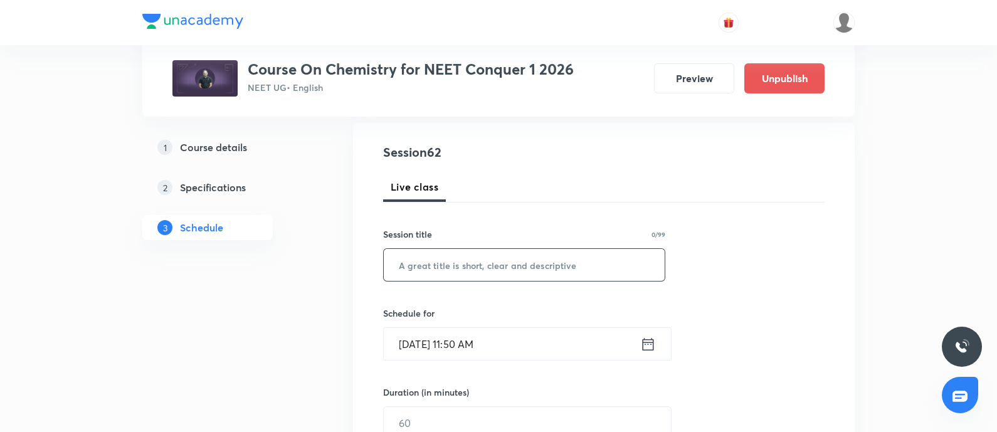
click at [436, 272] on input "text" at bounding box center [524, 265] width 281 height 32
paste input "General Organic Chemistry - 22"
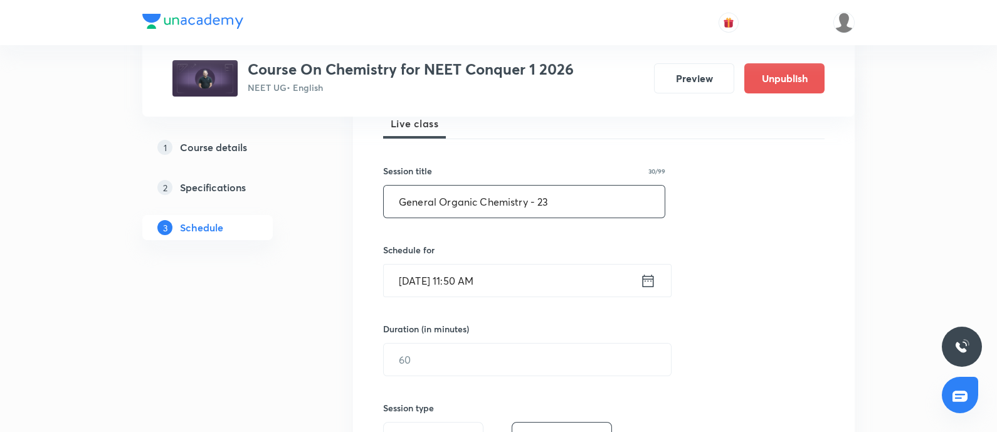
scroll to position [192, 0]
type input "General Organic Chemistry - 23"
click at [512, 280] on input "[DATE] 11:50 AM" at bounding box center [512, 280] width 257 height 32
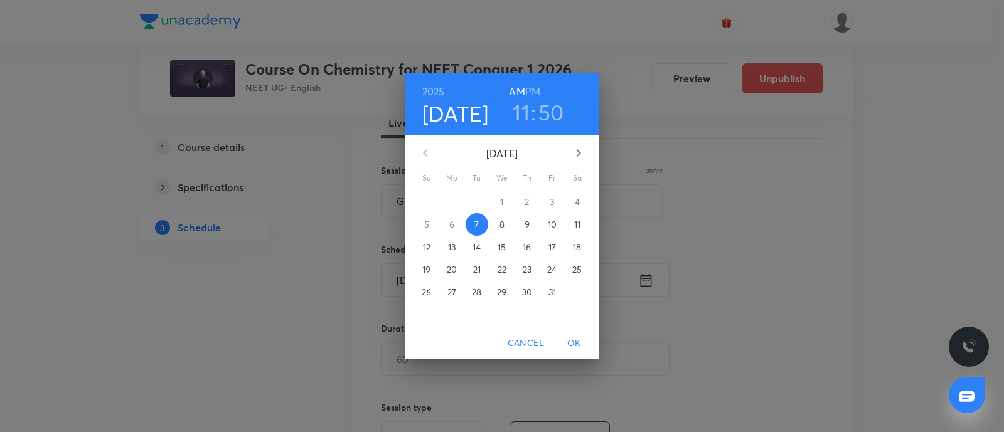
click at [525, 225] on p "9" at bounding box center [526, 224] width 5 height 13
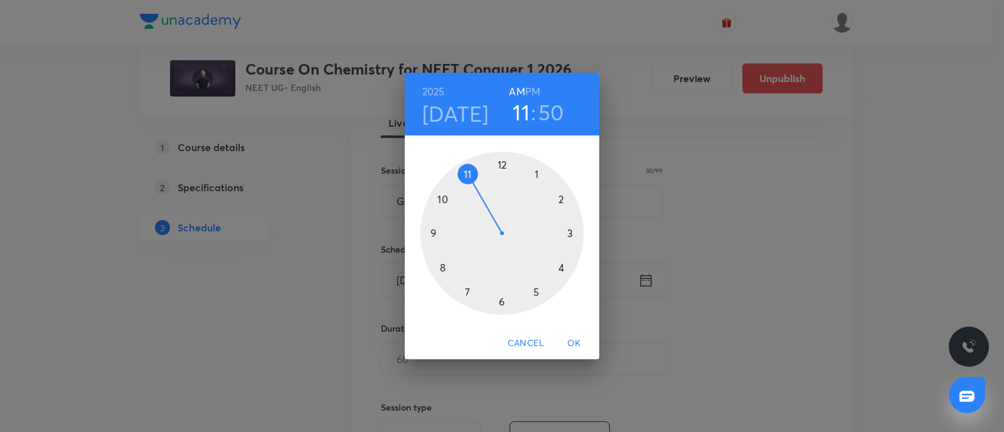
click at [435, 235] on div at bounding box center [501, 233] width 163 height 163
click at [502, 300] on div at bounding box center [501, 233] width 163 height 163
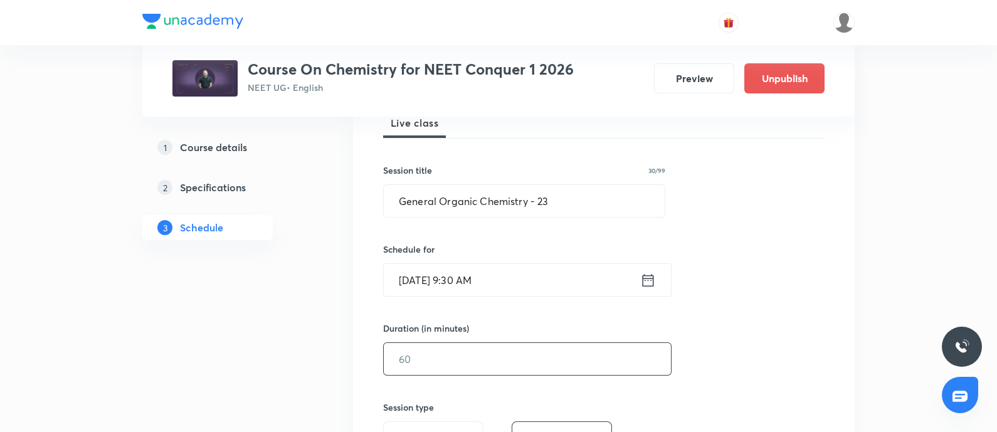
click at [445, 351] on input "text" at bounding box center [527, 359] width 287 height 32
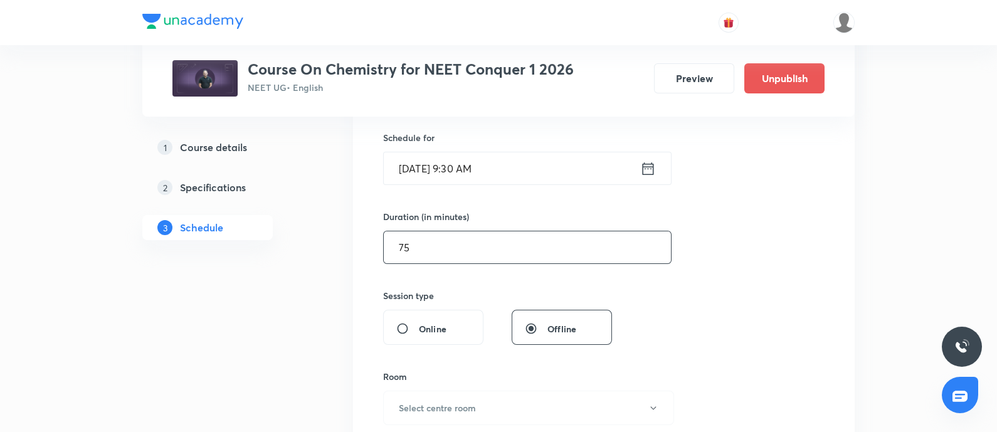
scroll to position [307, 0]
type input "75"
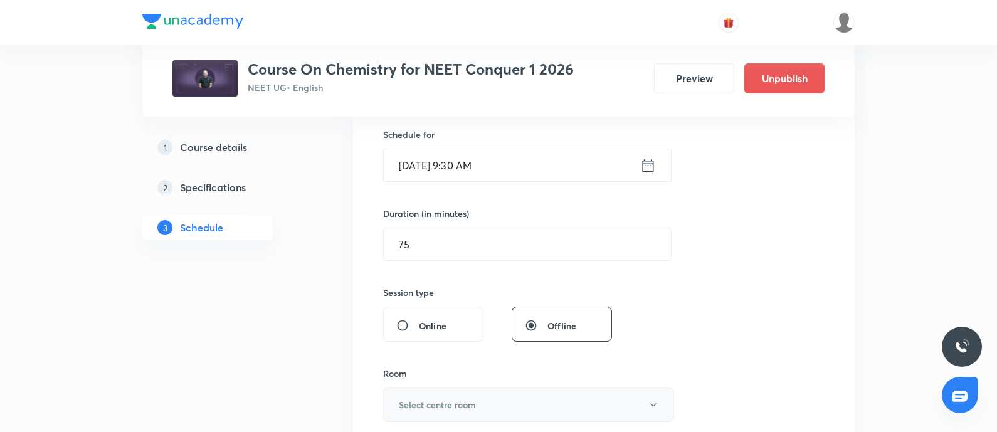
click at [453, 402] on h6 "Select centre room" at bounding box center [437, 404] width 77 height 13
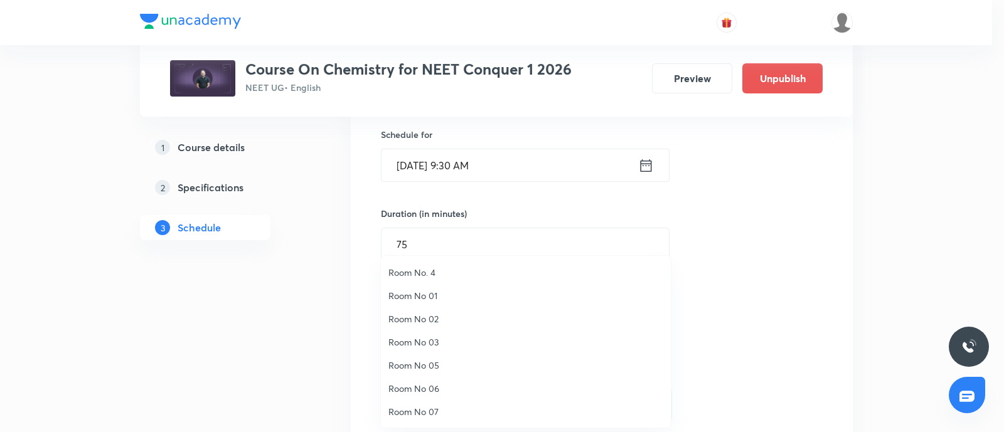
click at [438, 408] on span "Room No 07" at bounding box center [525, 411] width 275 height 13
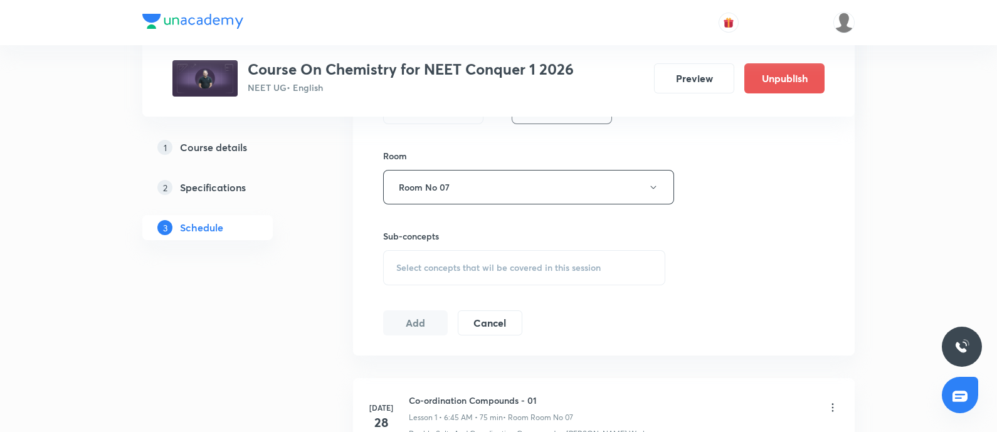
scroll to position [526, 0]
click at [433, 262] on span "Select concepts that wil be covered in this session" at bounding box center [498, 266] width 204 height 10
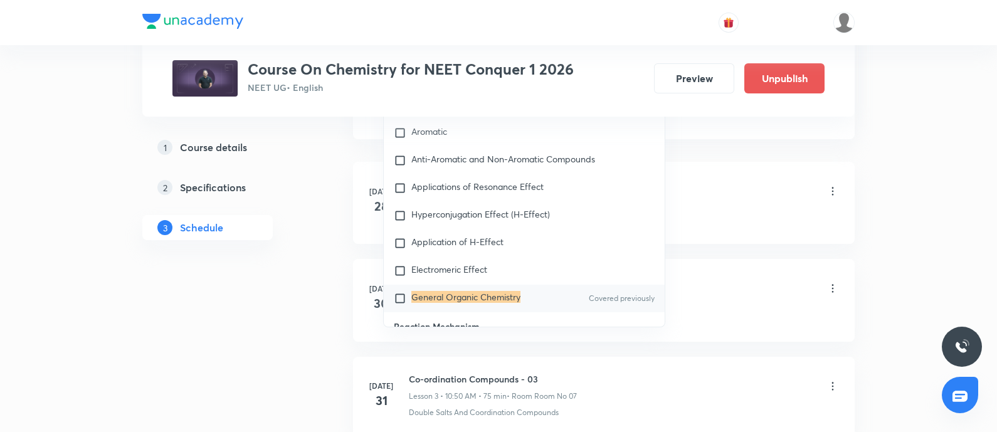
scroll to position [19621, 0]
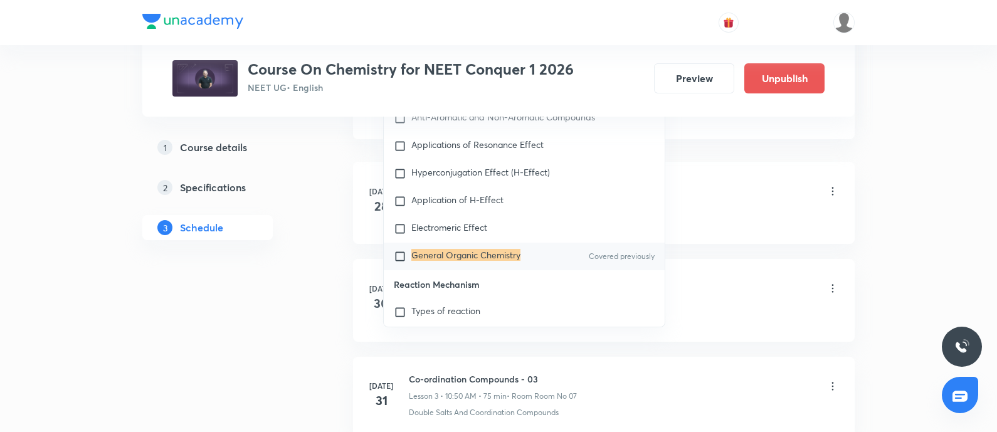
type input "General Organic Chemistry"
click at [401, 263] on input "checkbox" at bounding box center [403, 256] width 18 height 13
checkbox input "true"
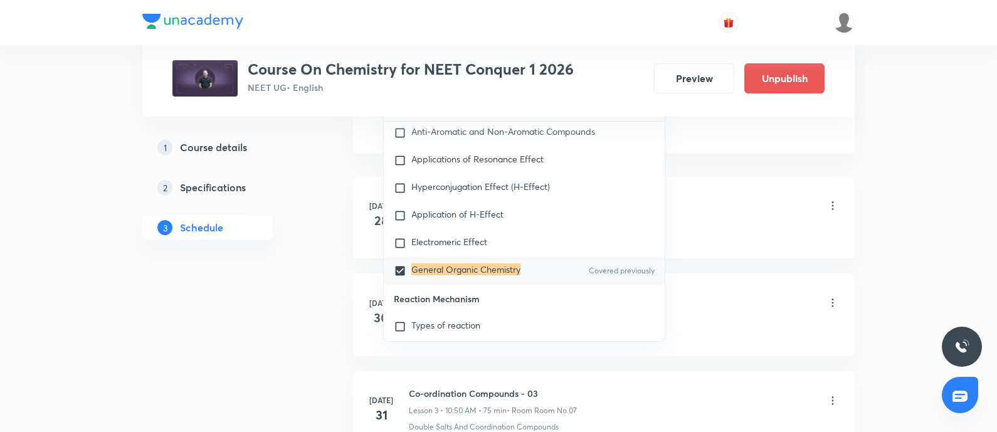
click at [742, 223] on div "Co-ordination Compounds - 01 Lesson 1 • 6:45 AM • 75 min • Room Room No 07 Doub…" at bounding box center [624, 215] width 430 height 46
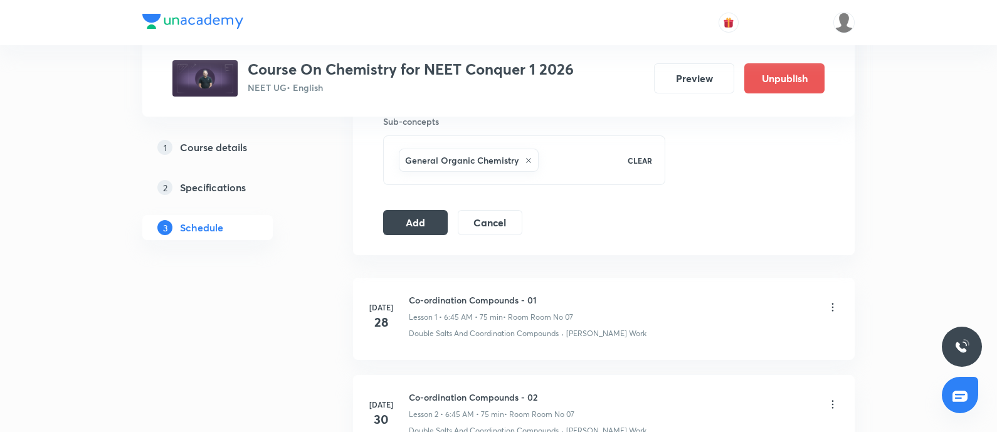
scroll to position [625, 0]
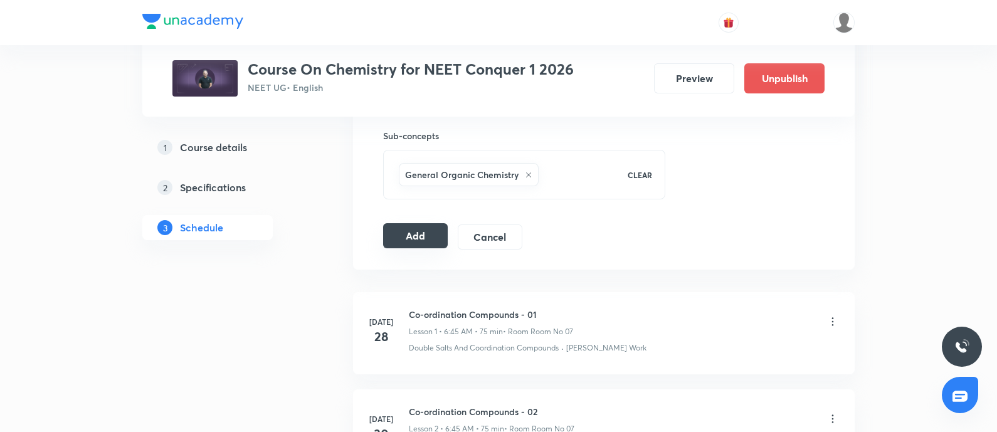
click at [427, 236] on button "Add" at bounding box center [415, 235] width 65 height 25
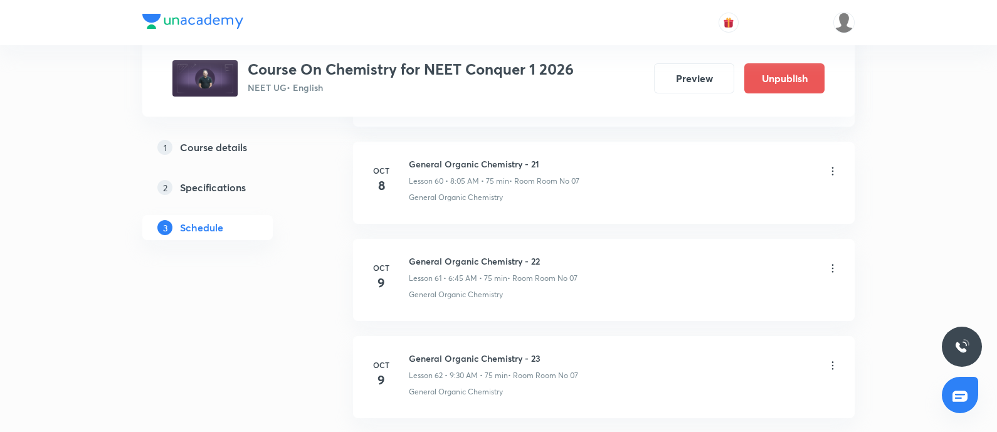
scroll to position [6586, 0]
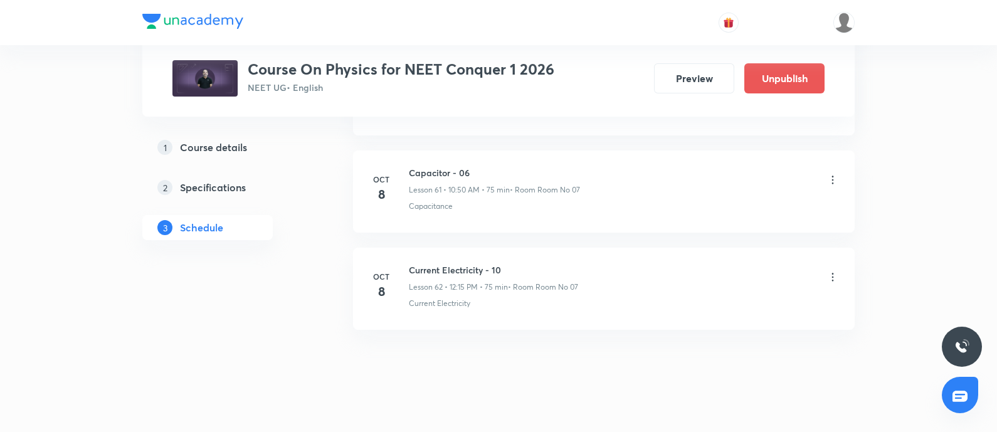
click at [414, 166] on h6 "Capacitor - 06" at bounding box center [494, 172] width 171 height 13
copy h6 "Capacitor - 06"
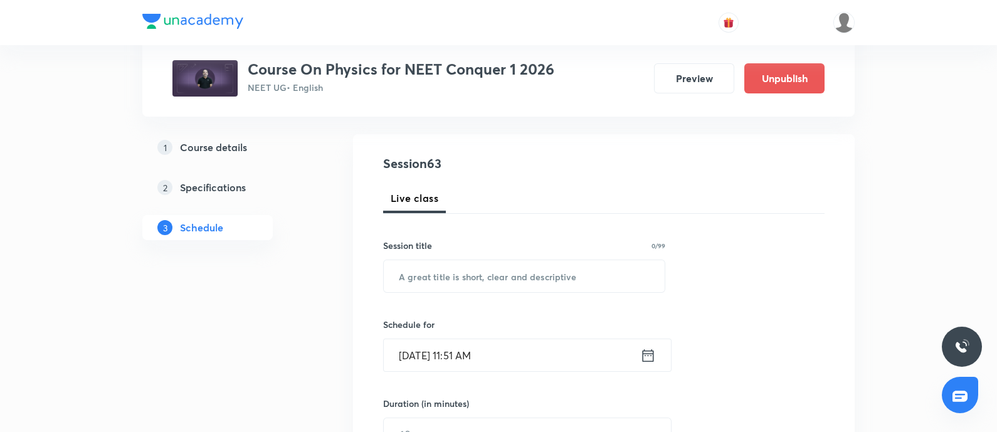
scroll to position [127, 0]
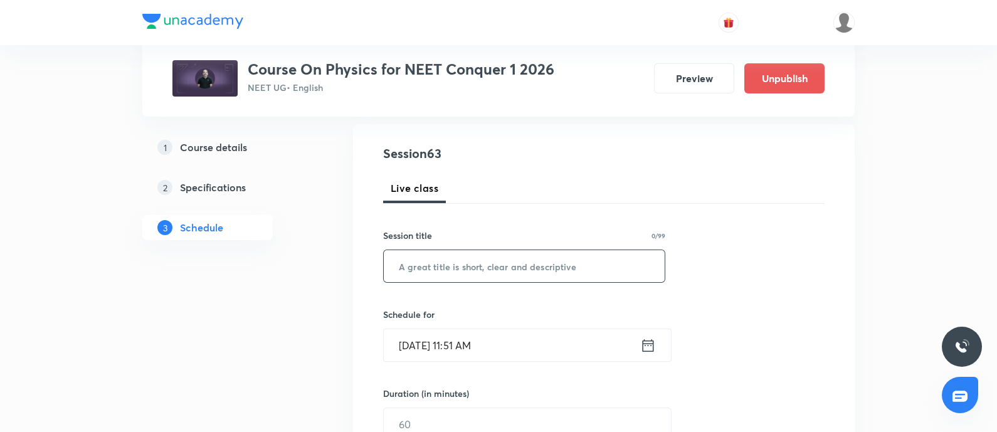
click at [424, 279] on input "text" at bounding box center [524, 266] width 281 height 32
paste input "Capacitor - 06"
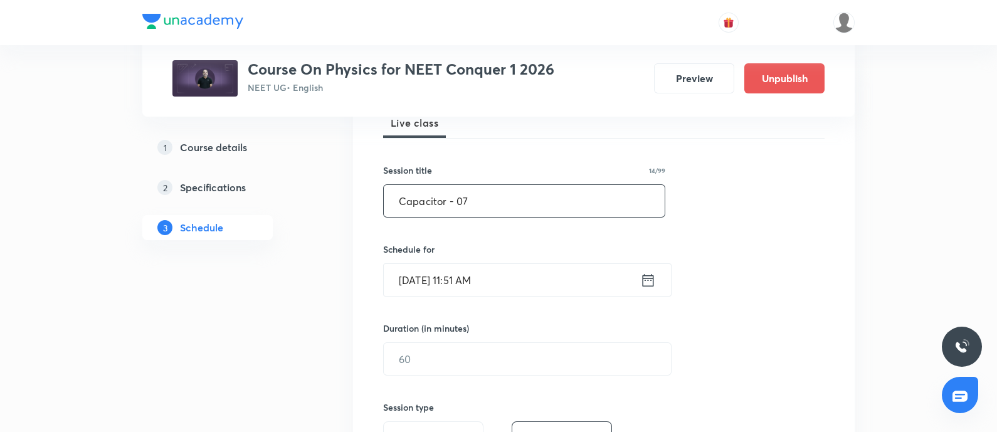
scroll to position [196, 0]
type input "Capacitor - 07"
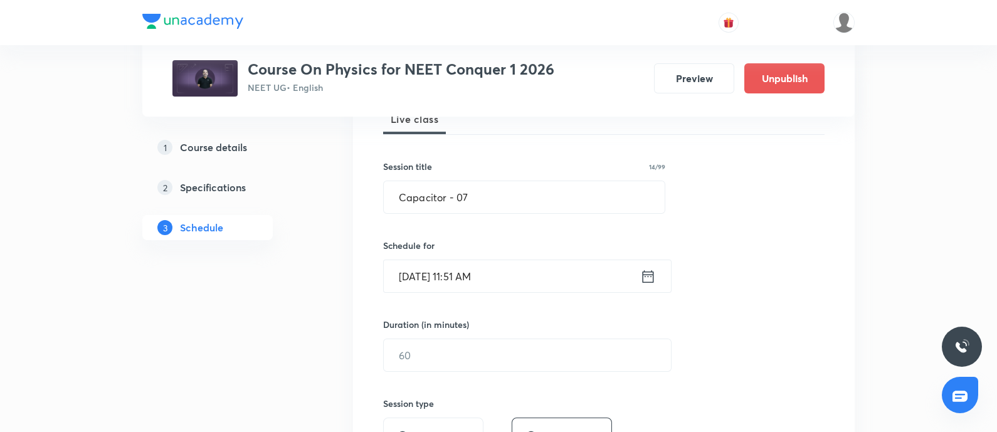
click at [512, 283] on input "Oct 7, 2025, 11:51 AM" at bounding box center [512, 276] width 257 height 32
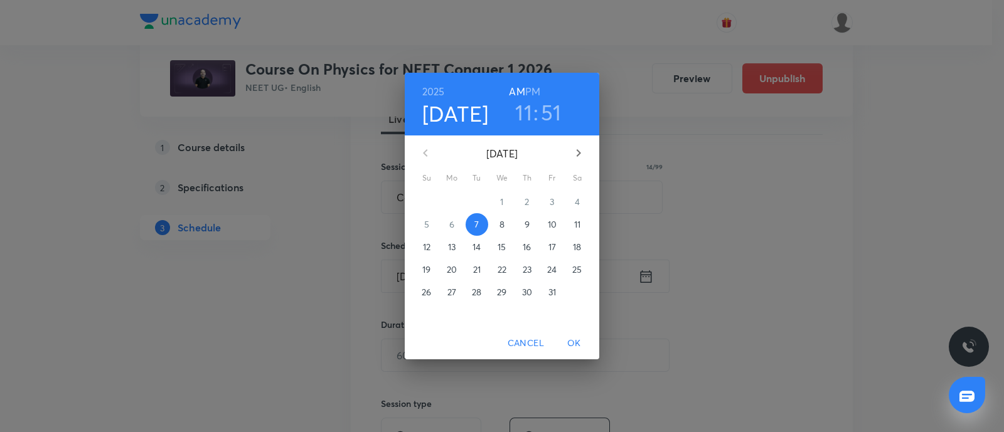
click at [524, 227] on p "9" at bounding box center [526, 224] width 5 height 13
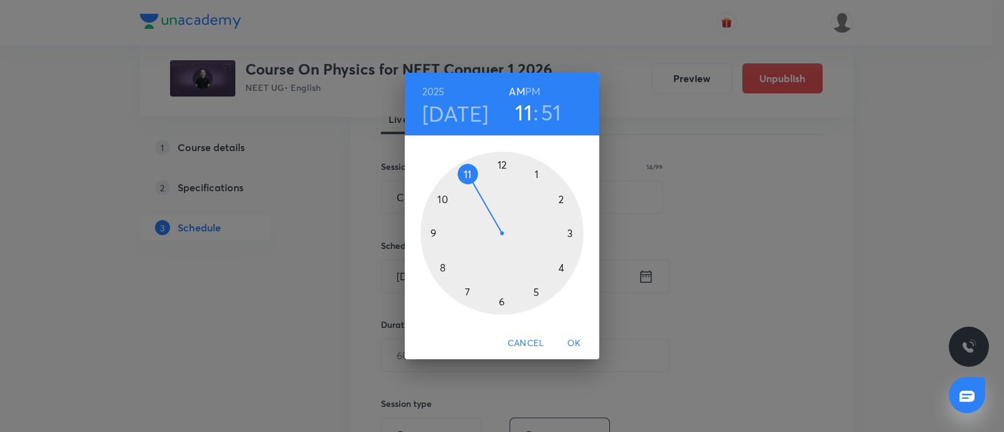
click at [445, 199] on div at bounding box center [501, 233] width 163 height 163
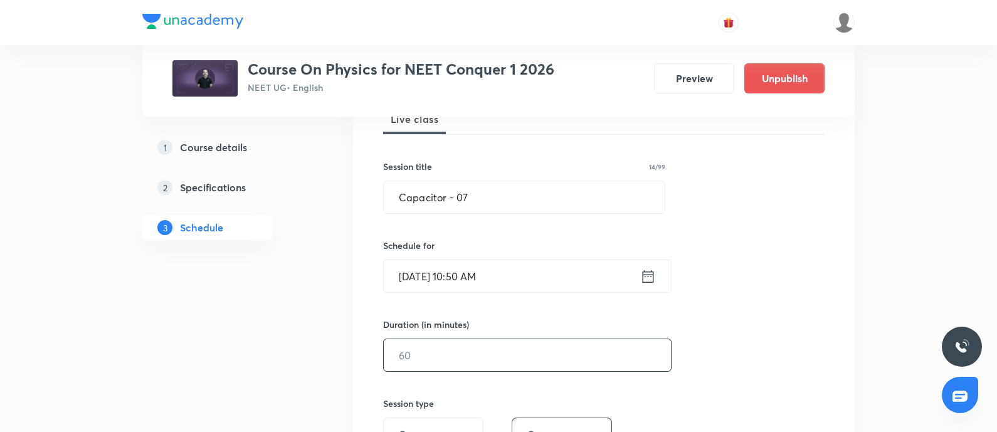
click at [445, 359] on input "text" at bounding box center [527, 355] width 287 height 32
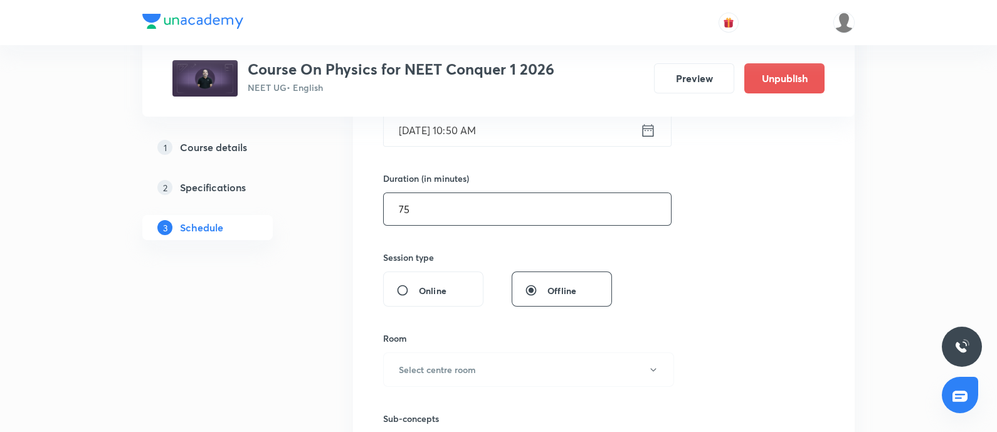
scroll to position [353, 0]
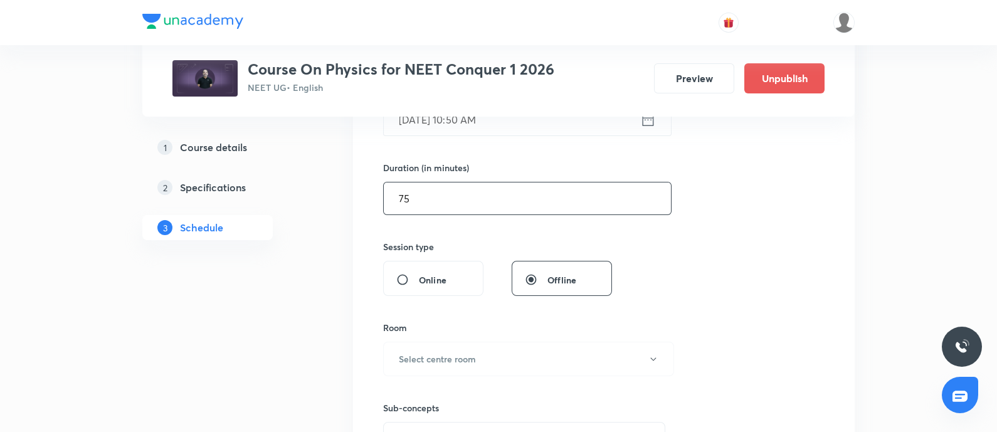
type input "75"
click at [445, 359] on h6 "Select centre room" at bounding box center [437, 359] width 77 height 13
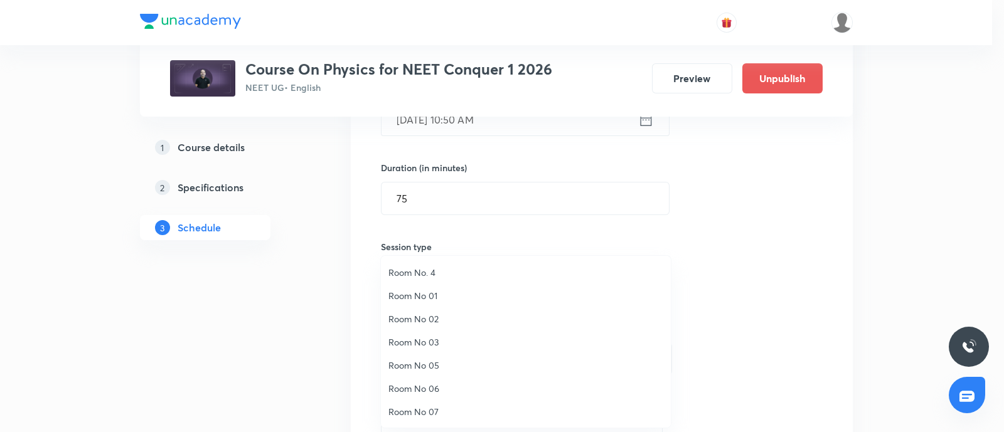
click at [423, 415] on span "Room No 07" at bounding box center [525, 411] width 275 height 13
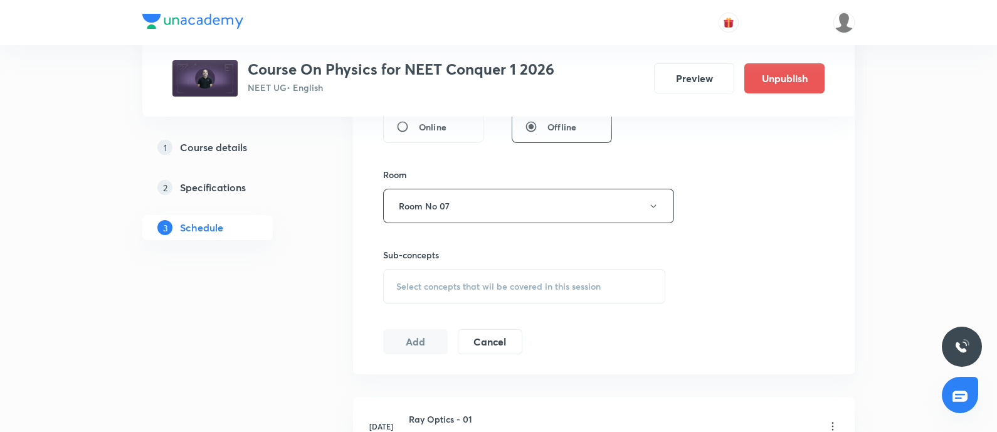
scroll to position [506, 0]
click at [433, 292] on div "Select concepts that wil be covered in this session" at bounding box center [524, 285] width 282 height 35
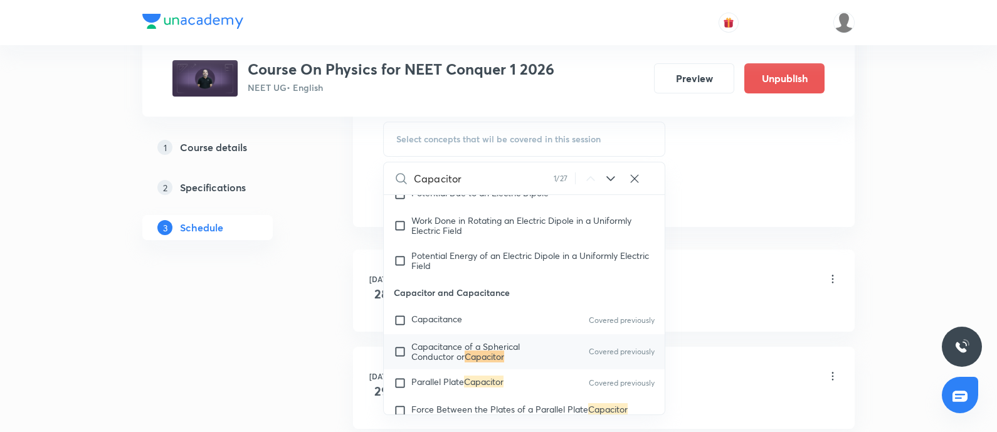
scroll to position [9753, 0]
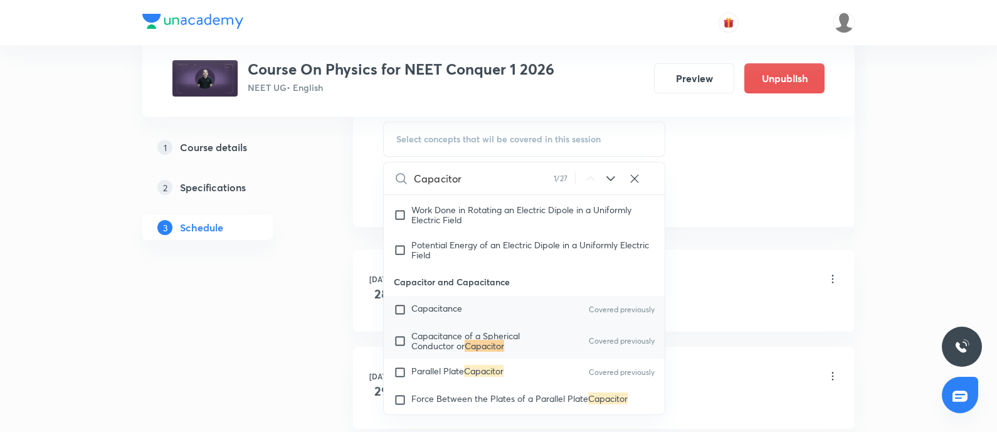
type input "Capacitor"
click at [417, 314] on span "Capacitance" at bounding box center [436, 308] width 51 height 12
checkbox input "true"
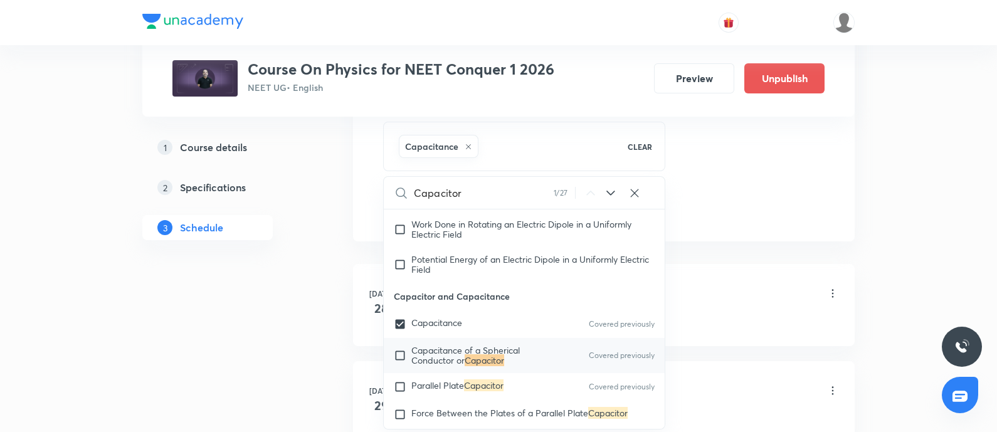
click at [729, 307] on div "Ray Optics - 01 Lesson 1 • 10:50 AM • 75 min • Room Room No 07 Geometrical and …" at bounding box center [624, 303] width 430 height 46
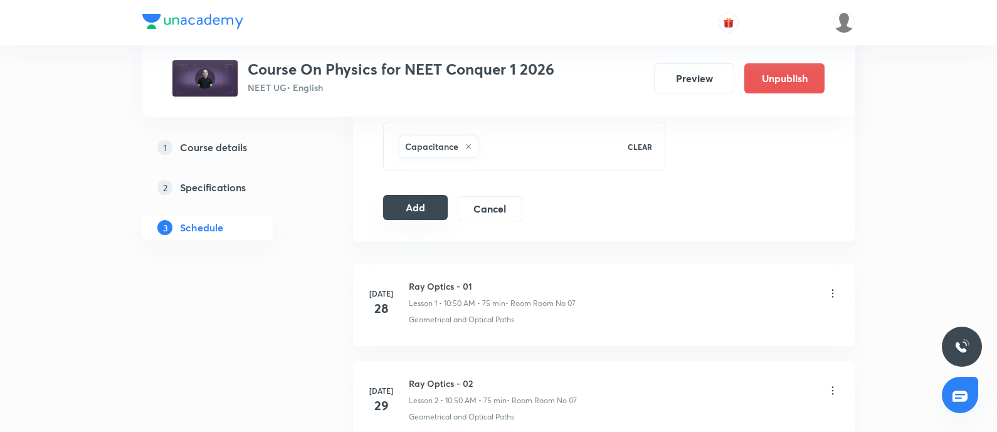
click at [418, 214] on button "Add" at bounding box center [415, 207] width 65 height 25
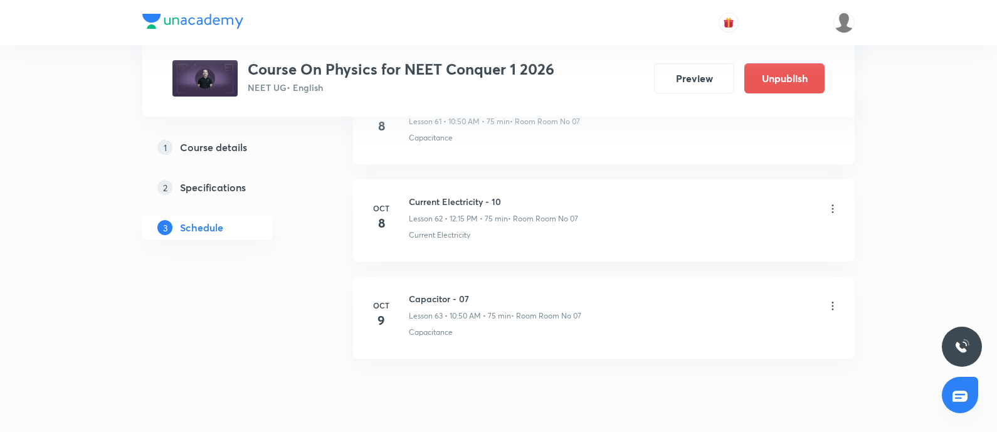
scroll to position [6655, 0]
click at [411, 195] on h6 "Current Electricity - 10" at bounding box center [493, 201] width 169 height 13
copy h6 "Current Electricity - 10"
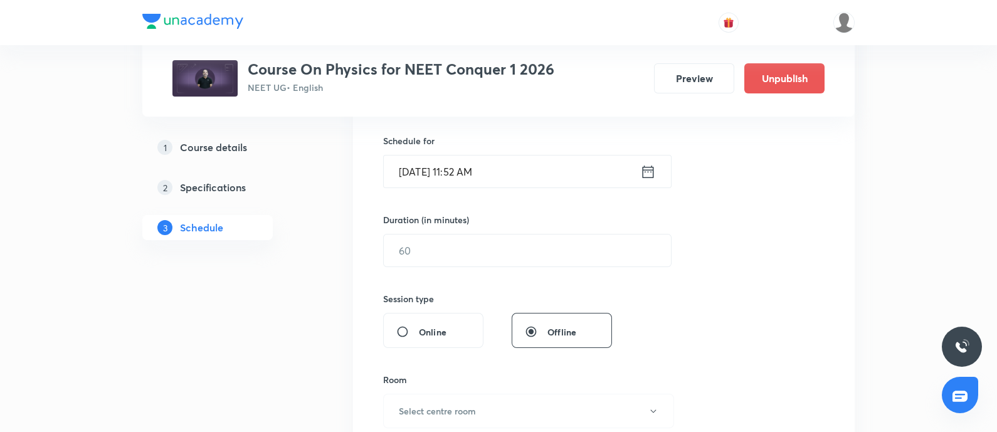
scroll to position [0, 0]
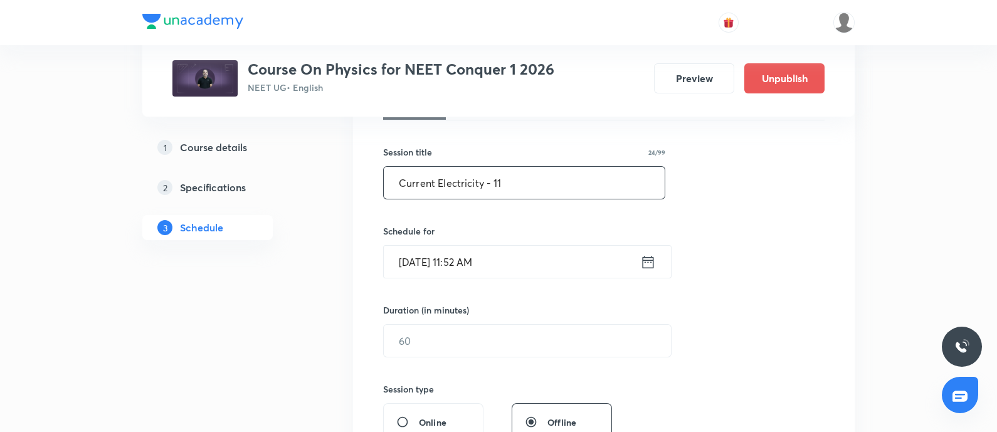
scroll to position [211, 0]
type input "Current Electricity - 11"
click at [528, 265] on input "[DATE] 11:52 AM" at bounding box center [512, 261] width 257 height 32
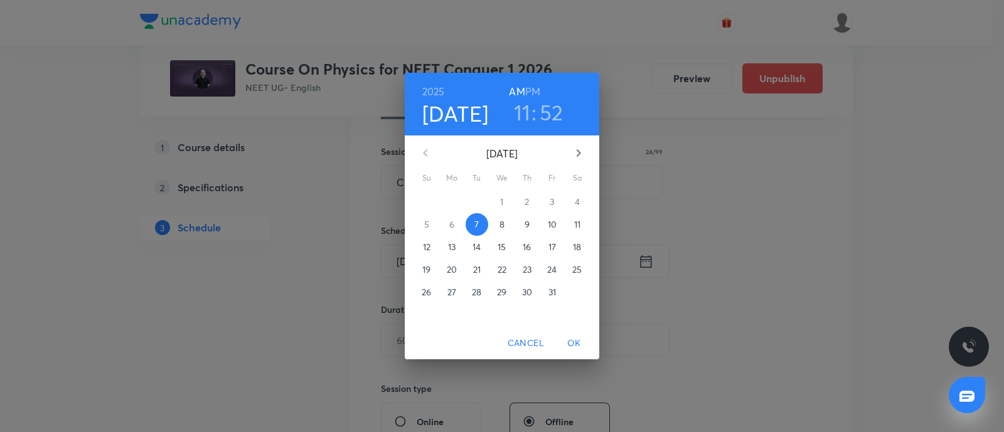
click at [525, 224] on p "9" at bounding box center [526, 224] width 5 height 13
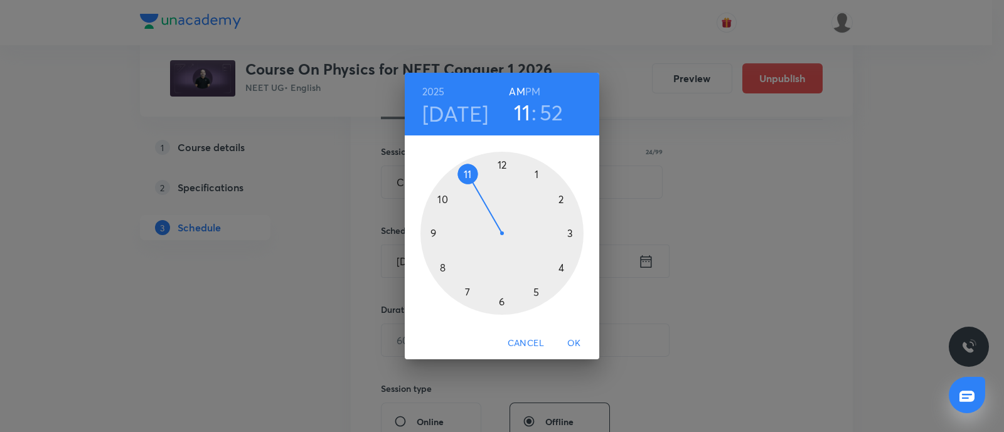
click at [536, 87] on h6 "PM" at bounding box center [532, 92] width 15 height 18
click at [502, 164] on div at bounding box center [501, 233] width 163 height 163
click at [568, 234] on div at bounding box center [501, 233] width 163 height 163
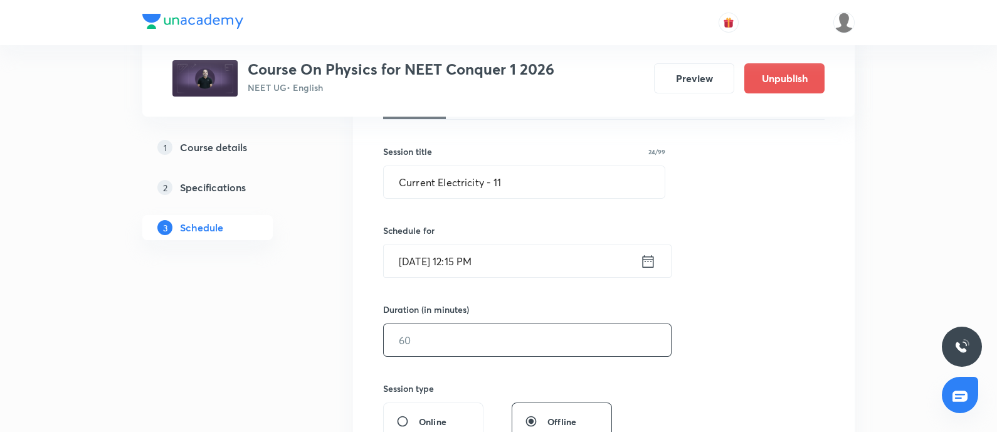
click at [462, 347] on input "text" at bounding box center [527, 340] width 287 height 32
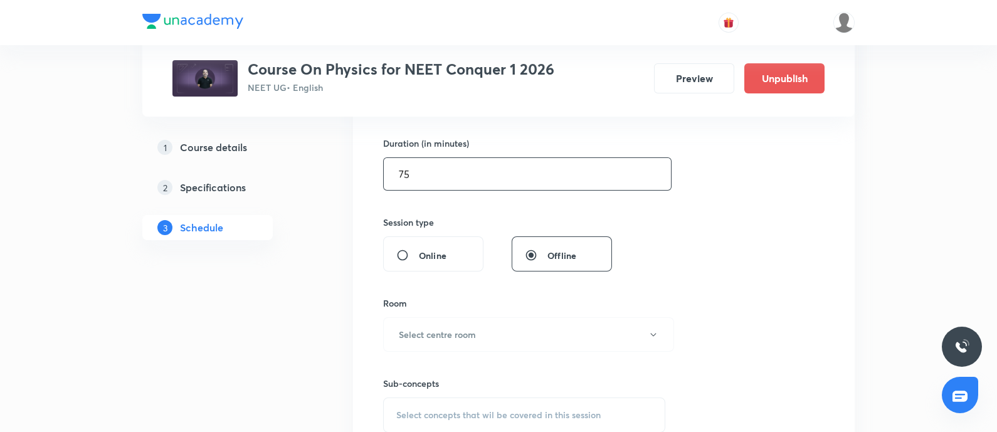
scroll to position [380, 0]
type input "75"
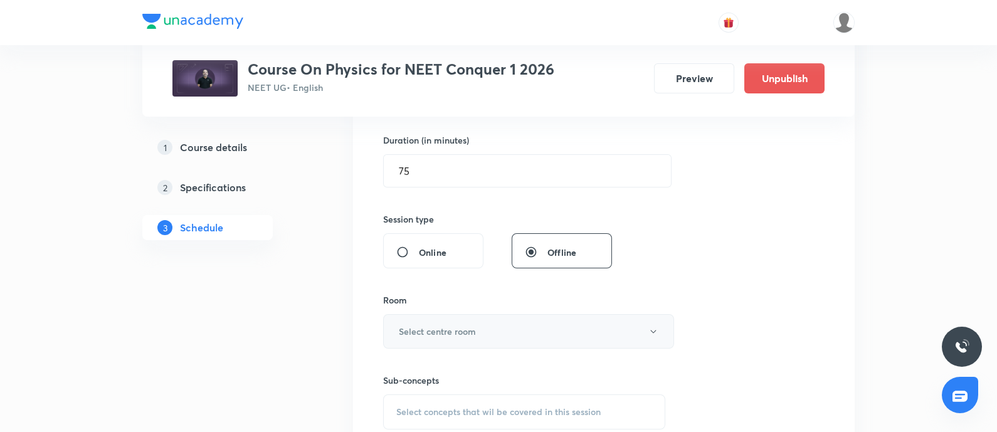
click at [474, 332] on h6 "Select centre room" at bounding box center [437, 331] width 77 height 13
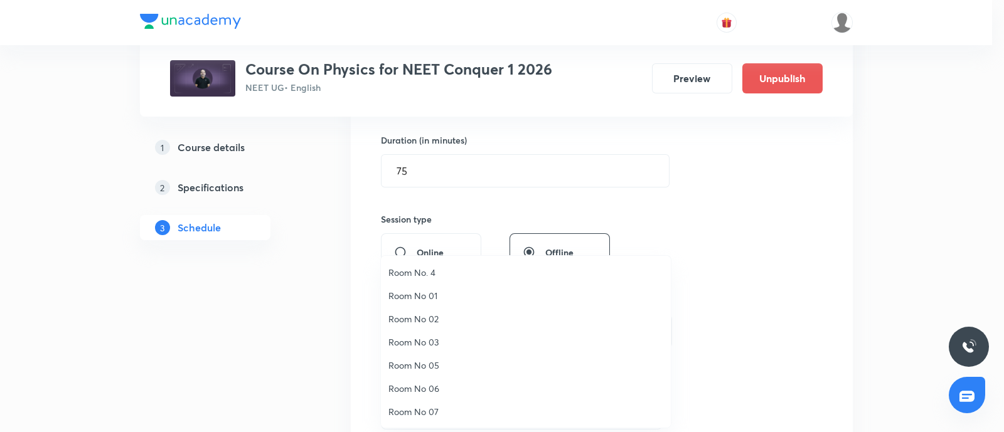
click at [432, 409] on span "Room No 07" at bounding box center [525, 411] width 275 height 13
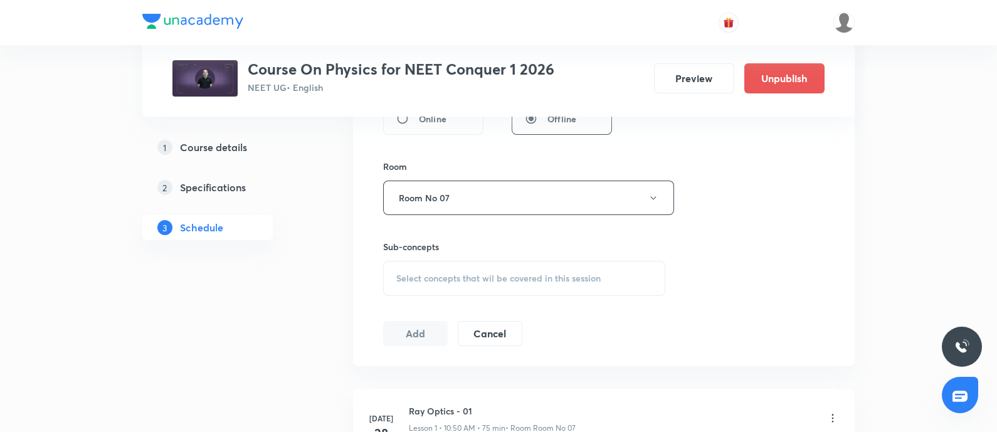
scroll to position [515, 0]
click at [441, 276] on span "Select concepts that wil be covered in this session" at bounding box center [498, 277] width 204 height 10
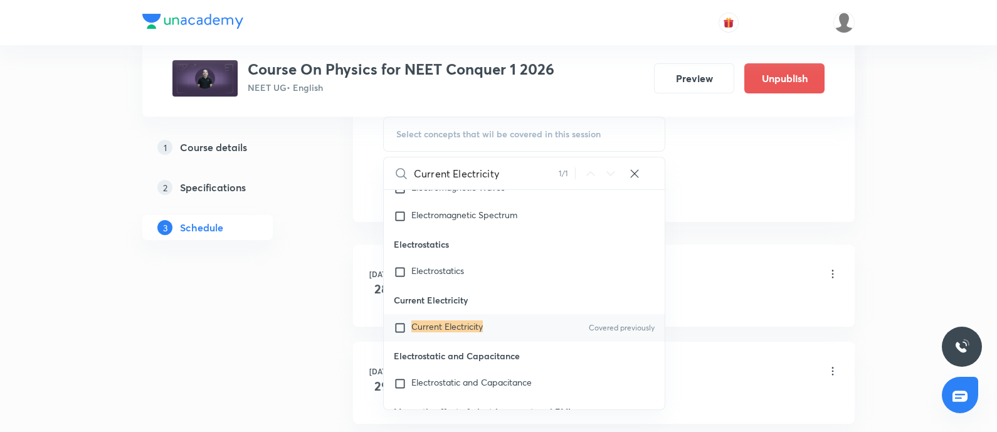
scroll to position [12511, 0]
type input "Current Electricity"
click at [414, 331] on mark "Current Electricity" at bounding box center [447, 325] width 72 height 12
checkbox input "true"
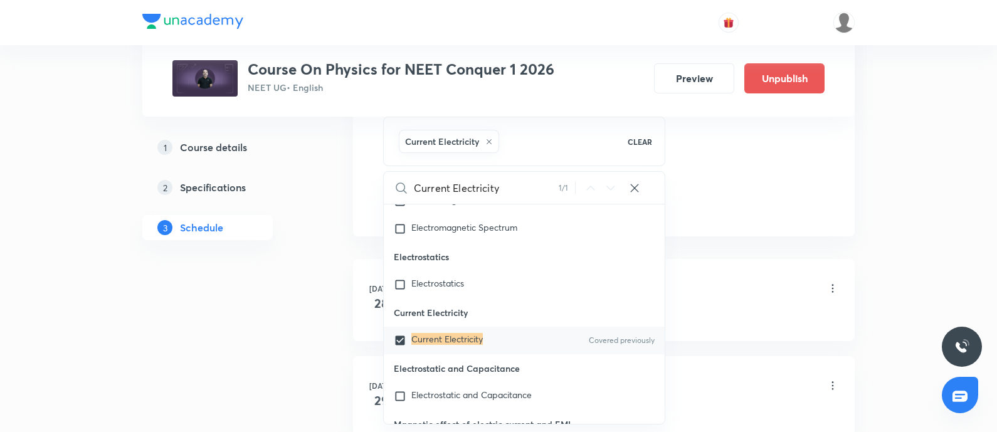
click at [708, 293] on div "Ray Optics - 01 Lesson 1 • 10:50 AM • 75 min • Room Room No 07" at bounding box center [624, 289] width 430 height 29
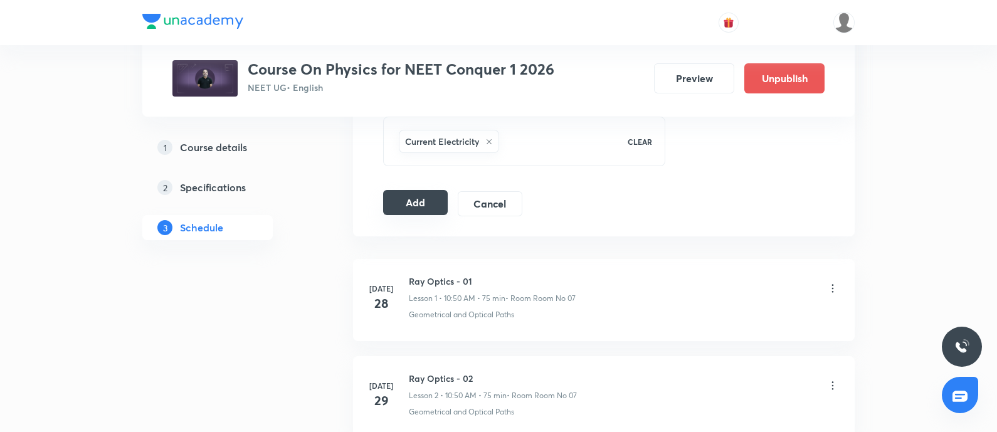
click at [425, 206] on button "Add" at bounding box center [415, 202] width 65 height 25
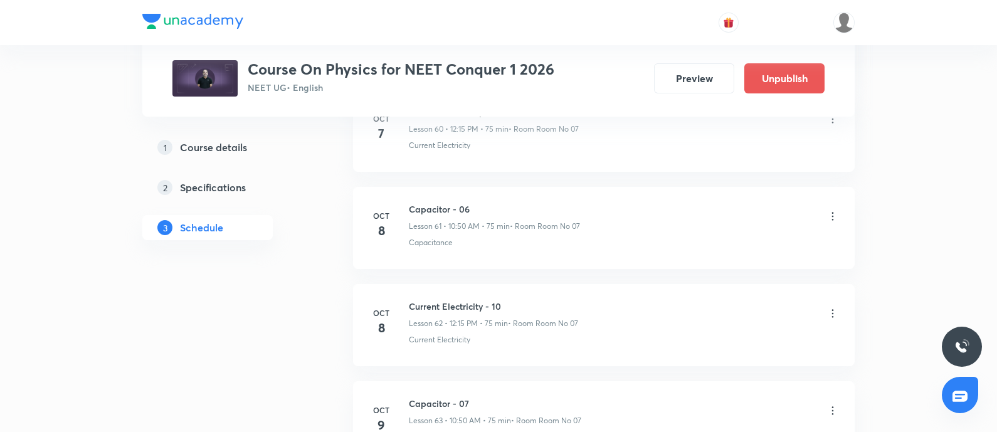
scroll to position [6698, 0]
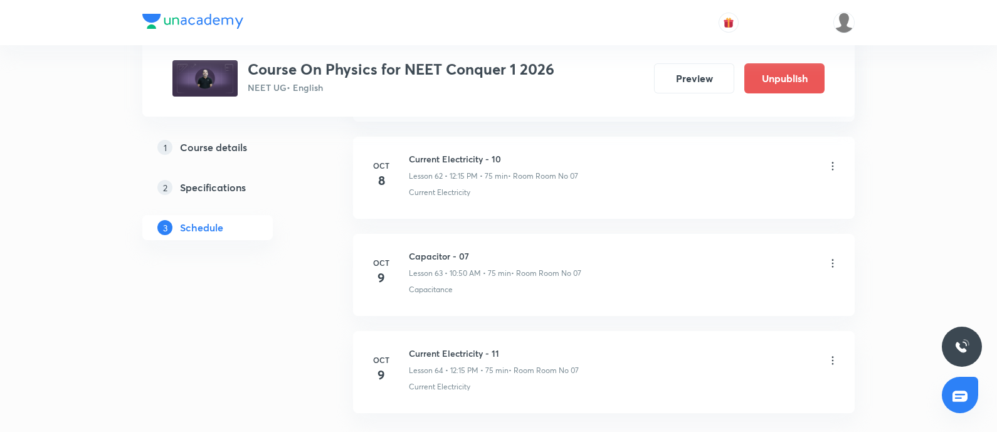
scroll to position [6781, 0]
